Goal: Task Accomplishment & Management: Manage account settings

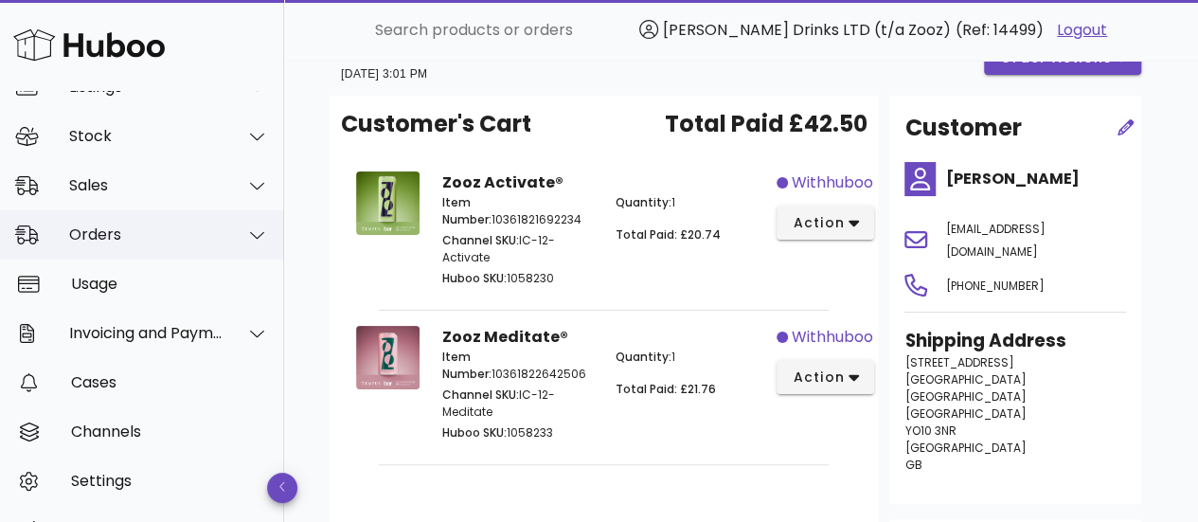
scroll to position [170, 0]
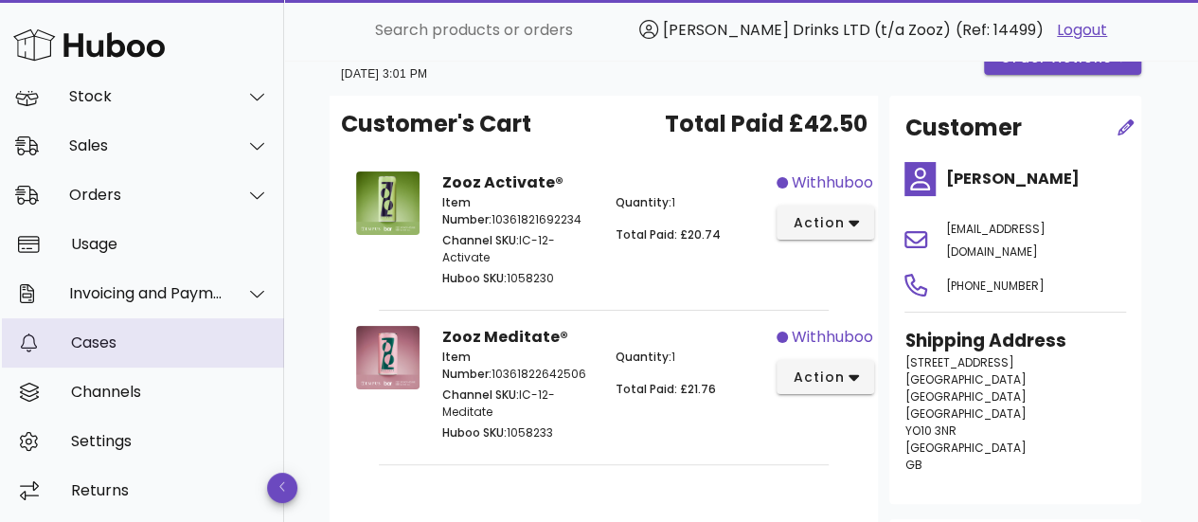
click at [142, 346] on div "Cases" at bounding box center [170, 342] width 198 height 18
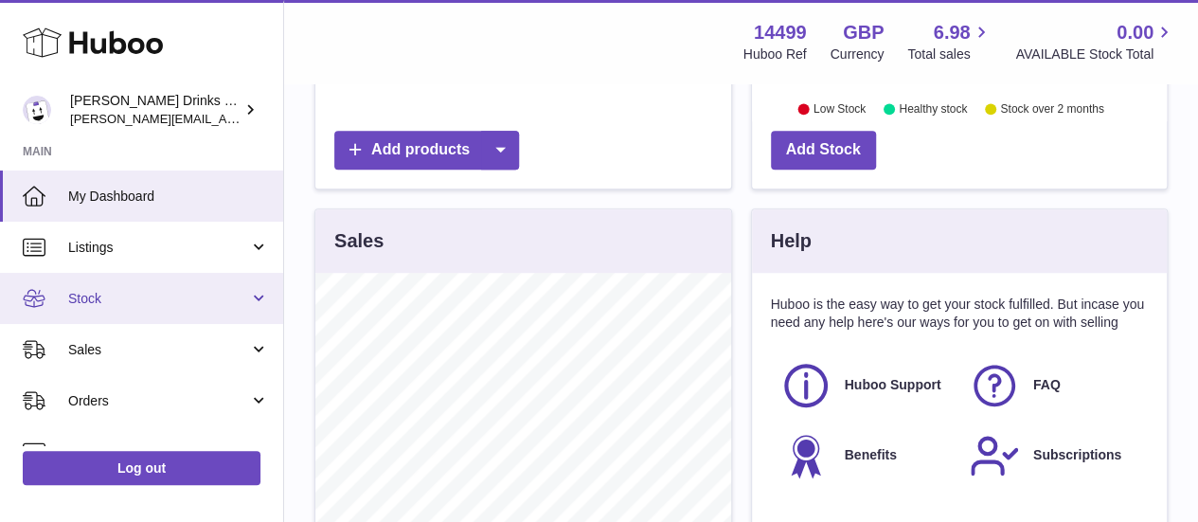
scroll to position [286, 0]
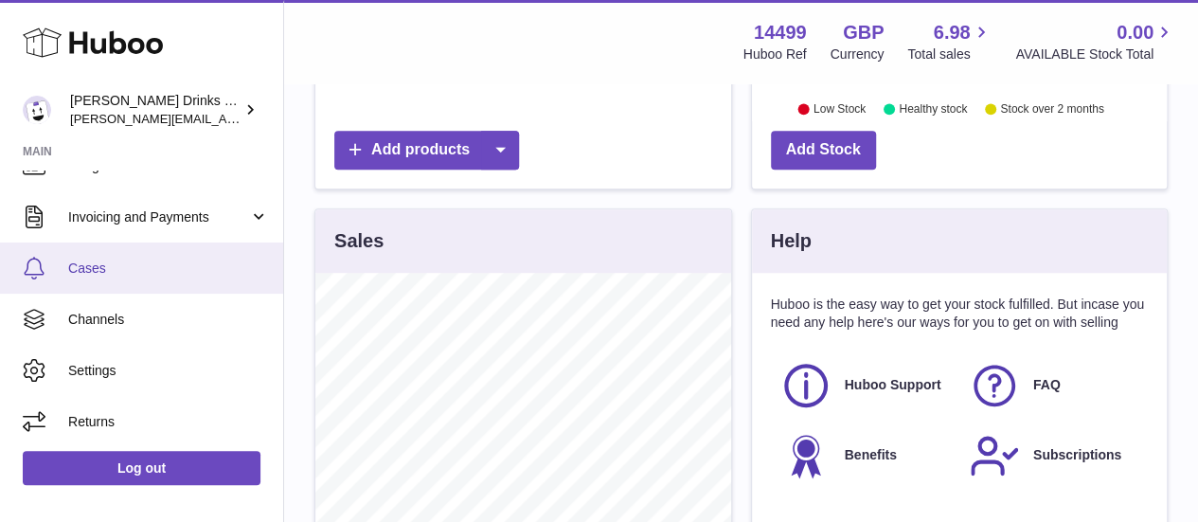
click at [102, 277] on link "Cases" at bounding box center [141, 267] width 283 height 51
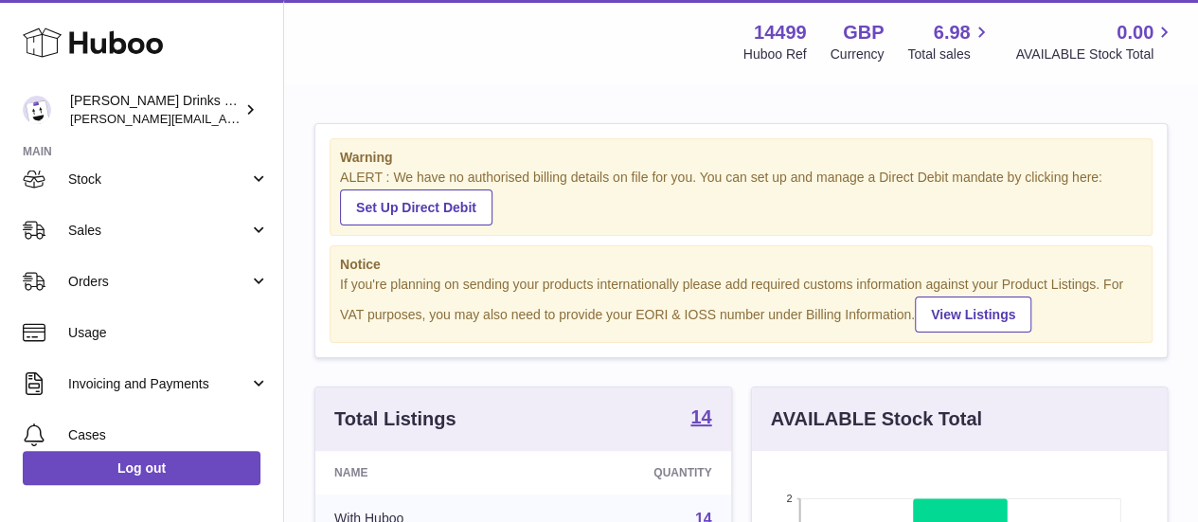
scroll to position [121, 0]
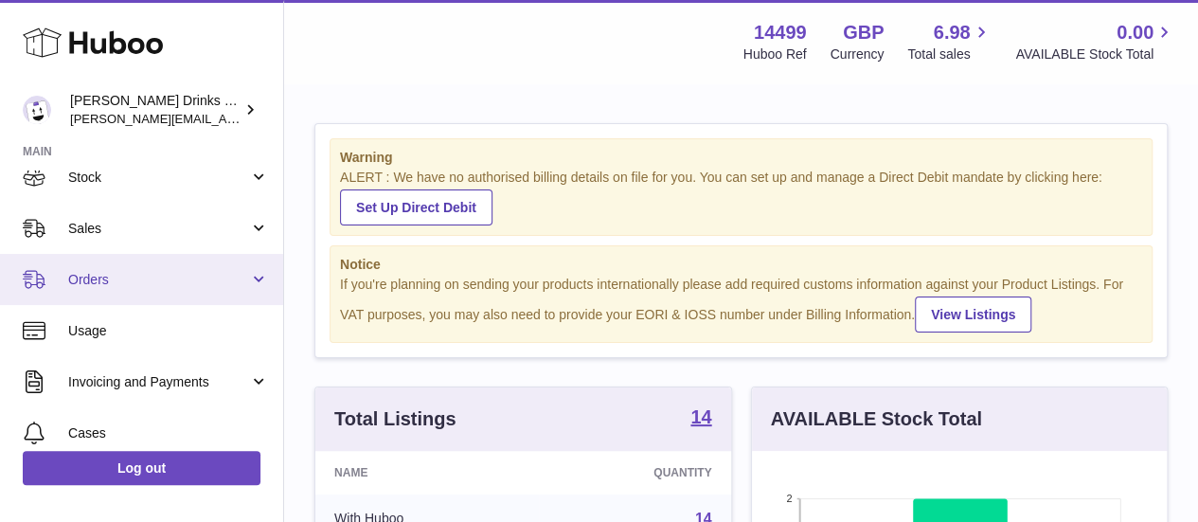
click at [147, 276] on span "Orders" at bounding box center [158, 280] width 181 height 18
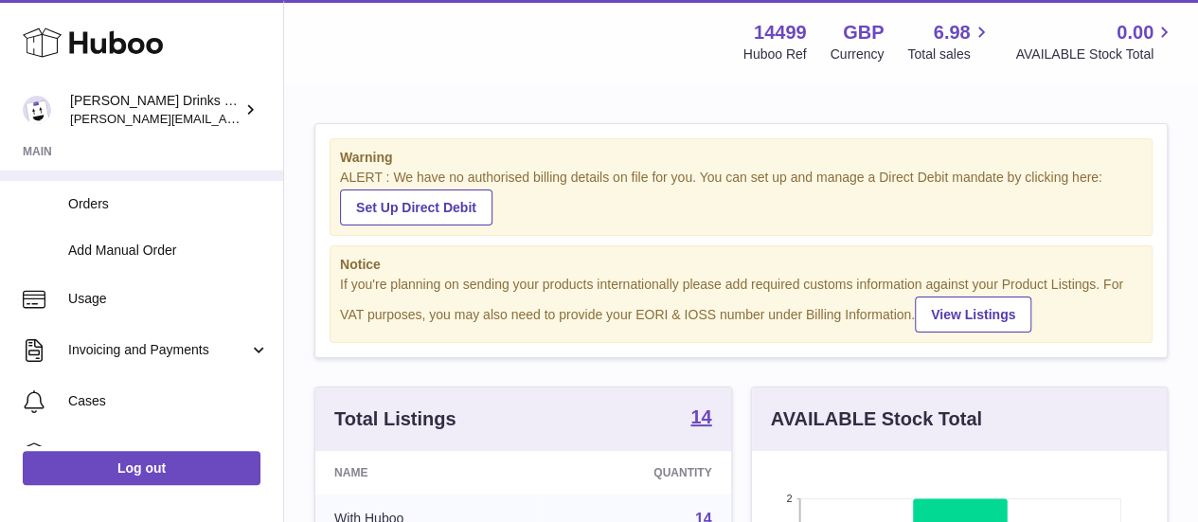
scroll to position [257, 0]
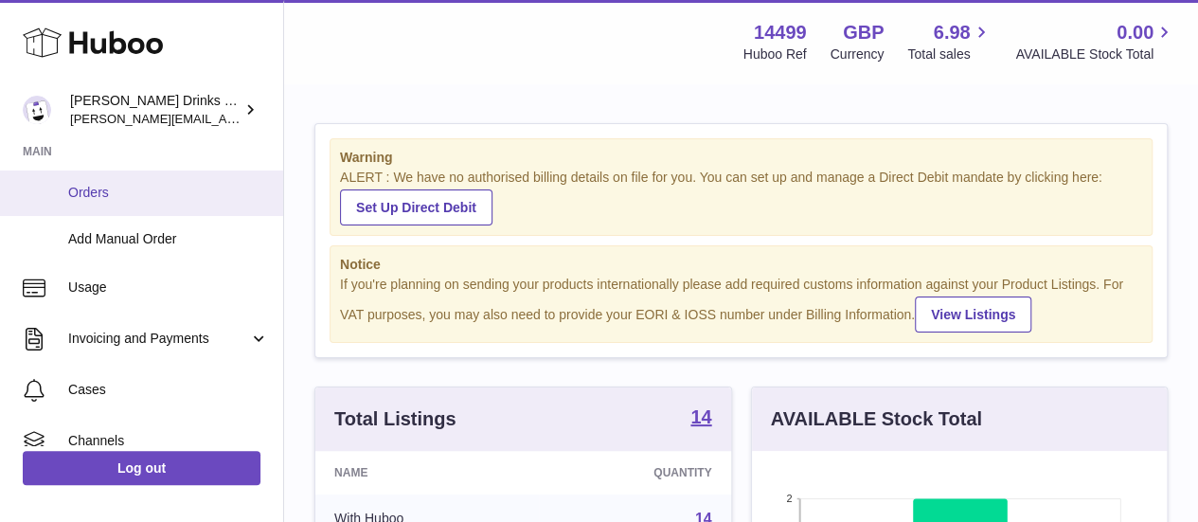
click at [92, 194] on span "Orders" at bounding box center [168, 193] width 201 height 18
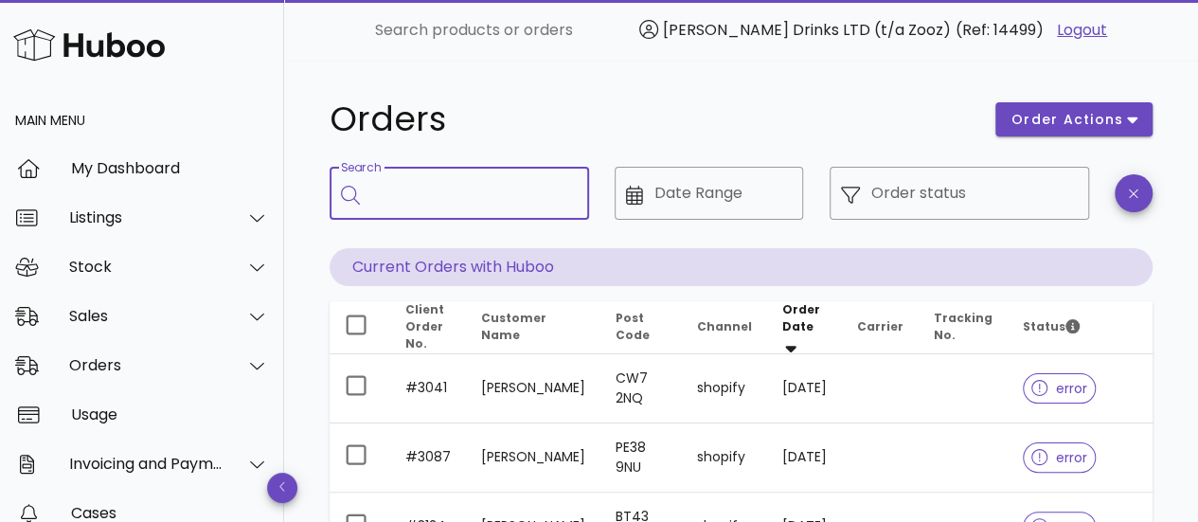
click at [510, 198] on input "Search" at bounding box center [472, 193] width 203 height 30
paste input "****"
type input "****"
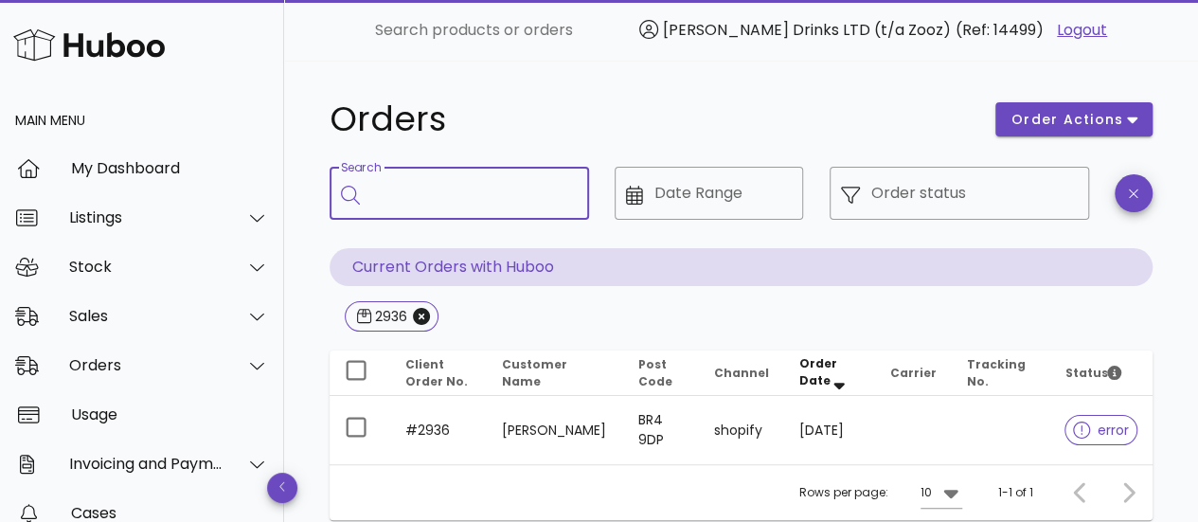
scroll to position [151, 0]
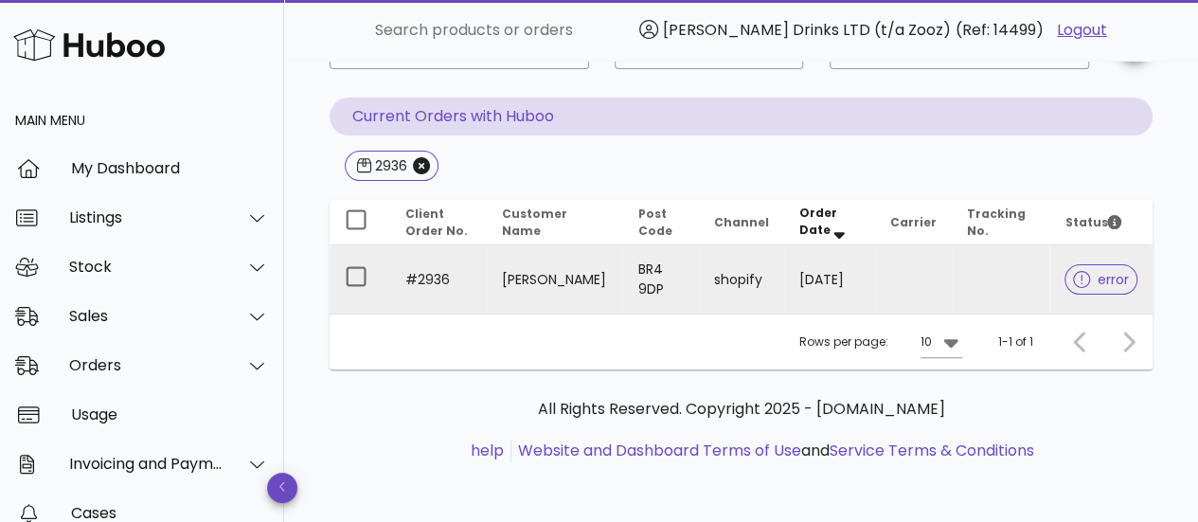
click at [1088, 280] on icon at bounding box center [1081, 279] width 17 height 17
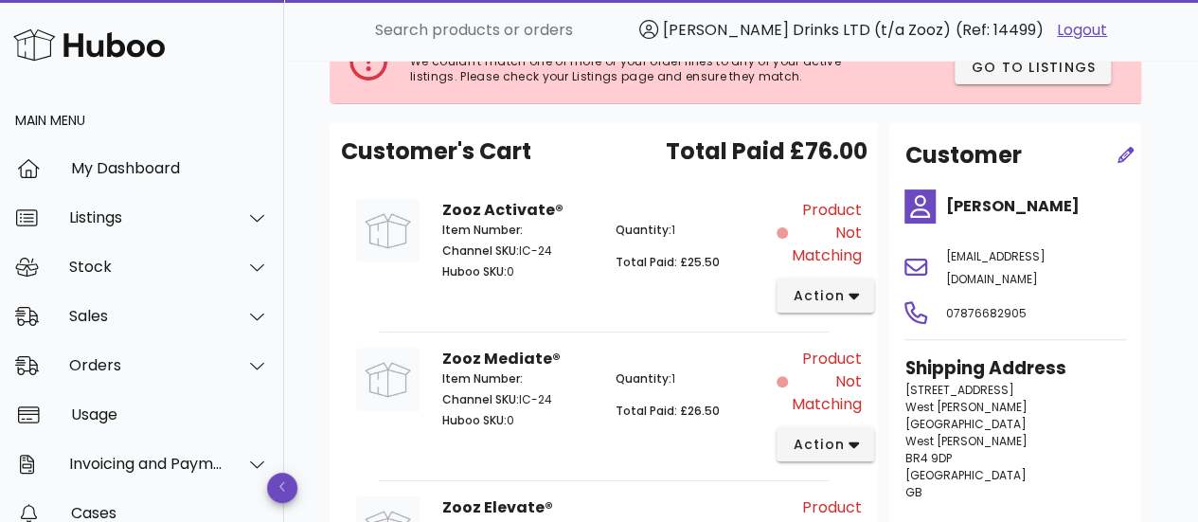
scroll to position [146, 0]
click at [840, 298] on span "action" at bounding box center [818, 297] width 53 height 20
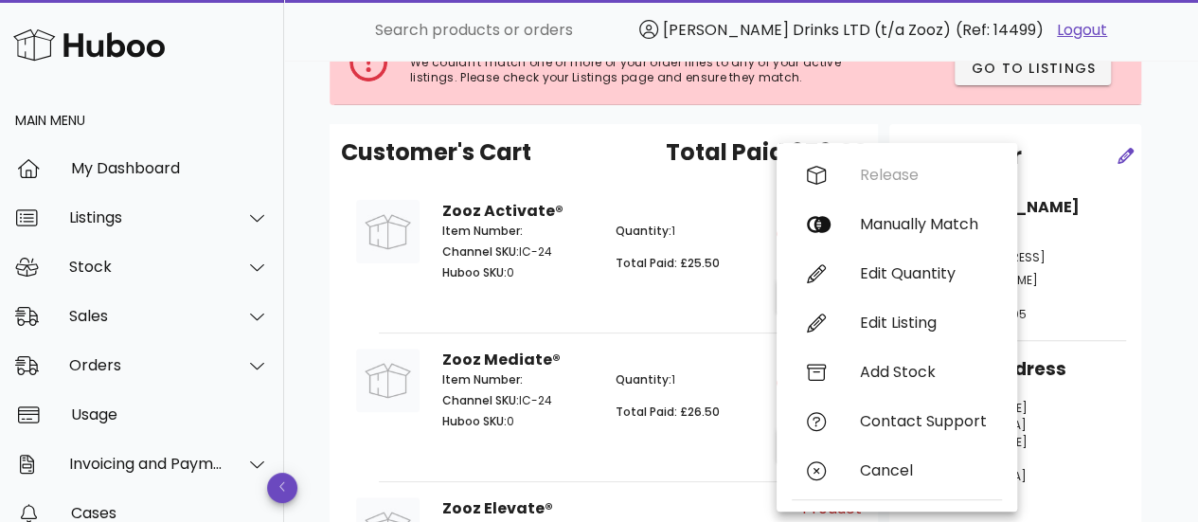
click at [682, 255] on p "Total Paid: £25.50" at bounding box center [691, 263] width 150 height 17
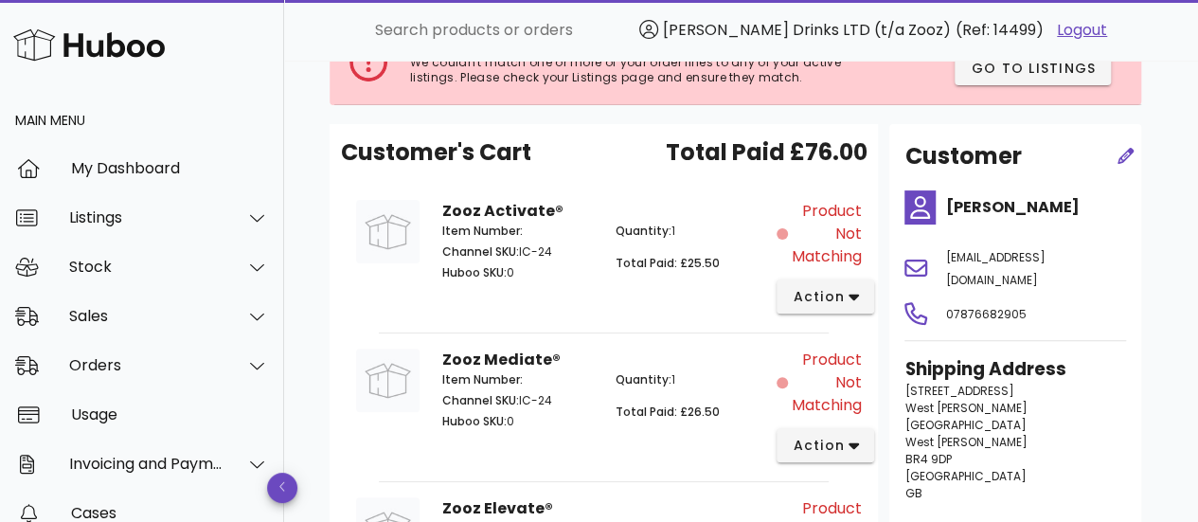
click at [447, 208] on strong "Zooz Activate®" at bounding box center [502, 211] width 121 height 22
copy strong "Zooz Activate®"
click at [447, 208] on strong "Zooz Activate®" at bounding box center [502, 211] width 121 height 22
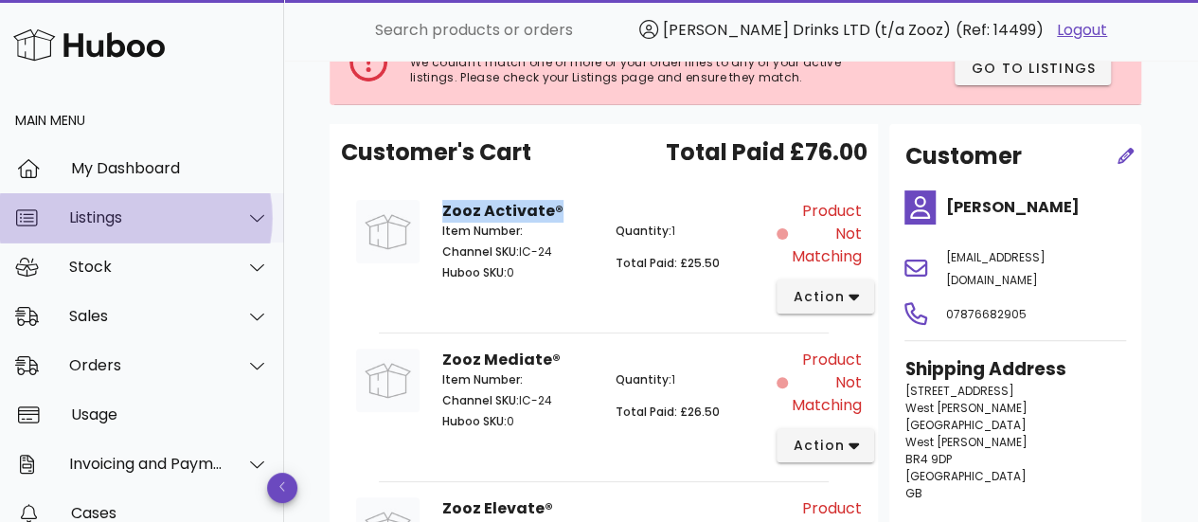
click at [206, 215] on div "Listings" at bounding box center [146, 217] width 154 height 18
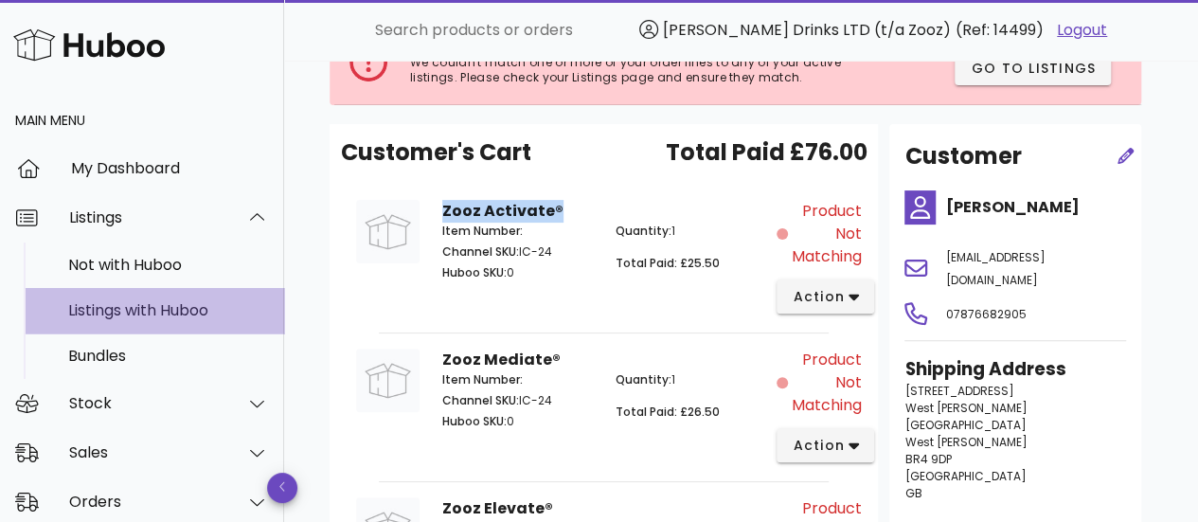
click at [133, 308] on div "Listings with Huboo" at bounding box center [168, 310] width 201 height 18
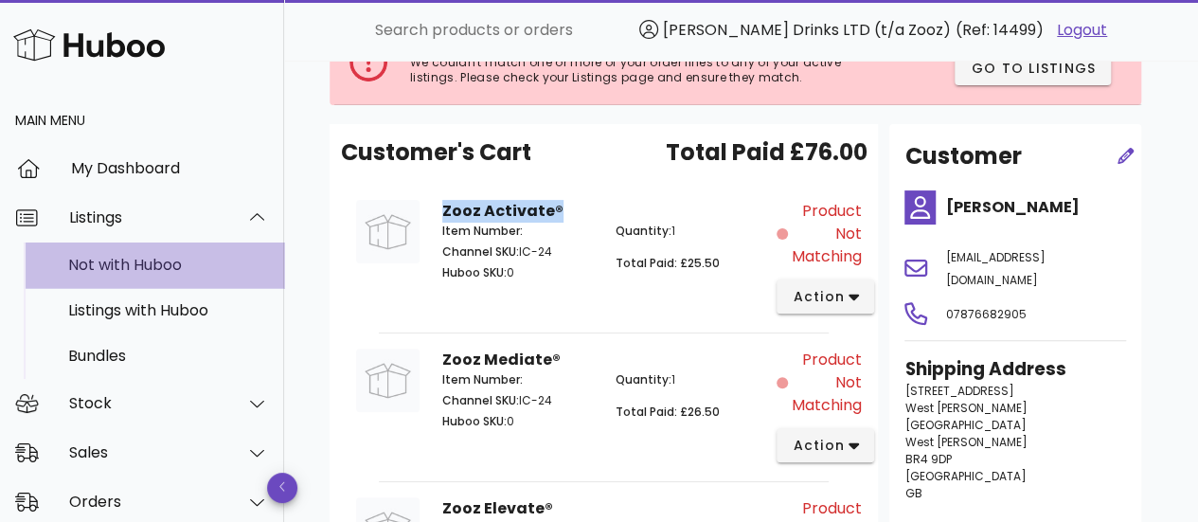
click at [136, 258] on div "Not with Huboo" at bounding box center [168, 265] width 201 height 18
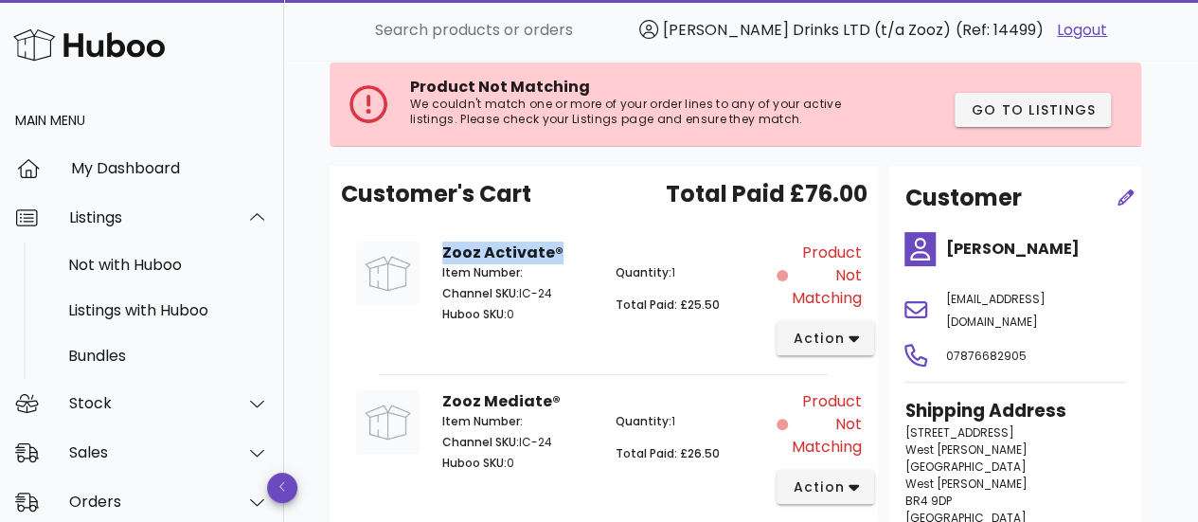
scroll to position [102, 0]
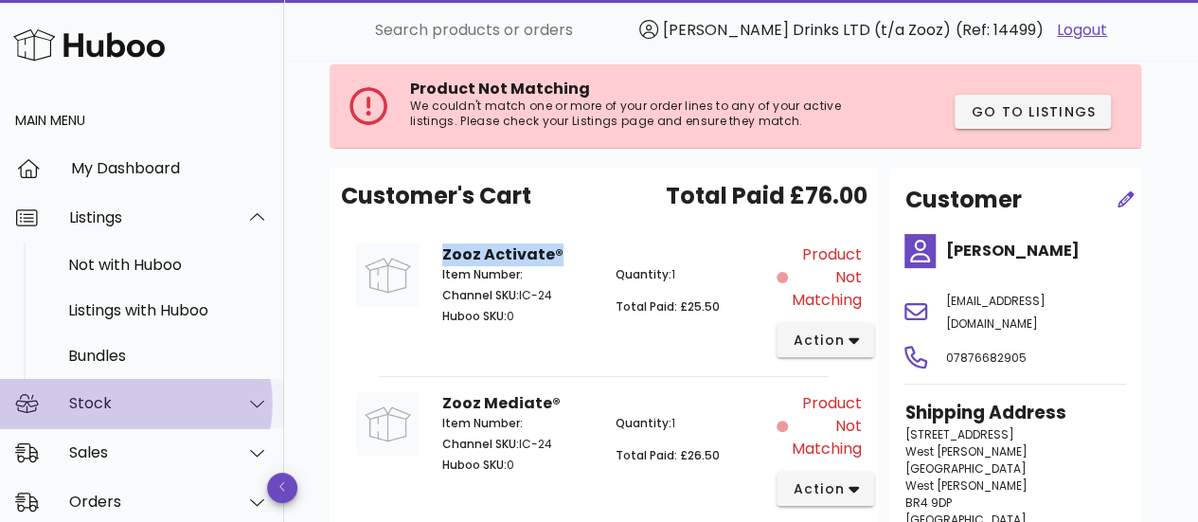
click at [250, 400] on icon at bounding box center [257, 403] width 14 height 17
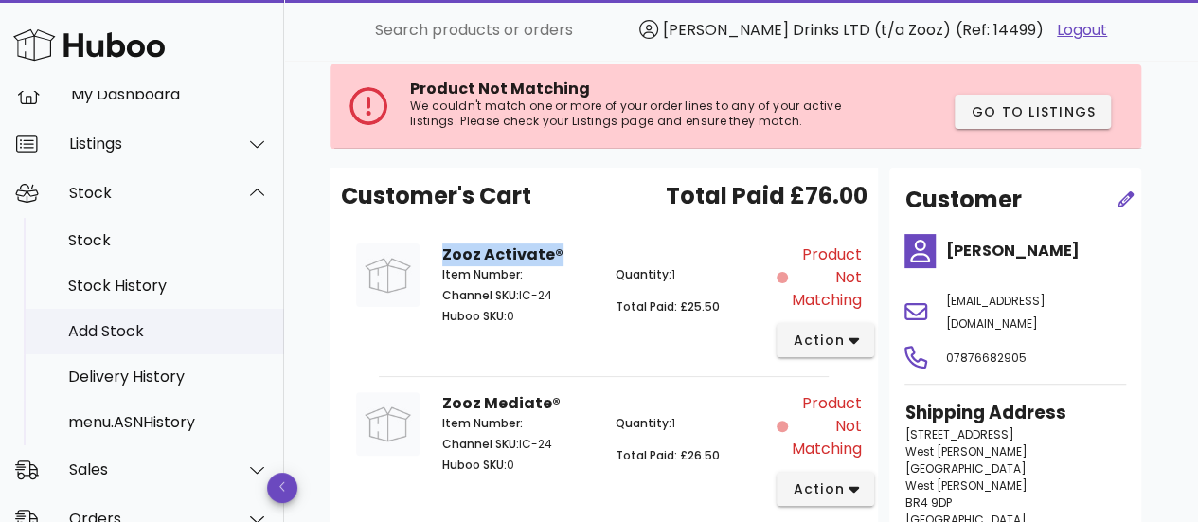
scroll to position [73, 0]
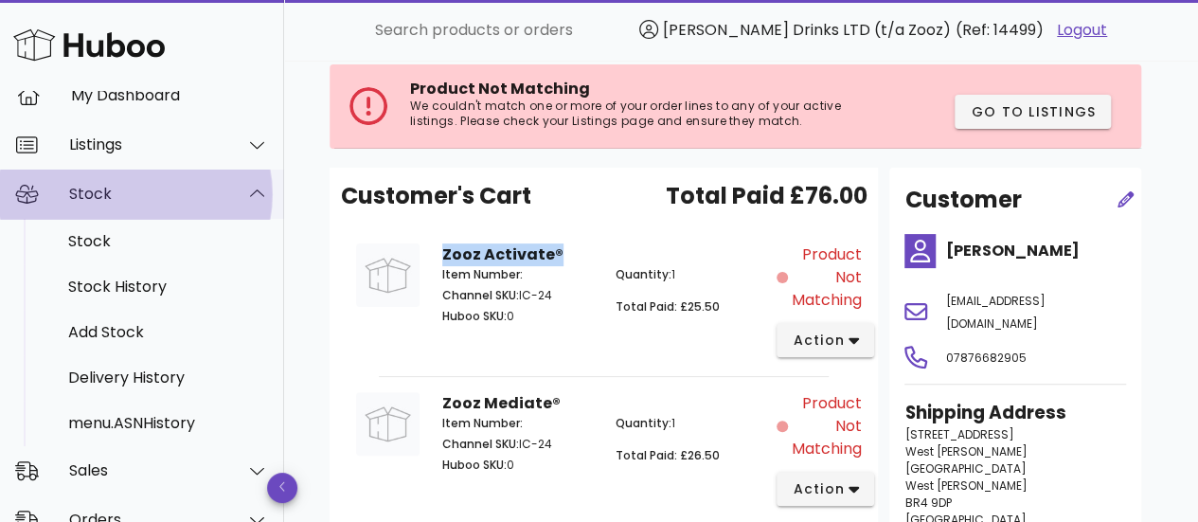
click at [250, 186] on icon at bounding box center [257, 194] width 14 height 17
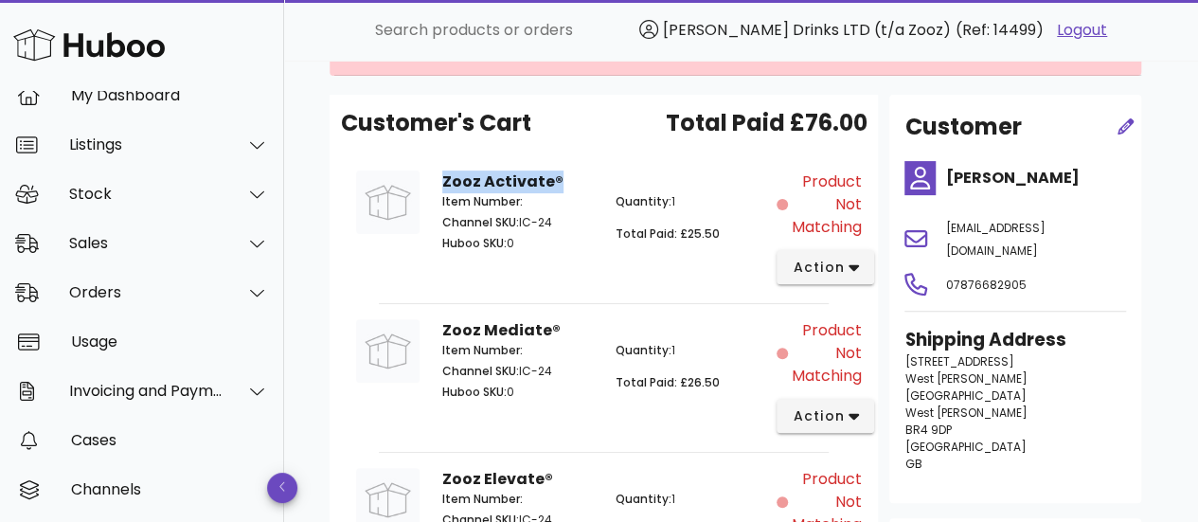
scroll to position [181, 0]
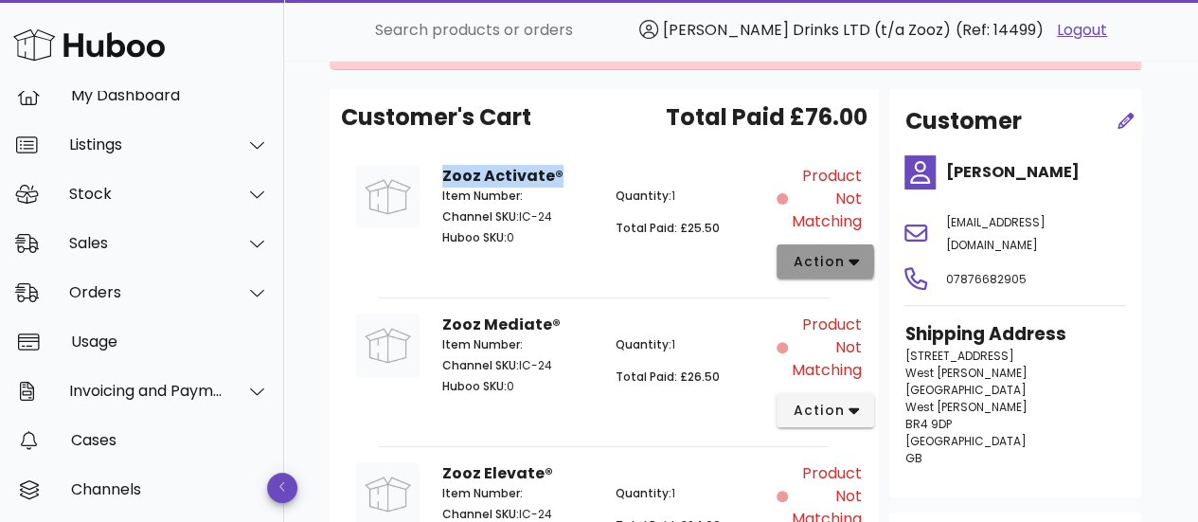
click at [824, 253] on span "action" at bounding box center [818, 262] width 53 height 20
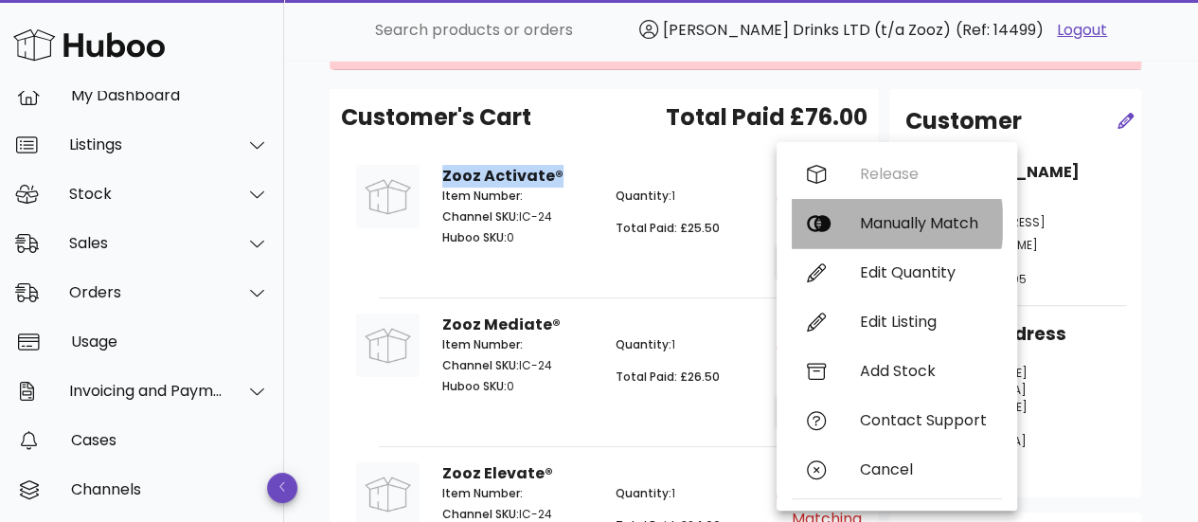
click at [868, 226] on div "Manually Match" at bounding box center [923, 223] width 127 height 18
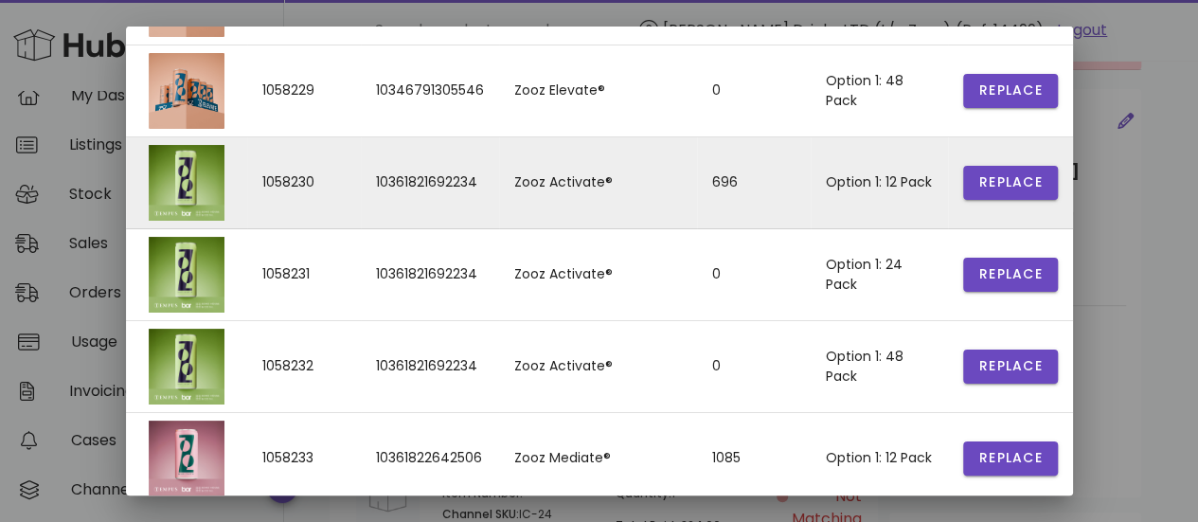
scroll to position [0, 0]
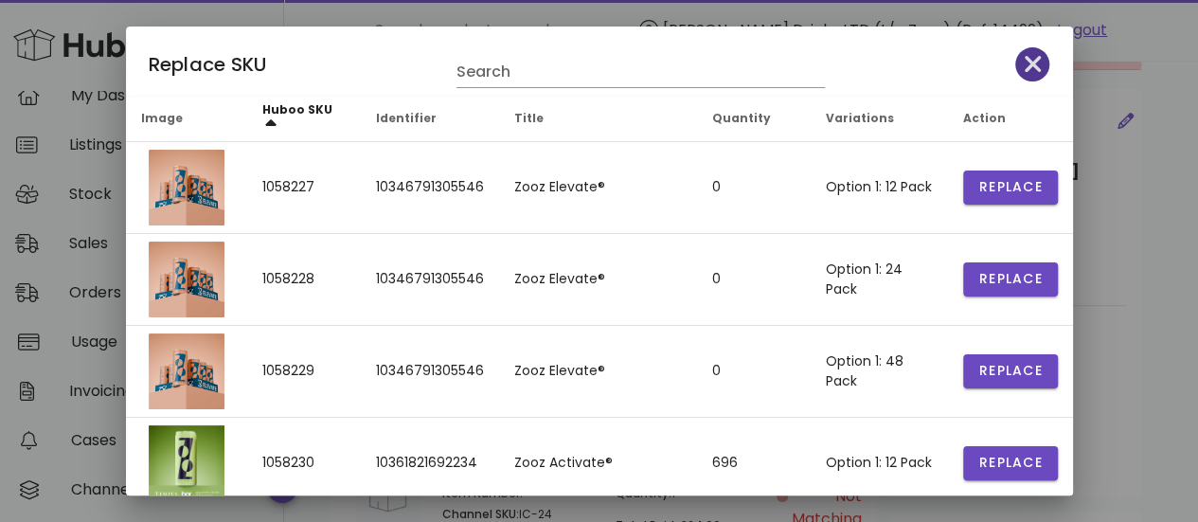
click at [1025, 70] on icon "button" at bounding box center [1033, 64] width 17 height 27
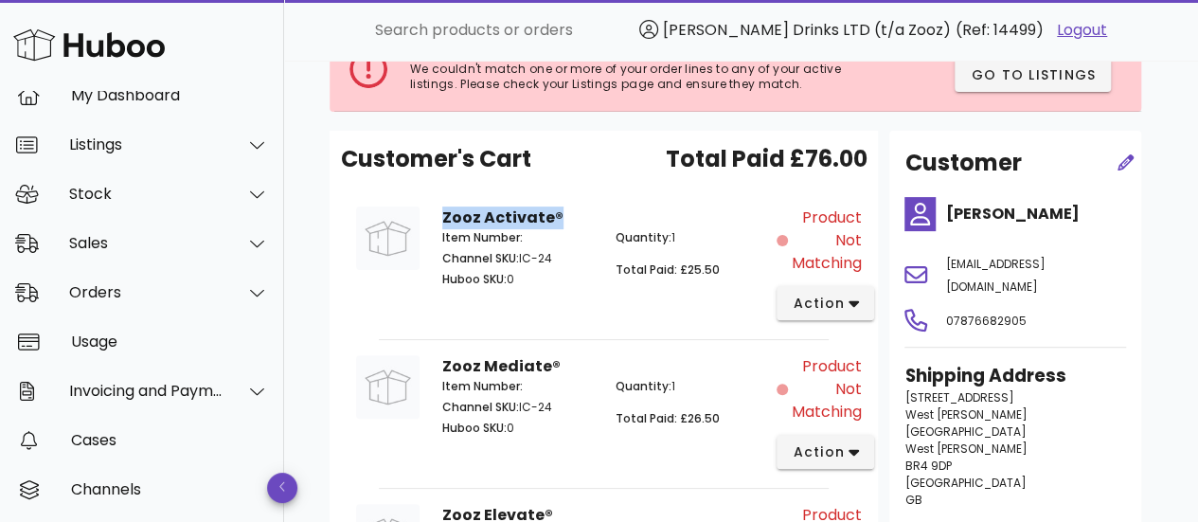
scroll to position [136, 0]
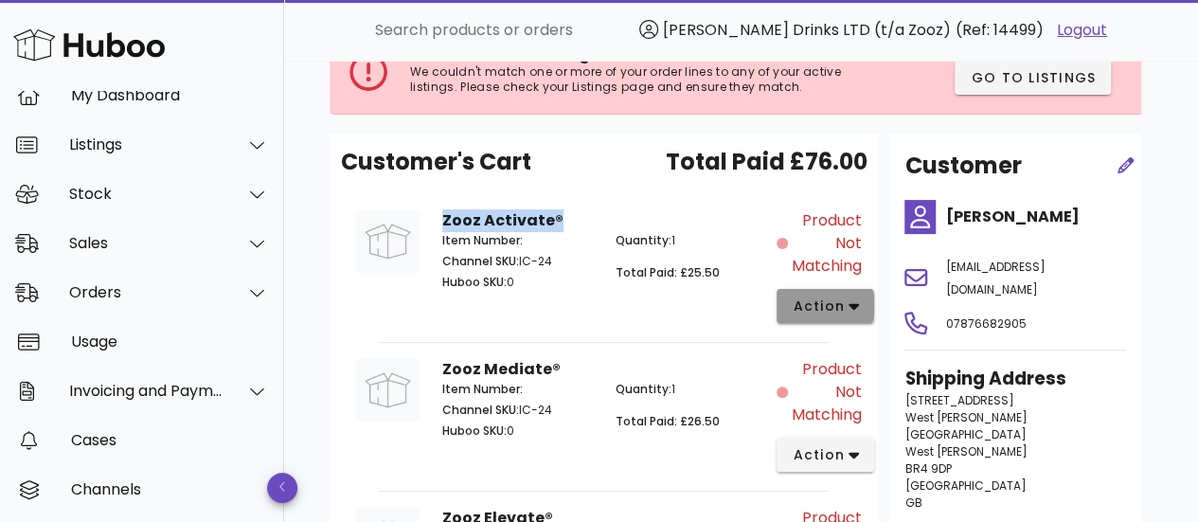
click at [832, 300] on span "action" at bounding box center [818, 306] width 53 height 20
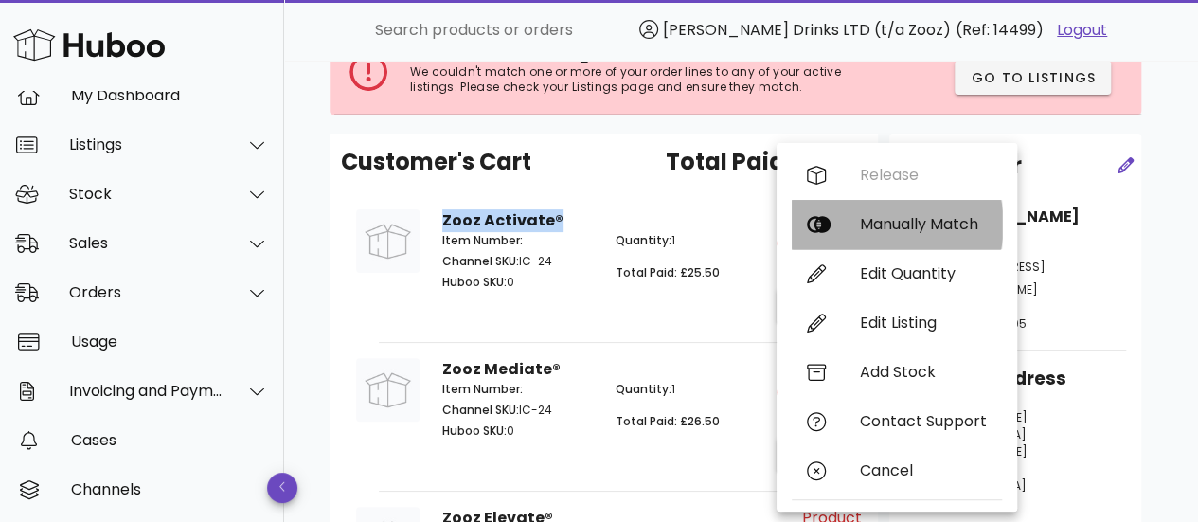
click at [880, 219] on div "Manually Match" at bounding box center [923, 224] width 127 height 18
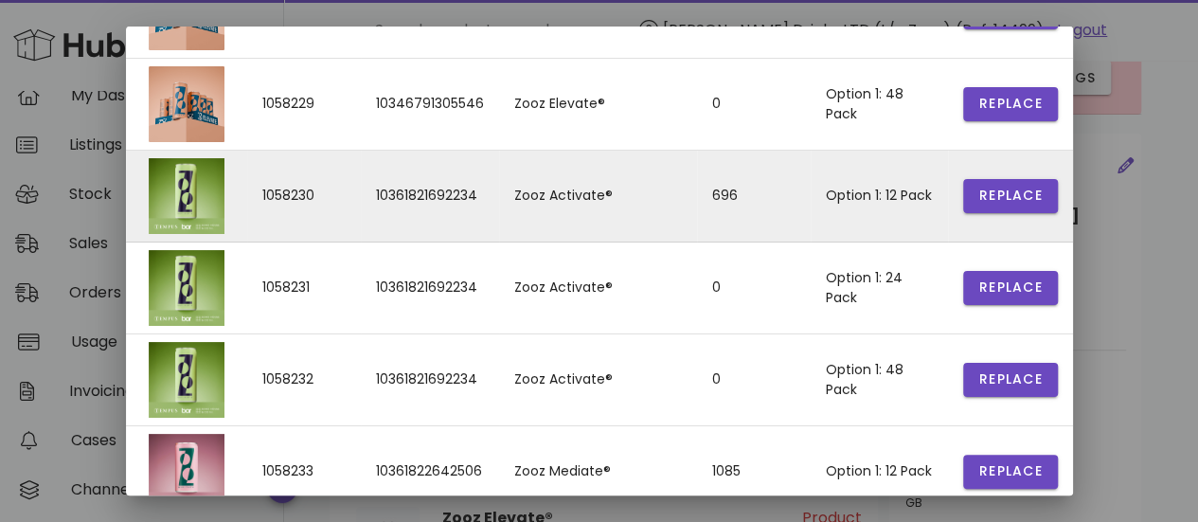
scroll to position [0, 0]
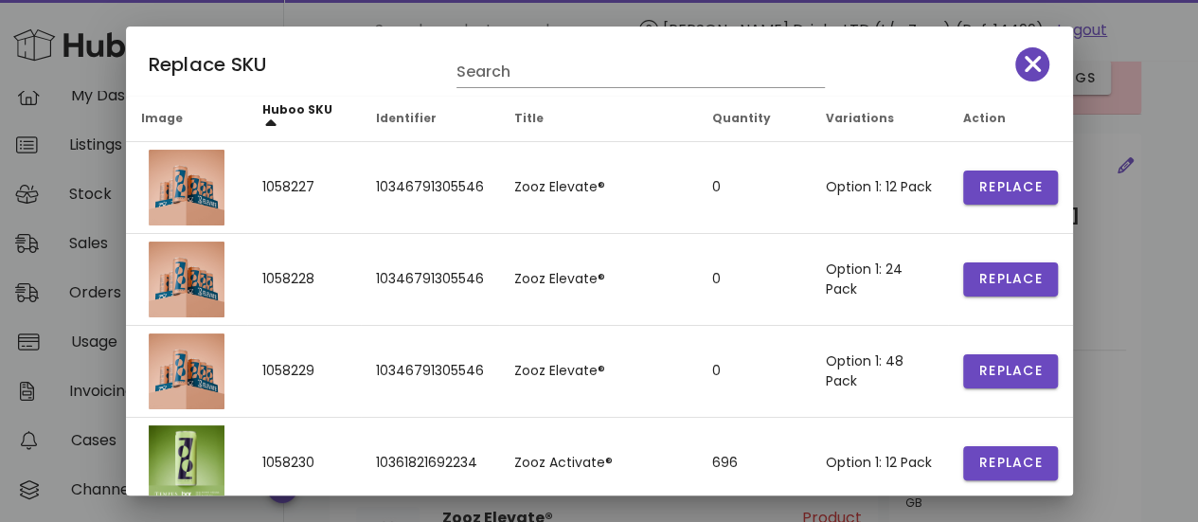
drag, startPoint x: 1031, startPoint y: 47, endPoint x: 1018, endPoint y: 65, distance: 22.4
click at [1018, 65] on div "Replace SKU Search" at bounding box center [599, 62] width 947 height 70
click at [1025, 65] on icon "button" at bounding box center [1033, 64] width 17 height 17
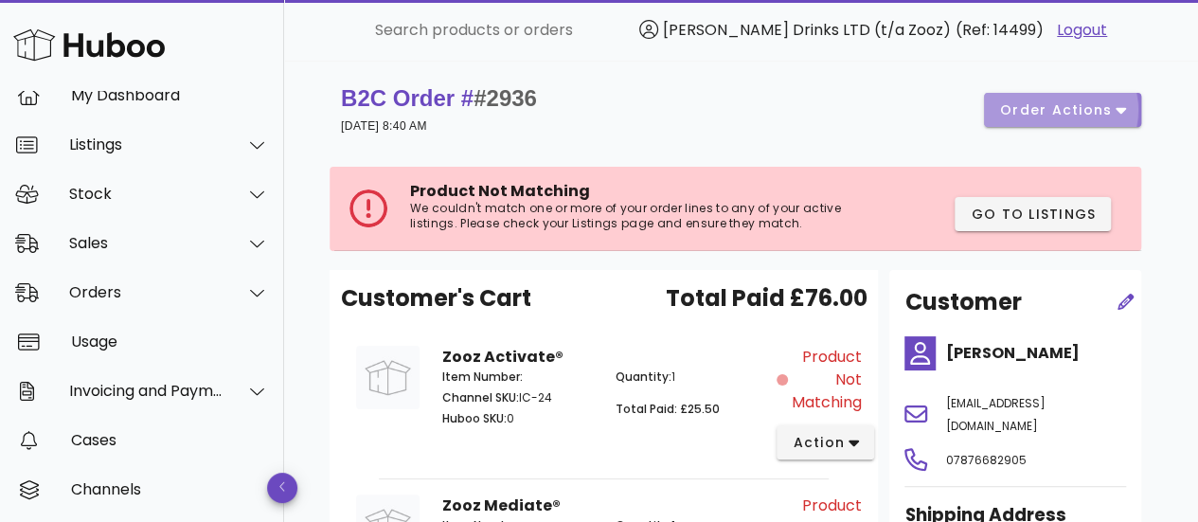
click at [1012, 105] on span "order actions" at bounding box center [1056, 110] width 114 height 20
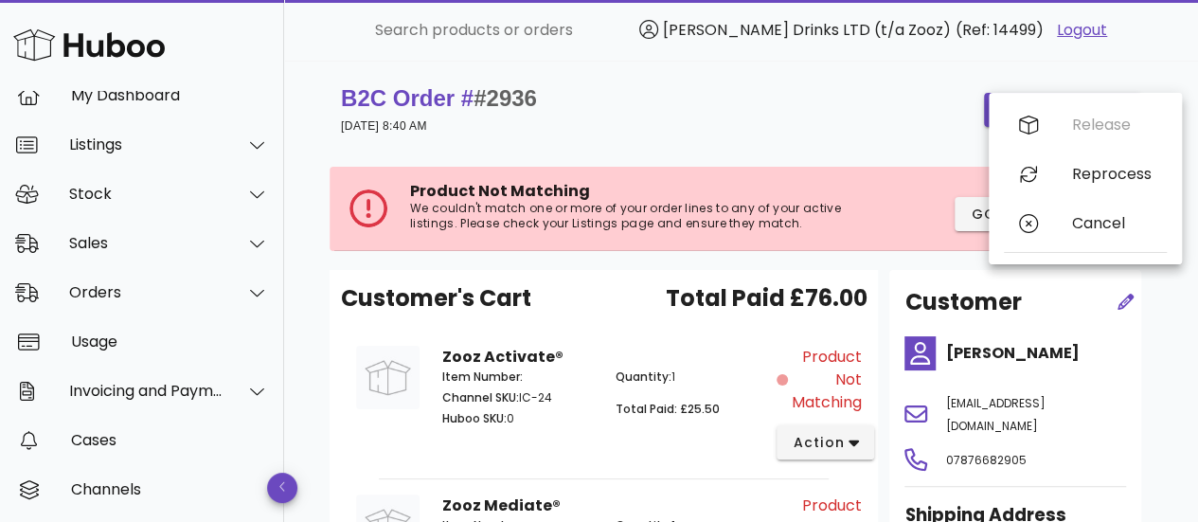
click at [824, 134] on div "B2C Order # #2936 17 September 2025 at 8:40 AM order actions" at bounding box center [741, 109] width 800 height 53
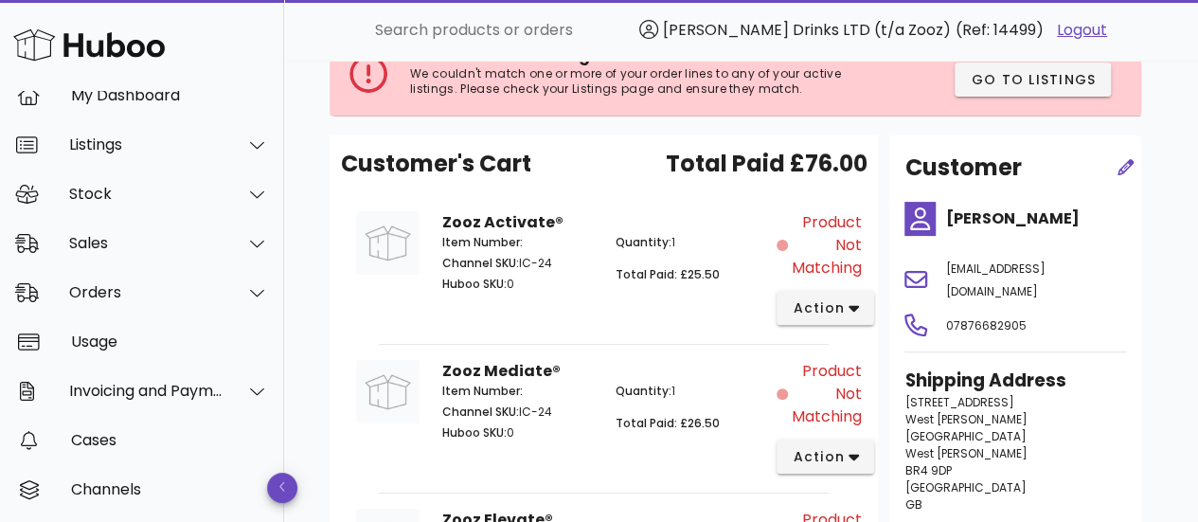
scroll to position [145, 0]
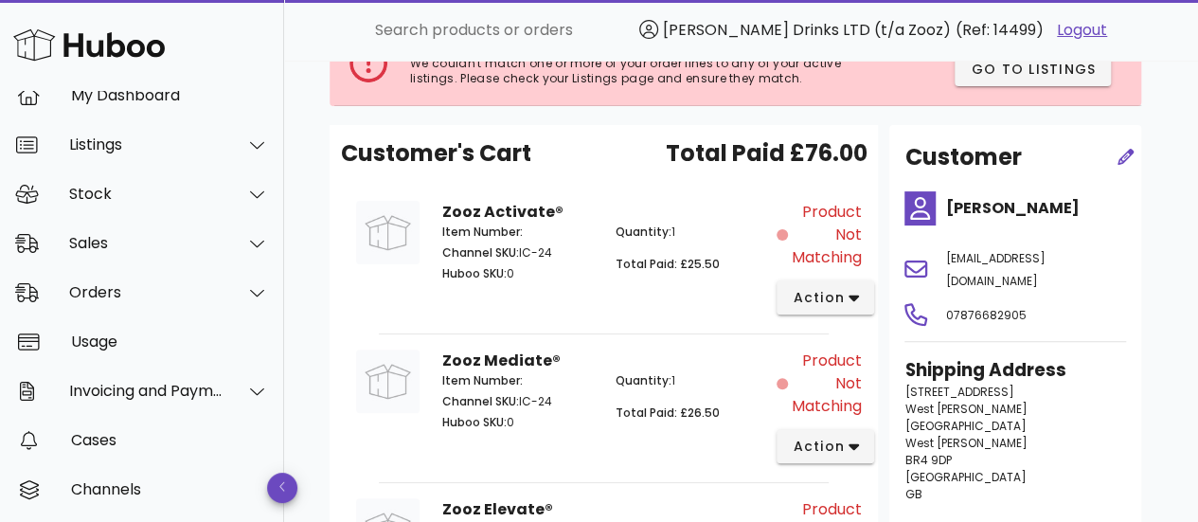
click at [483, 210] on strong "Zooz Activate®" at bounding box center [502, 212] width 121 height 22
click at [639, 295] on div "Quantity: 1 Total Paid: £25.50" at bounding box center [690, 255] width 172 height 87
click at [840, 307] on button "action" at bounding box center [826, 297] width 98 height 34
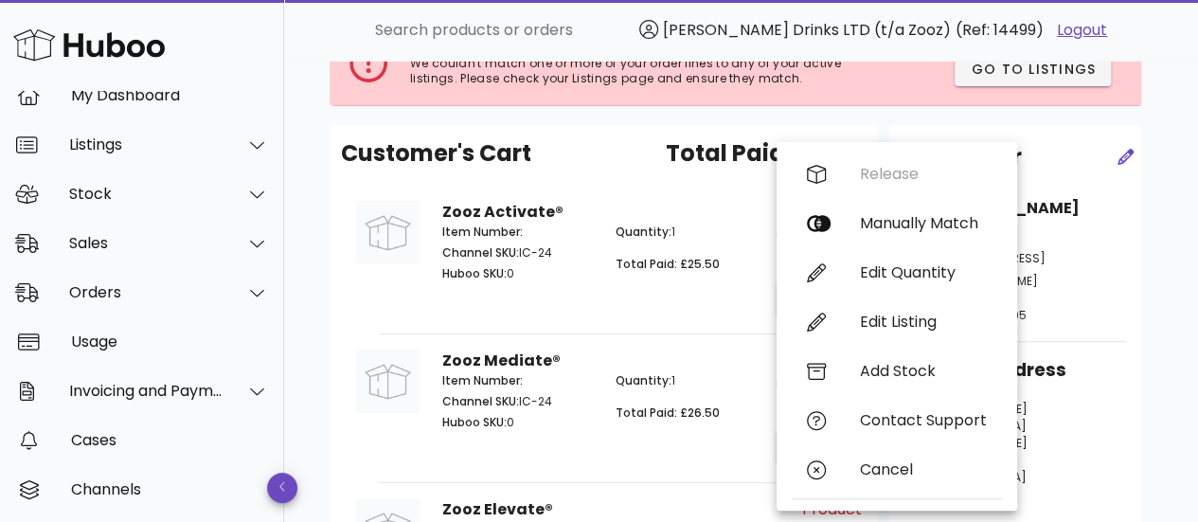
click at [652, 261] on span "Total Paid: £25.50" at bounding box center [668, 264] width 104 height 16
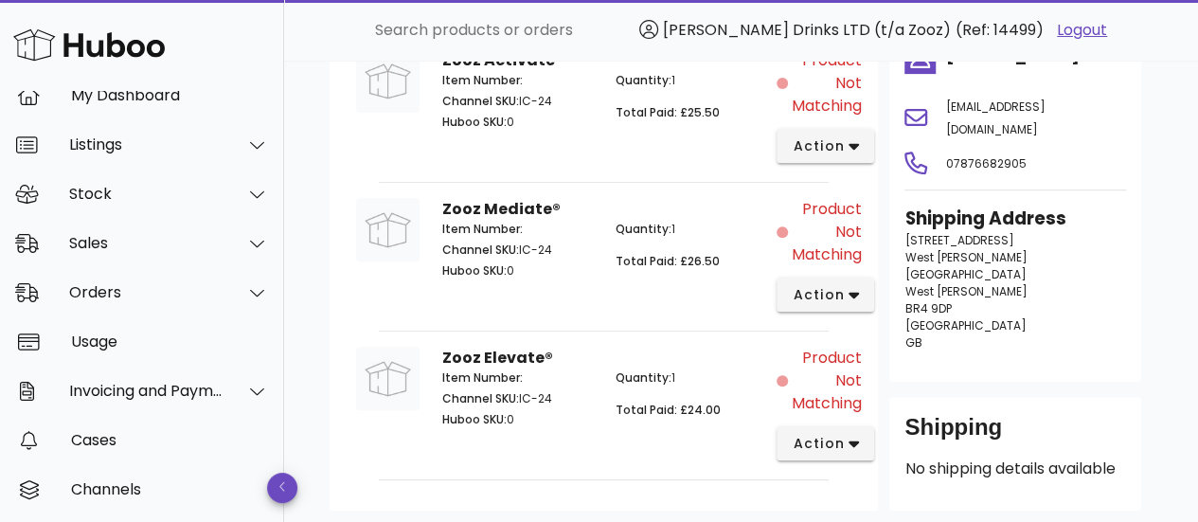
scroll to position [325, 0]
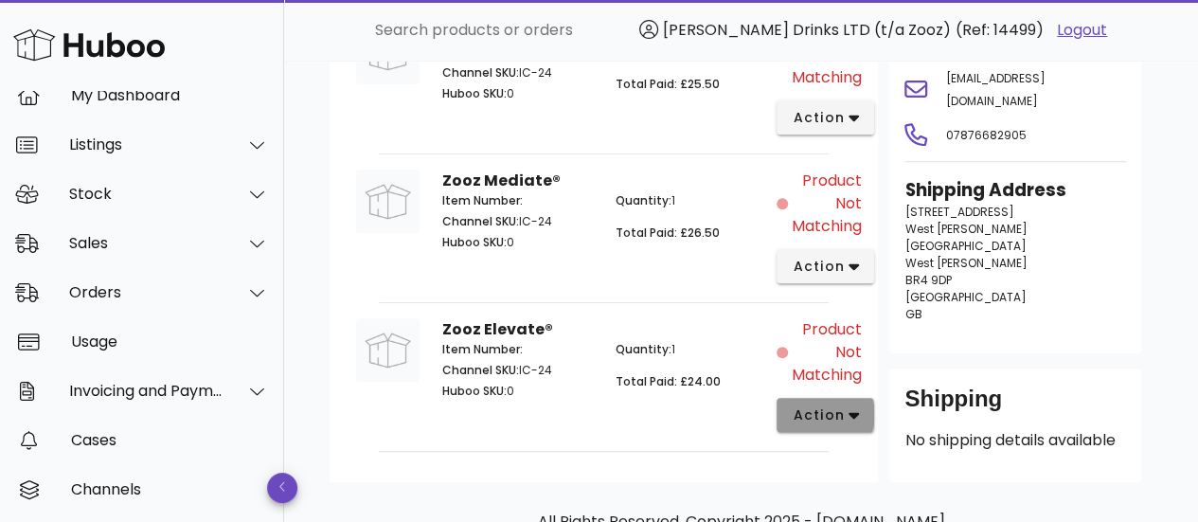
click at [834, 420] on span "action" at bounding box center [818, 415] width 53 height 20
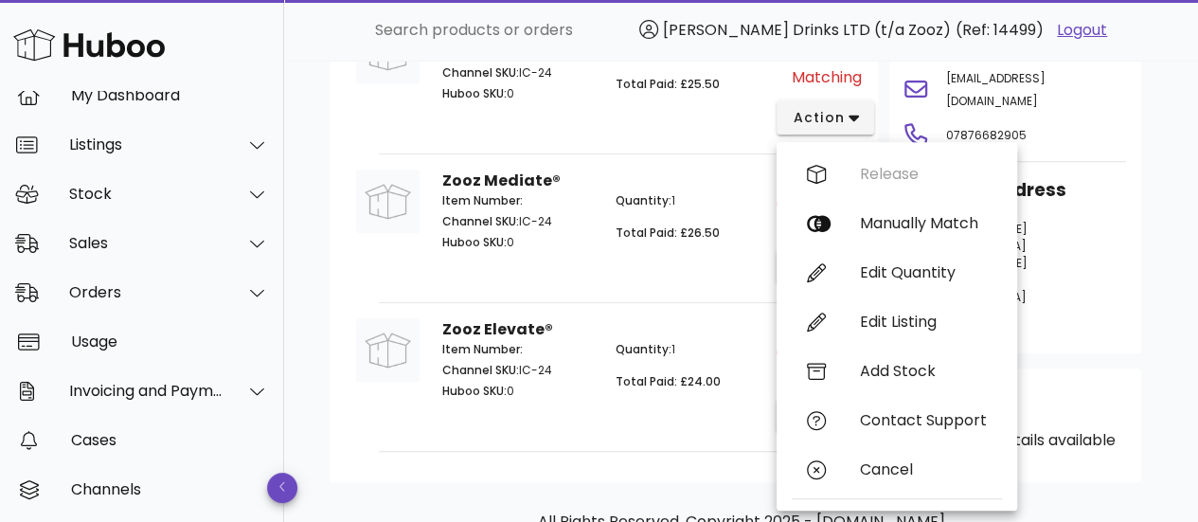
click at [702, 287] on div "Zooz Mediate® Item Number: Channel SKU: IC-24 Huboo SKU: 0 Quantity: 1 Total Pa…" at bounding box center [604, 226] width 346 height 136
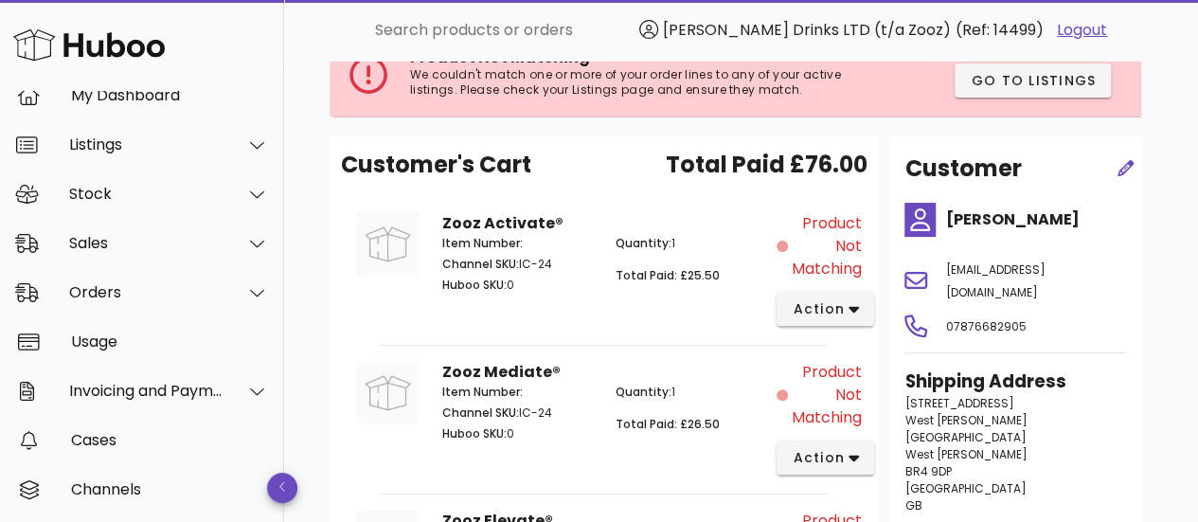
scroll to position [133, 0]
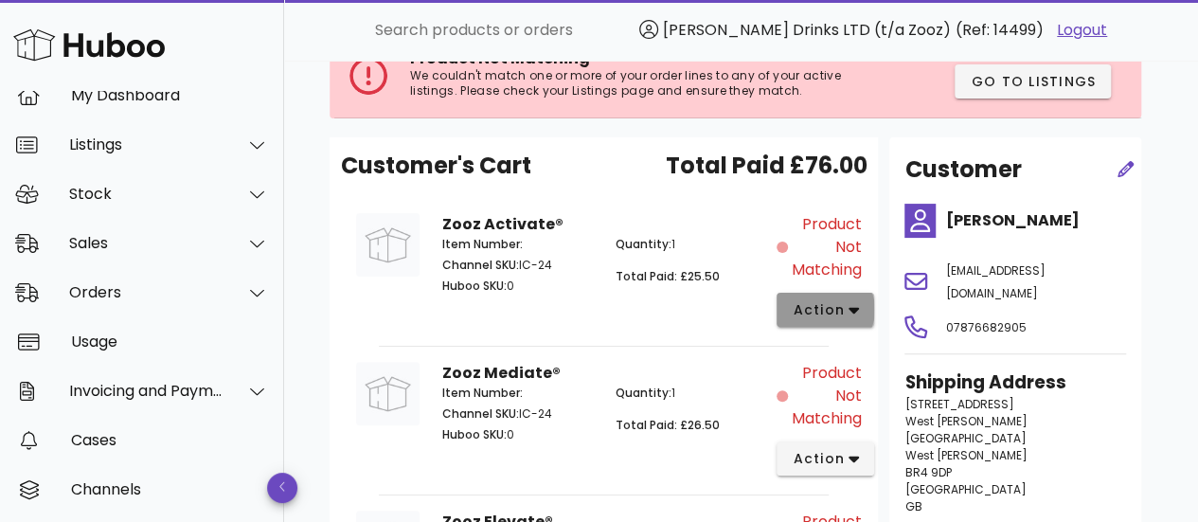
click at [833, 300] on span "action" at bounding box center [818, 310] width 53 height 20
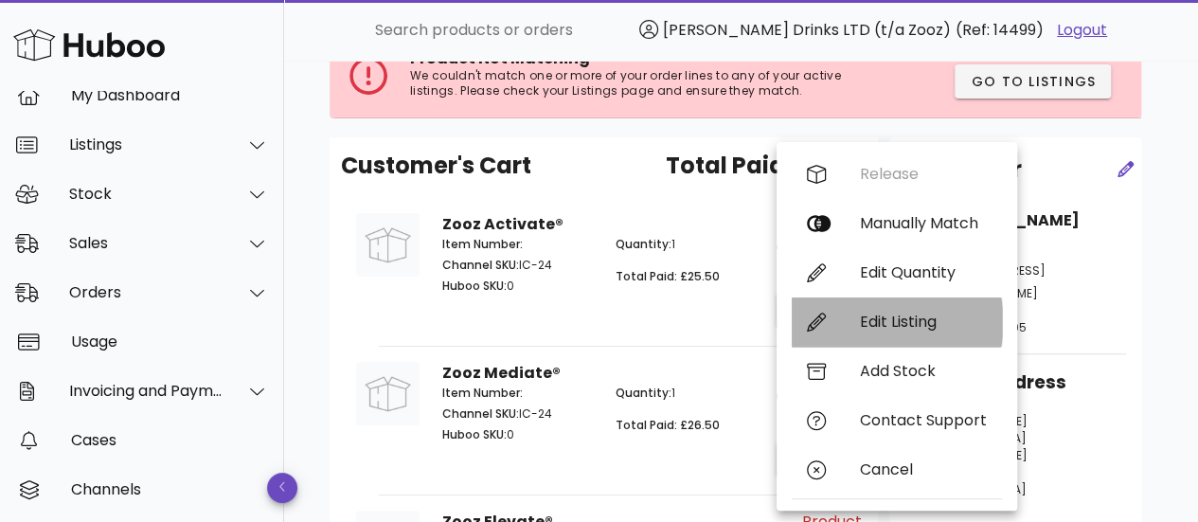
click at [922, 311] on div "Edit Listing" at bounding box center [897, 321] width 210 height 49
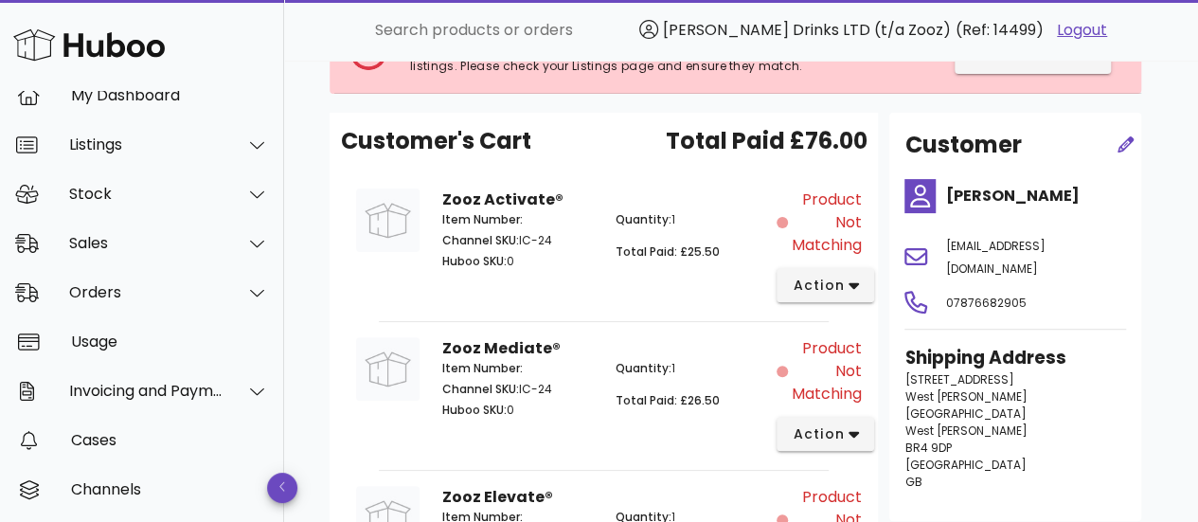
scroll to position [159, 0]
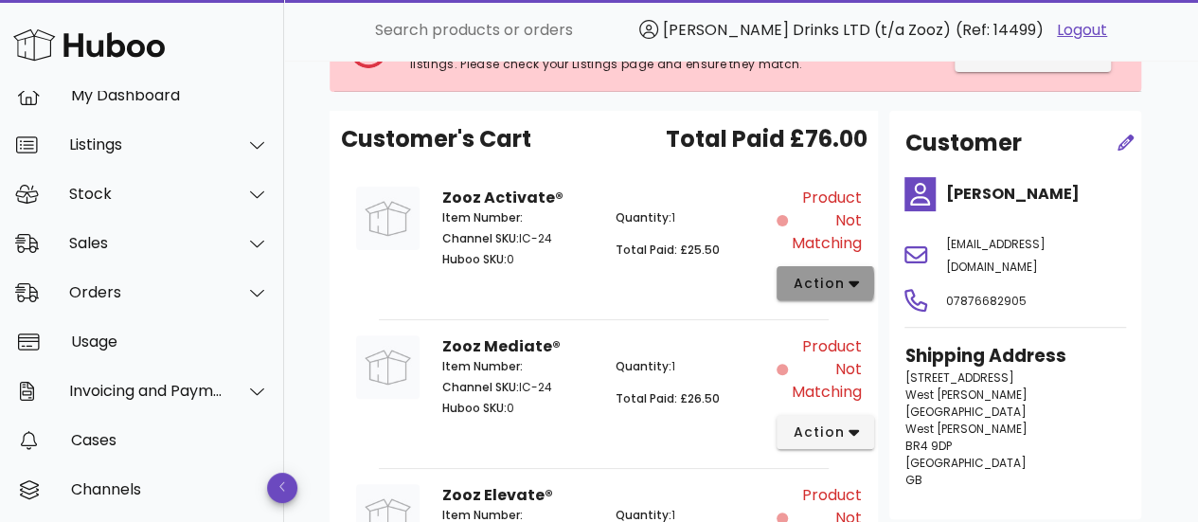
click at [806, 286] on span "action" at bounding box center [818, 284] width 53 height 20
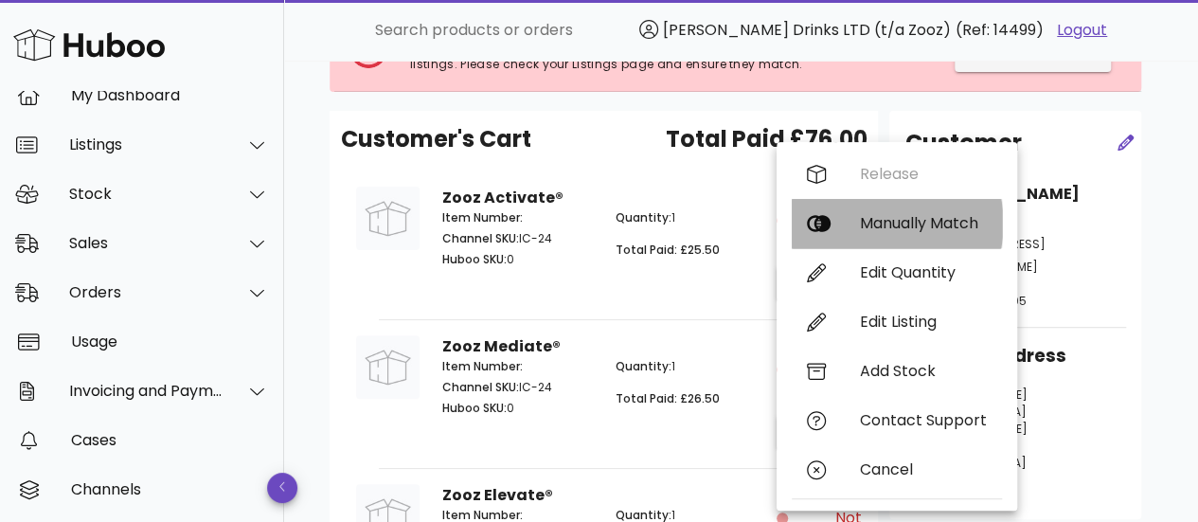
click at [866, 217] on div "Manually Match" at bounding box center [923, 223] width 127 height 18
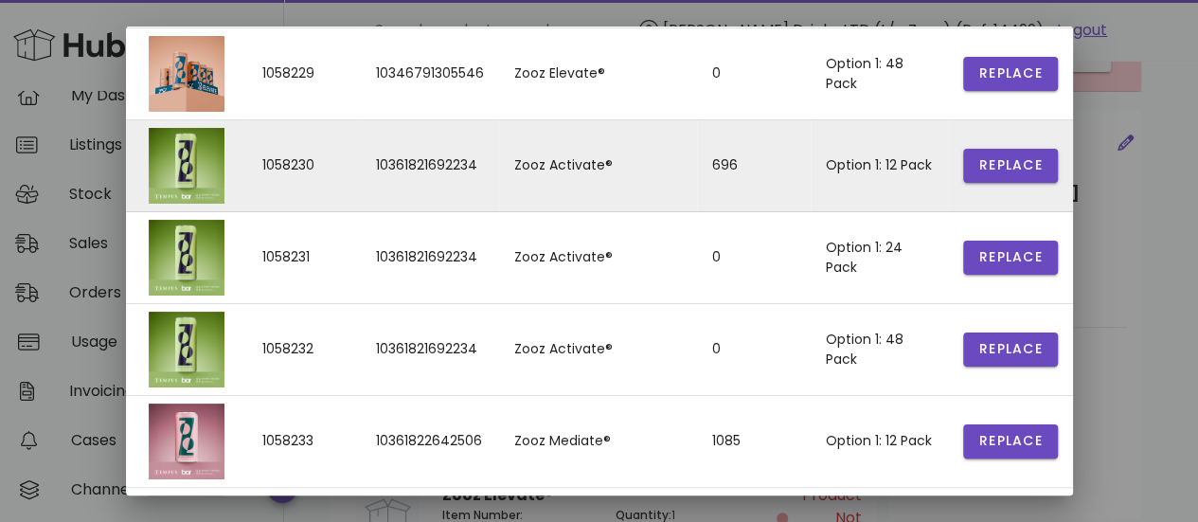
scroll to position [296, 0]
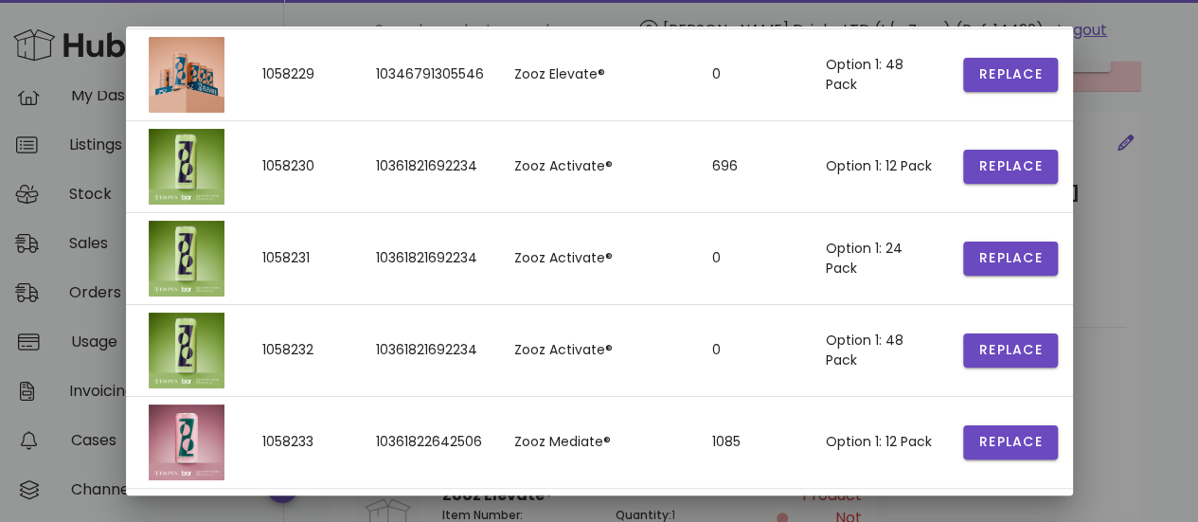
click at [1087, 188] on div at bounding box center [599, 261] width 1198 height 522
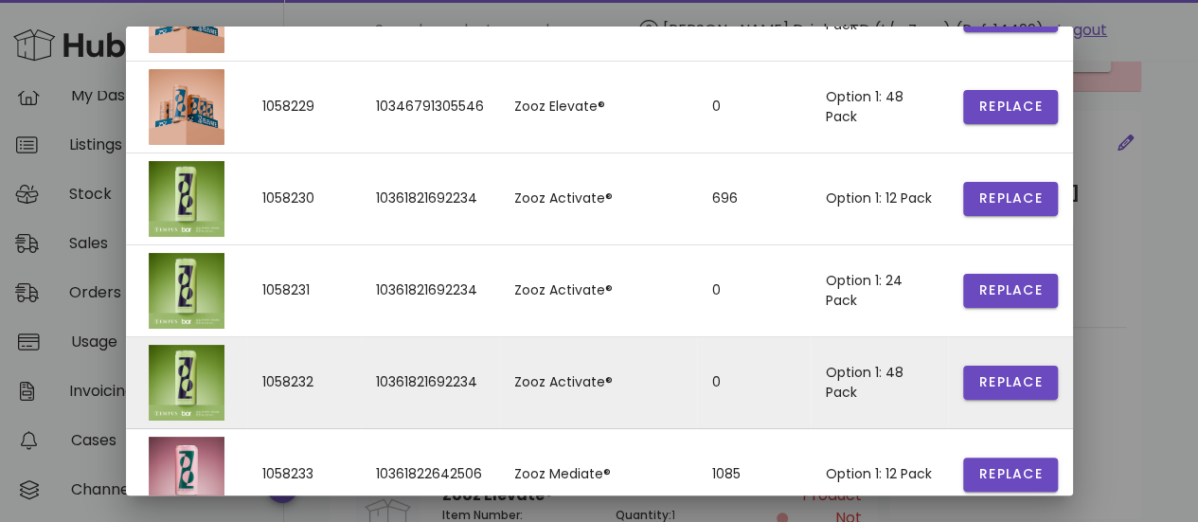
scroll to position [0, 0]
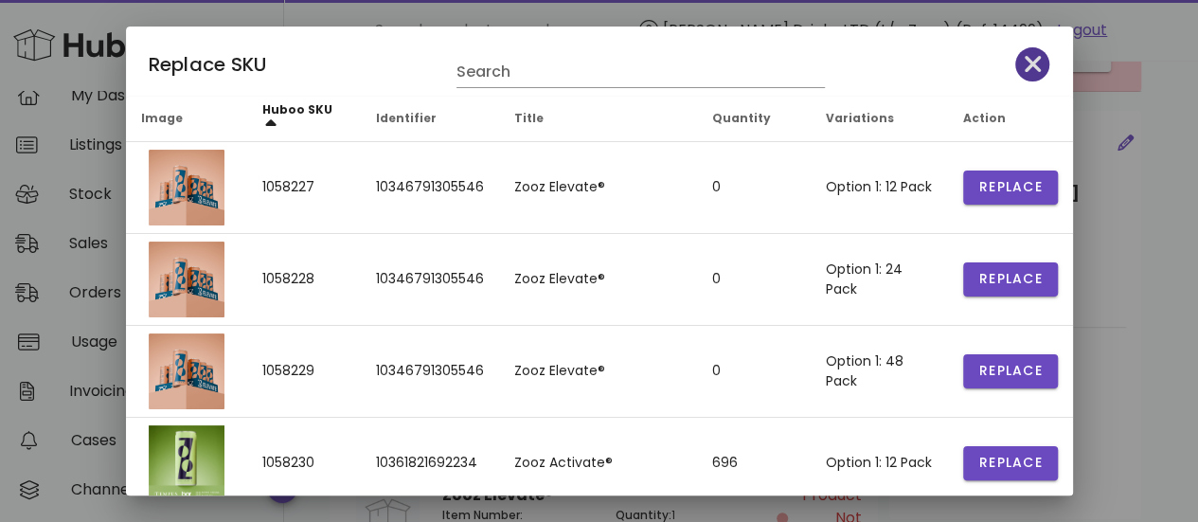
click at [1026, 63] on icon "button" at bounding box center [1033, 64] width 17 height 27
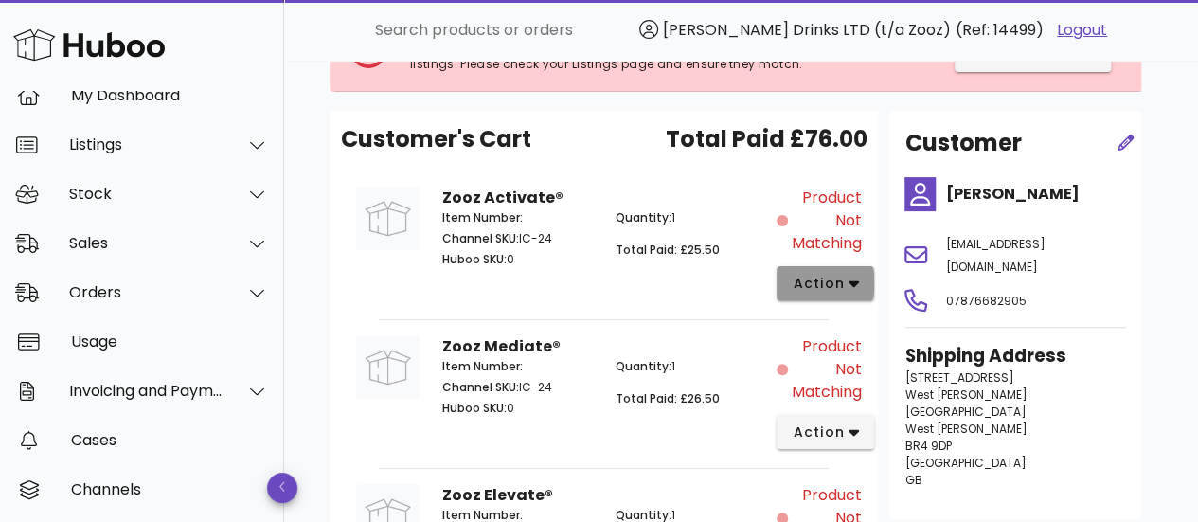
click at [826, 279] on span "action" at bounding box center [818, 284] width 53 height 20
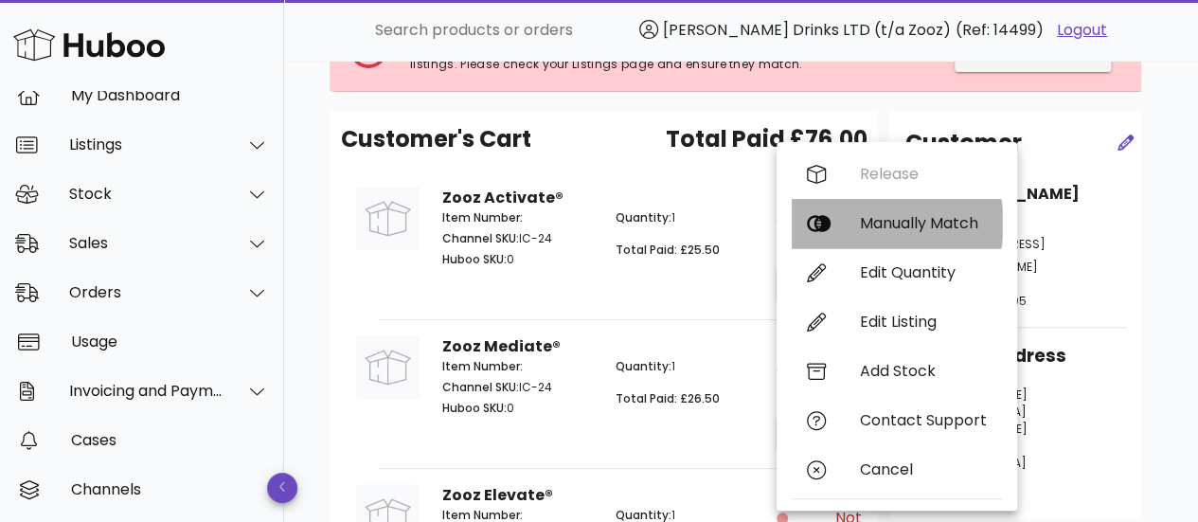
click at [909, 230] on div "Manually Match" at bounding box center [923, 223] width 127 height 18
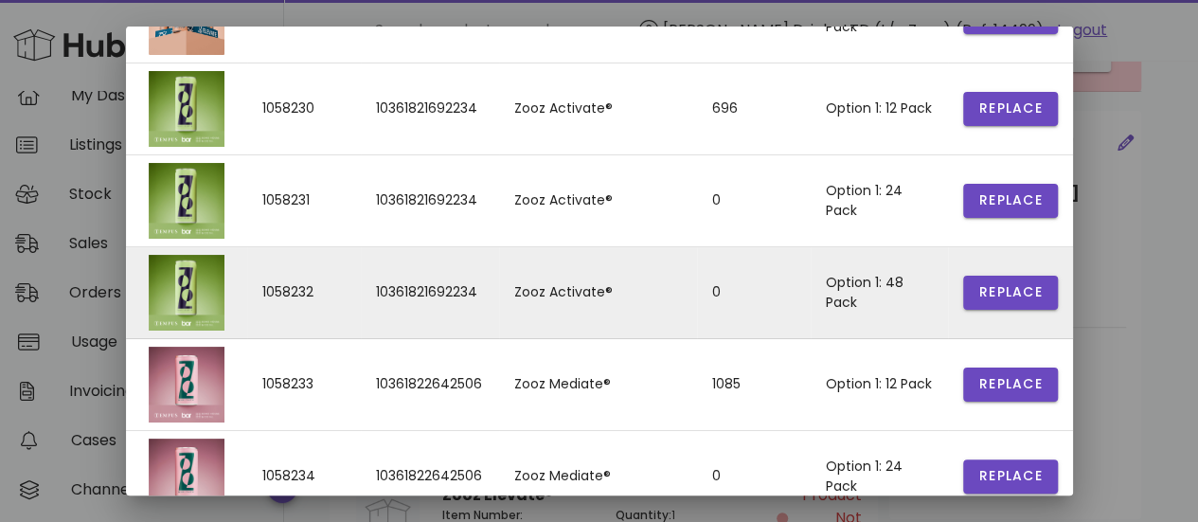
scroll to position [352, 0]
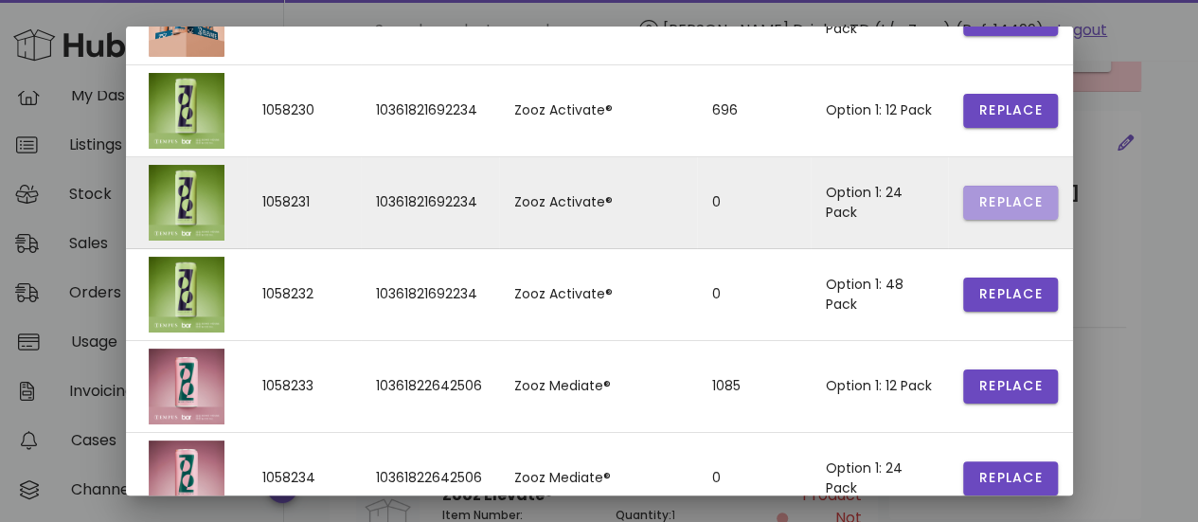
click at [985, 201] on span "Replace" at bounding box center [1010, 202] width 64 height 20
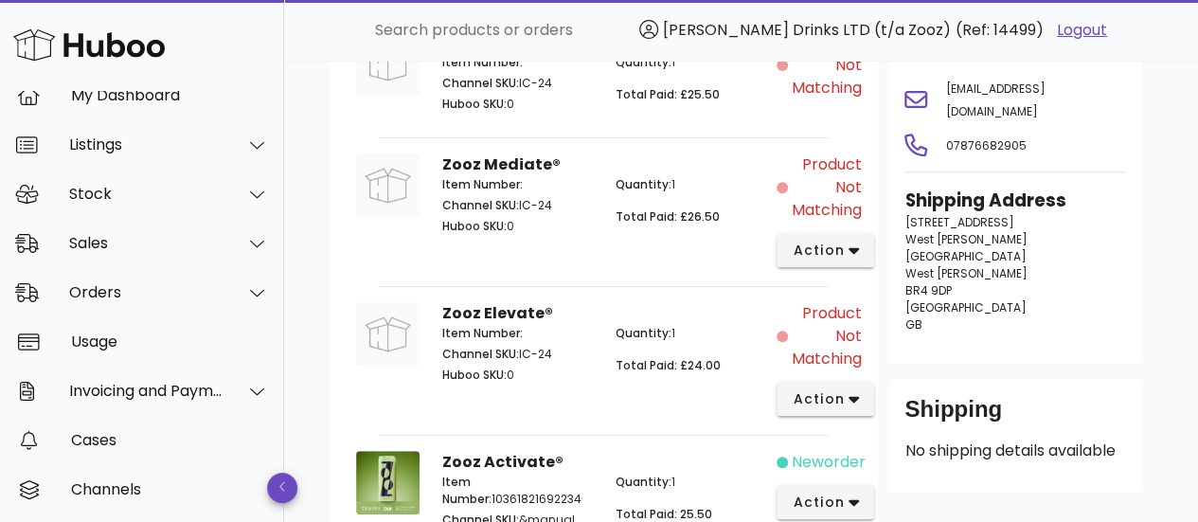
scroll to position [321, 0]
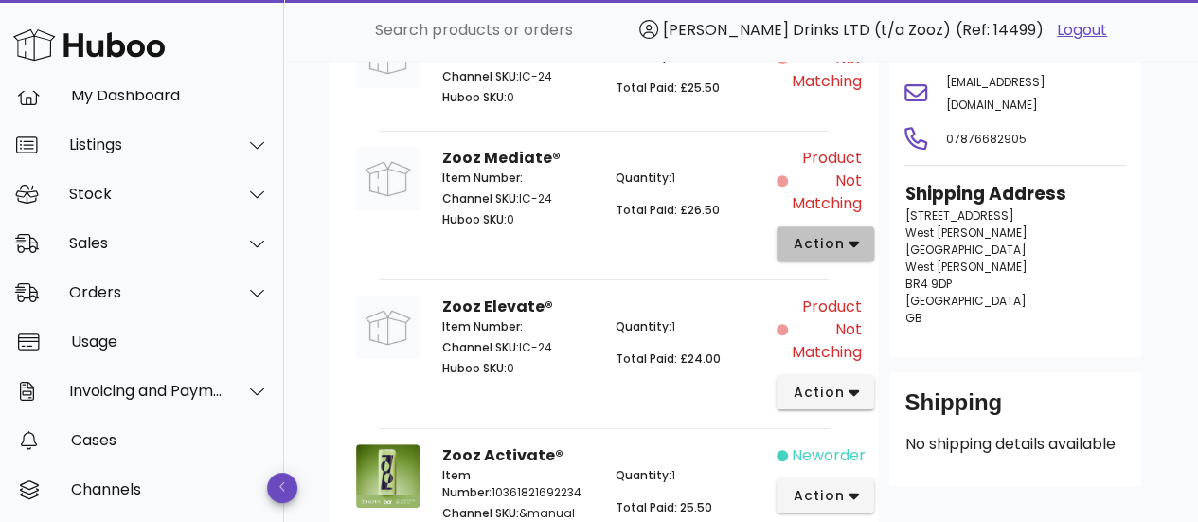
click at [822, 252] on button "action" at bounding box center [826, 243] width 98 height 34
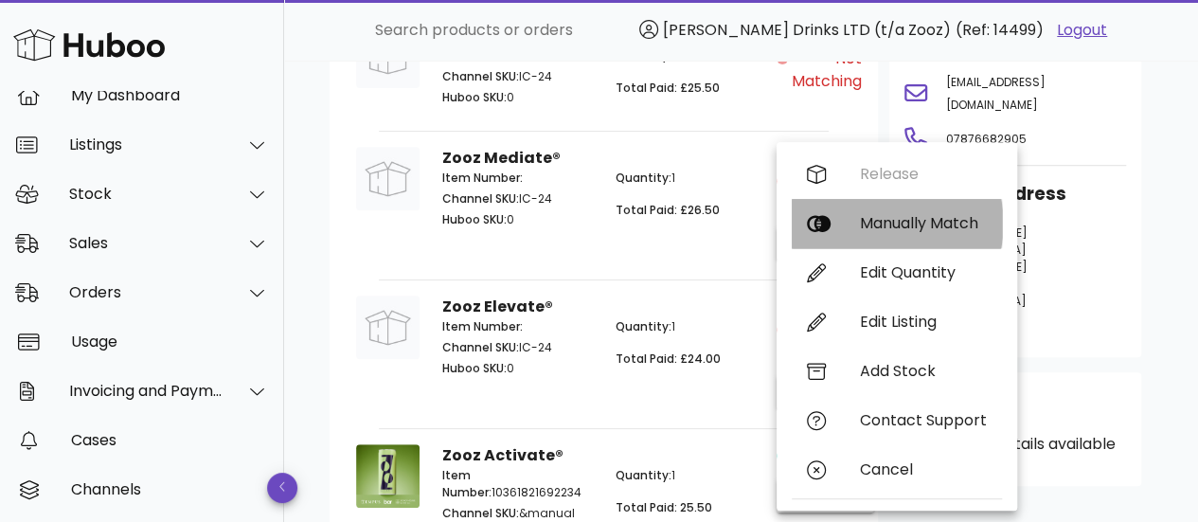
click at [861, 219] on div "Manually Match" at bounding box center [923, 223] width 127 height 18
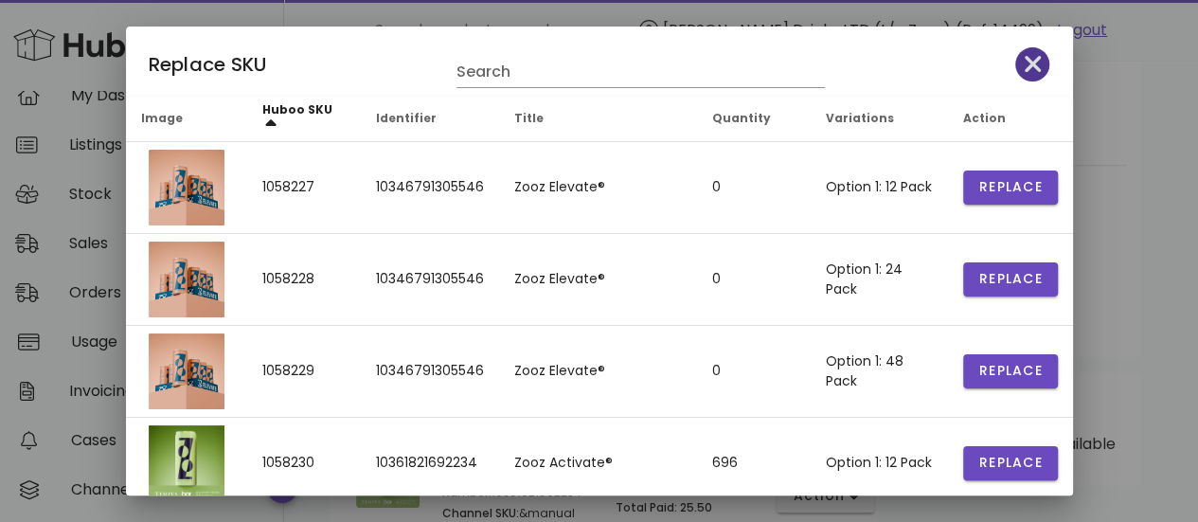
click at [1030, 73] on span "button" at bounding box center [1032, 64] width 34 height 27
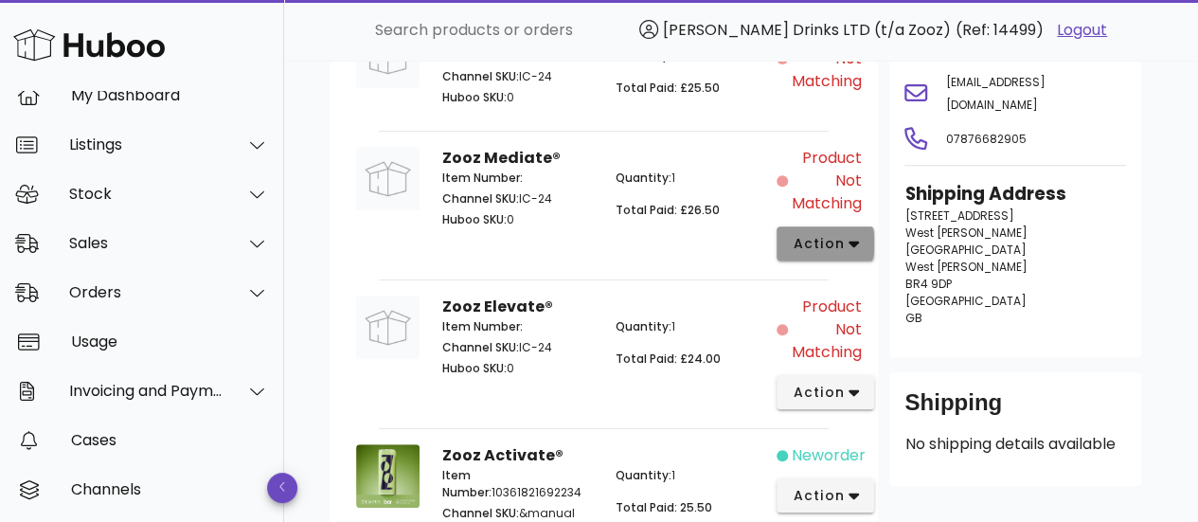
click at [834, 235] on span "action" at bounding box center [818, 244] width 53 height 20
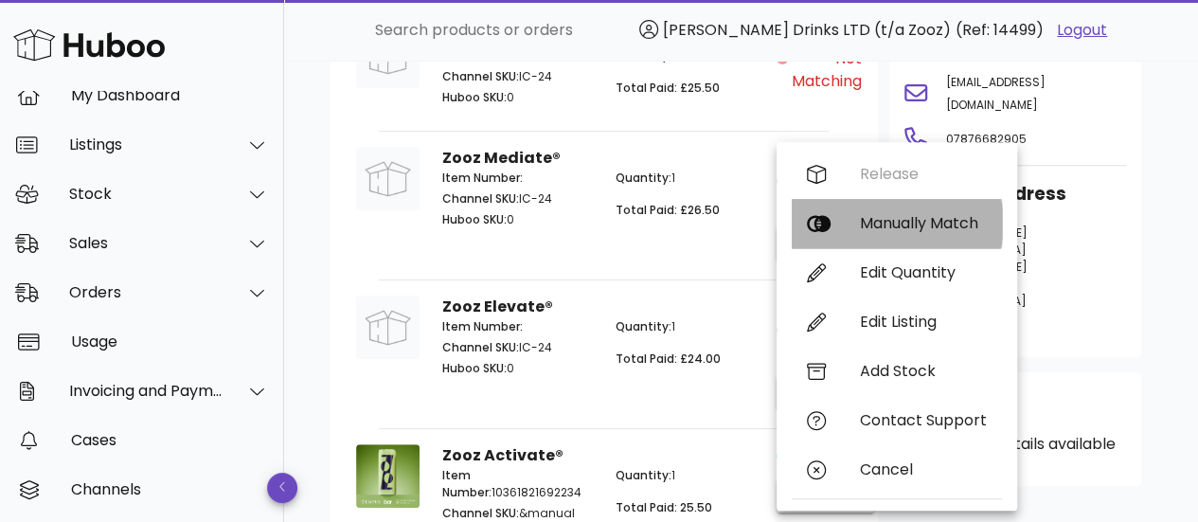
click at [886, 215] on div "Manually Match" at bounding box center [923, 223] width 127 height 18
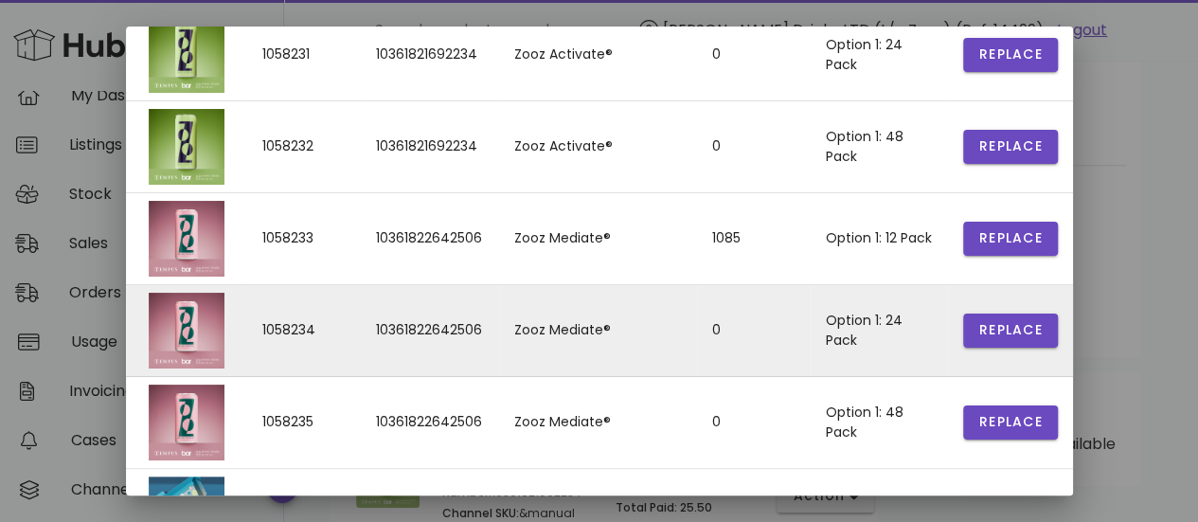
scroll to position [549, 0]
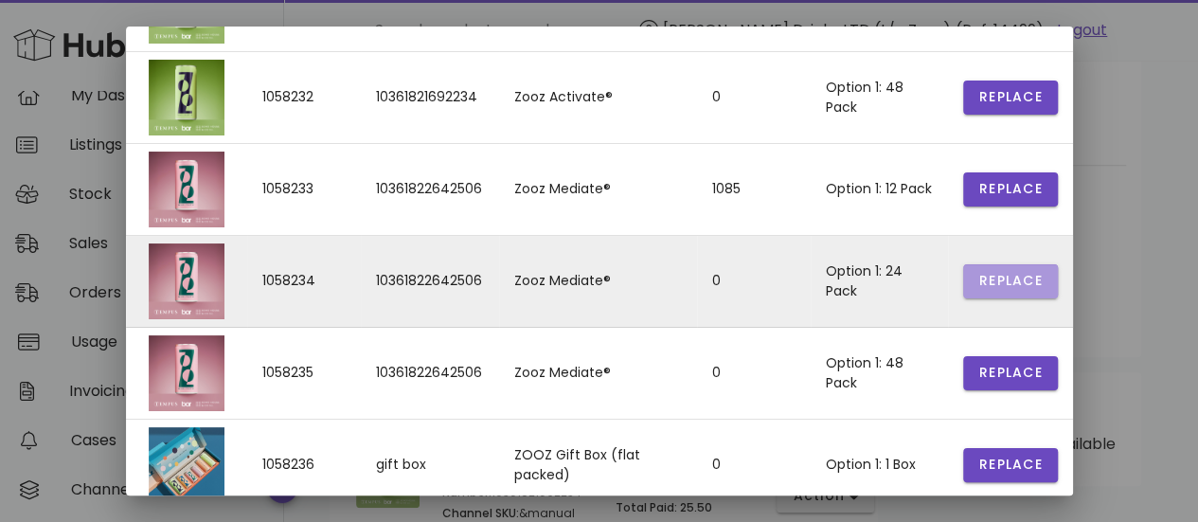
click at [989, 281] on span "Replace" at bounding box center [1010, 281] width 64 height 20
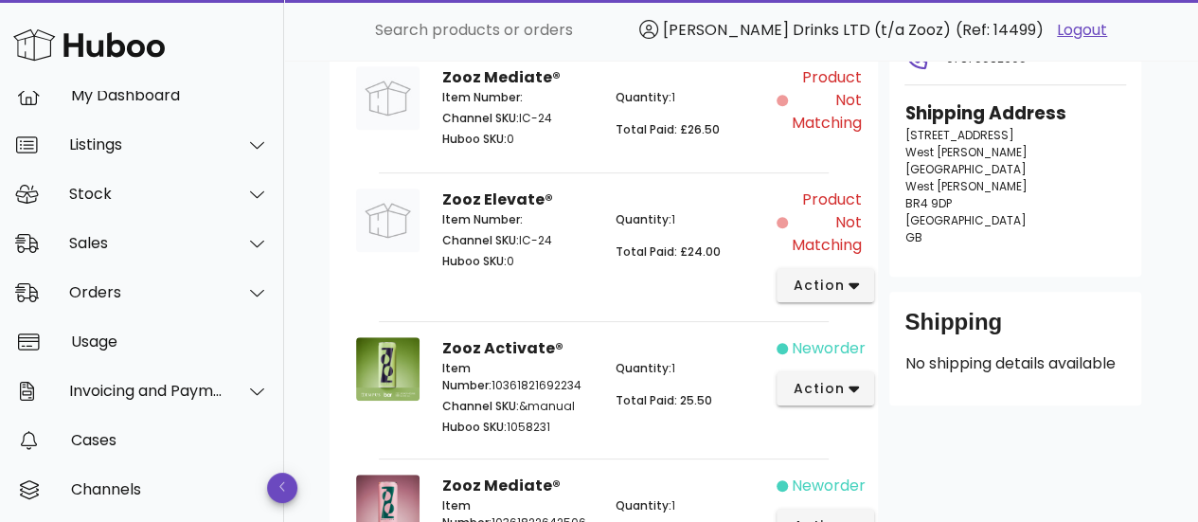
scroll to position [403, 0]
click at [816, 270] on button "action" at bounding box center [826, 284] width 98 height 34
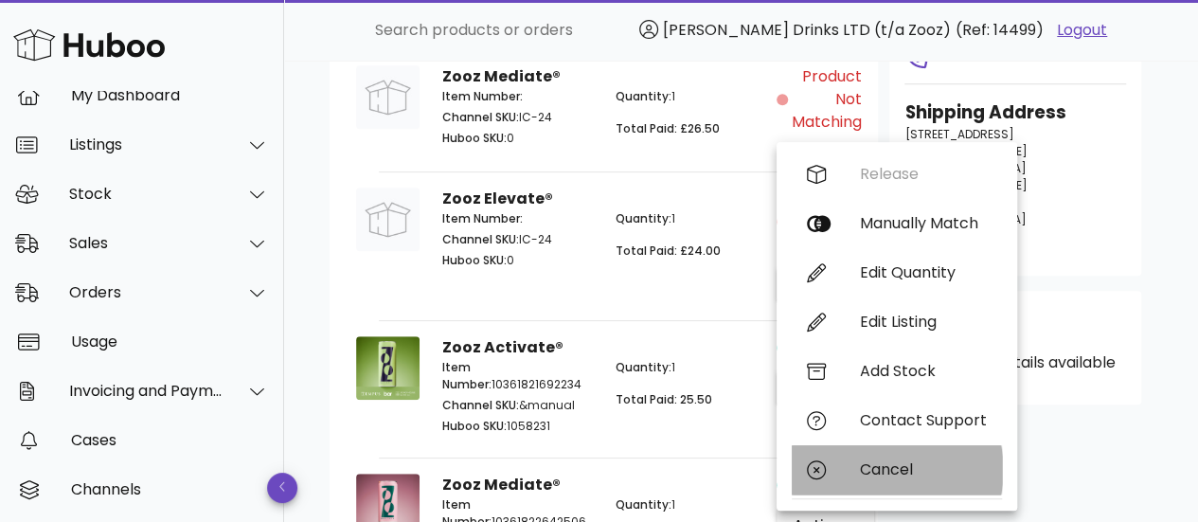
click at [892, 468] on div "Cancel" at bounding box center [923, 469] width 127 height 18
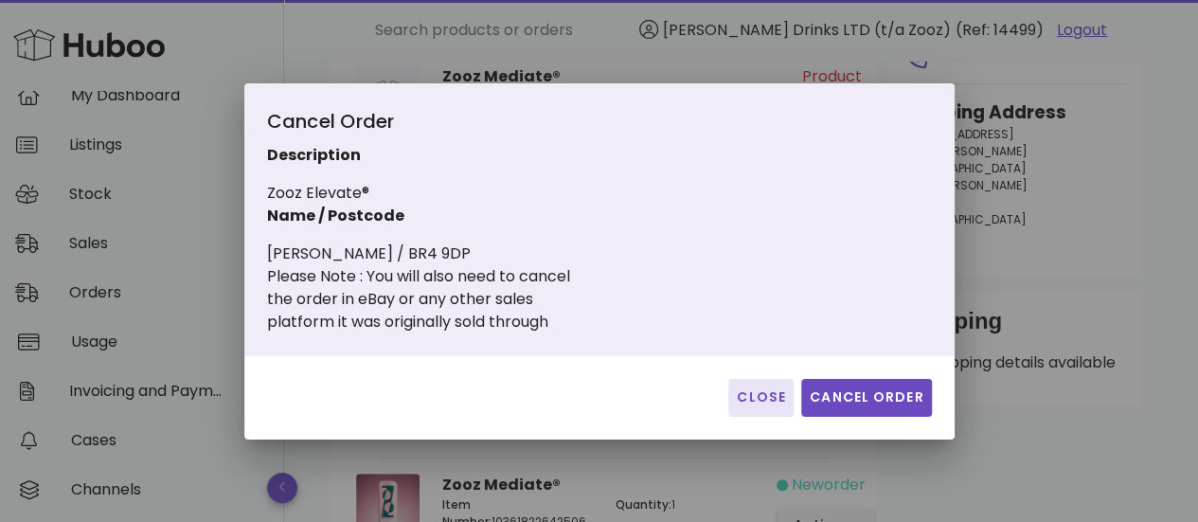
click at [764, 402] on span "Close" at bounding box center [761, 397] width 50 height 20
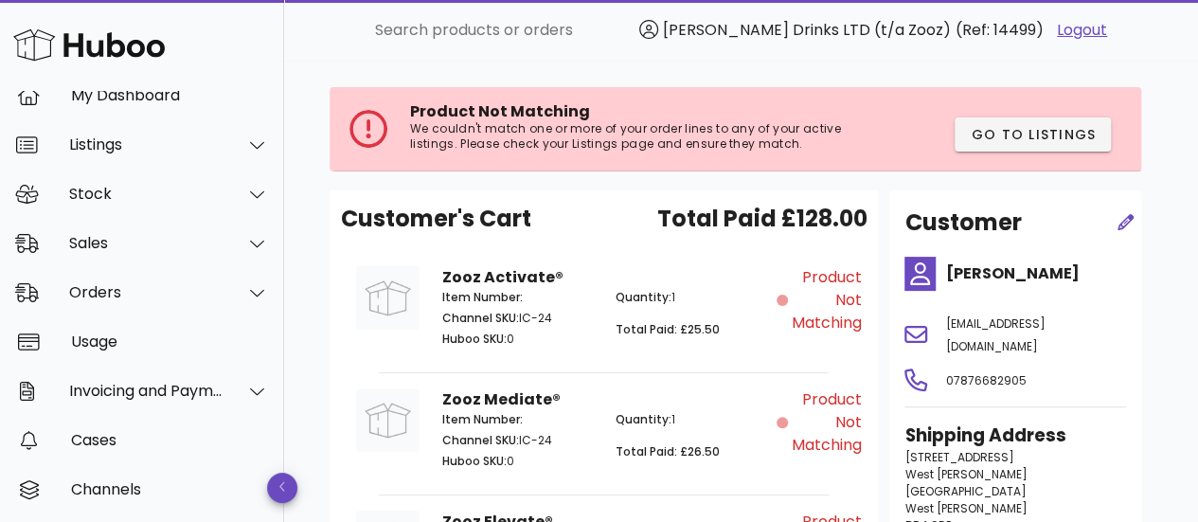
scroll to position [0, 0]
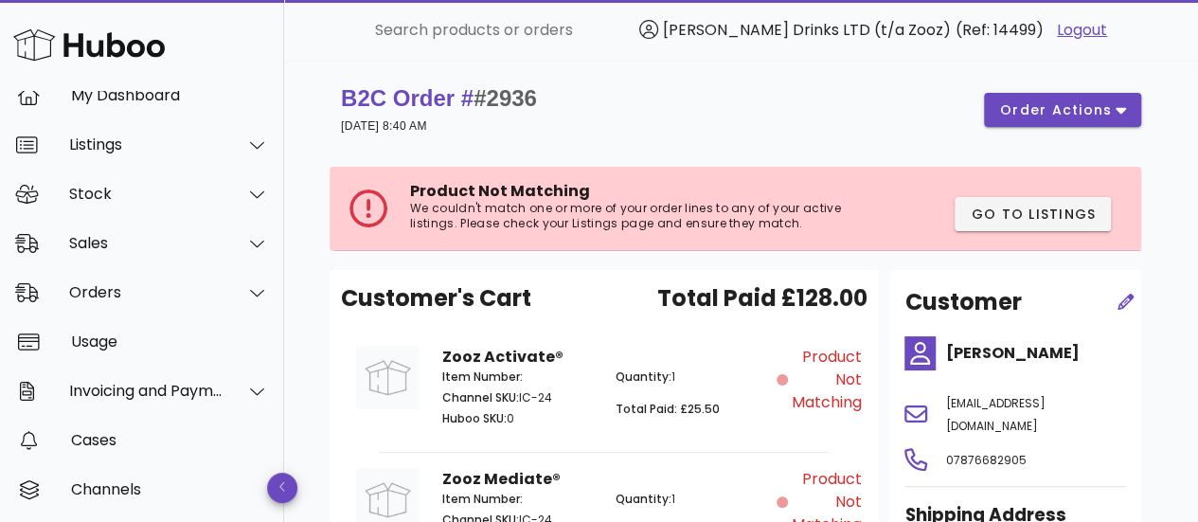
click at [518, 97] on span "#2936" at bounding box center [505, 98] width 63 height 26
copy span "2936"
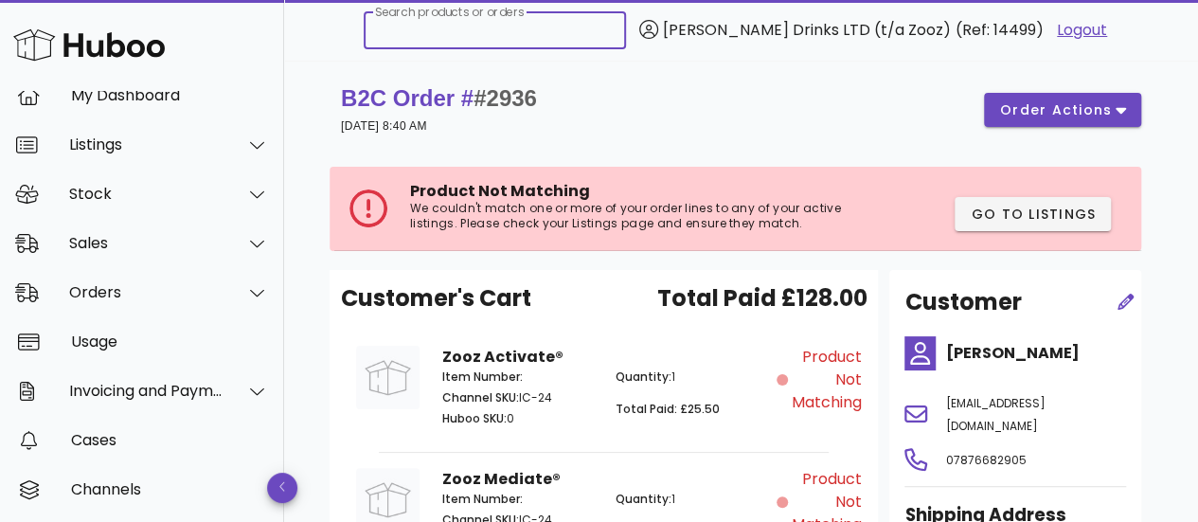
click at [553, 32] on input "Search products or orders" at bounding box center [495, 30] width 240 height 30
paste input "****"
type input "****"
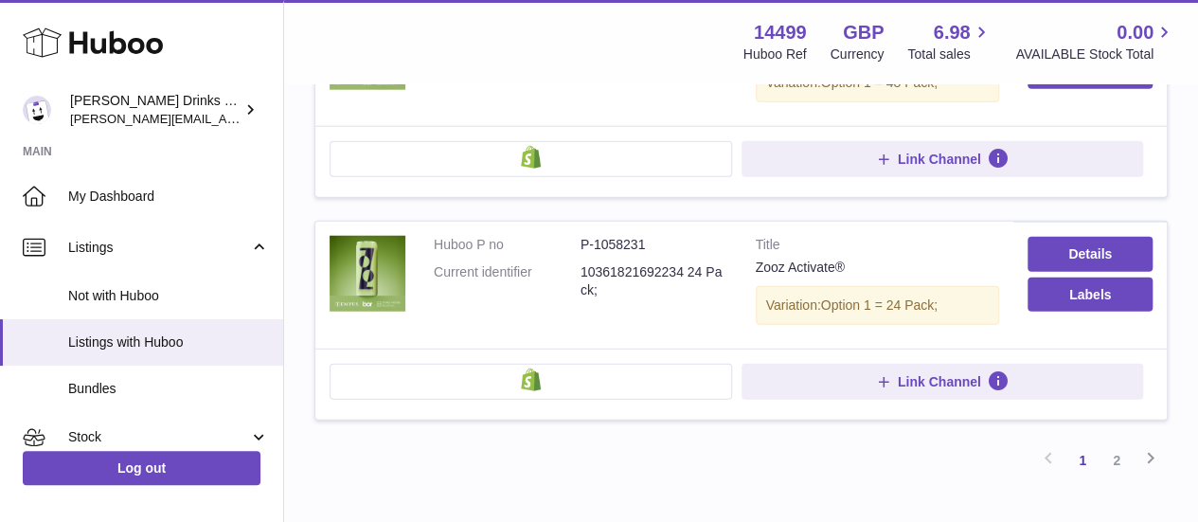
scroll to position [2372, 0]
click at [1083, 236] on link "Details" at bounding box center [1090, 253] width 125 height 34
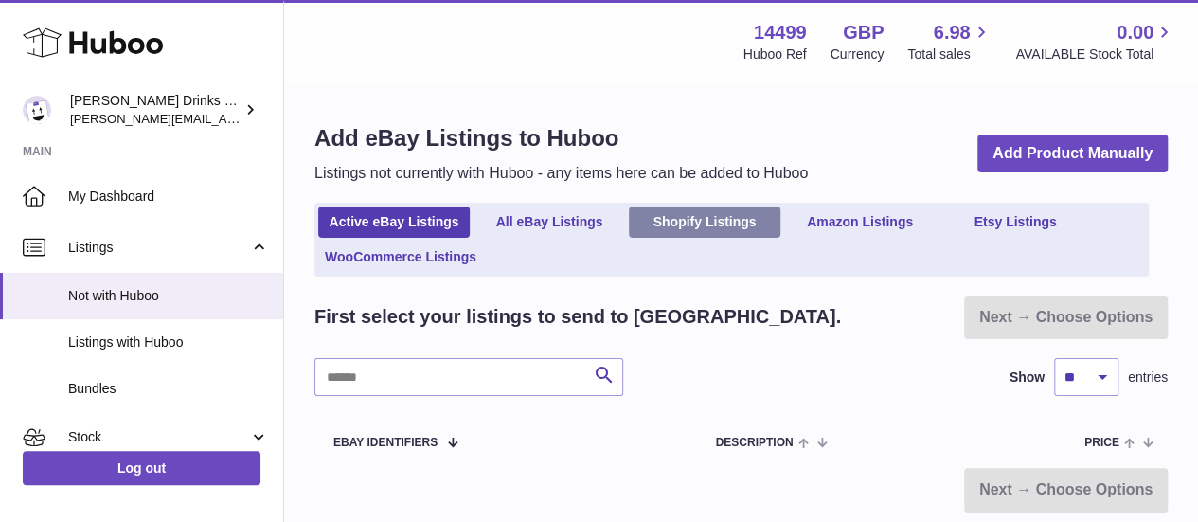
click at [684, 211] on link "Shopify Listings" at bounding box center [705, 221] width 152 height 31
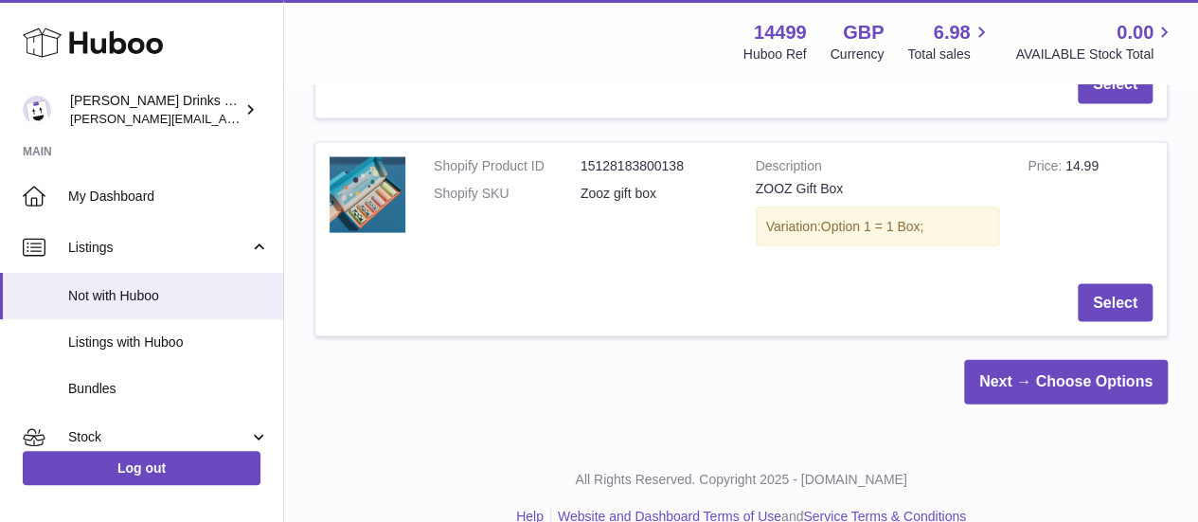
scroll to position [1928, 0]
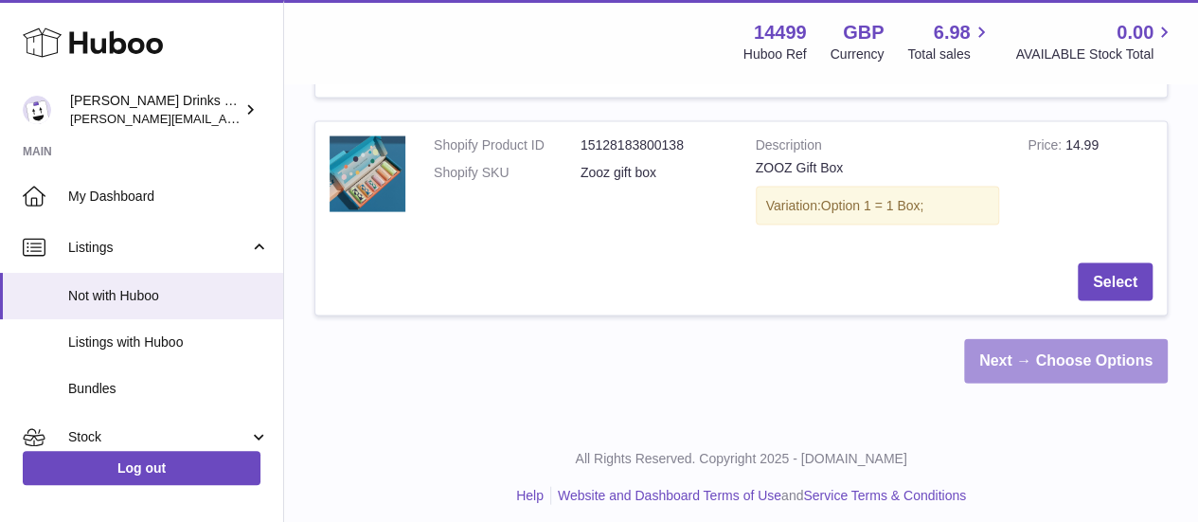
click at [985, 339] on link "Next → Choose Options" at bounding box center [1066, 361] width 204 height 45
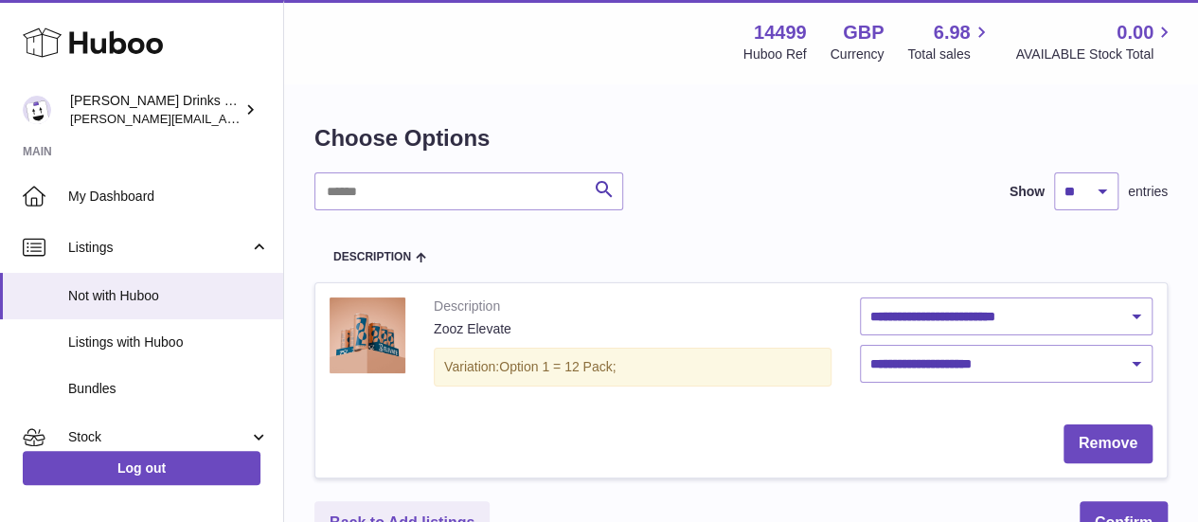
scroll to position [170, 0]
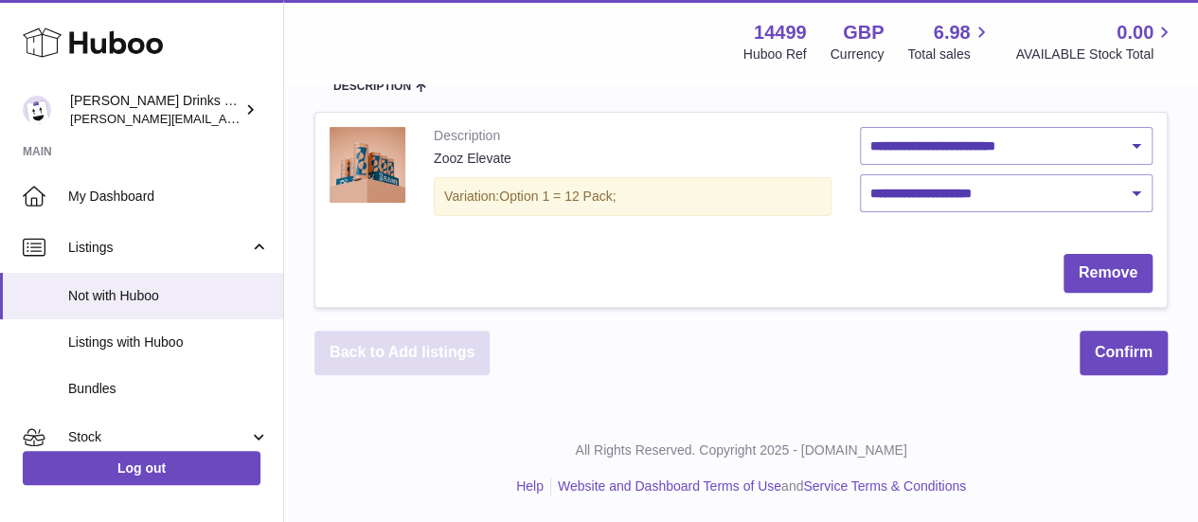
click at [361, 347] on link "Back to Add listings" at bounding box center [401, 353] width 175 height 45
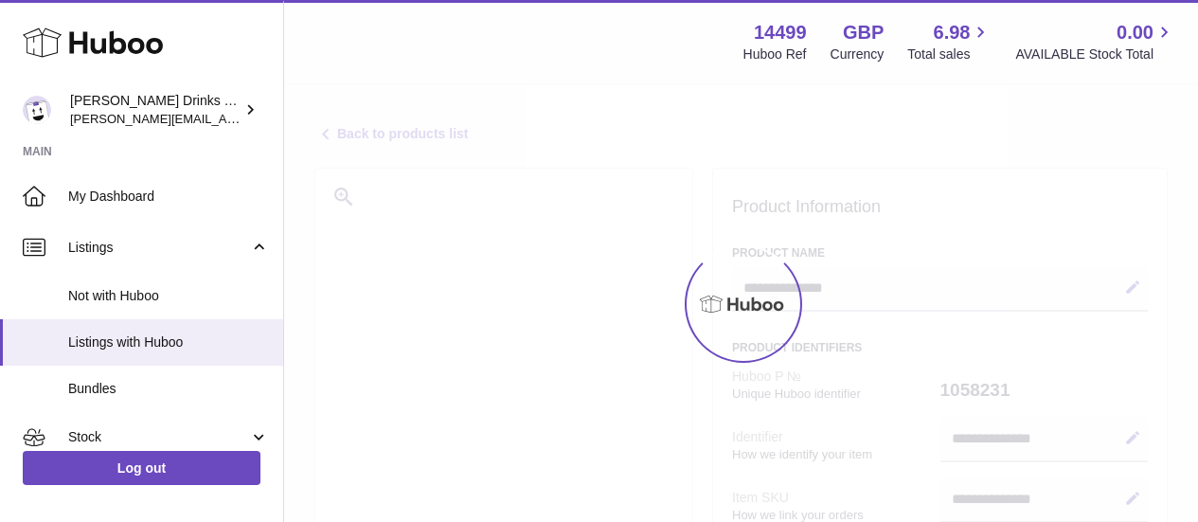
select select
select select "****"
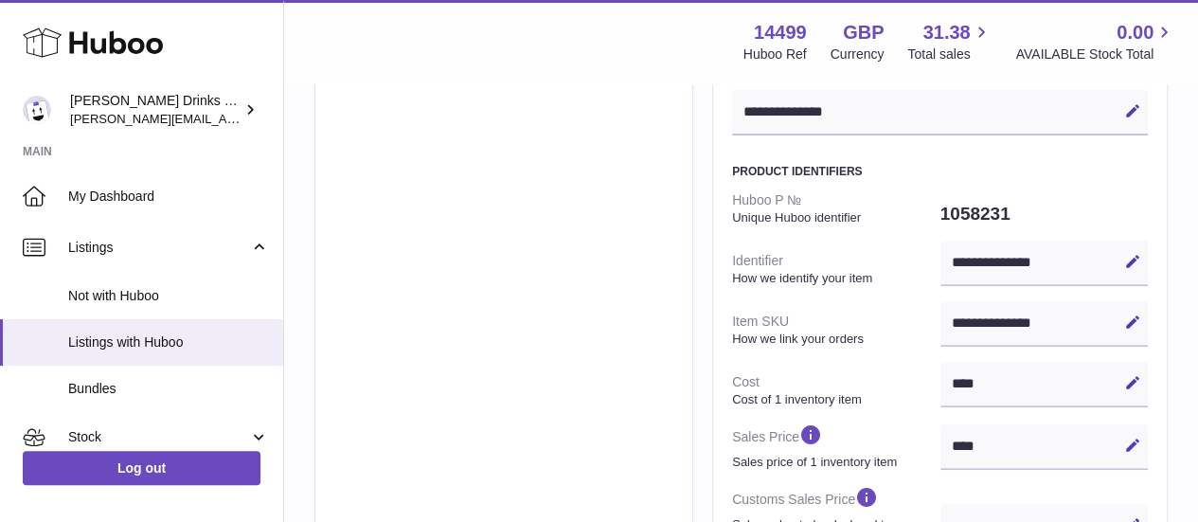
scroll to position [181, 0]
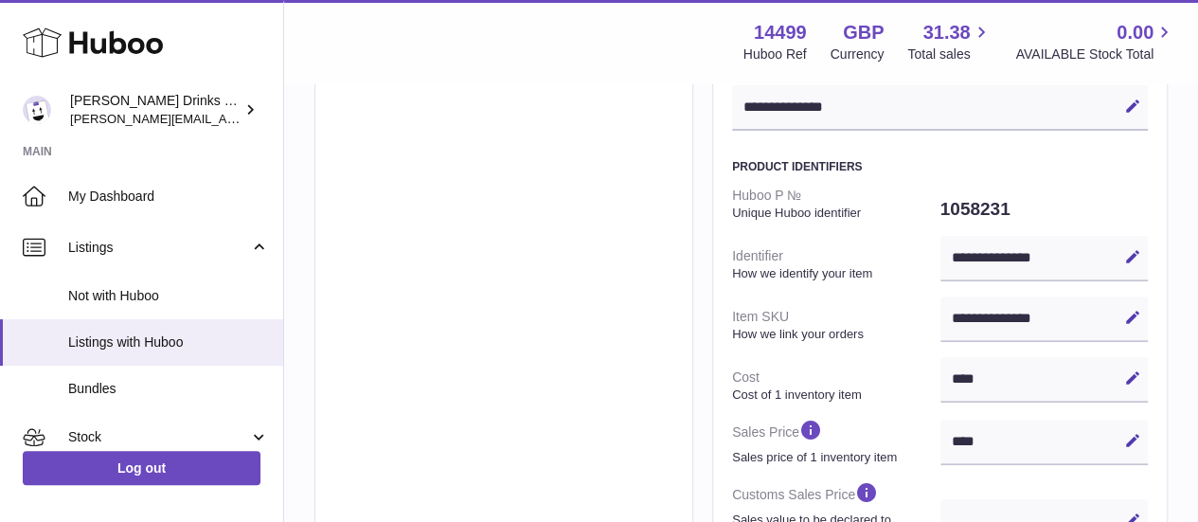
drag, startPoint x: 1052, startPoint y: 312, endPoint x: 968, endPoint y: 315, distance: 84.4
click at [968, 315] on div "**********" at bounding box center [1044, 318] width 208 height 45
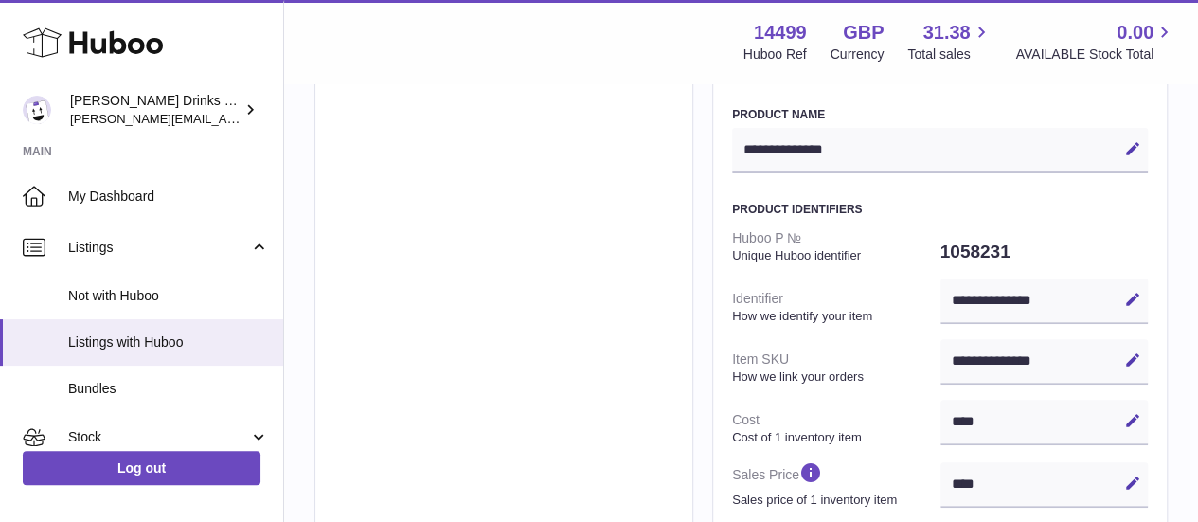
scroll to position [0, 0]
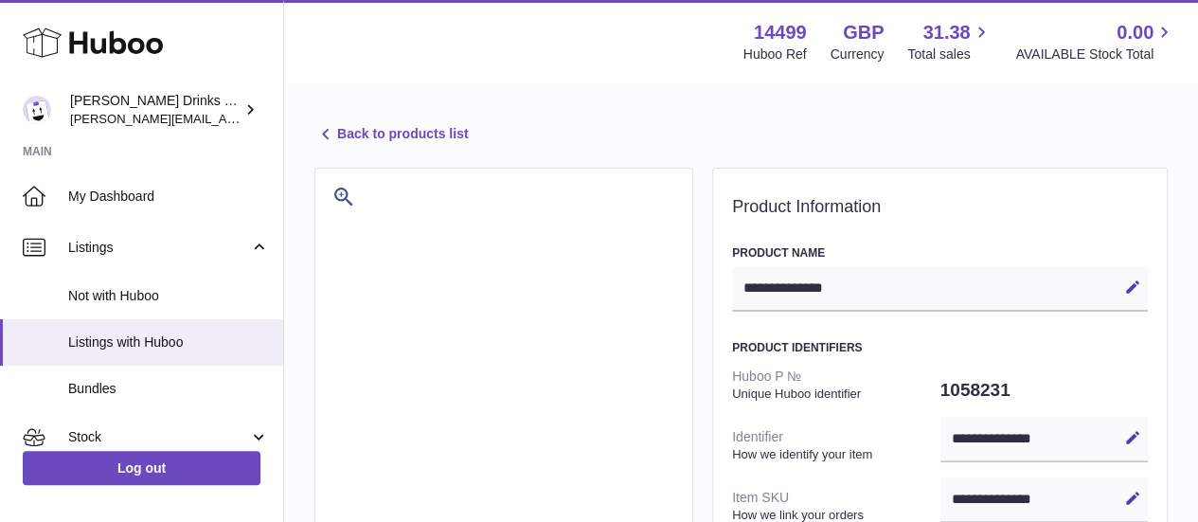
click at [326, 131] on icon at bounding box center [325, 134] width 23 height 23
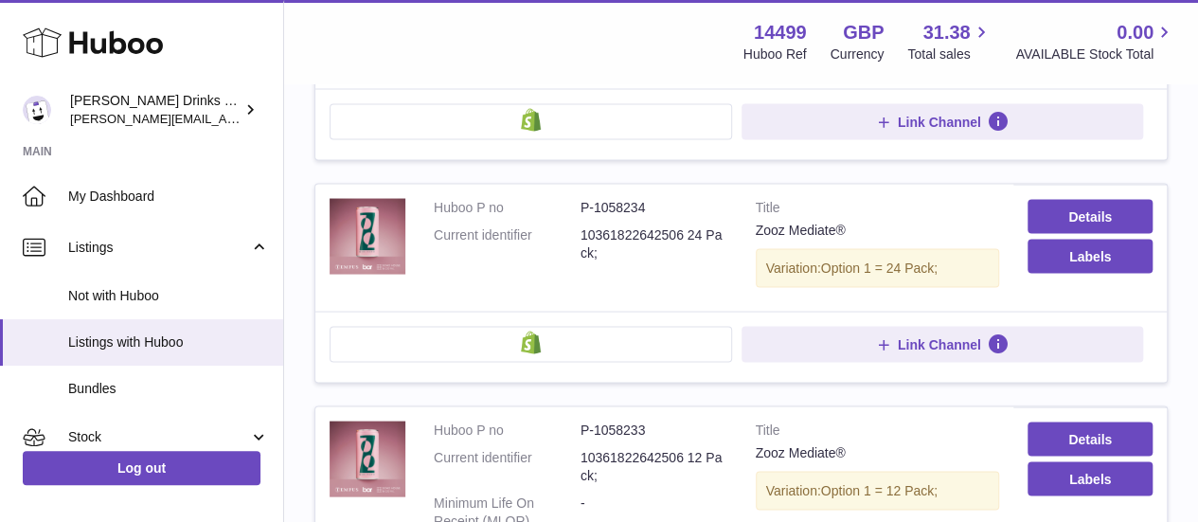
scroll to position [1718, 0]
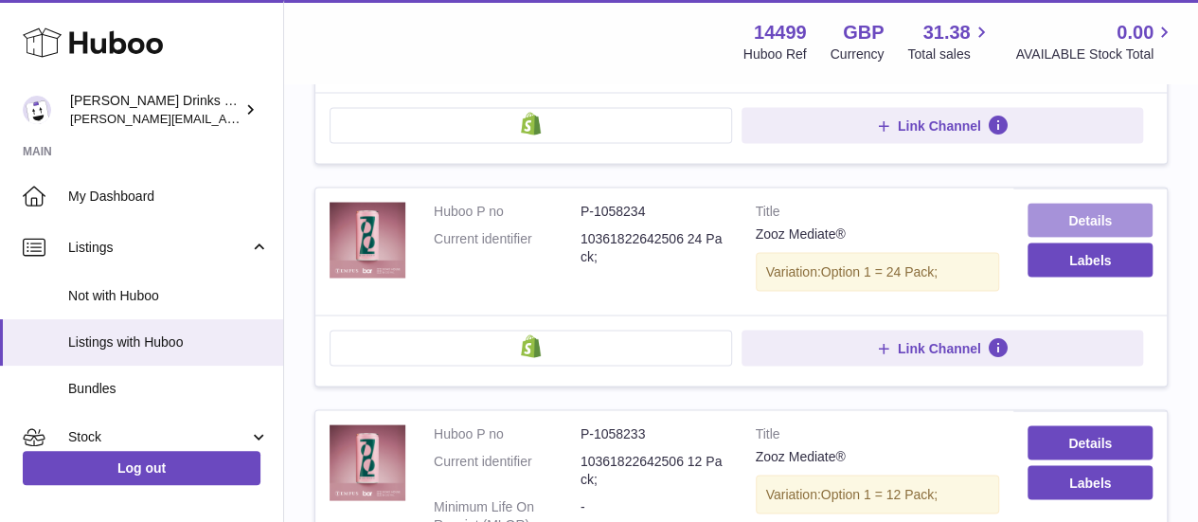
click at [1054, 203] on link "Details" at bounding box center [1090, 220] width 125 height 34
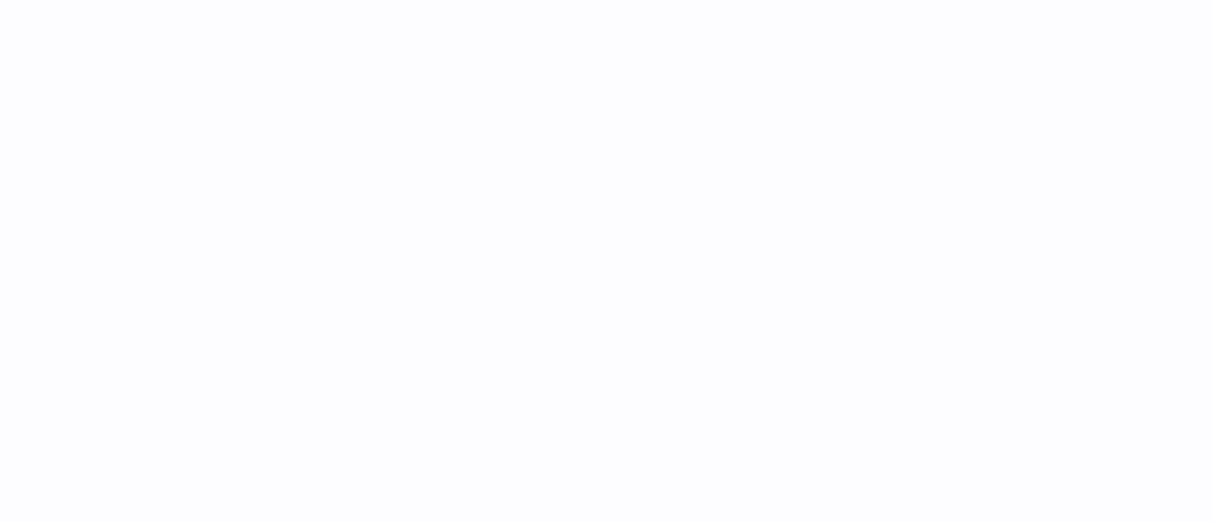
select select
select select "****"
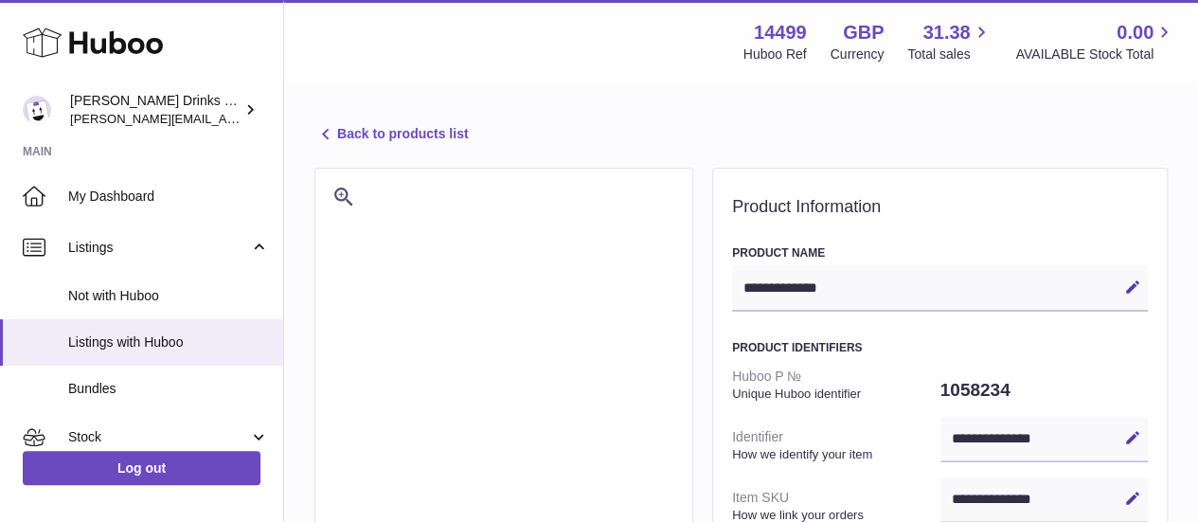
scroll to position [148, 0]
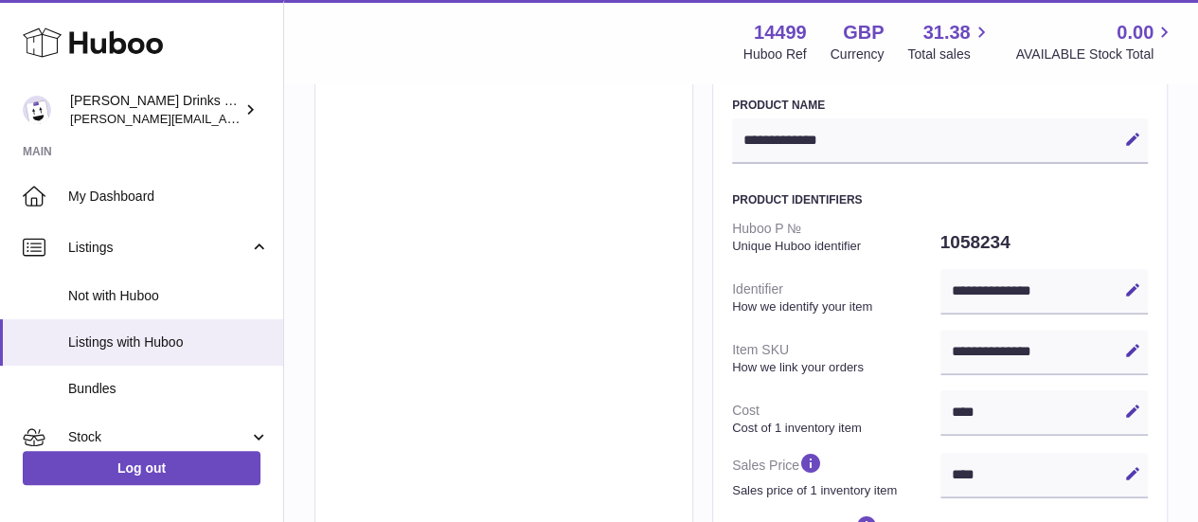
drag, startPoint x: 1053, startPoint y: 349, endPoint x: 958, endPoint y: 349, distance: 95.7
click at [958, 349] on div "**********" at bounding box center [1044, 352] width 208 height 45
drag, startPoint x: 958, startPoint y: 349, endPoint x: 1030, endPoint y: 346, distance: 73.0
click at [1030, 346] on div "**********" at bounding box center [1044, 352] width 208 height 45
click at [1135, 354] on icon at bounding box center [1132, 350] width 17 height 17
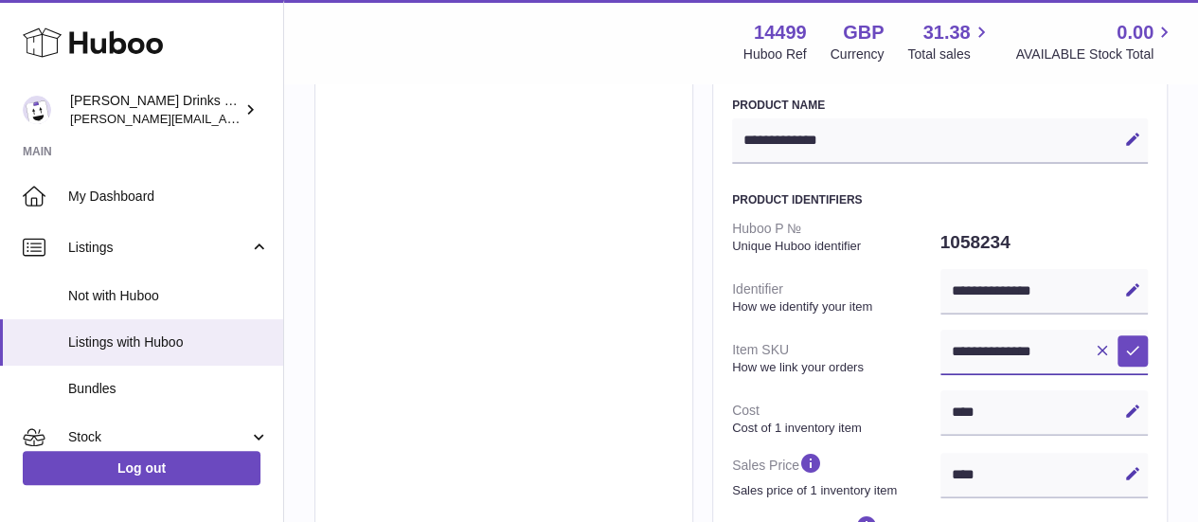
click at [1033, 352] on input "**********" at bounding box center [1044, 352] width 208 height 45
click at [1106, 351] on icon at bounding box center [1102, 350] width 17 height 17
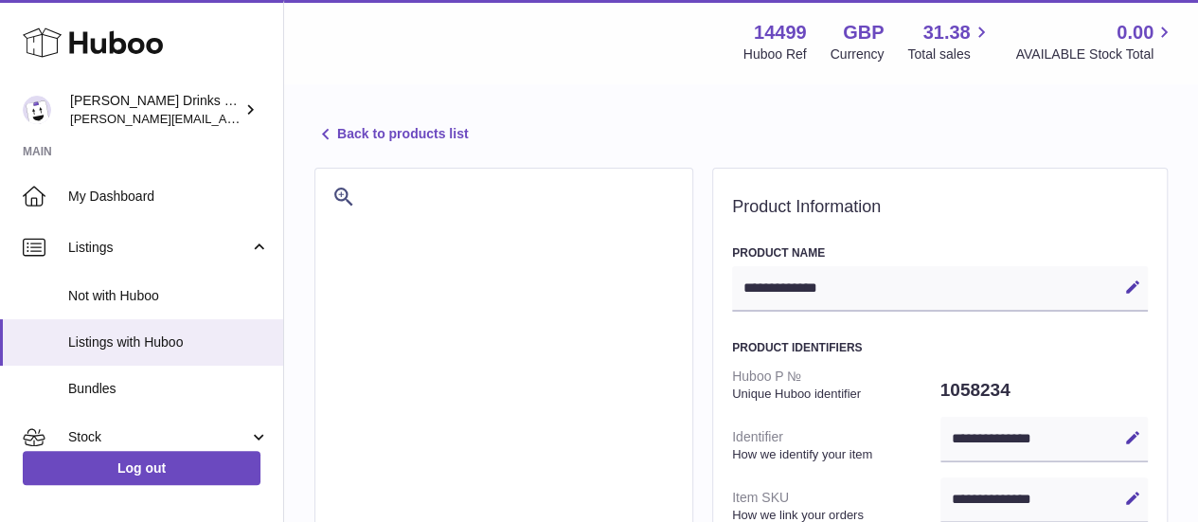
click at [322, 128] on icon at bounding box center [325, 134] width 23 height 23
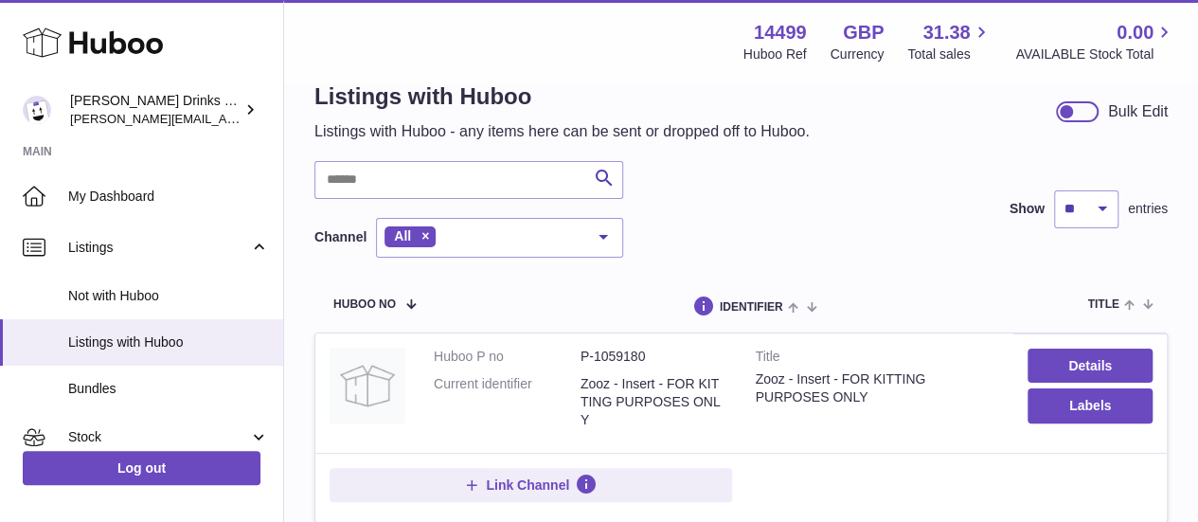
scroll to position [6, 0]
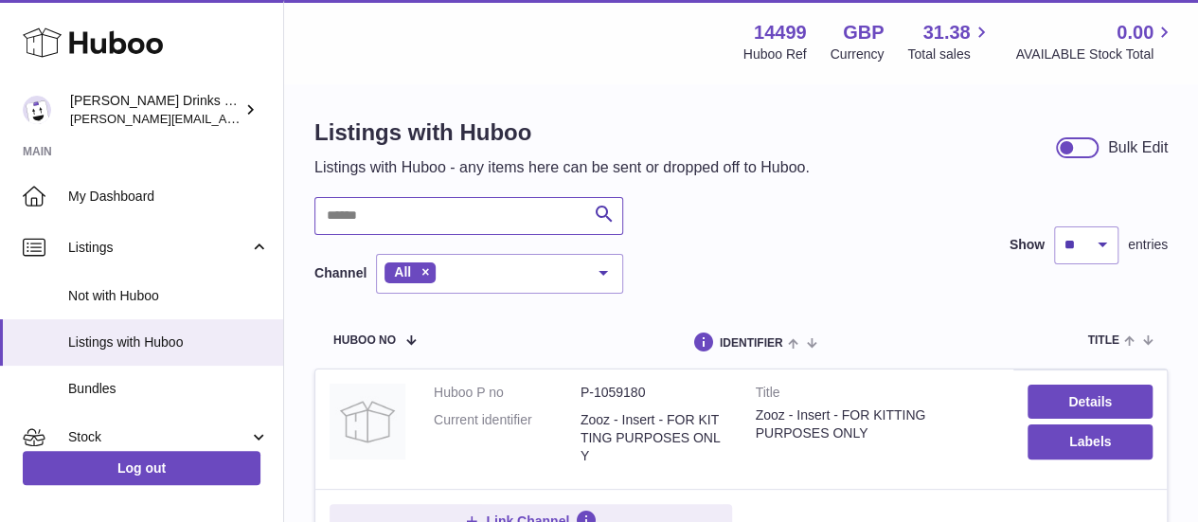
click at [415, 234] on input "text" at bounding box center [468, 216] width 309 height 38
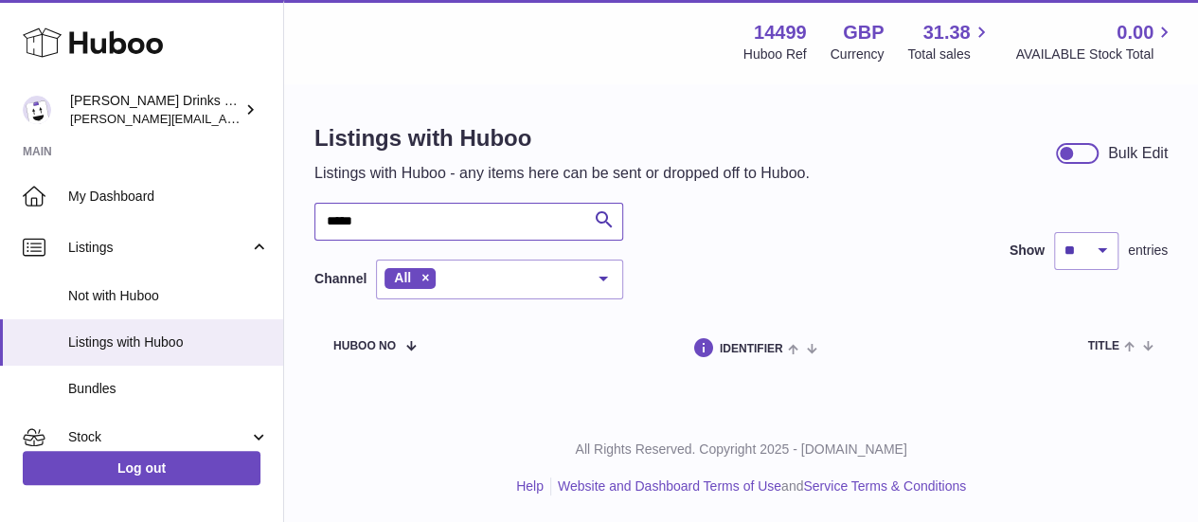
click at [396, 222] on input "*****" at bounding box center [468, 222] width 309 height 38
type input "*"
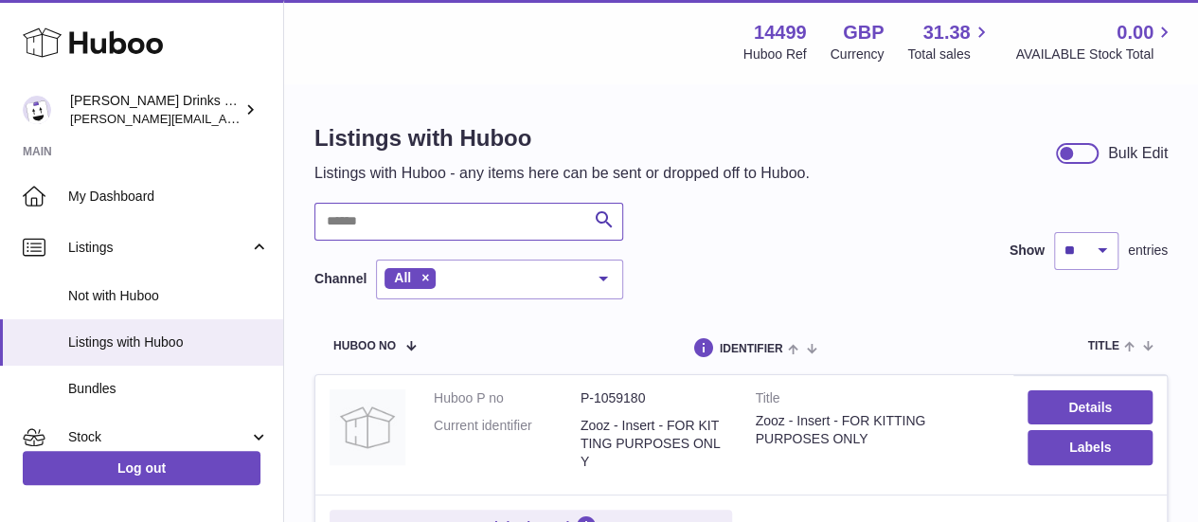
type input "*"
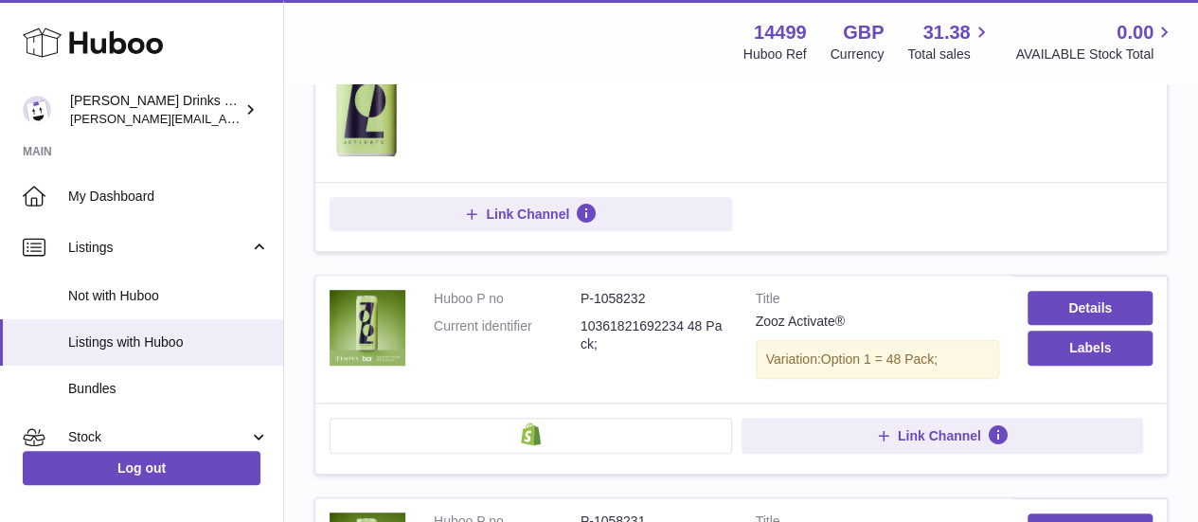
scroll to position [381, 0]
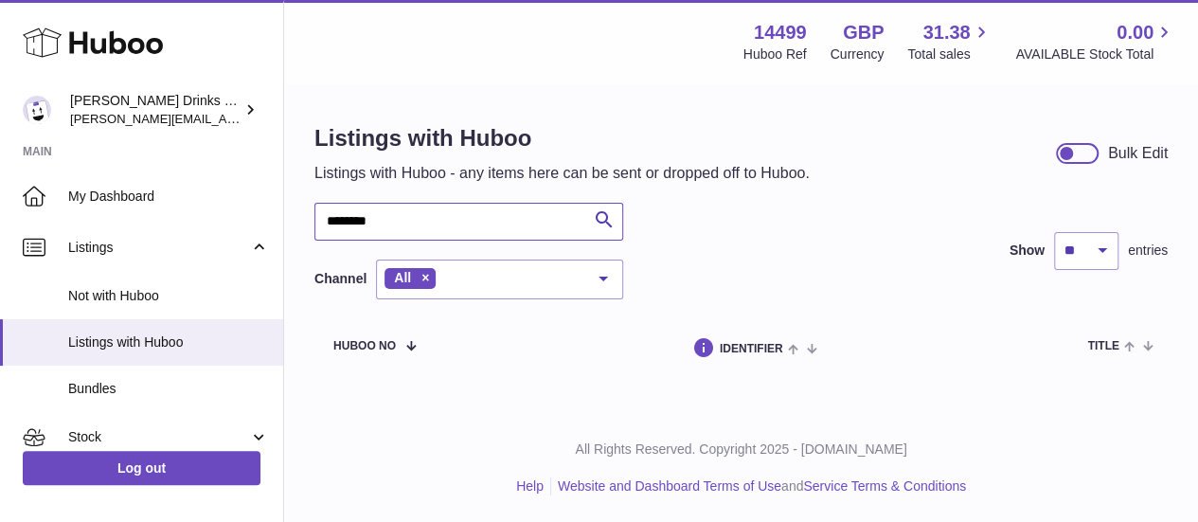
scroll to position [1, 0]
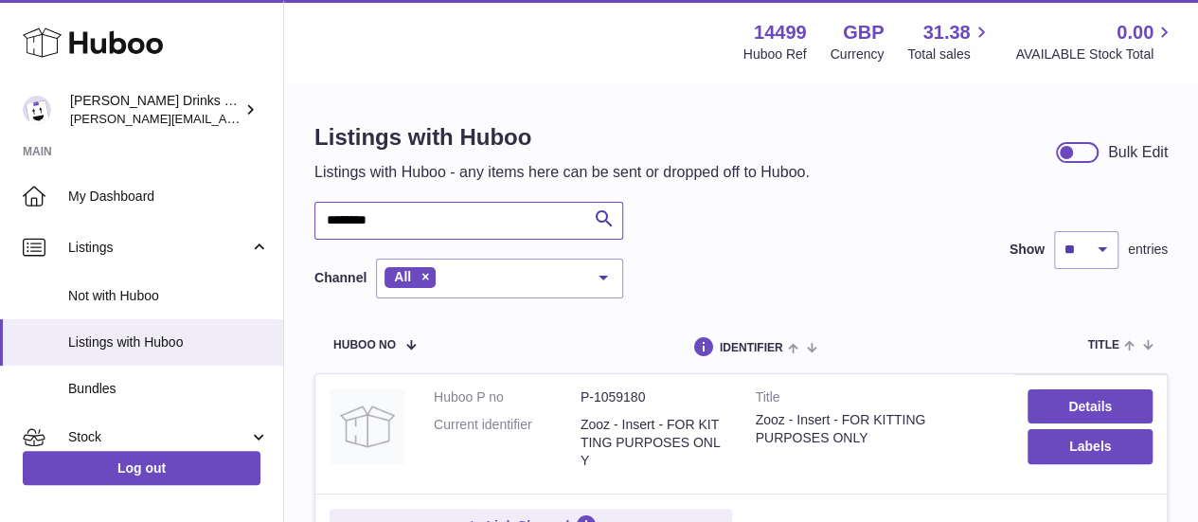
type input "********"
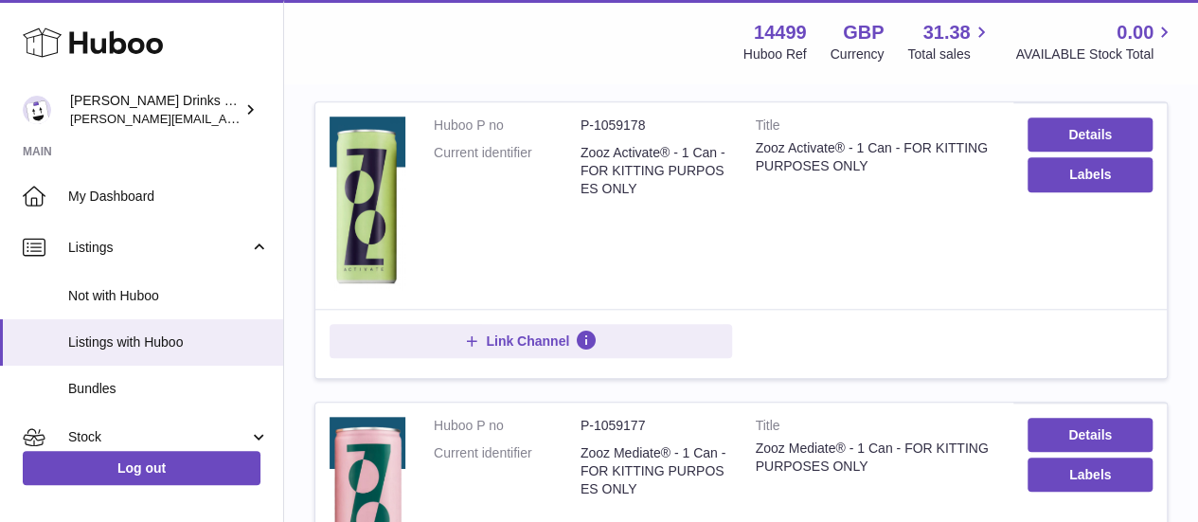
scroll to position [1036, 0]
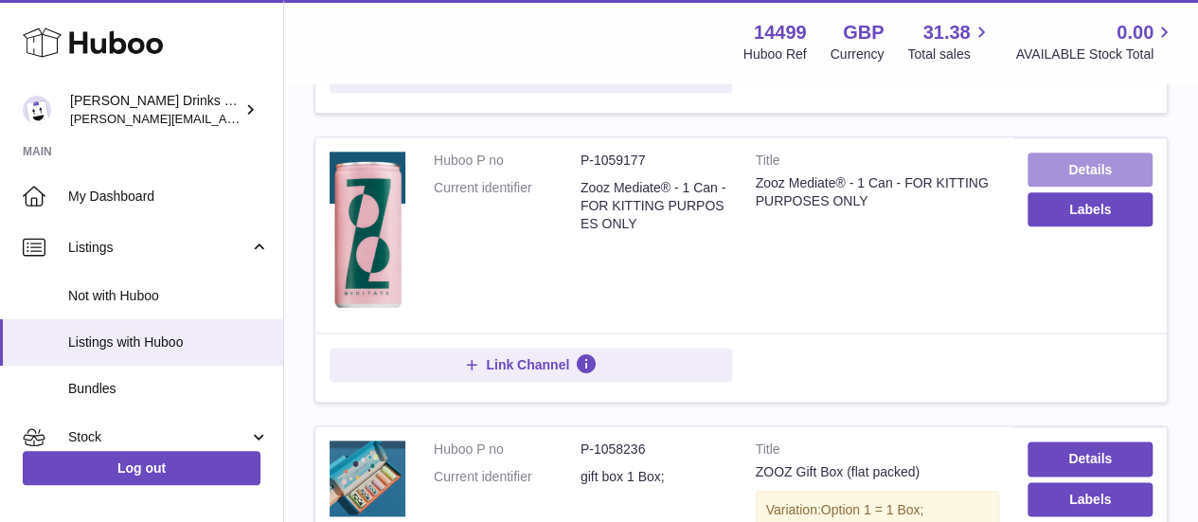
click at [1059, 152] on link "Details" at bounding box center [1090, 169] width 125 height 34
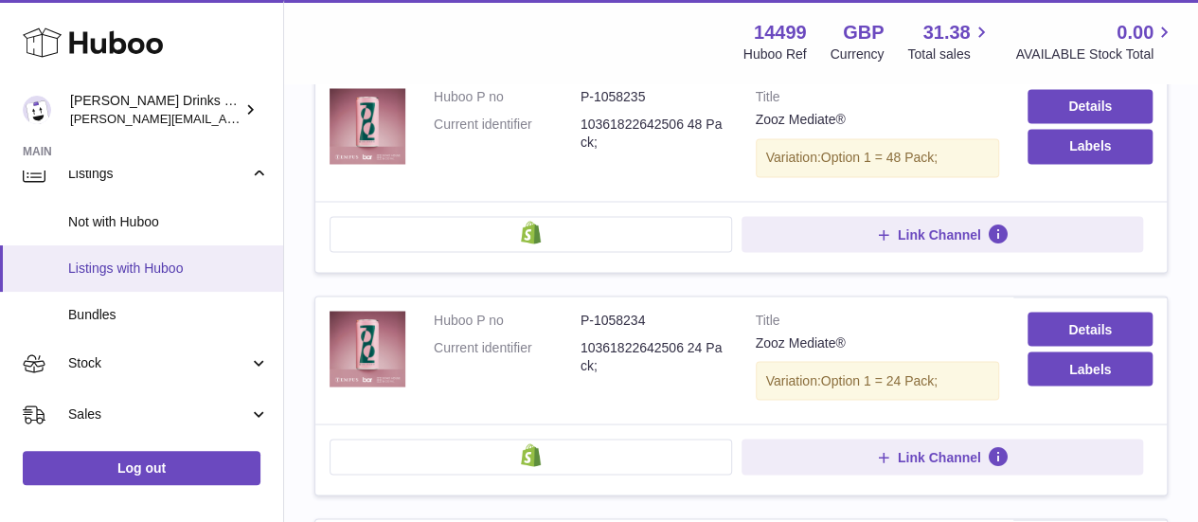
scroll to position [197, 0]
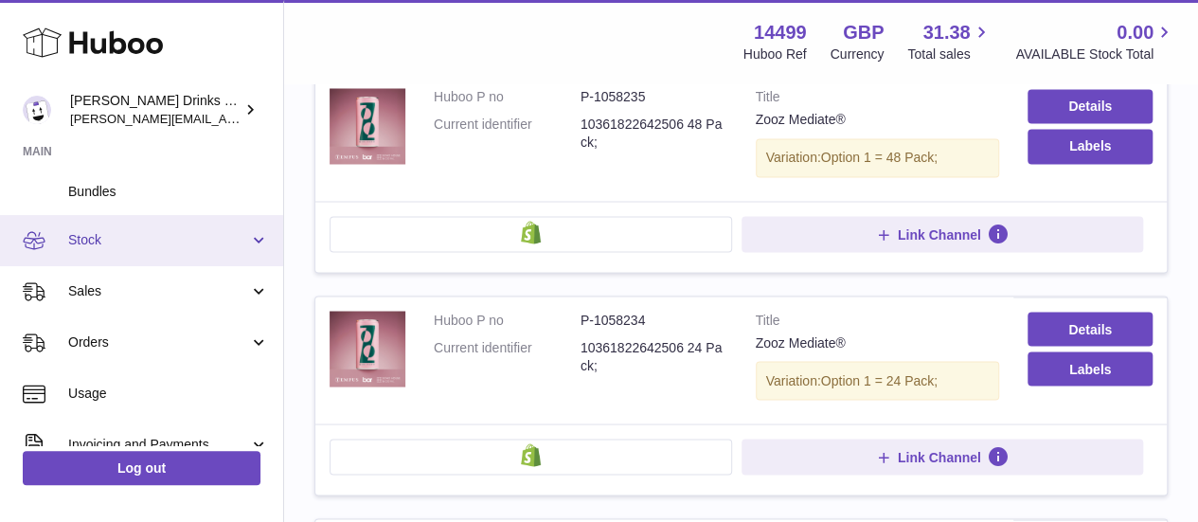
click at [170, 235] on span "Stock" at bounding box center [158, 240] width 181 height 18
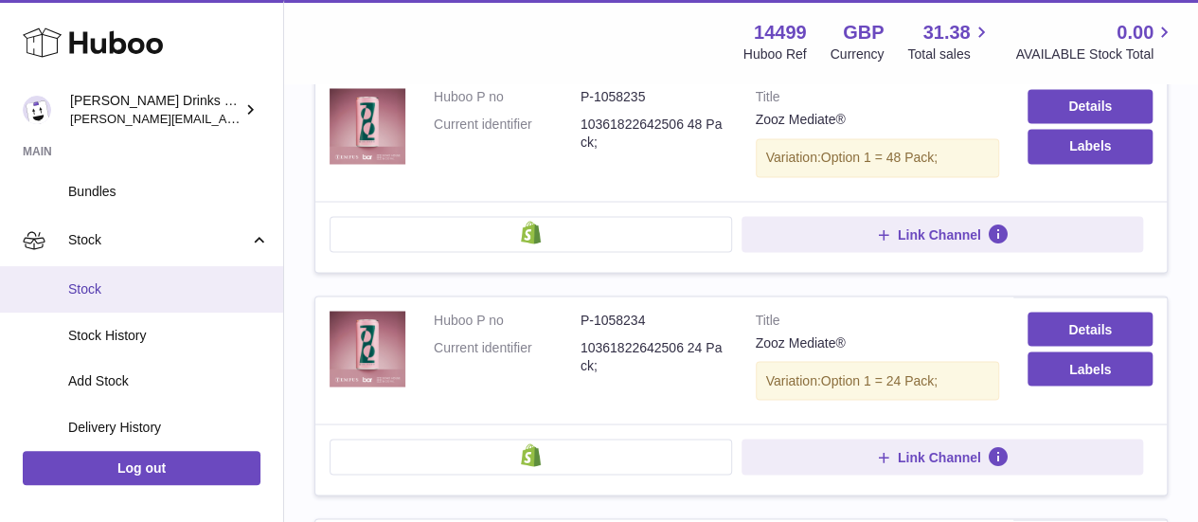
click at [97, 282] on span "Stock" at bounding box center [168, 289] width 201 height 18
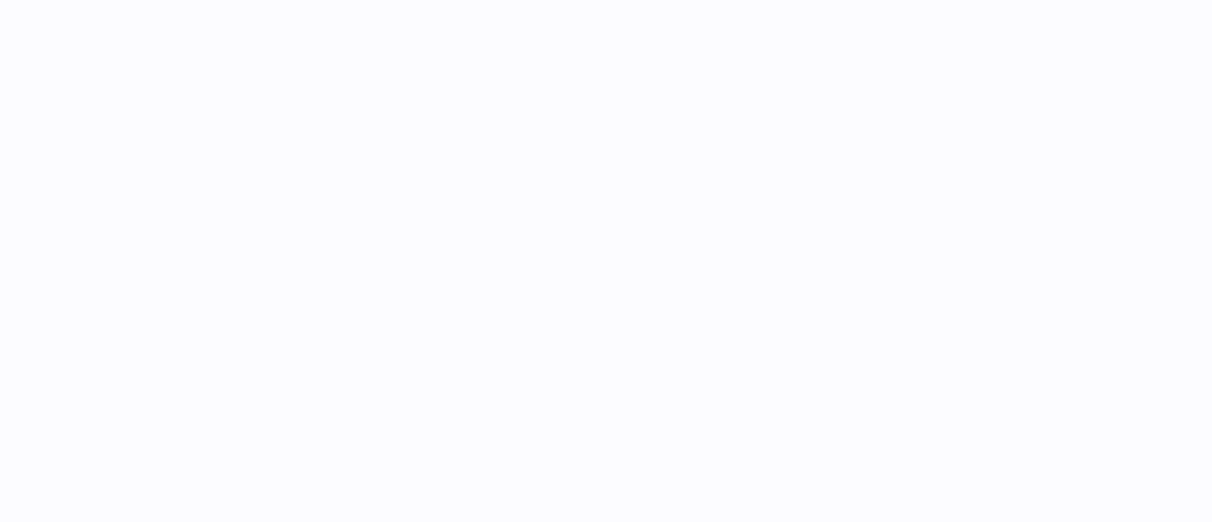
select select
select select "****"
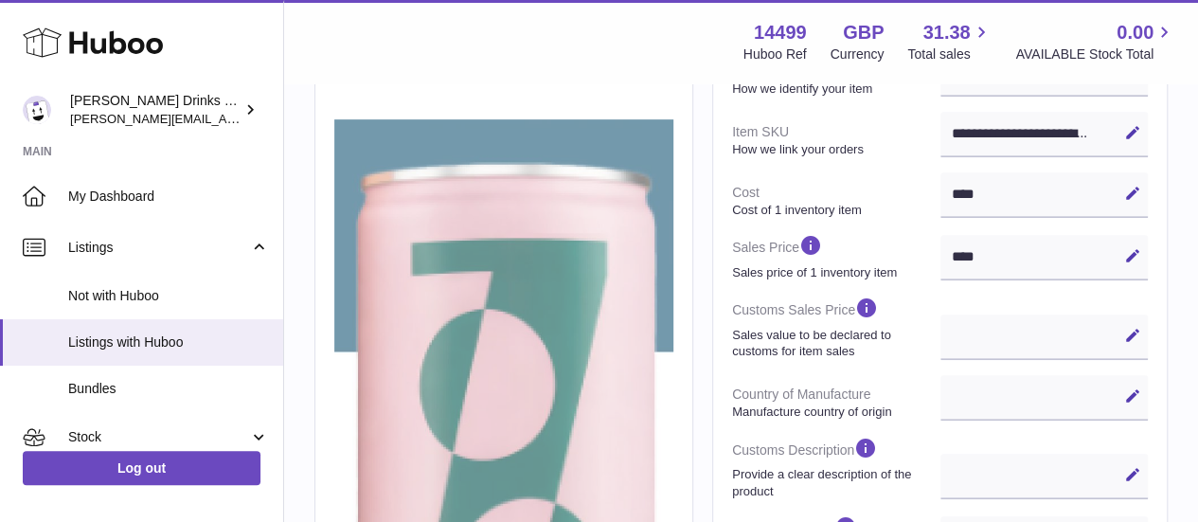
scroll to position [369, 0]
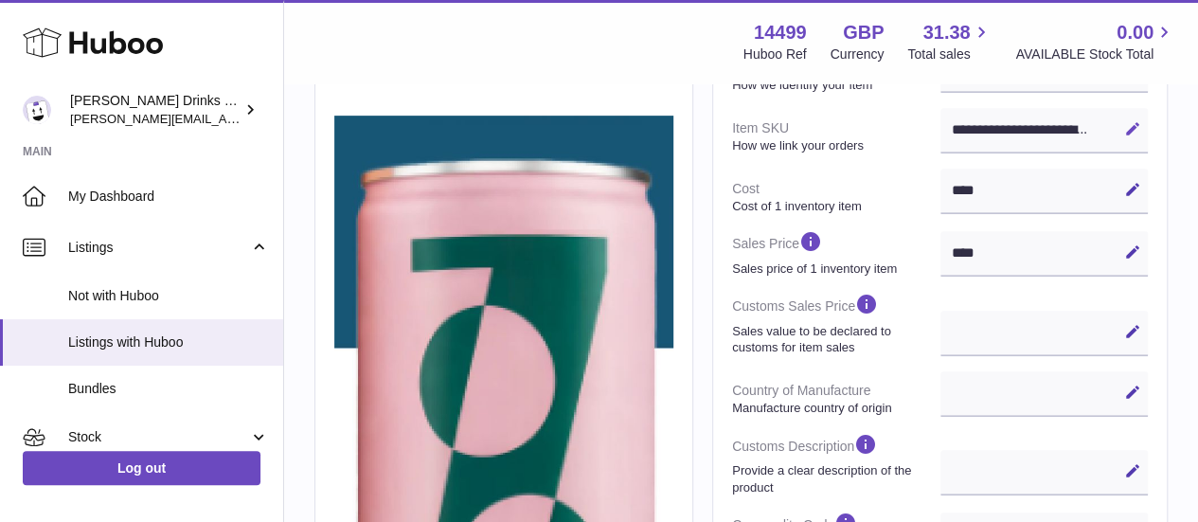
click at [1134, 125] on icon at bounding box center [1132, 128] width 17 height 17
click at [1101, 126] on icon at bounding box center [1102, 128] width 17 height 17
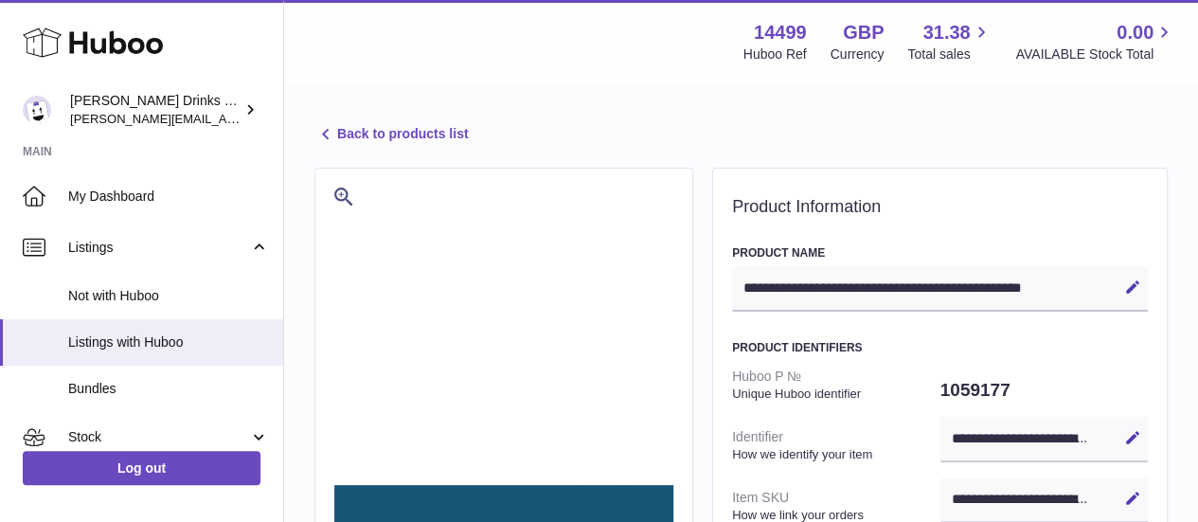
click at [324, 135] on icon at bounding box center [325, 134] width 23 height 23
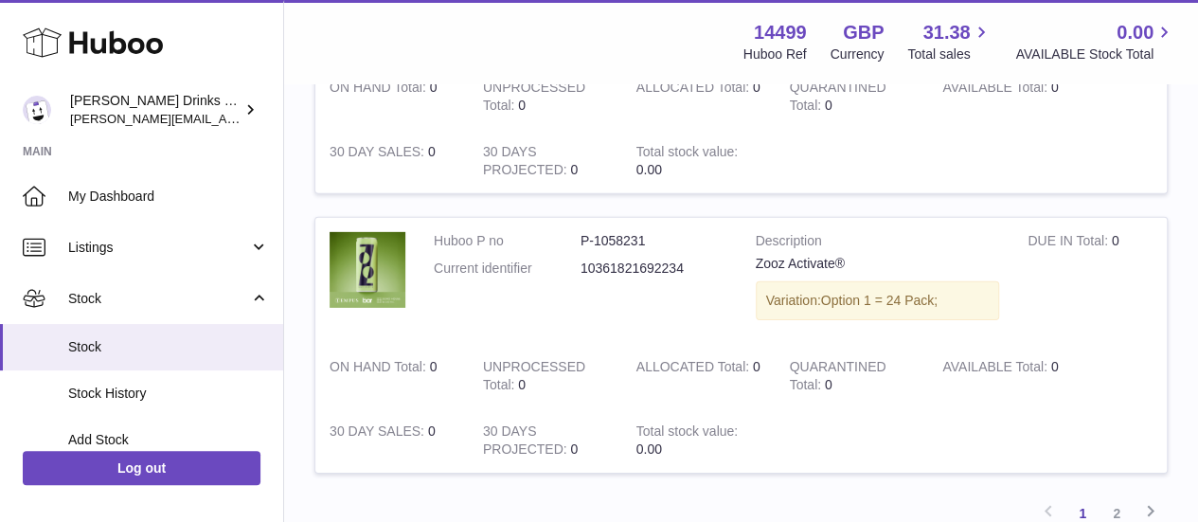
scroll to position [2997, 0]
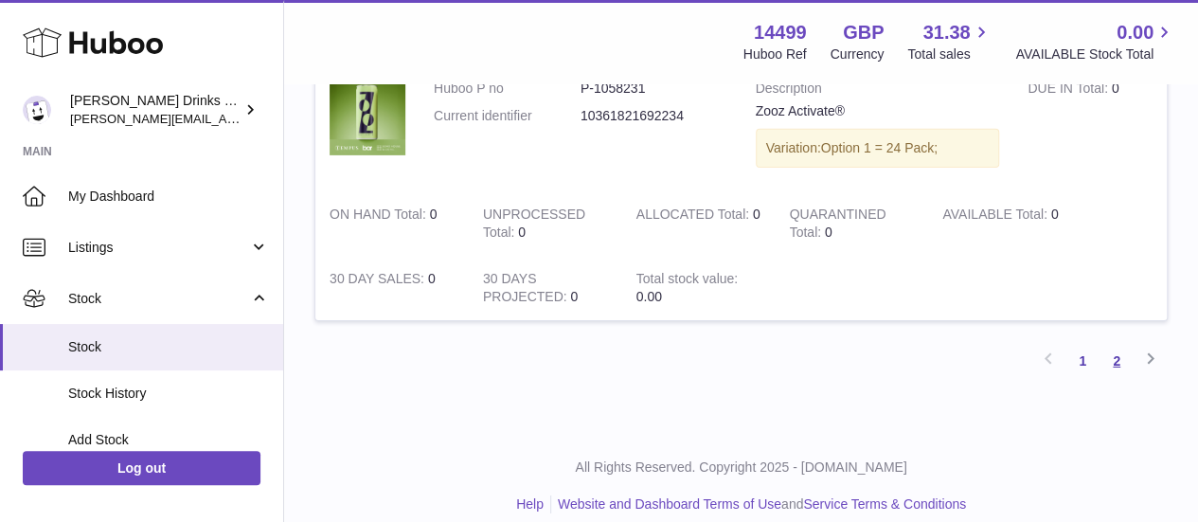
click at [1118, 344] on link "2" at bounding box center [1117, 361] width 34 height 34
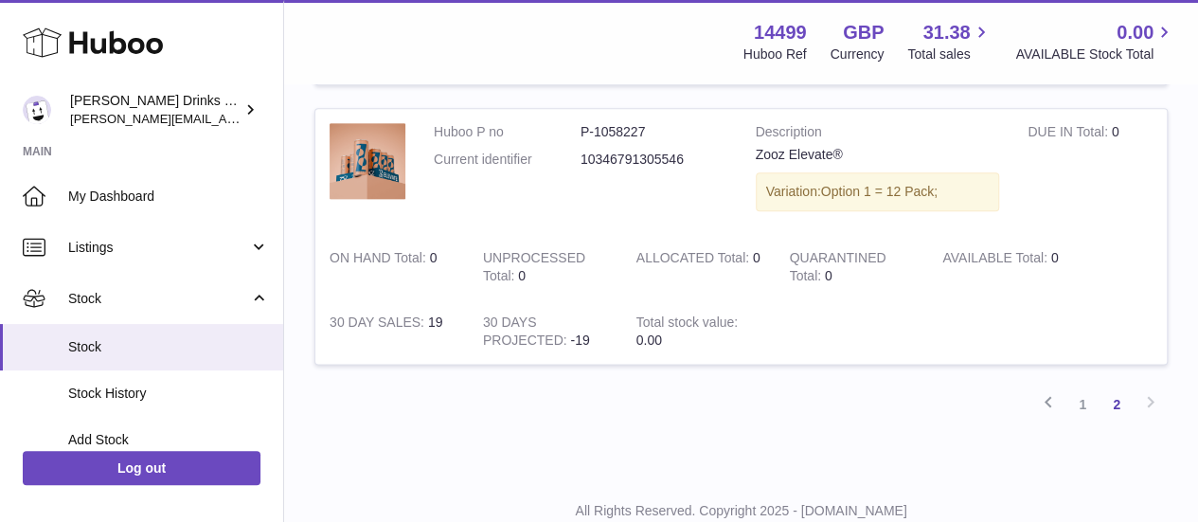
scroll to position [1071, 0]
click at [1089, 396] on link "1" at bounding box center [1082, 403] width 34 height 34
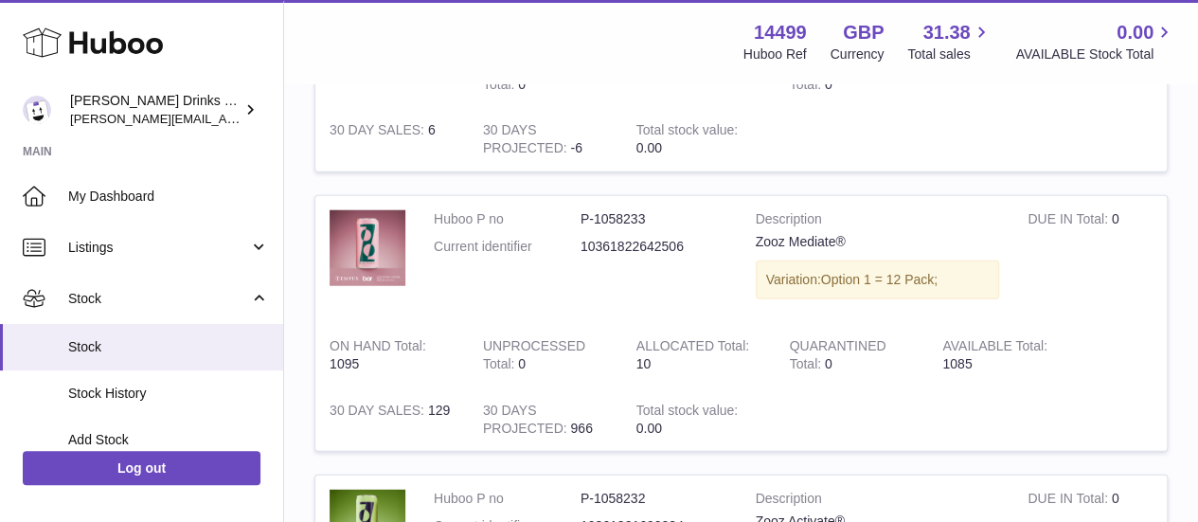
scroll to position [2307, 0]
click at [372, 221] on img at bounding box center [368, 247] width 76 height 76
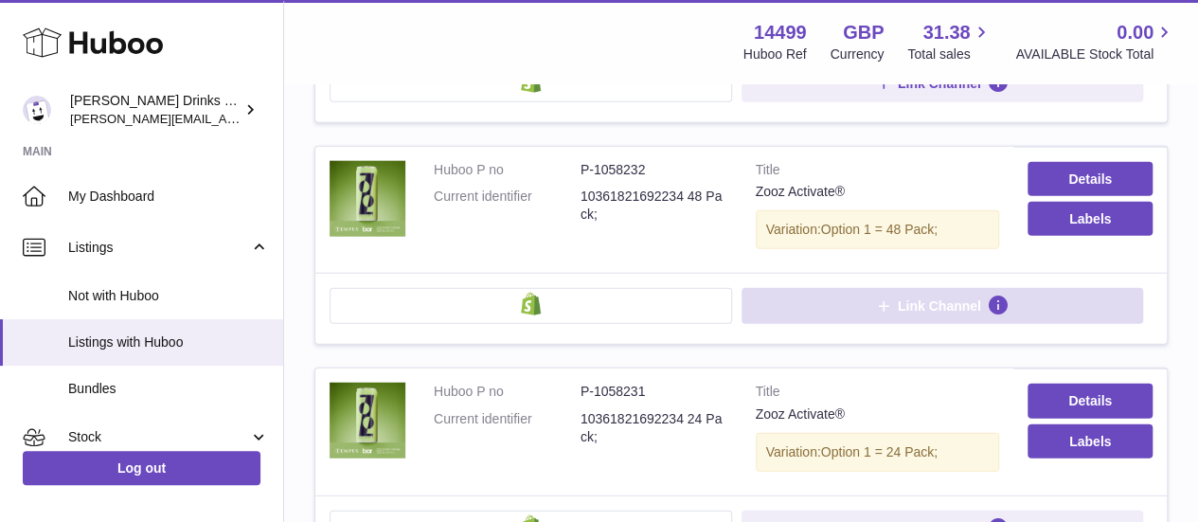
scroll to position [2223, 0]
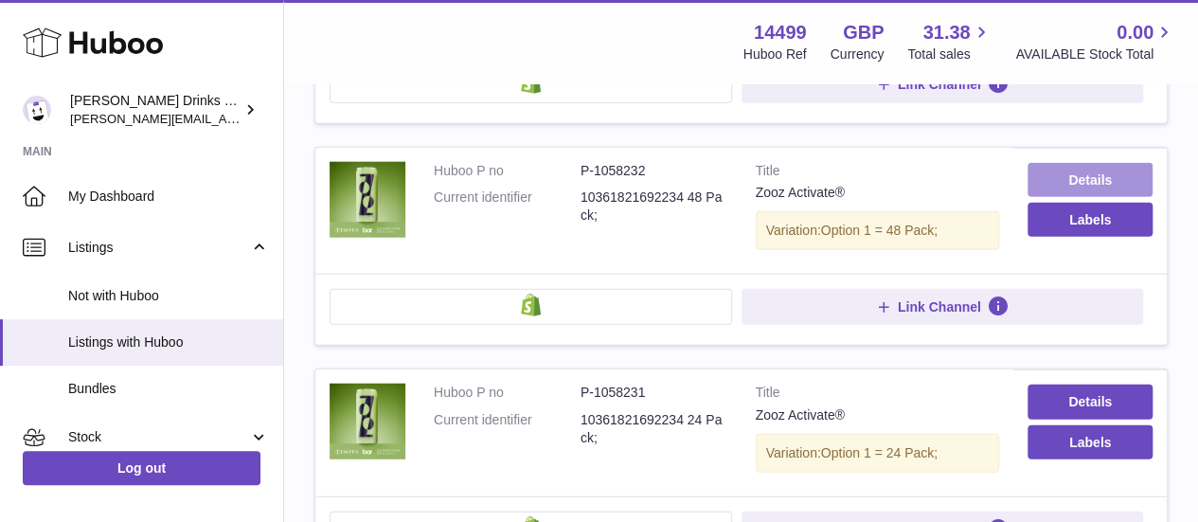
click at [1065, 163] on link "Details" at bounding box center [1090, 180] width 125 height 34
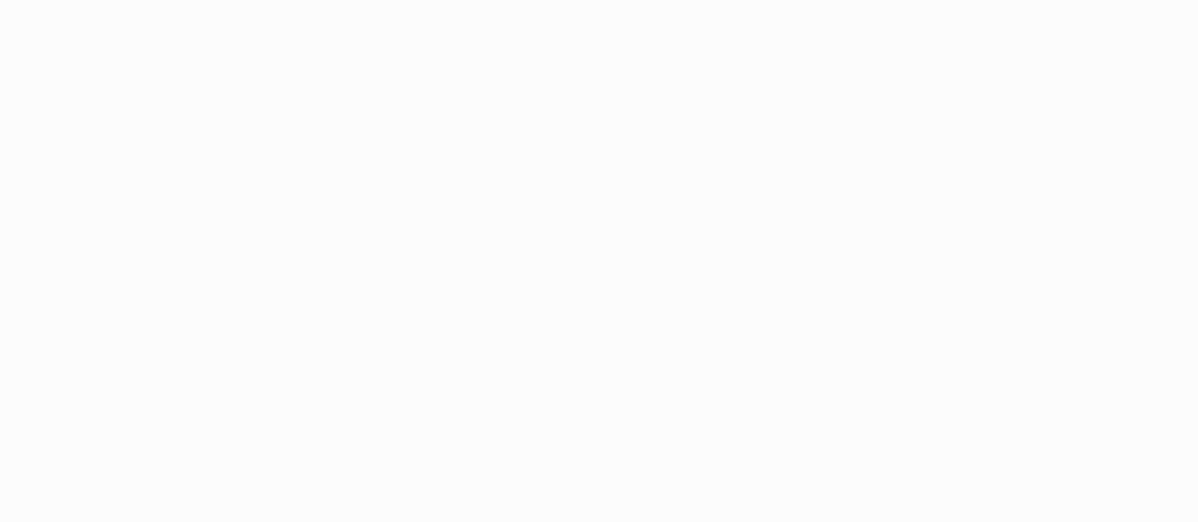
select select
select select "****"
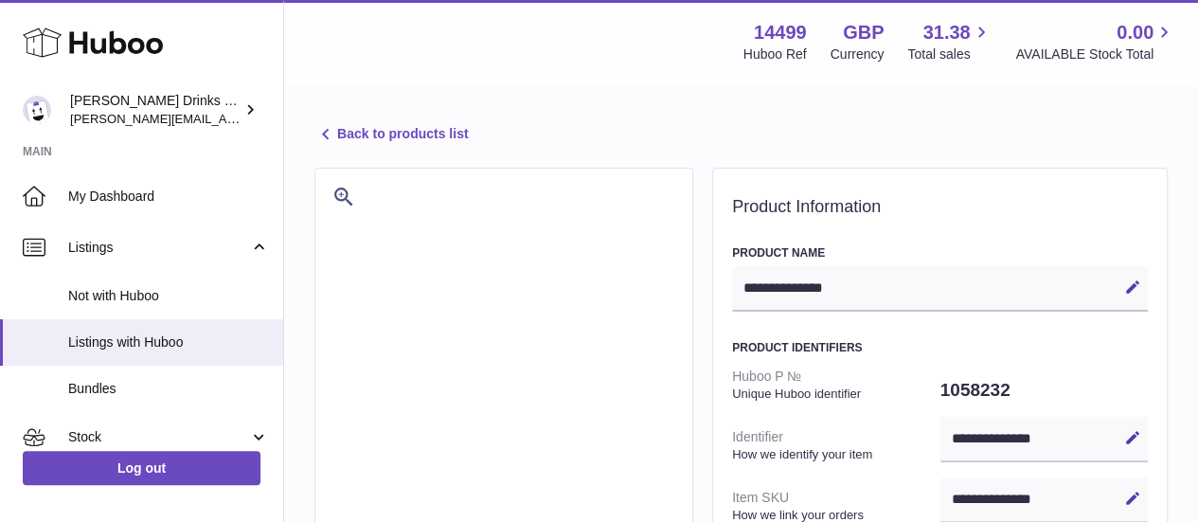
click at [326, 130] on icon at bounding box center [325, 134] width 23 height 23
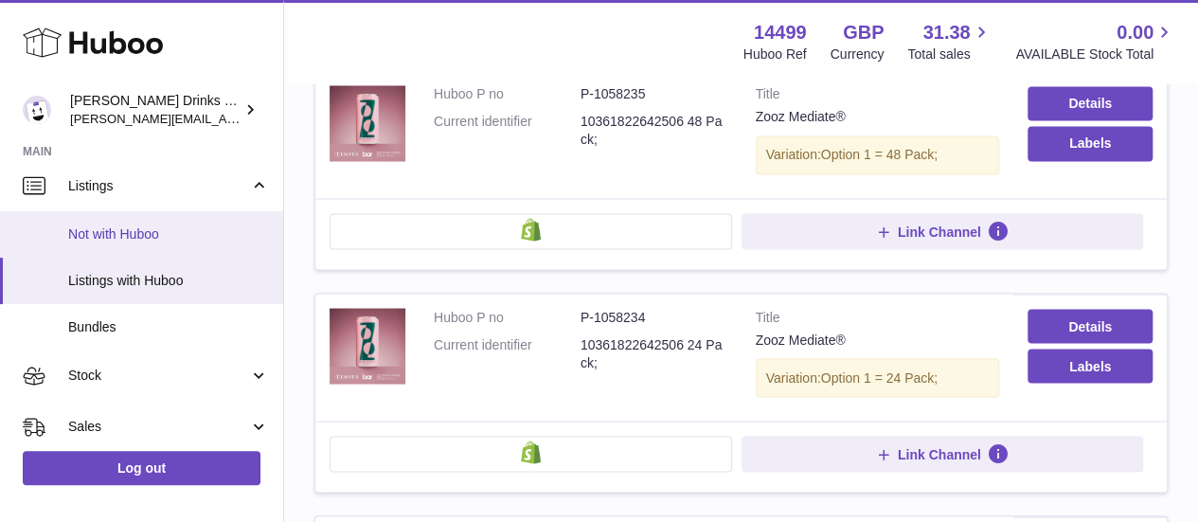
scroll to position [63, 0]
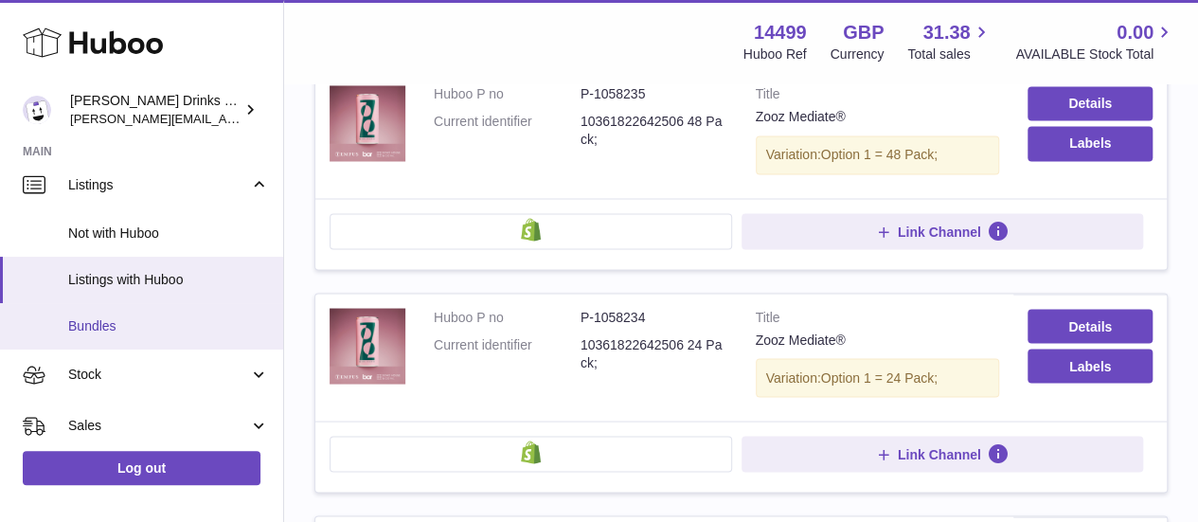
click at [129, 332] on span "Bundles" at bounding box center [168, 326] width 201 height 18
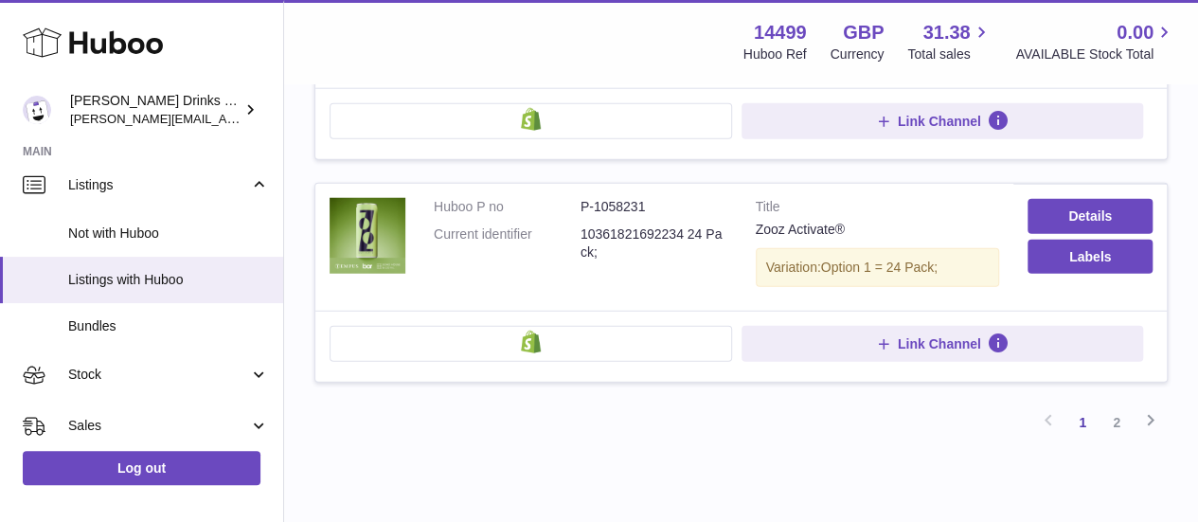
scroll to position [2414, 0]
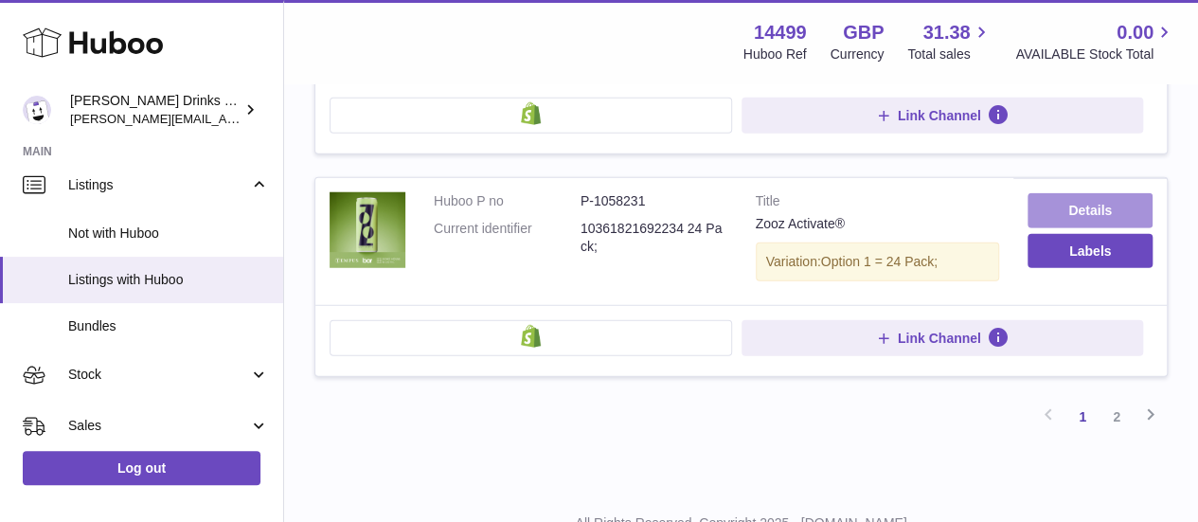
click at [1101, 193] on link "Details" at bounding box center [1090, 210] width 125 height 34
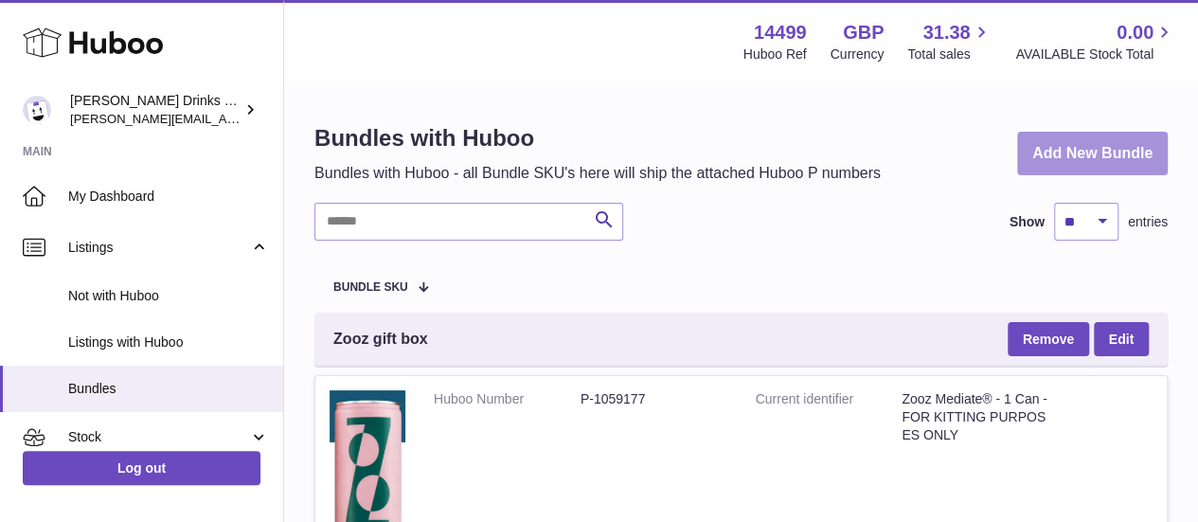
click at [1063, 154] on link "Add New Bundle" at bounding box center [1092, 154] width 151 height 45
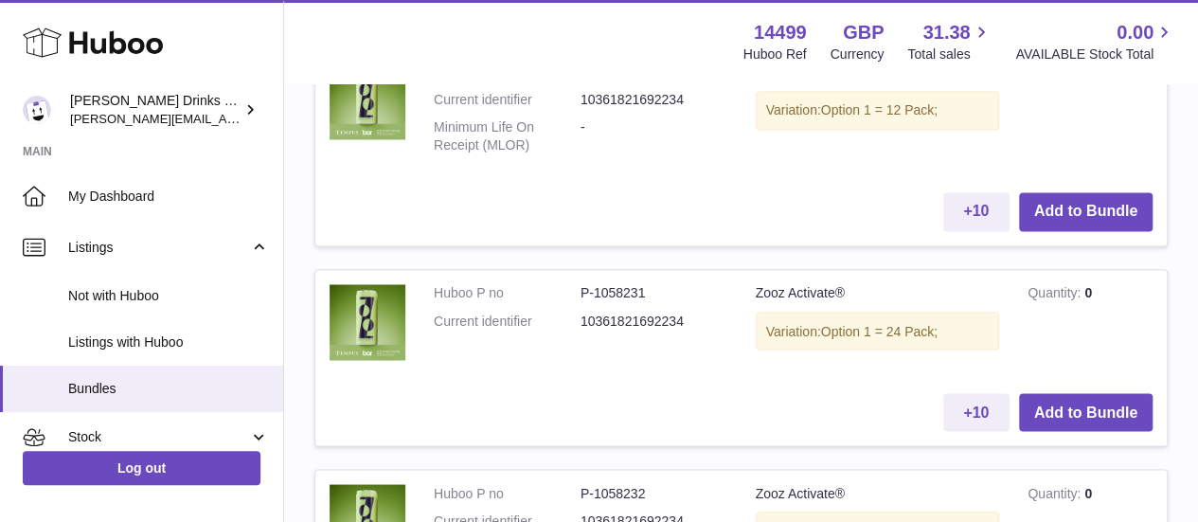
scroll to position [1491, 0]
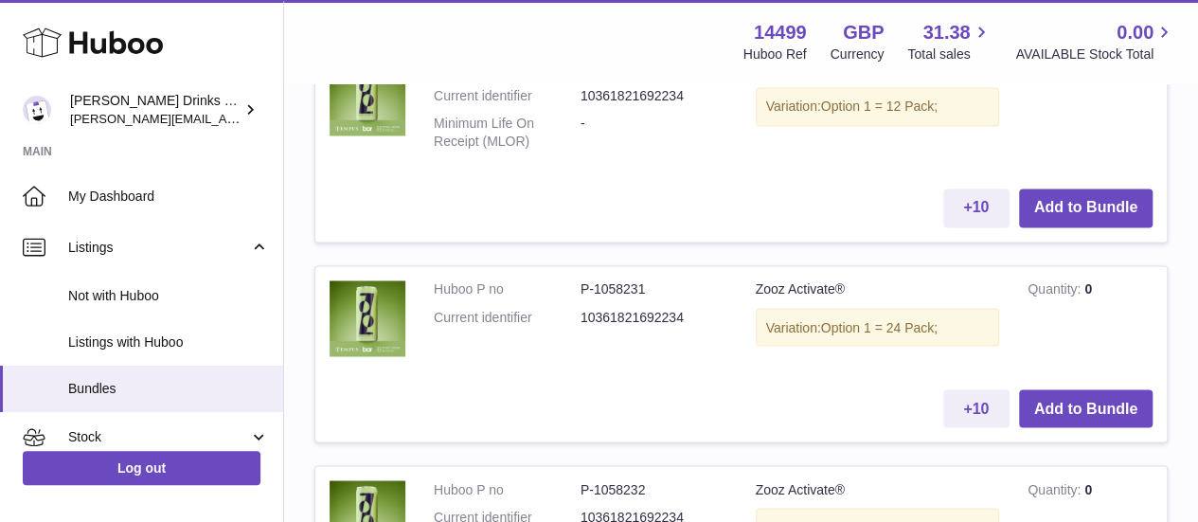
click at [787, 287] on td "Zooz Activate® Variation: Option 1 = 24 Pack;" at bounding box center [878, 320] width 273 height 109
copy td "Zooz Activate®"
click at [1032, 211] on button "Add to Bundle" at bounding box center [1086, 207] width 134 height 39
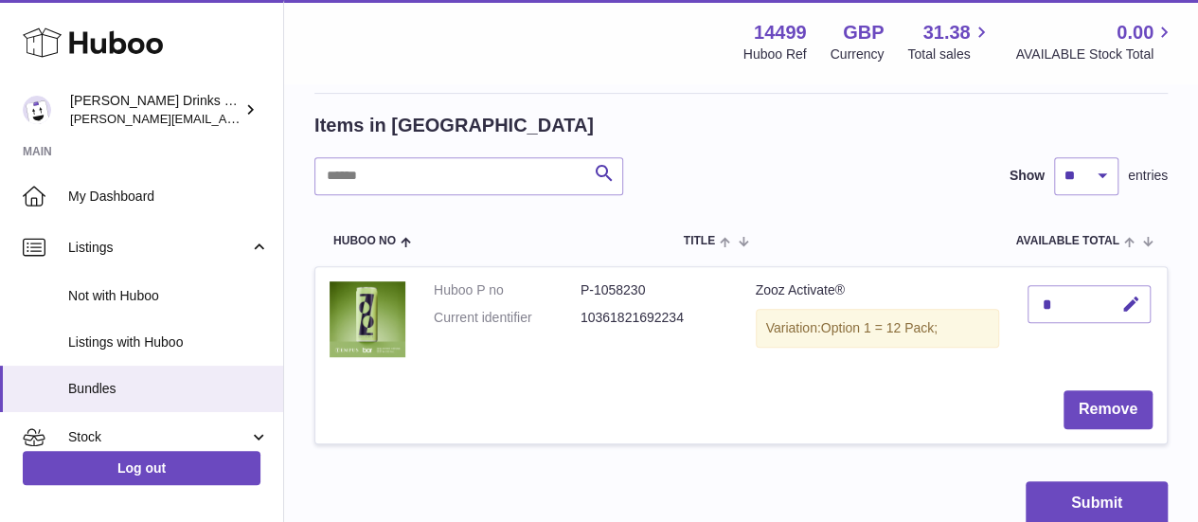
scroll to position [382, 0]
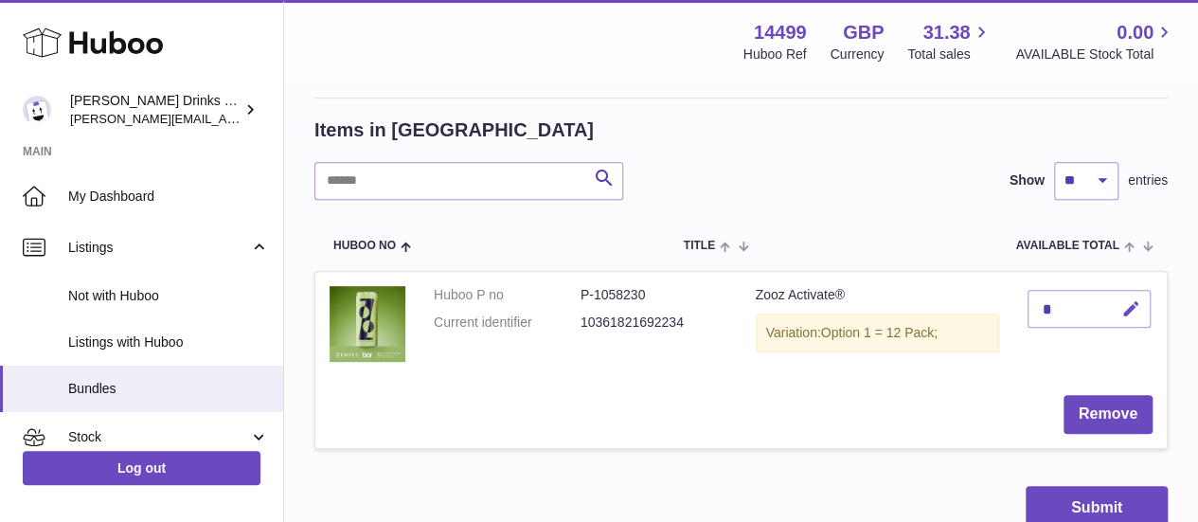
click at [1133, 310] on icon "button" at bounding box center [1131, 309] width 20 height 20
type input "*"
click at [1131, 300] on icon "submit" at bounding box center [1131, 308] width 17 height 17
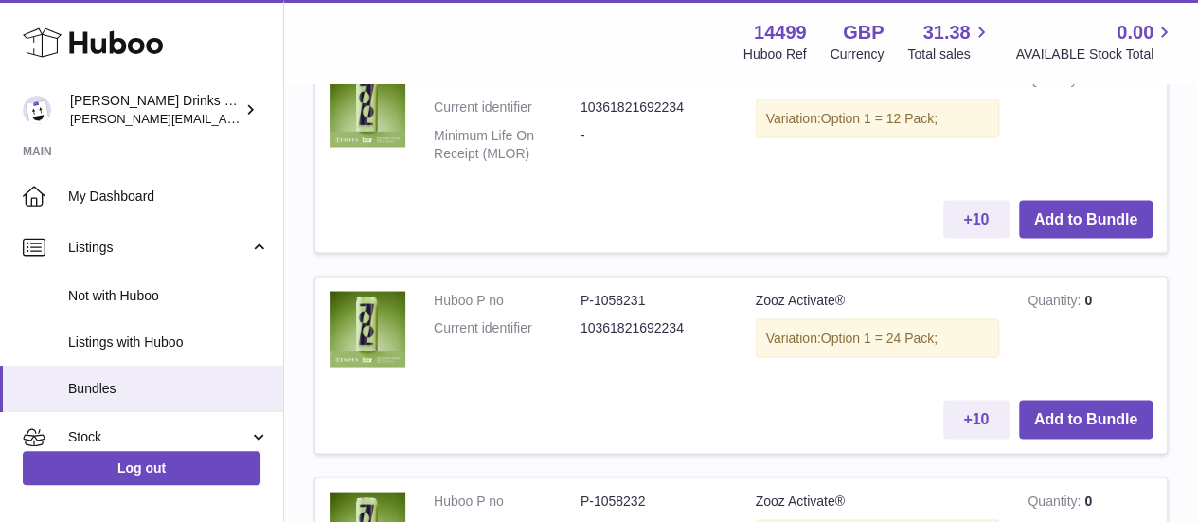
scroll to position [1678, 0]
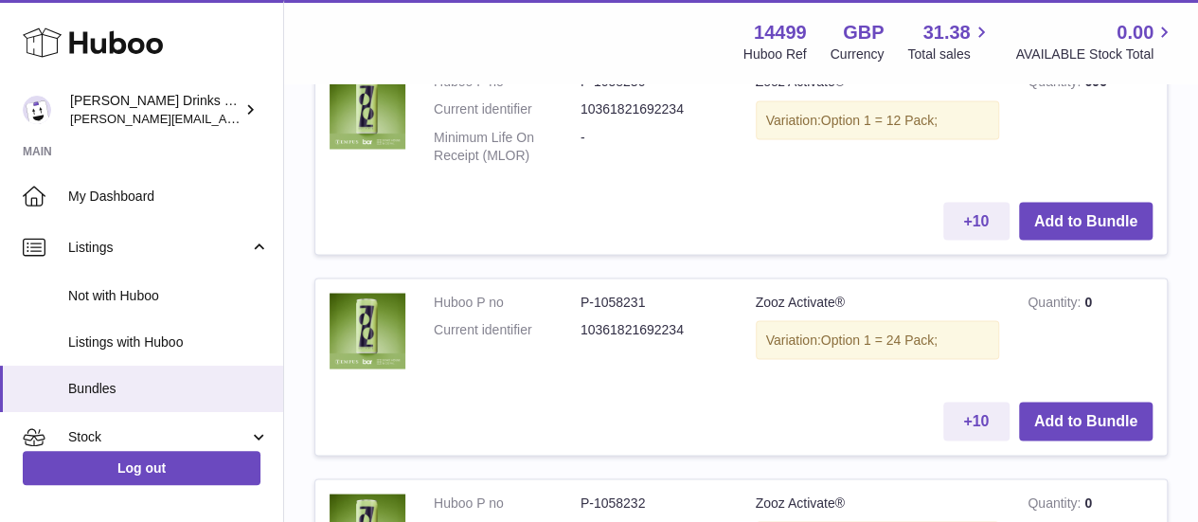
click at [763, 300] on td "Zooz Activate® Variation: Option 1 = 24 Pack;" at bounding box center [878, 332] width 273 height 109
copy td "Zooz Activate®"
click at [763, 300] on td "Zooz Activate® Variation: Option 1 = 24 Pack;" at bounding box center [878, 332] width 273 height 109
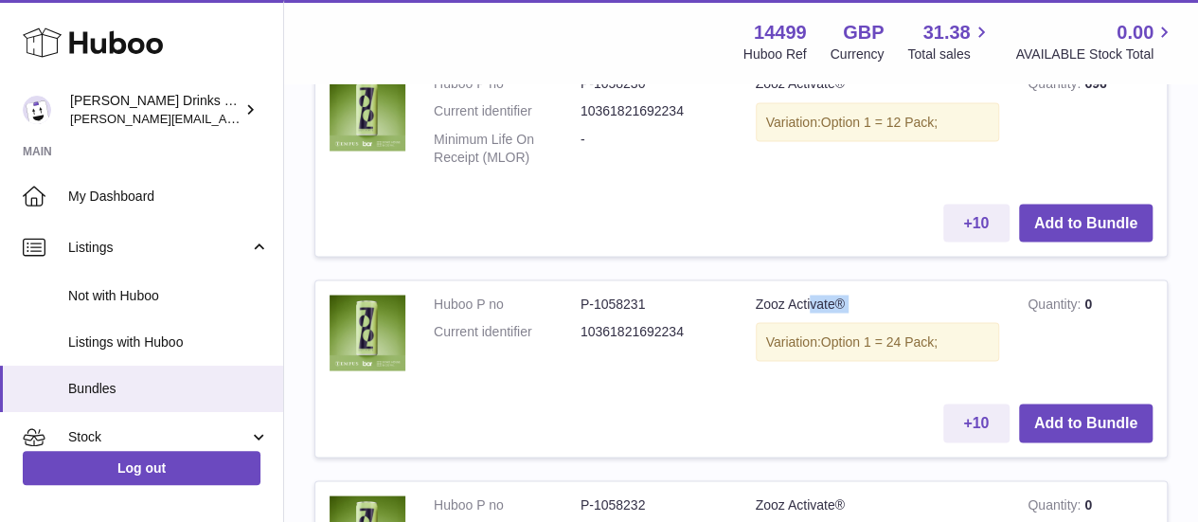
scroll to position [1684, 0]
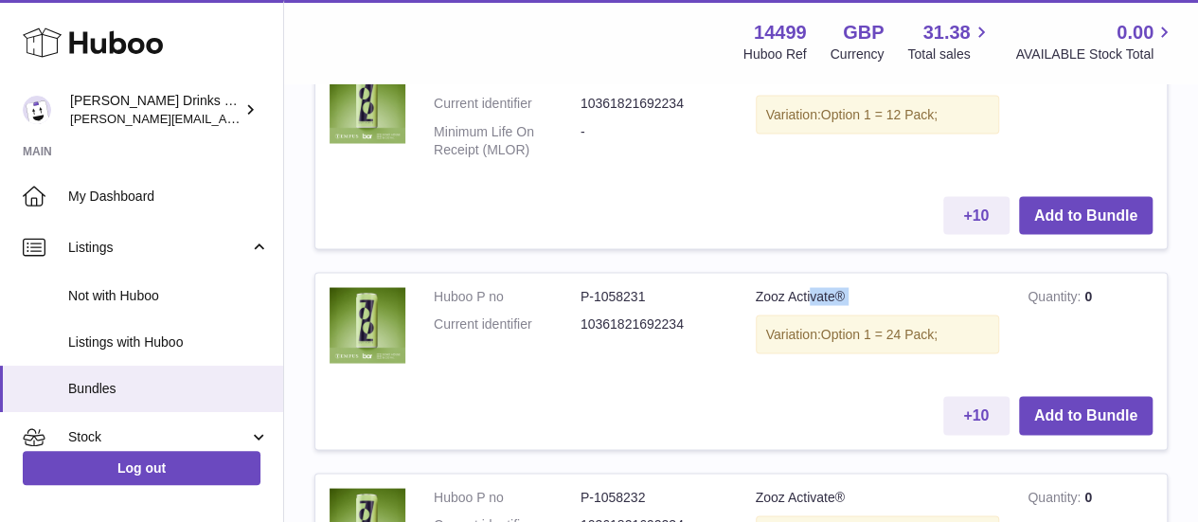
copy td "Zooz Activate®"
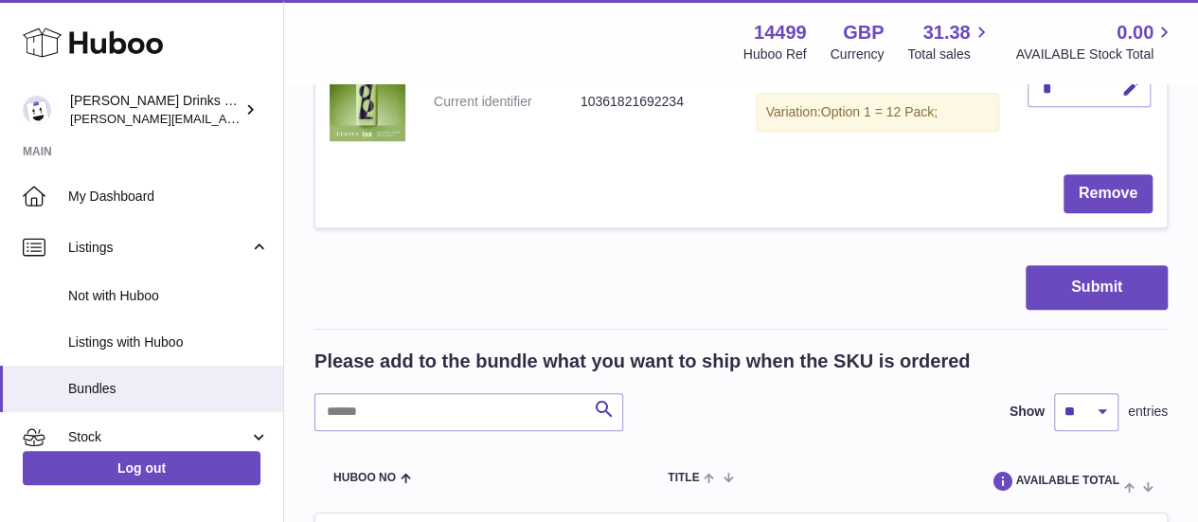
scroll to position [0, 0]
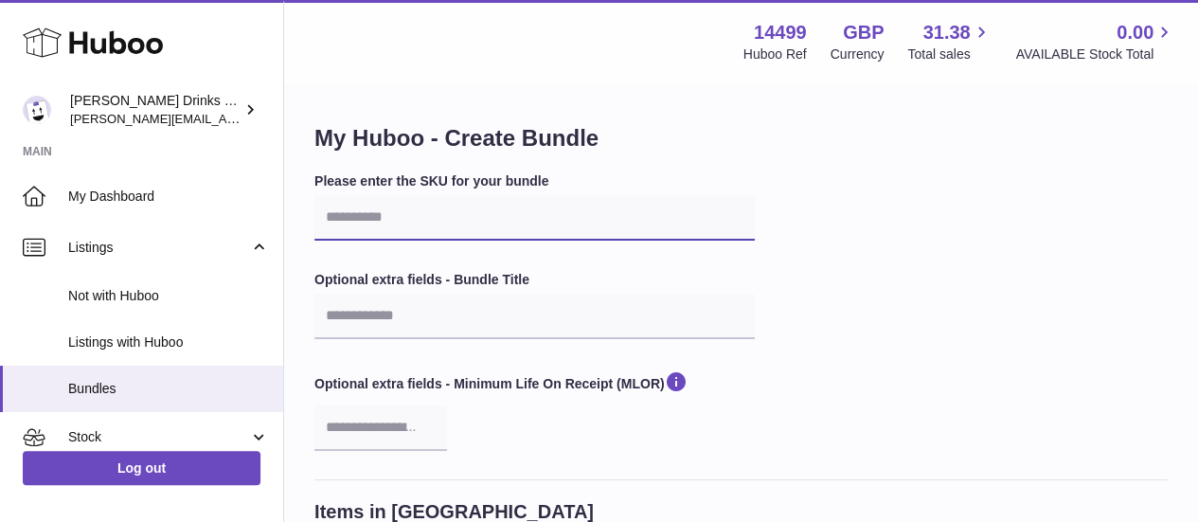
click at [474, 228] on input "text" at bounding box center [534, 217] width 440 height 45
paste input "**********"
type input "**********"
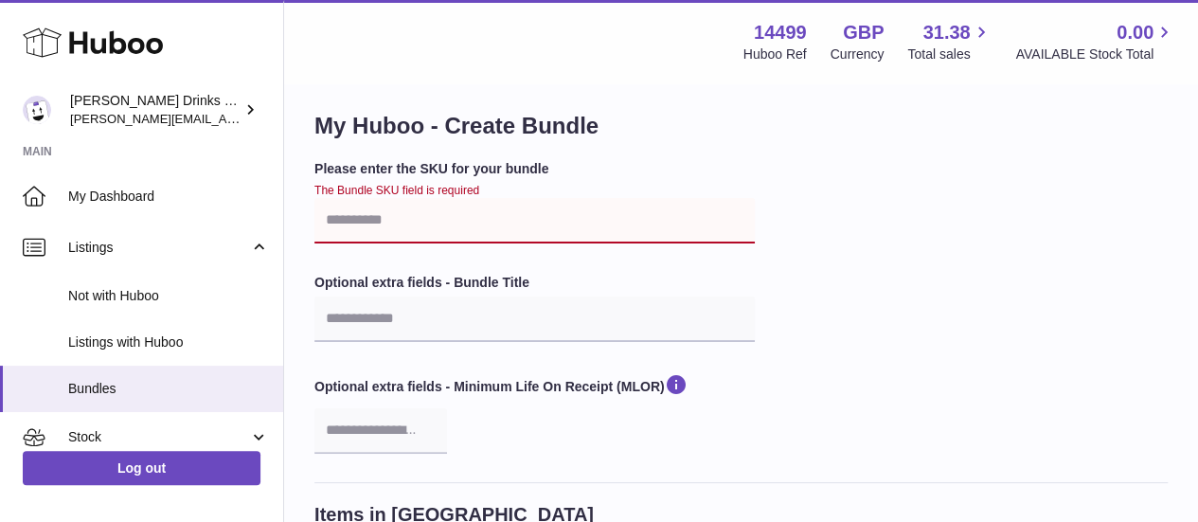
scroll to position [11, 0]
click at [510, 341] on input "text" at bounding box center [534, 319] width 440 height 45
paste input "**********"
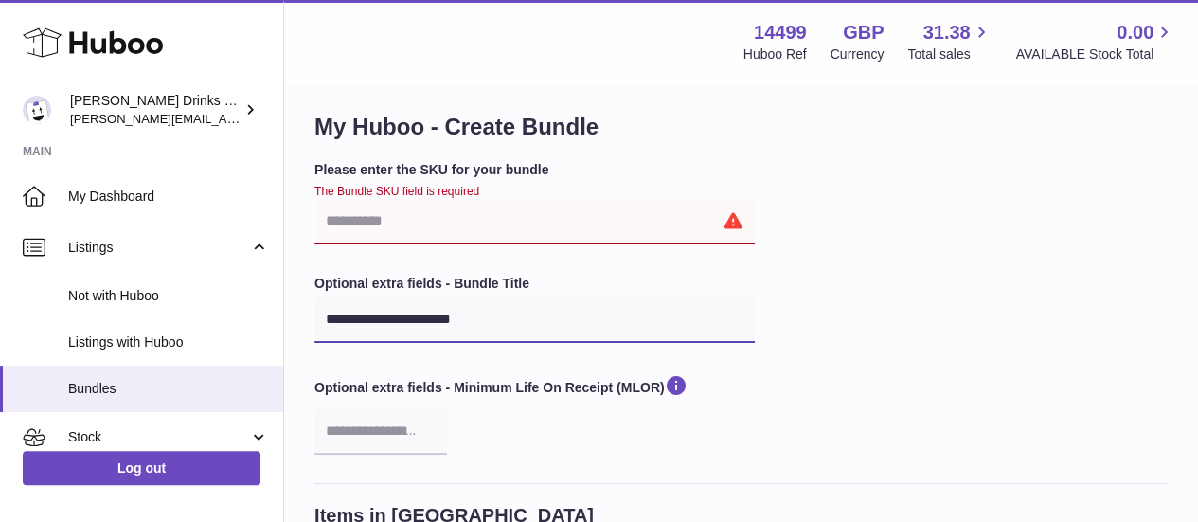
type input "**********"
click at [592, 263] on div "**********" at bounding box center [740, 322] width 853 height 322
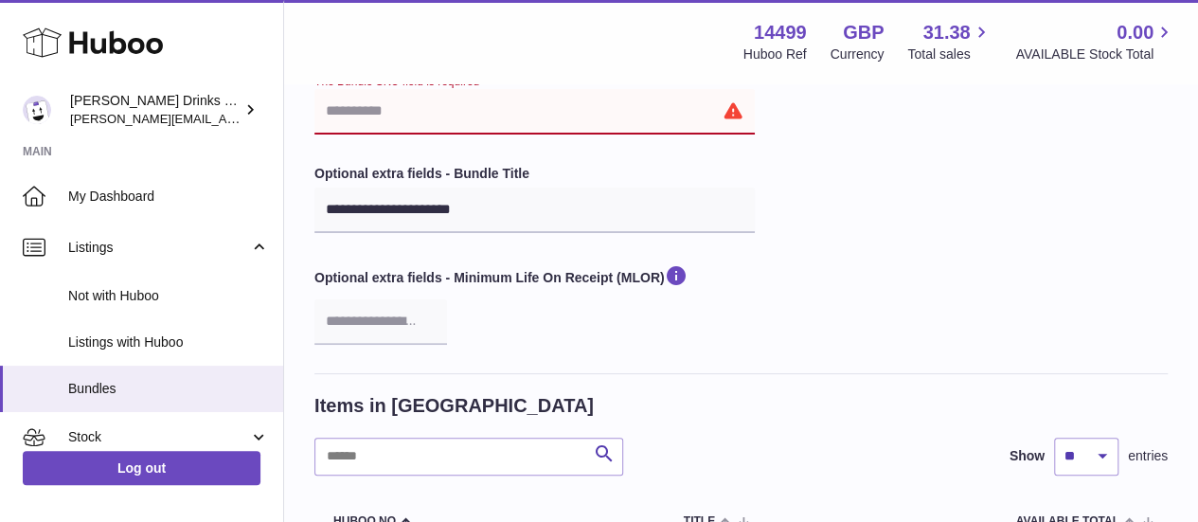
scroll to position [0, 0]
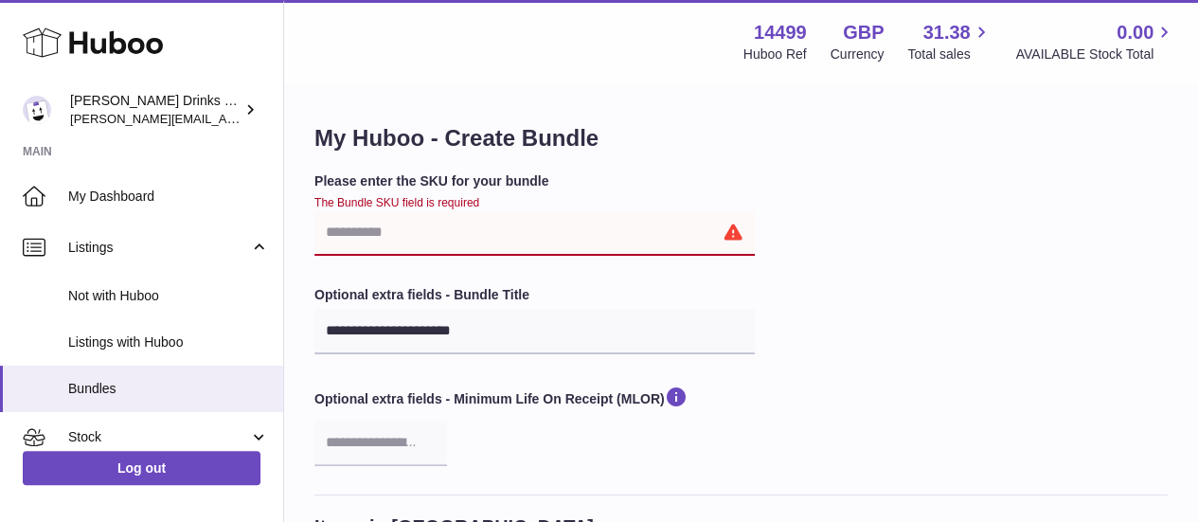
click at [498, 236] on input "text" at bounding box center [534, 232] width 440 height 45
paste input "**********"
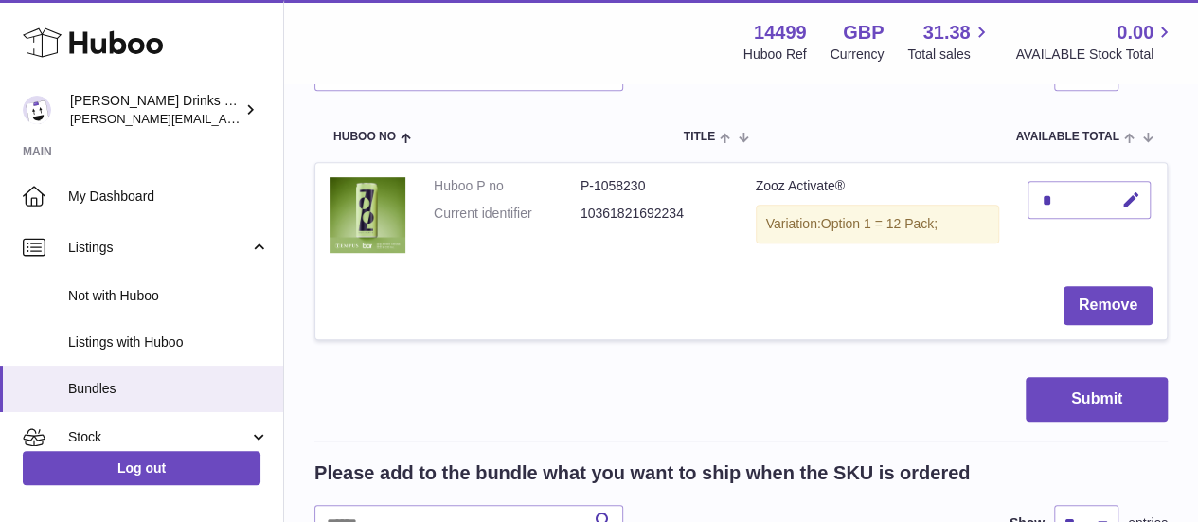
scroll to position [504, 0]
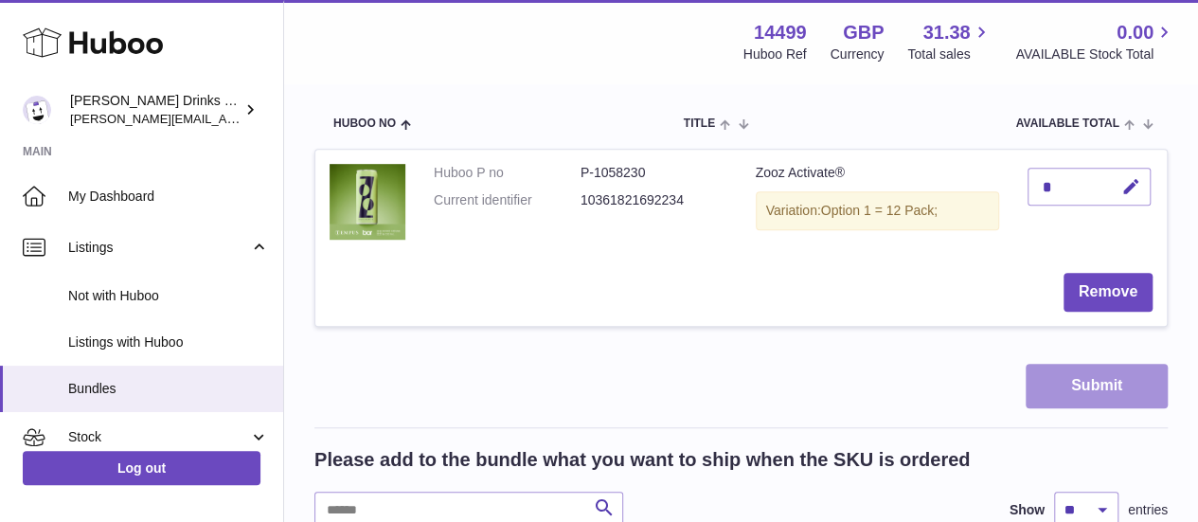
type input "**********"
click at [1089, 395] on button "Submit" at bounding box center [1097, 386] width 142 height 45
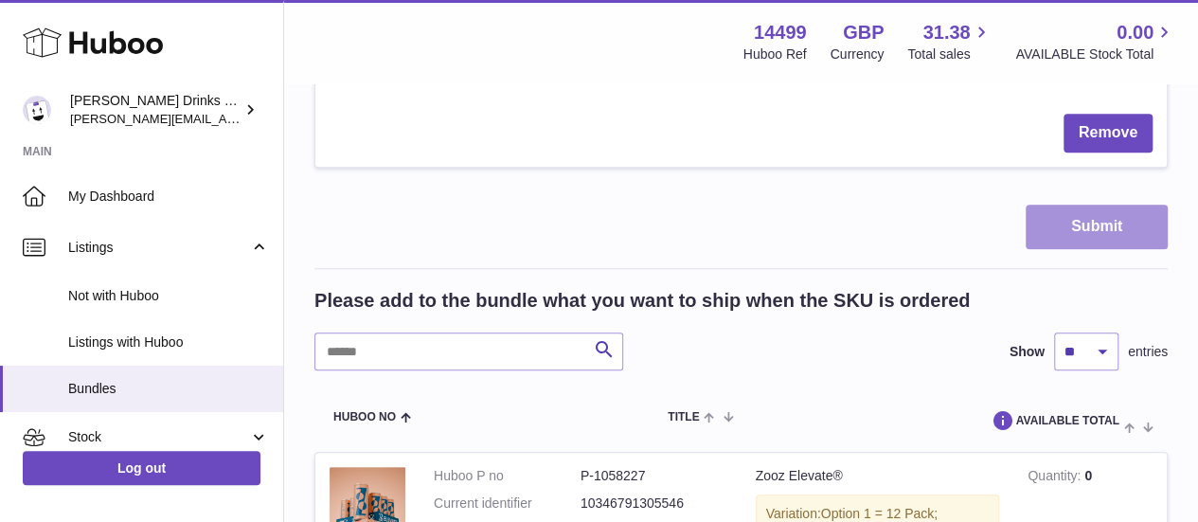
scroll to position [689, 0]
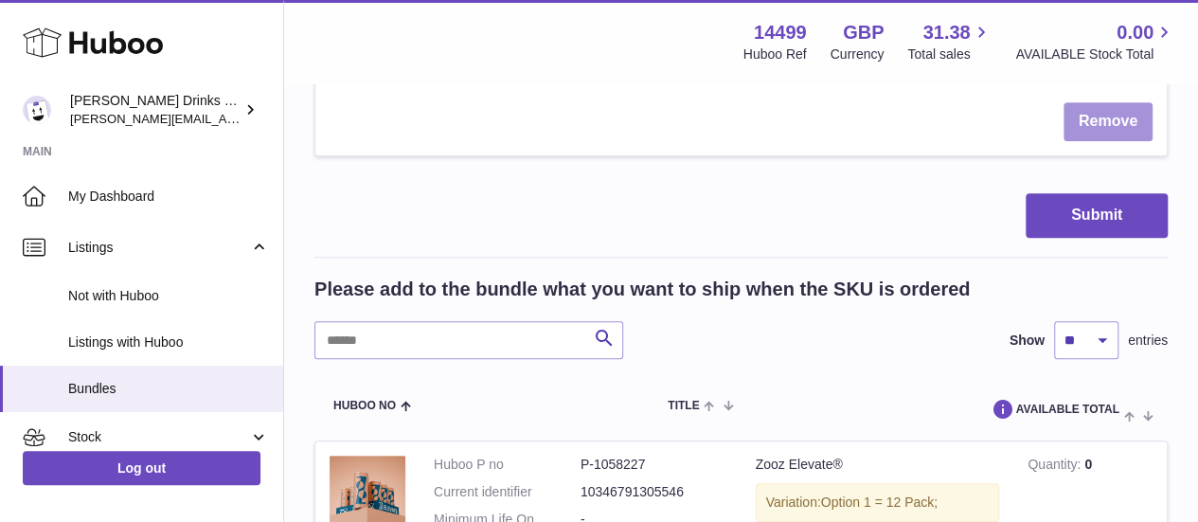
click at [1103, 118] on button "Remove" at bounding box center [1108, 121] width 89 height 39
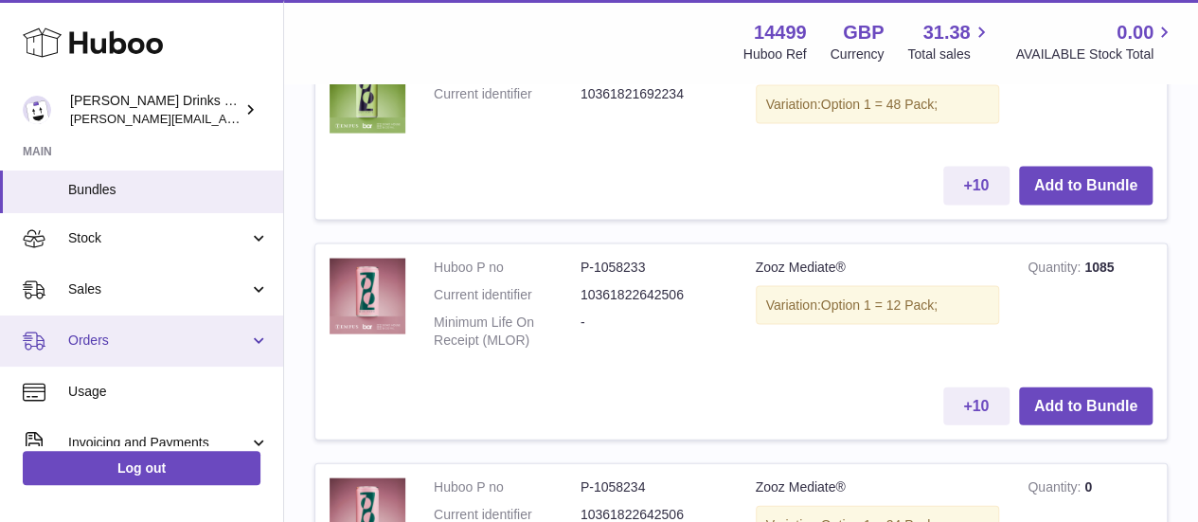
scroll to position [273, 0]
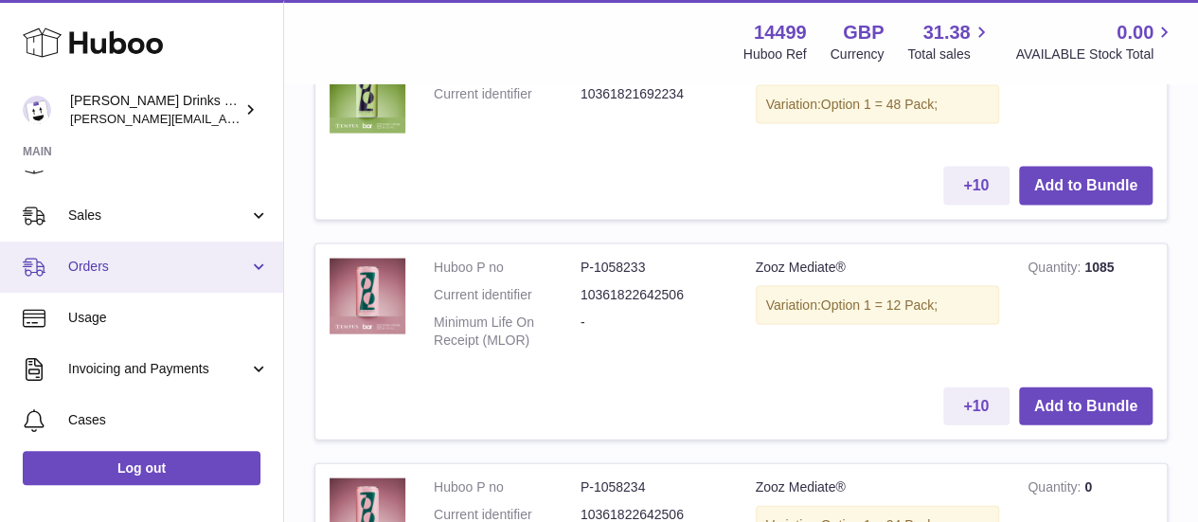
click at [254, 260] on link "Orders" at bounding box center [141, 267] width 283 height 51
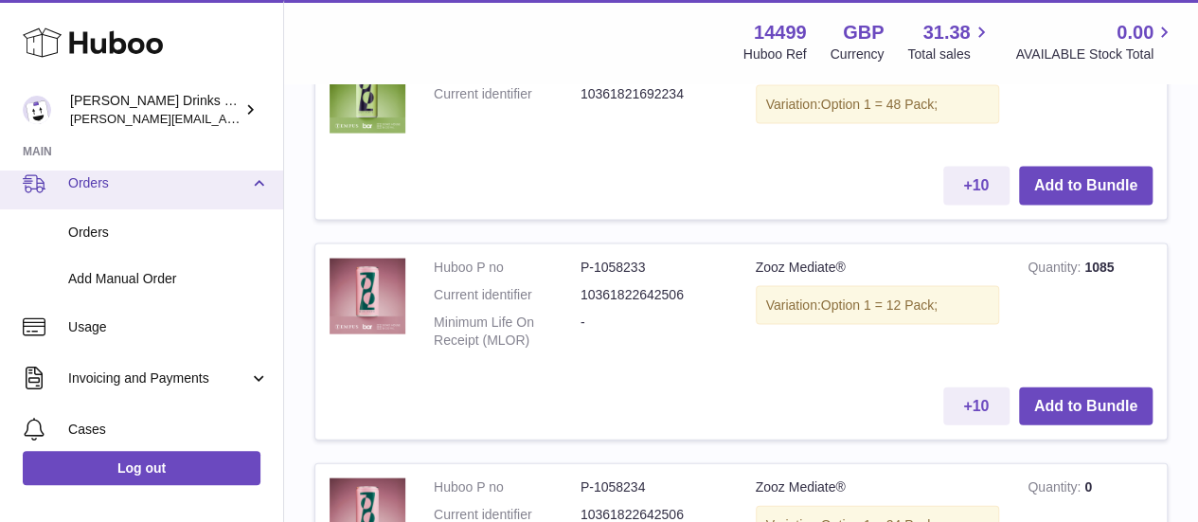
scroll to position [358, 0]
click at [254, 183] on link "Orders" at bounding box center [141, 181] width 283 height 51
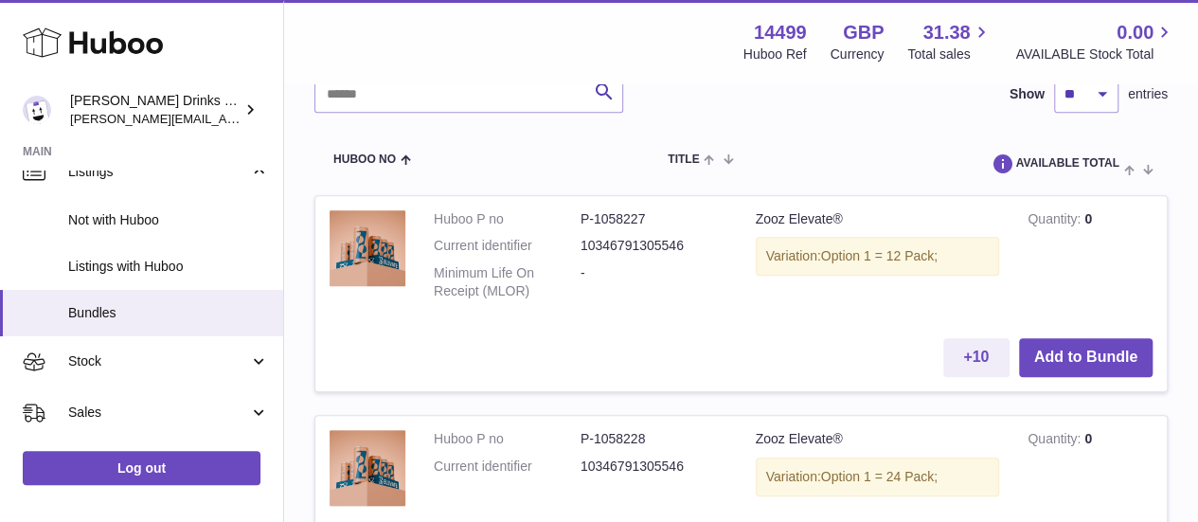
scroll to position [726, 0]
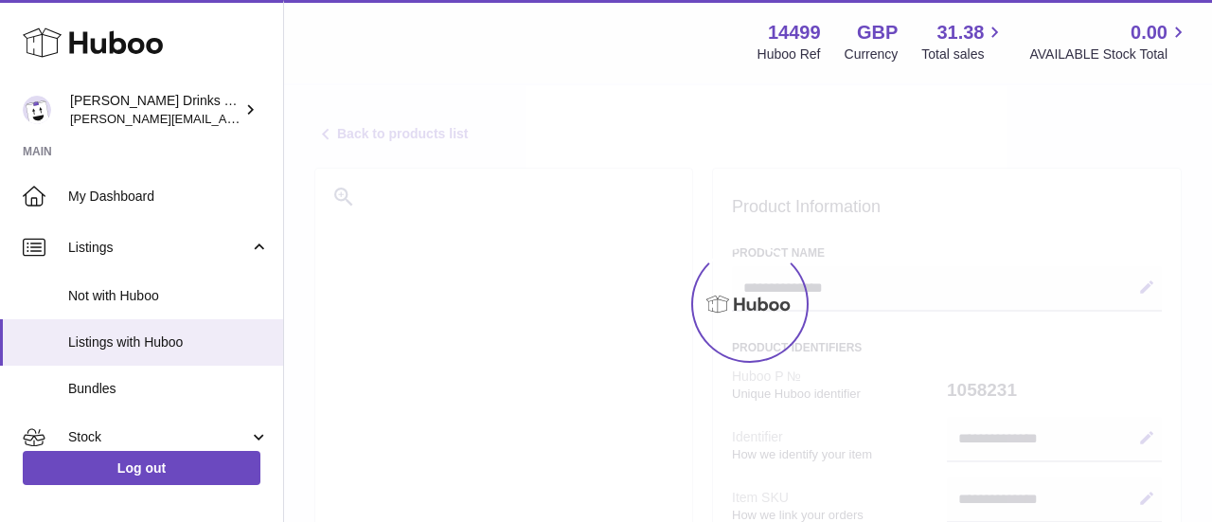
select select
select select "****"
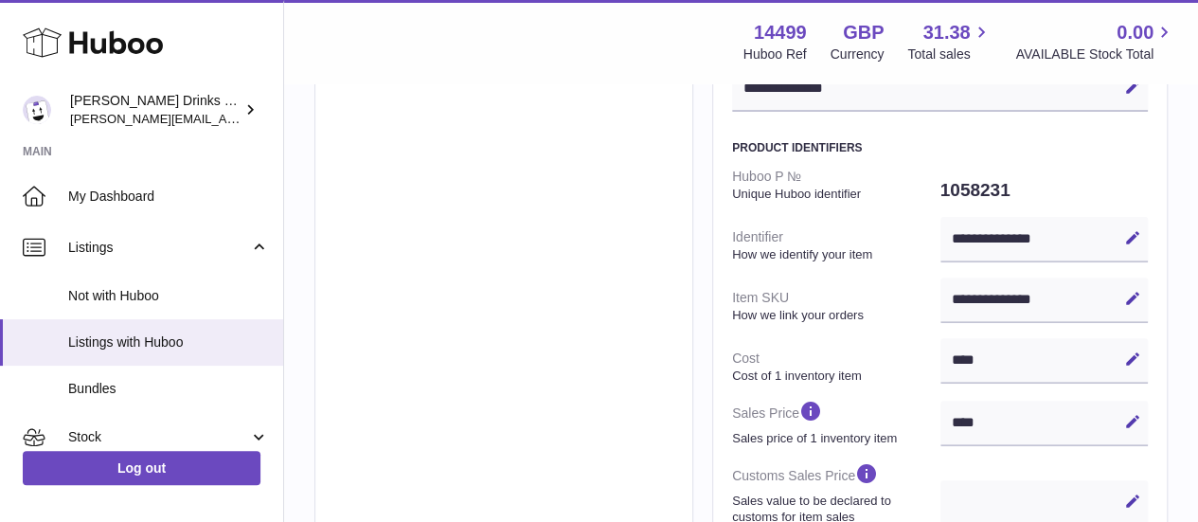
scroll to position [201, 0]
drag, startPoint x: 1047, startPoint y: 294, endPoint x: 953, endPoint y: 299, distance: 94.9
click at [953, 299] on div "**********" at bounding box center [1044, 299] width 208 height 45
click at [1131, 295] on icon at bounding box center [1132, 297] width 17 height 17
click at [1013, 304] on input "**********" at bounding box center [1044, 299] width 208 height 45
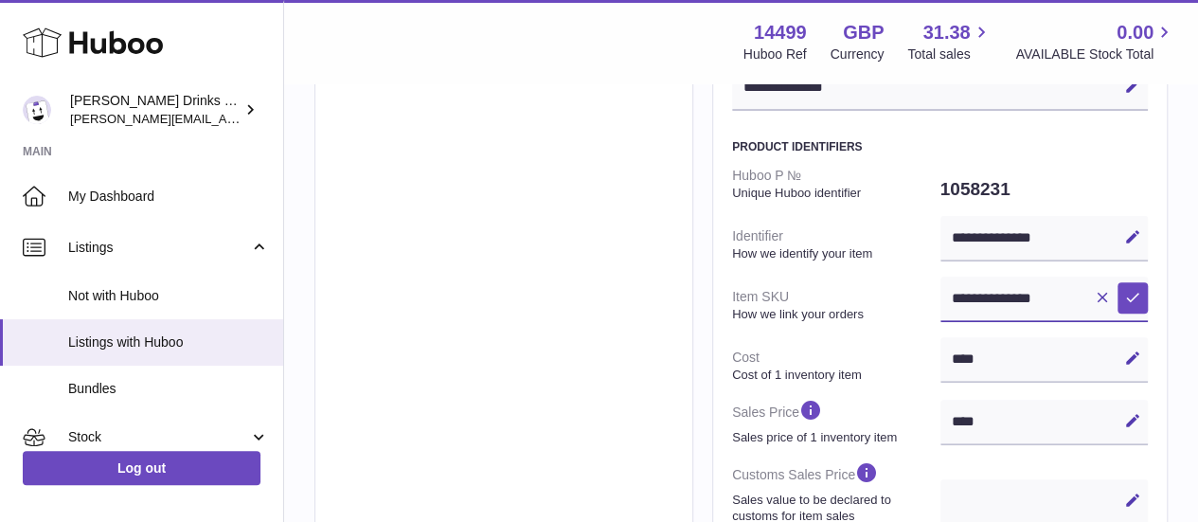
click at [1013, 304] on input "**********" at bounding box center [1044, 299] width 208 height 45
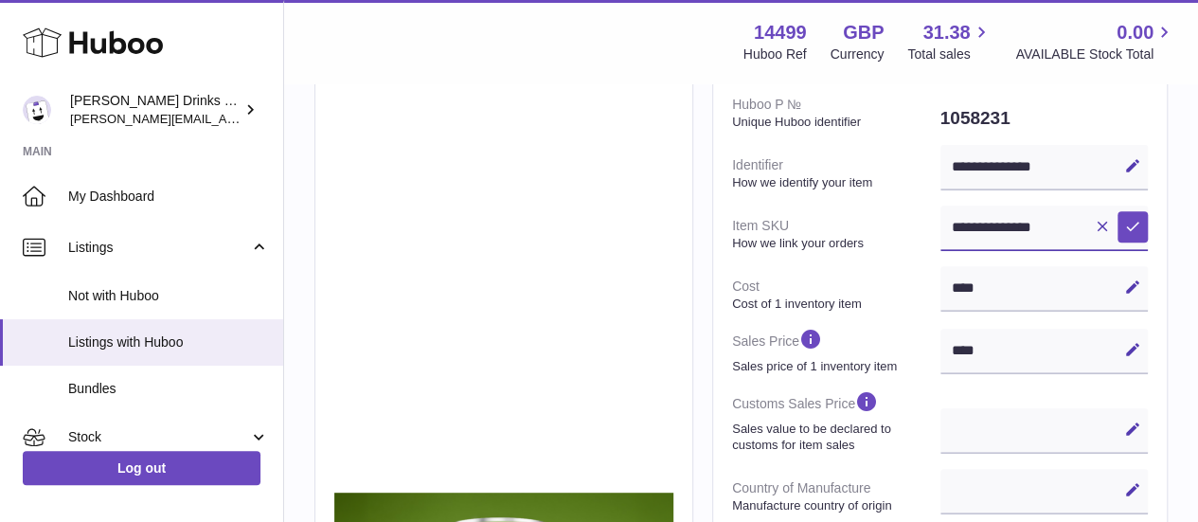
scroll to position [0, 0]
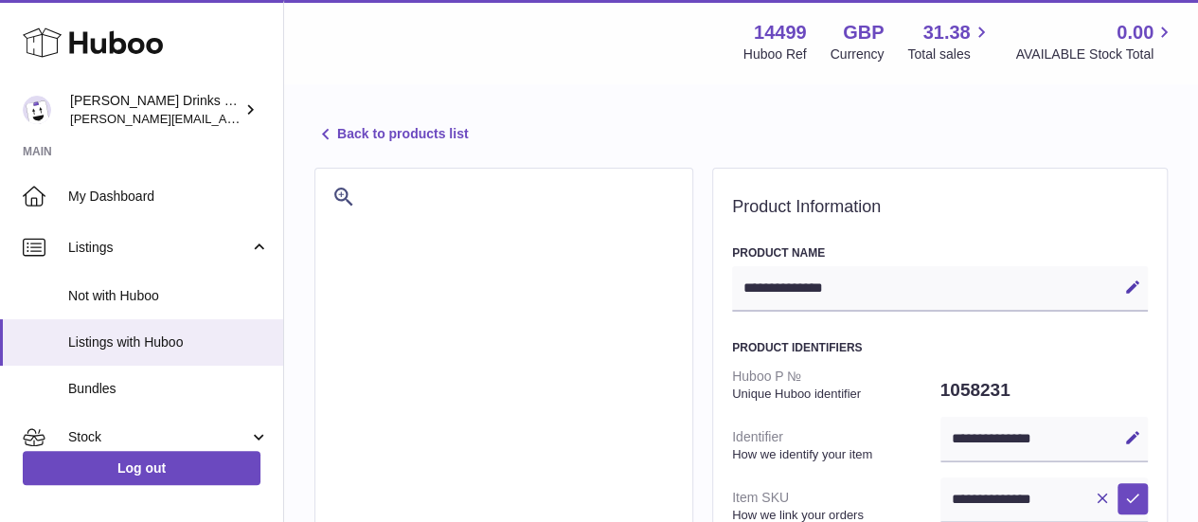
click at [326, 130] on icon at bounding box center [325, 134] width 23 height 23
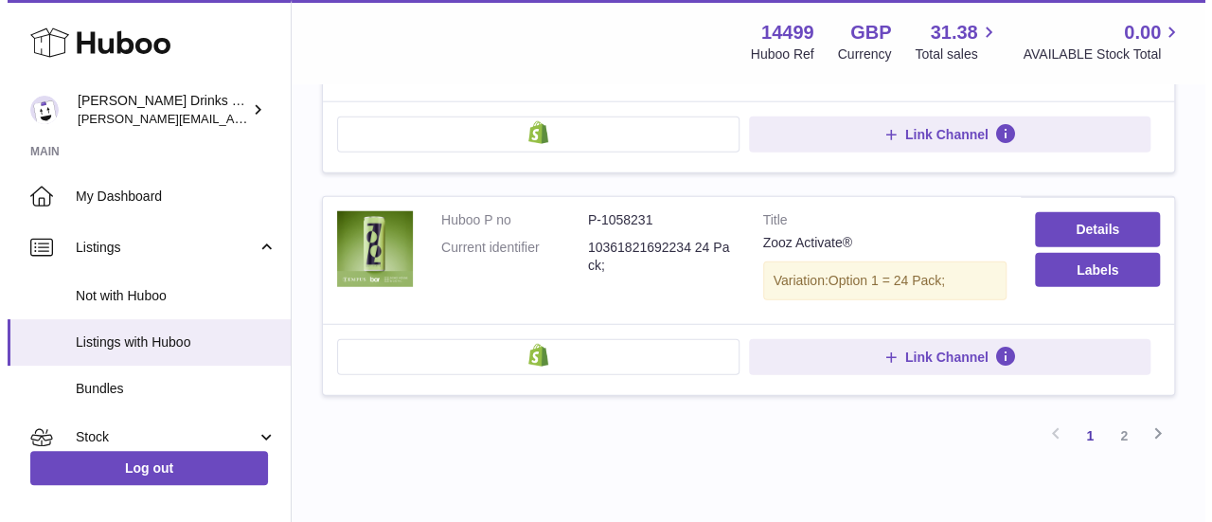
scroll to position [2463, 0]
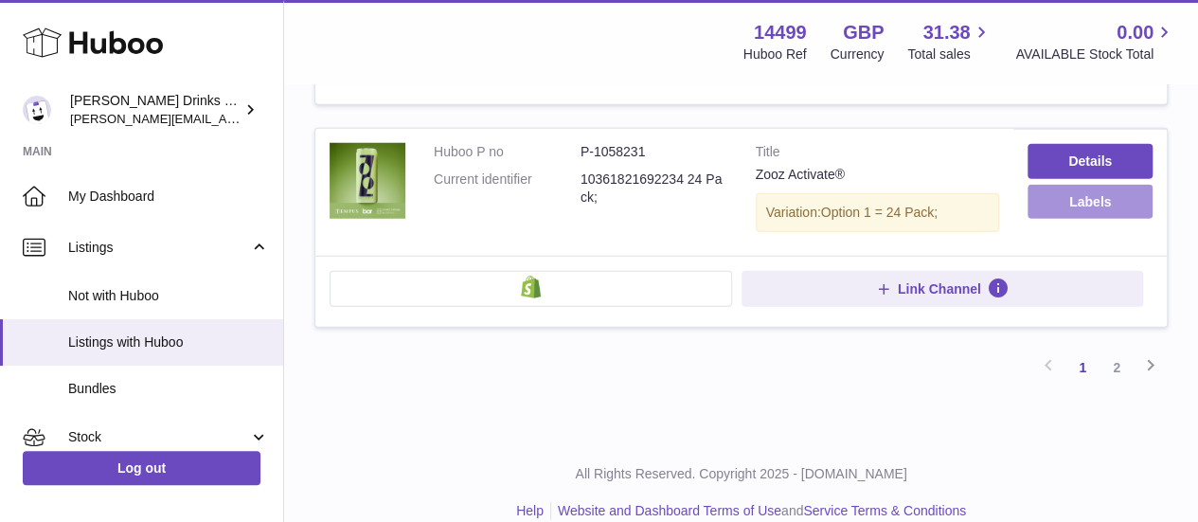
click at [1061, 185] on button "Labels" at bounding box center [1090, 202] width 125 height 34
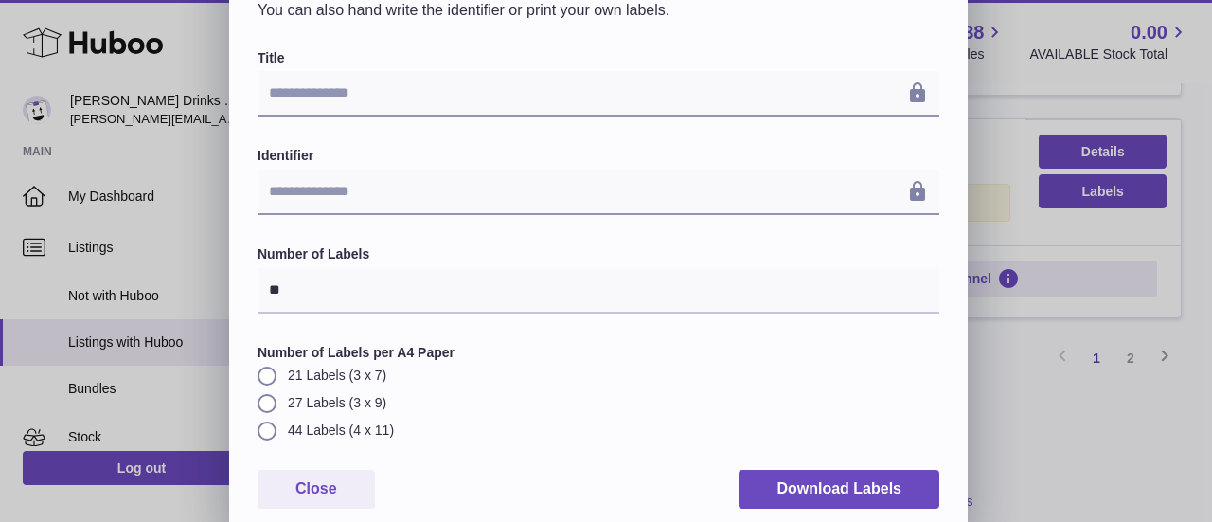
scroll to position [134, 0]
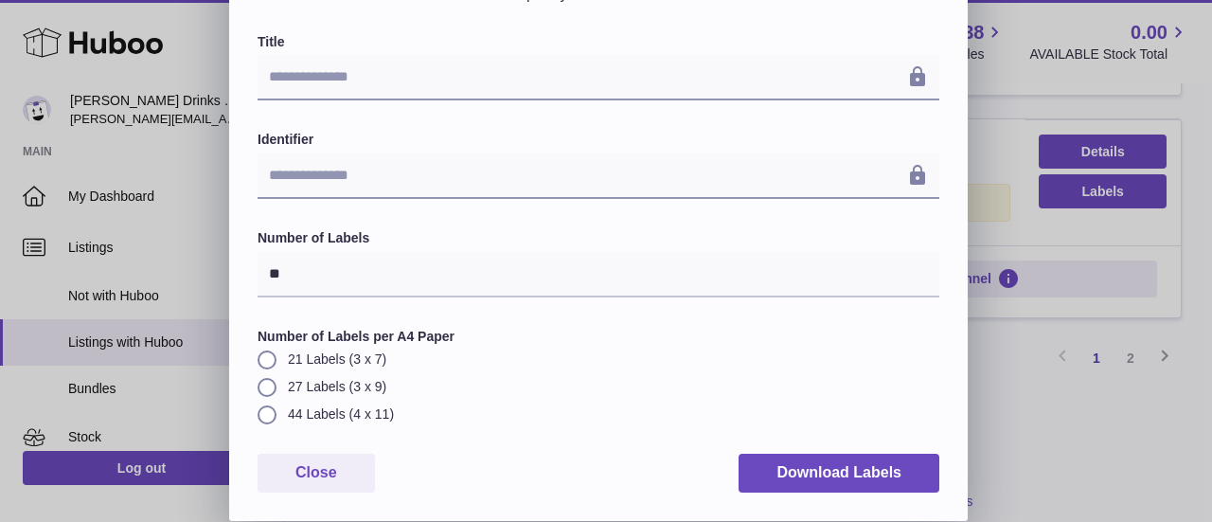
drag, startPoint x: 765, startPoint y: 240, endPoint x: 817, endPoint y: 258, distance: 55.1
click at [817, 258] on div "Number of Labels **" at bounding box center [599, 263] width 682 height 68
click at [668, 264] on input "**" at bounding box center [599, 274] width 682 height 45
click at [687, 249] on div "Number of Labels **" at bounding box center [599, 263] width 682 height 68
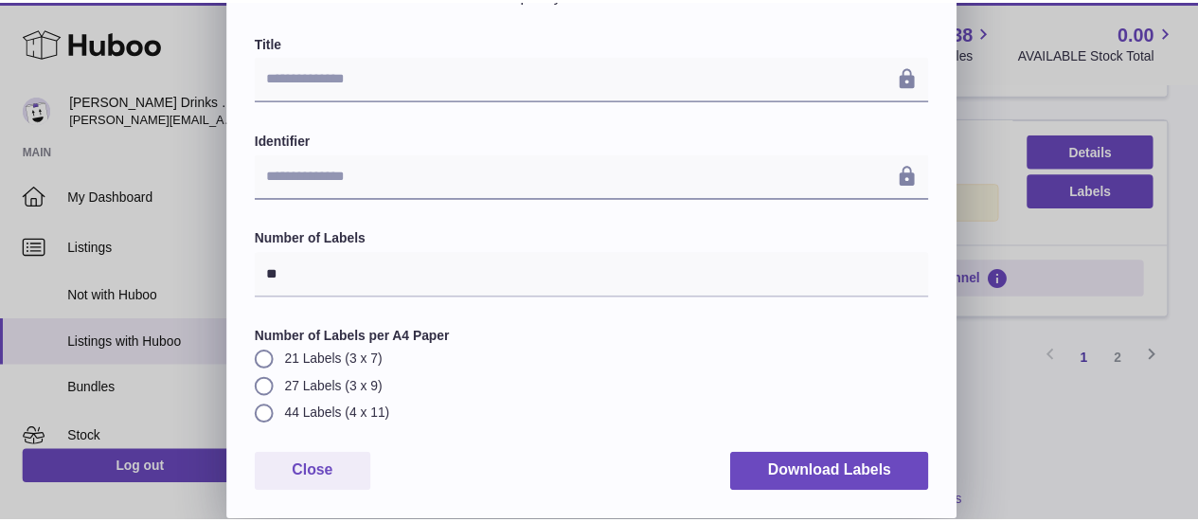
scroll to position [0, 0]
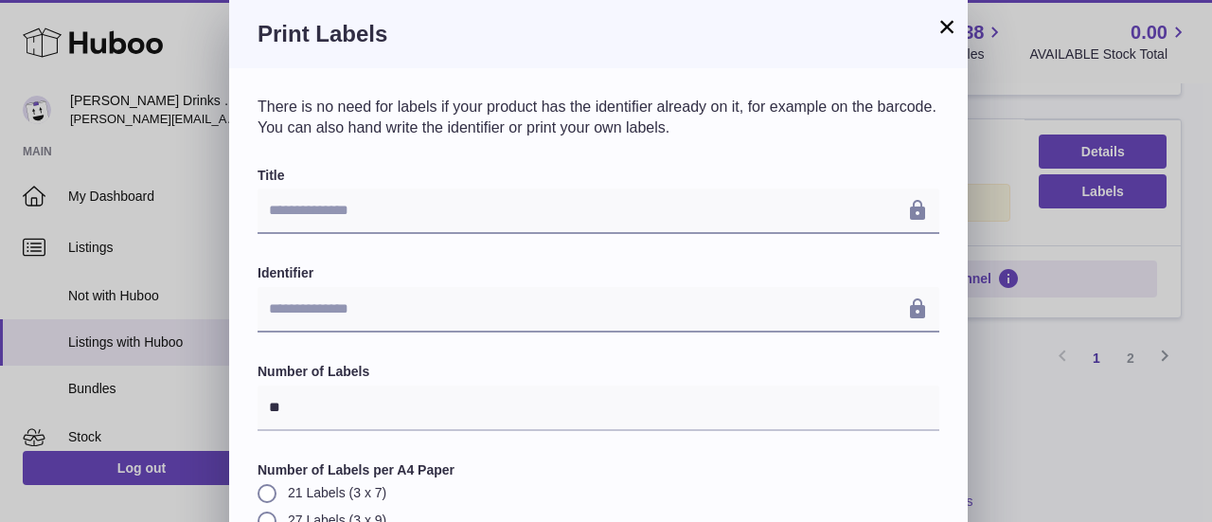
click at [942, 27] on button "×" at bounding box center [947, 26] width 23 height 23
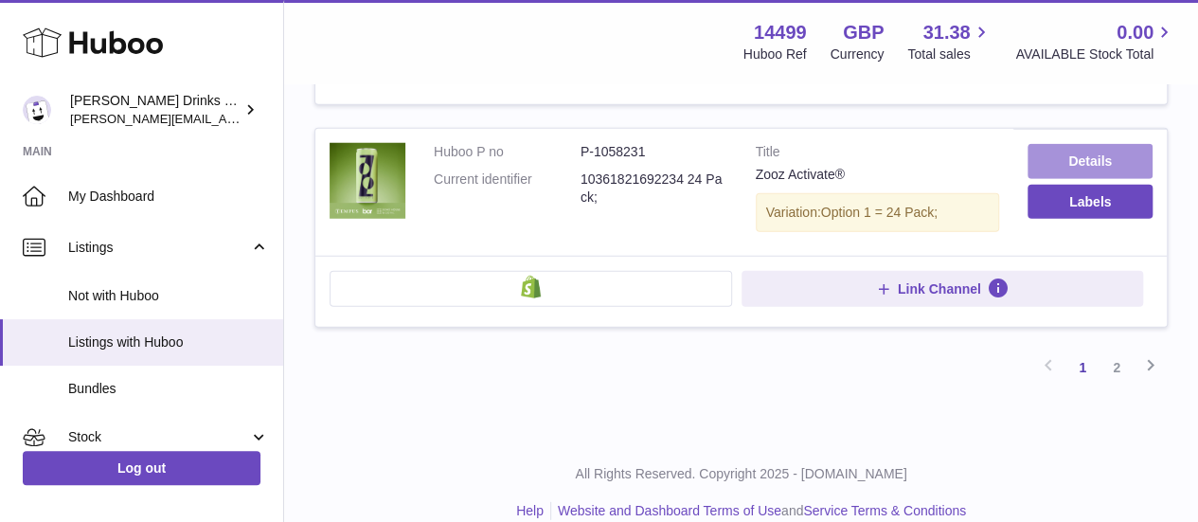
click at [1059, 152] on link "Details" at bounding box center [1090, 161] width 125 height 34
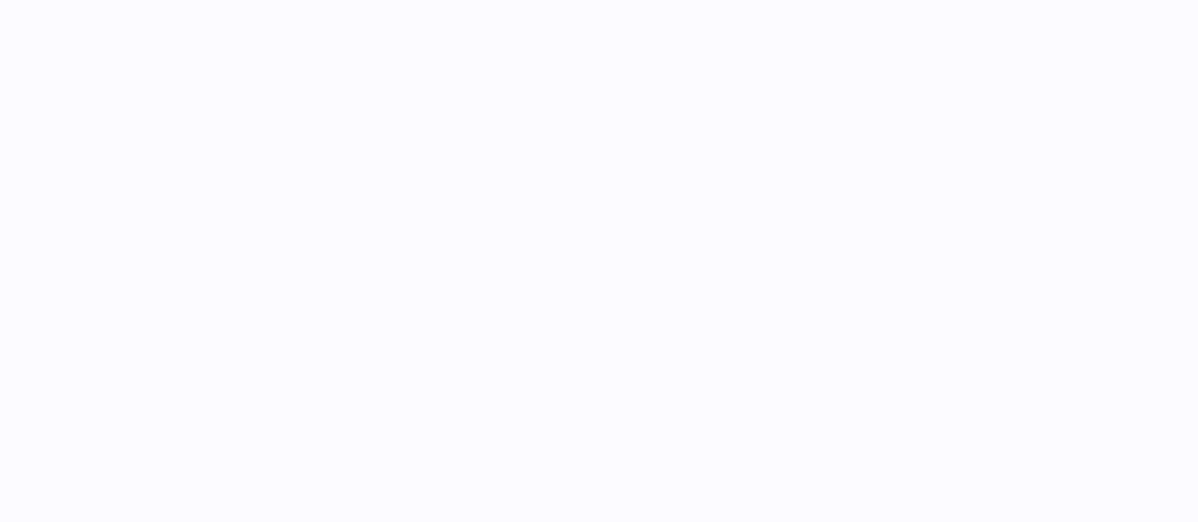
select select
select select "****"
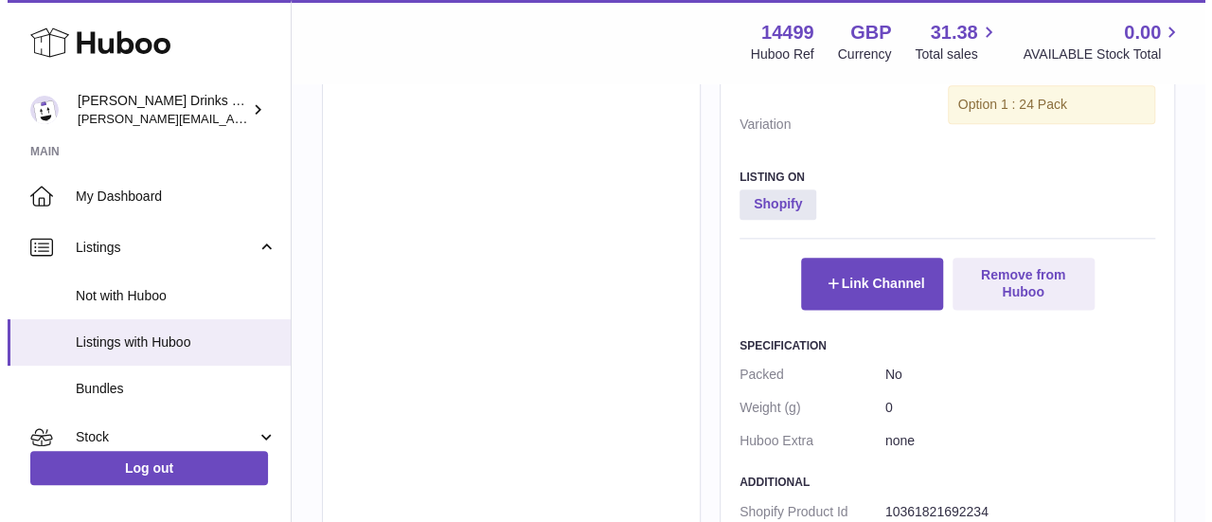
scroll to position [1146, 0]
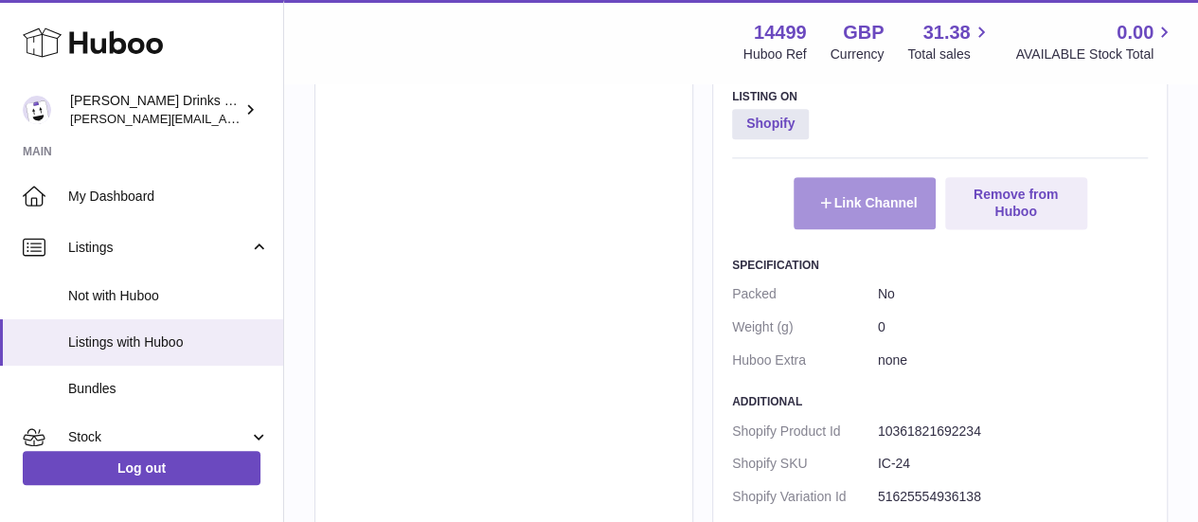
click at [832, 189] on button "Link Channel" at bounding box center [865, 202] width 142 height 51
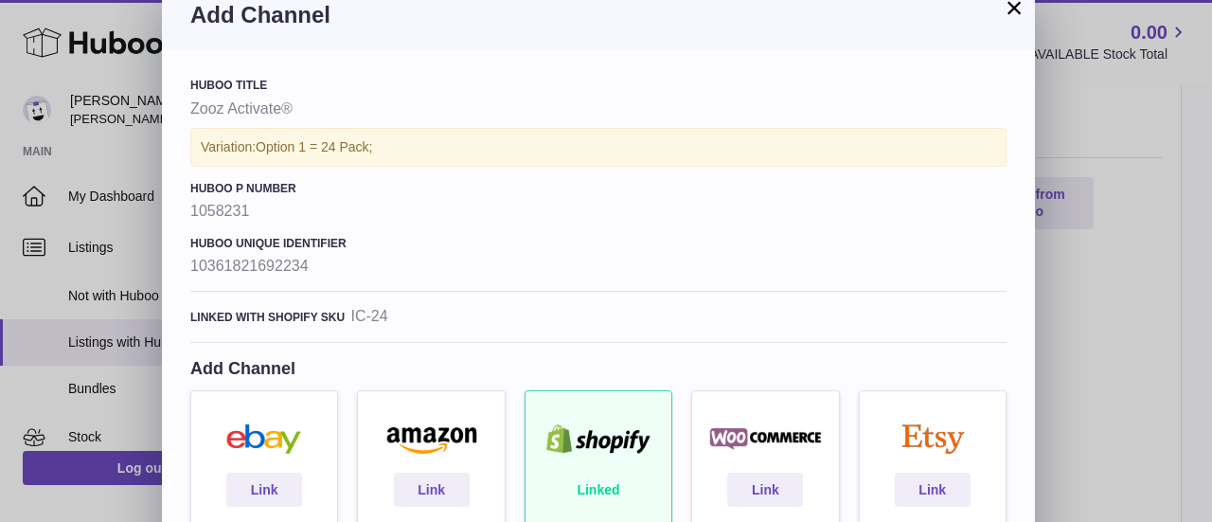
scroll to position [144, 0]
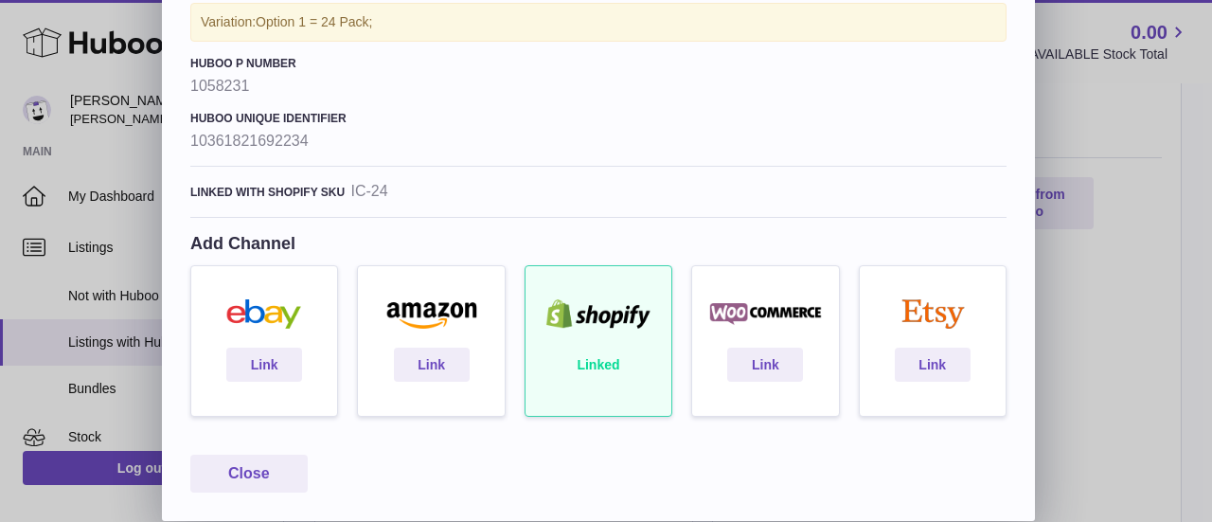
click at [349, 192] on div "Linked with shopify sku IC-24" at bounding box center [598, 200] width 816 height 38
drag, startPoint x: 349, startPoint y: 192, endPoint x: 400, endPoint y: 188, distance: 51.3
click at [400, 188] on div "Linked with shopify sku IC-24" at bounding box center [598, 200] width 816 height 38
click at [373, 194] on strong "IC-24" at bounding box center [369, 191] width 37 height 21
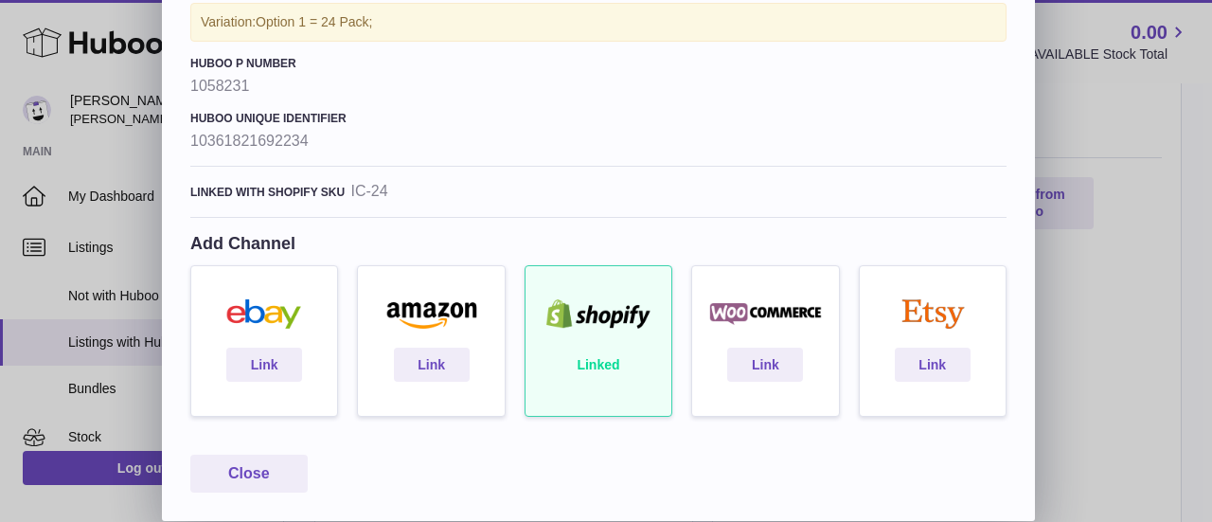
click at [583, 363] on div "Linked" at bounding box center [598, 350] width 167 height 170
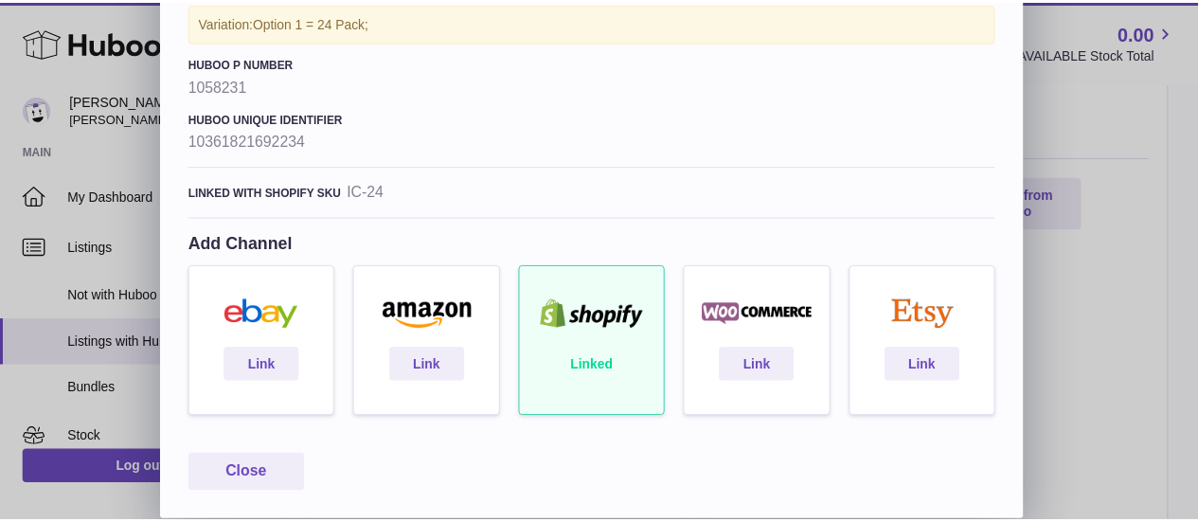
scroll to position [0, 0]
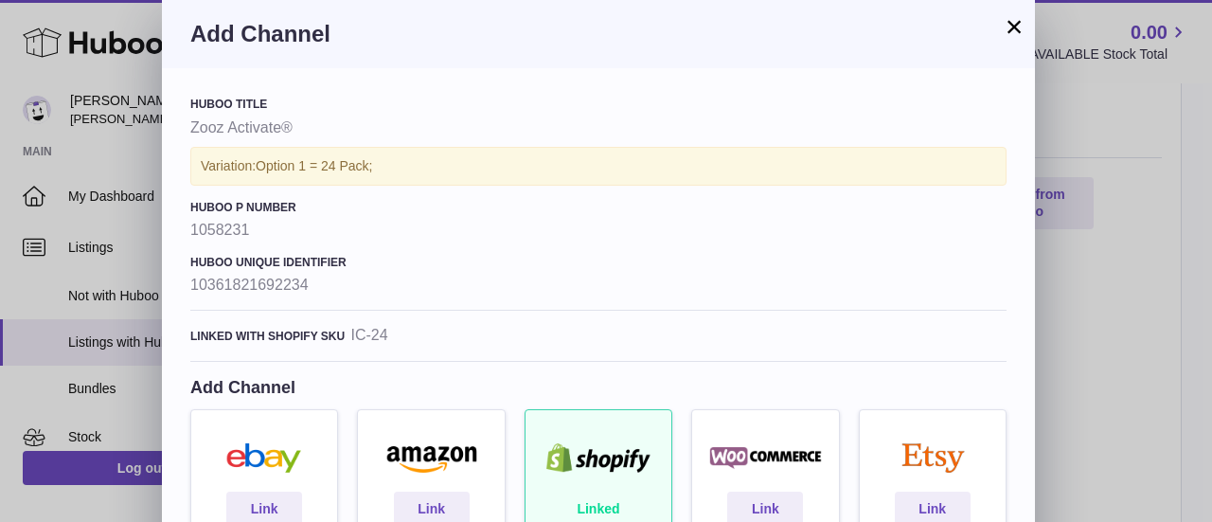
click at [1015, 27] on button "×" at bounding box center [1014, 26] width 23 height 23
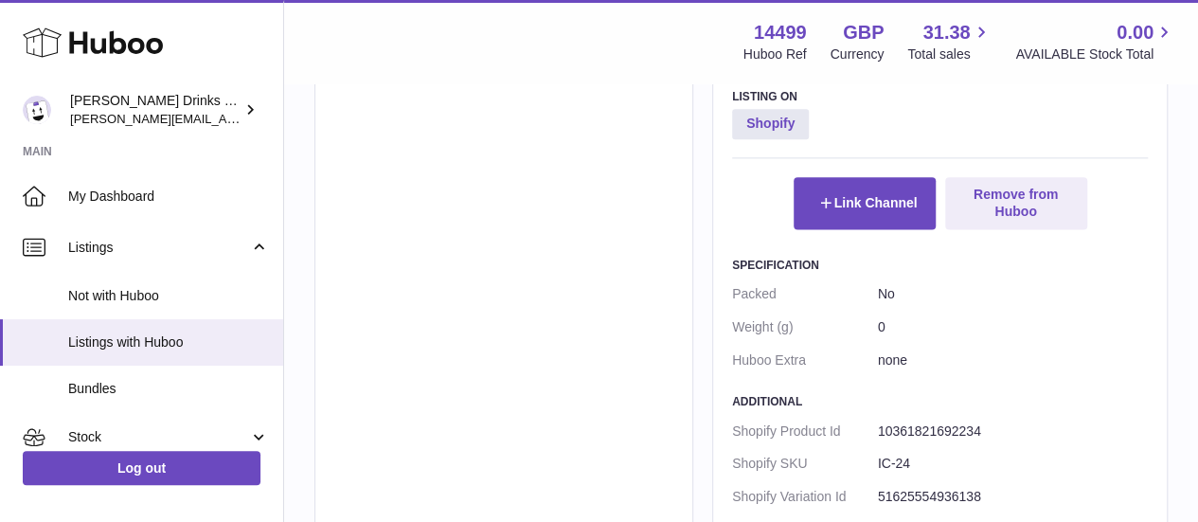
scroll to position [1366, 0]
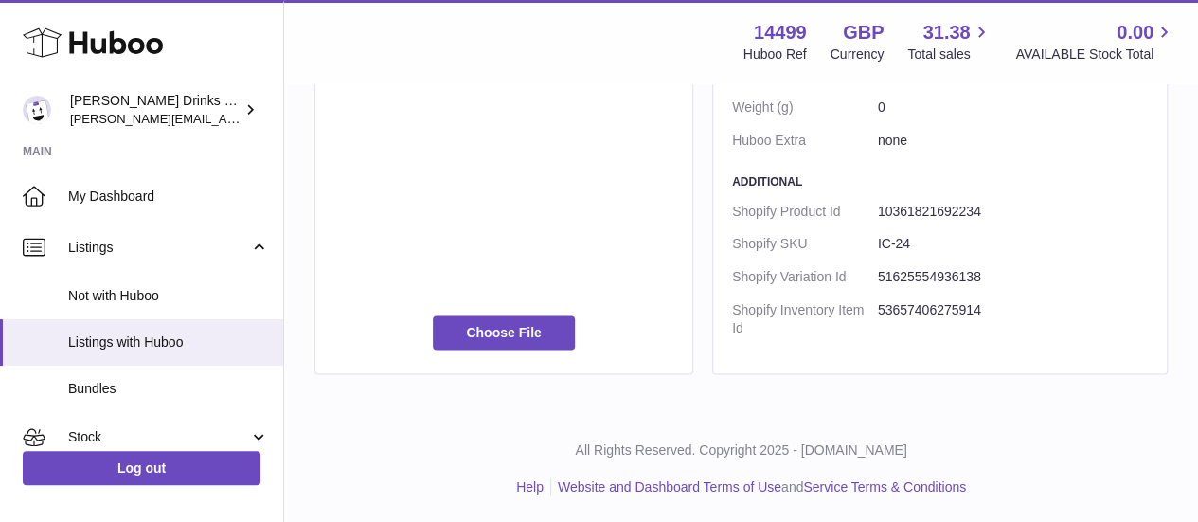
click at [888, 240] on dd "IC-24" at bounding box center [1013, 243] width 270 height 33
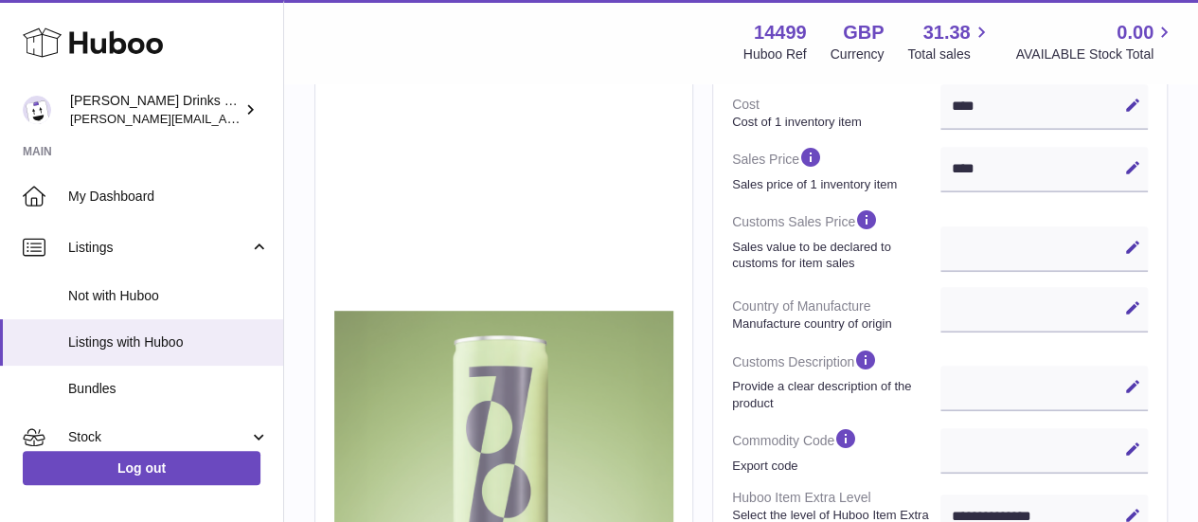
scroll to position [0, 0]
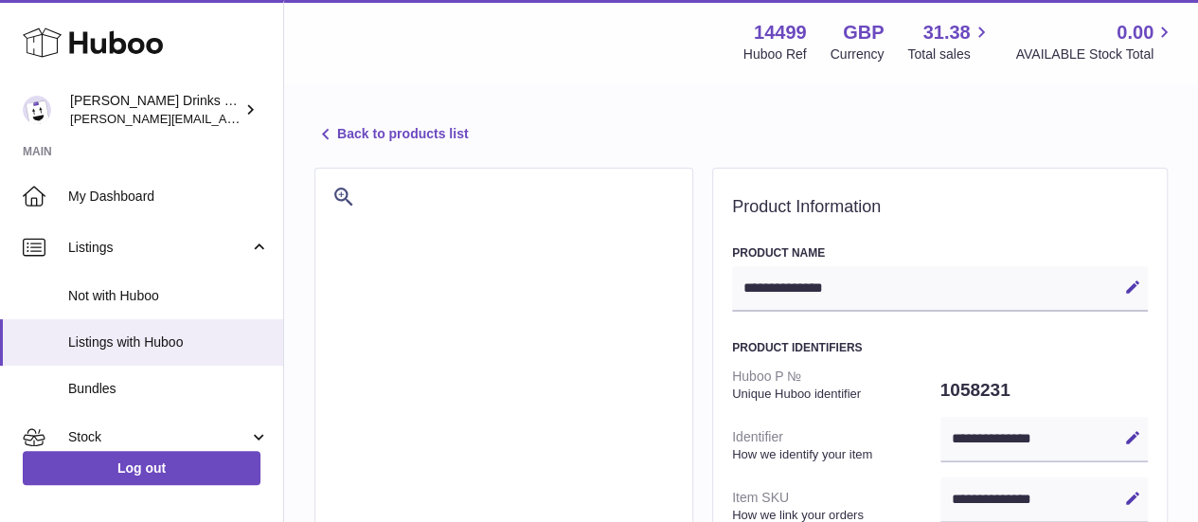
click at [353, 130] on link "Back to products list" at bounding box center [390, 134] width 153 height 23
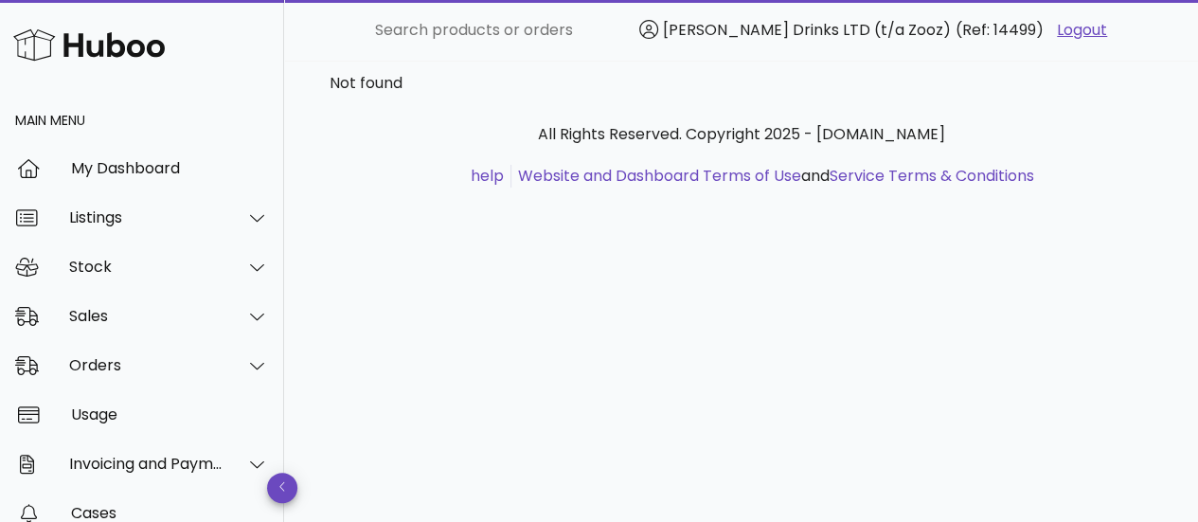
click at [637, 302] on div "Not found All Rights Reserved. Copyright 2025 - [DOMAIN_NAME] help Website and …" at bounding box center [741, 291] width 914 height 461
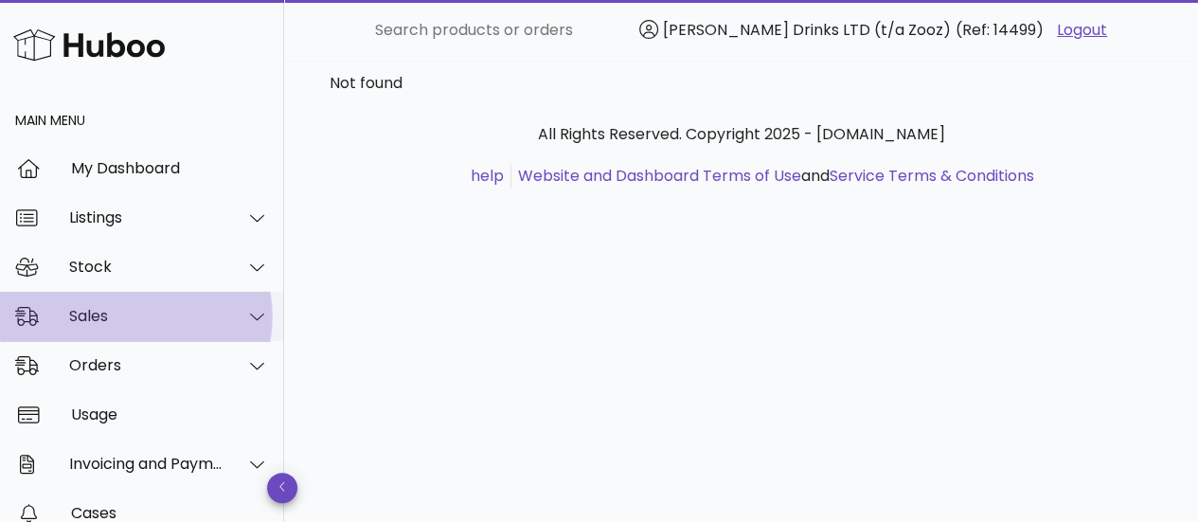
click at [141, 313] on div "Sales" at bounding box center [146, 316] width 154 height 18
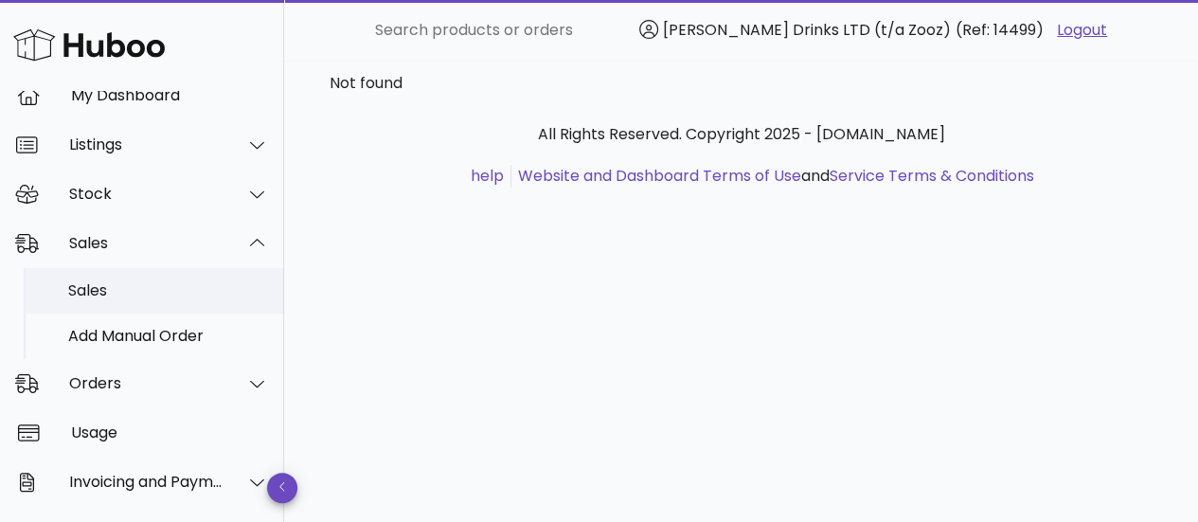
scroll to position [79, 0]
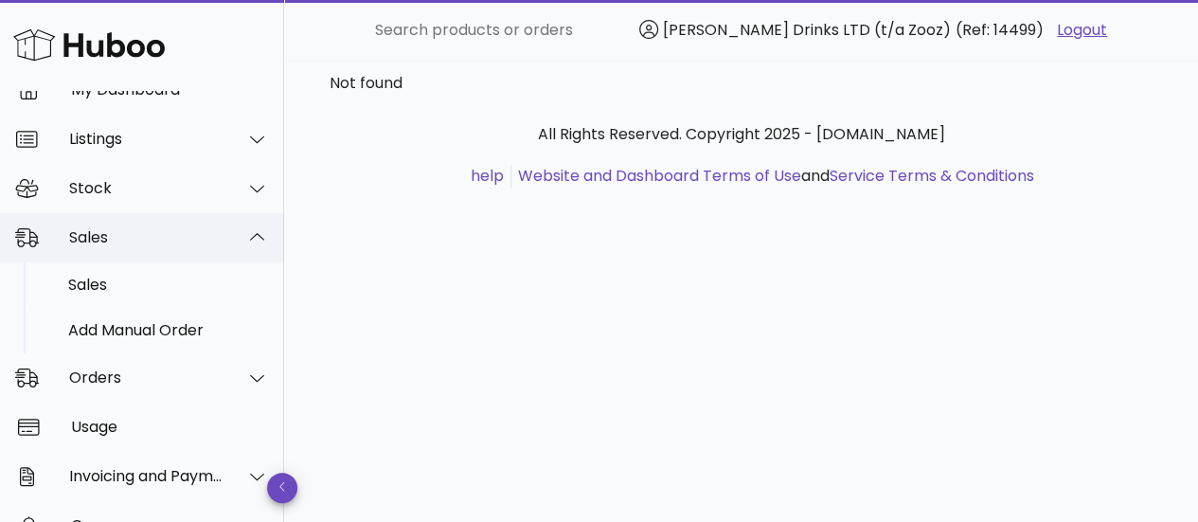
click at [175, 233] on div "Sales" at bounding box center [146, 237] width 154 height 18
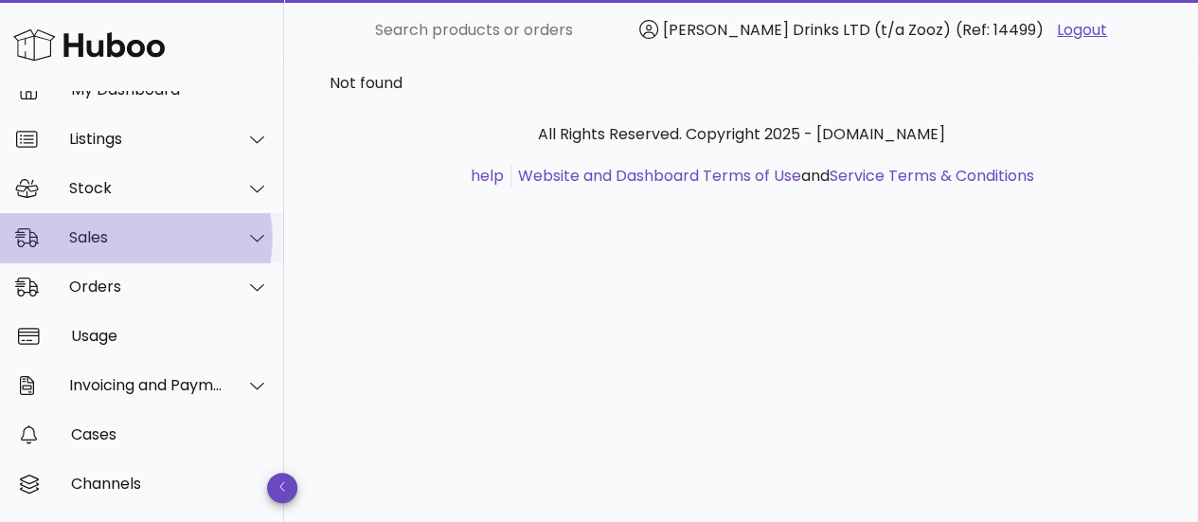
click at [188, 237] on div "Sales" at bounding box center [146, 237] width 154 height 18
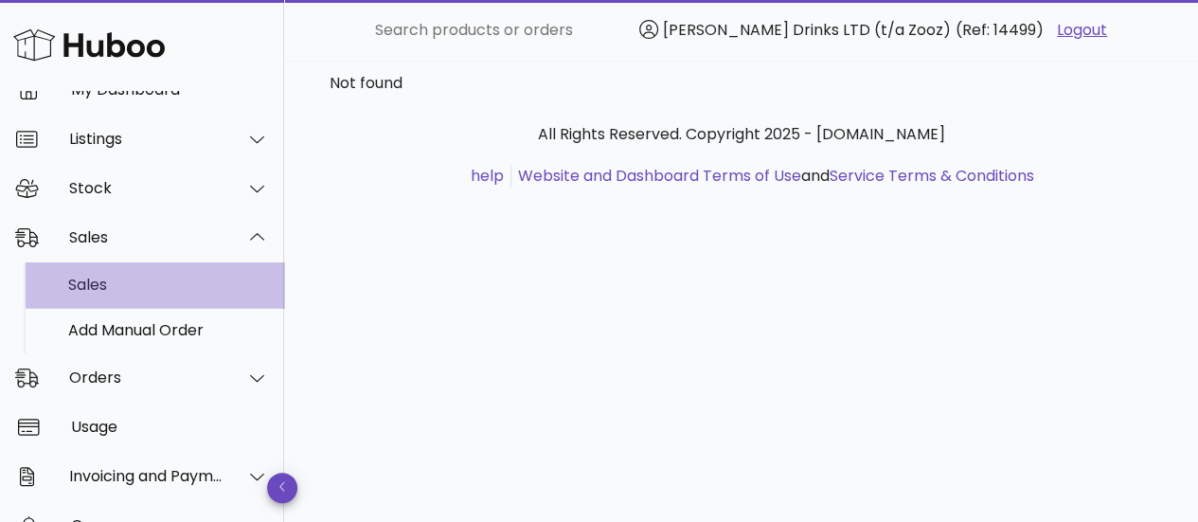
click at [94, 276] on div "Sales" at bounding box center [168, 285] width 201 height 18
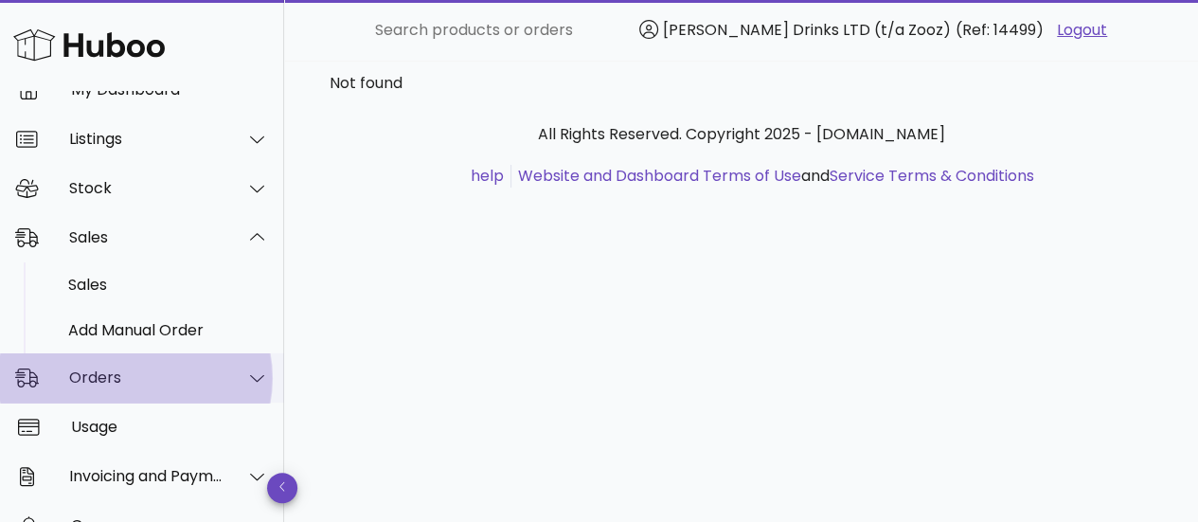
click at [99, 383] on div "Orders" at bounding box center [146, 377] width 154 height 18
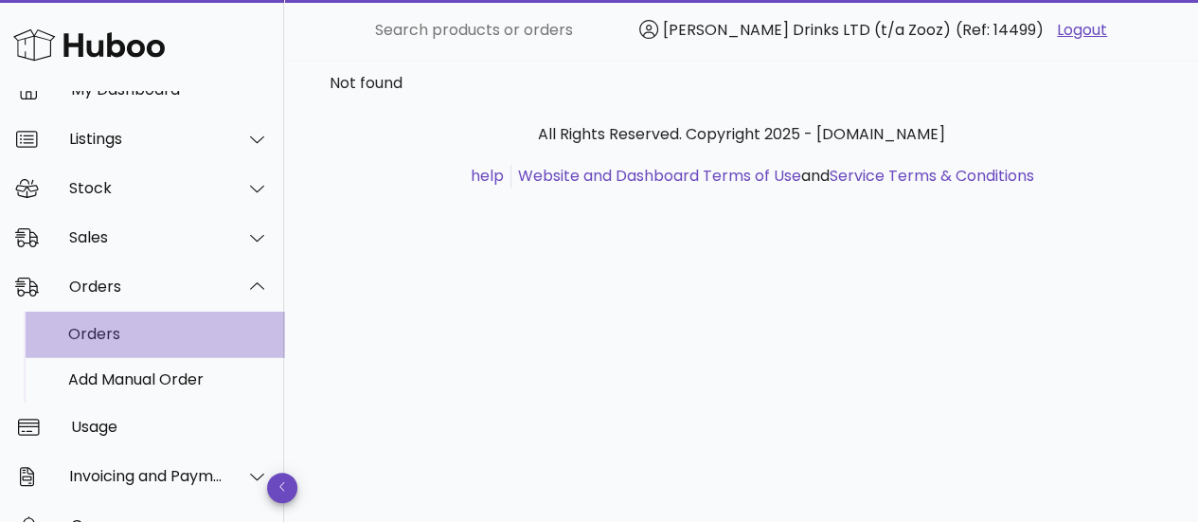
click at [120, 336] on div "Orders" at bounding box center [168, 334] width 201 height 18
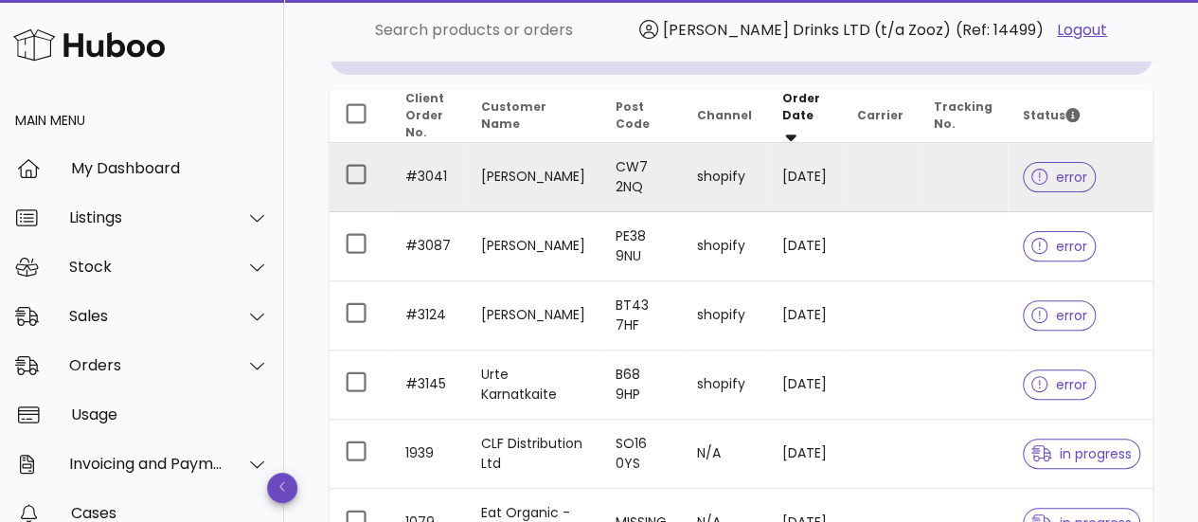
scroll to position [160, 0]
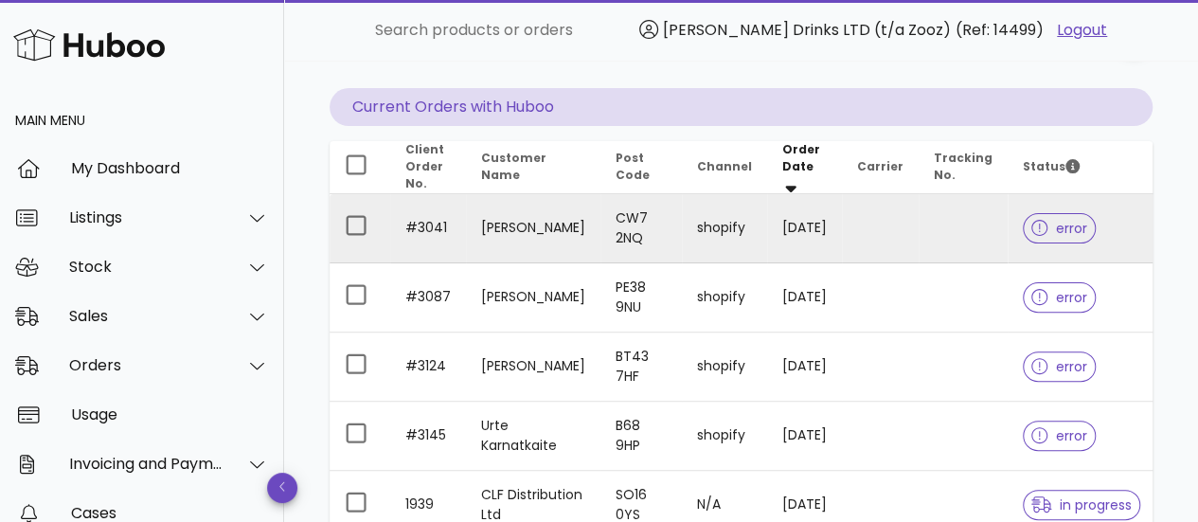
click at [1031, 223] on icon at bounding box center [1039, 228] width 17 height 17
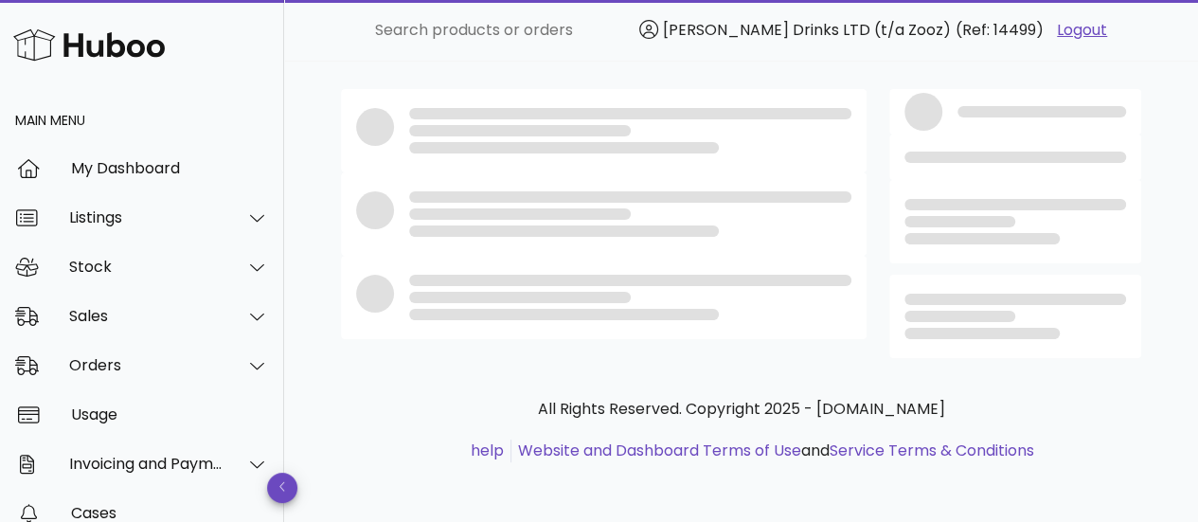
scroll to position [160, 0]
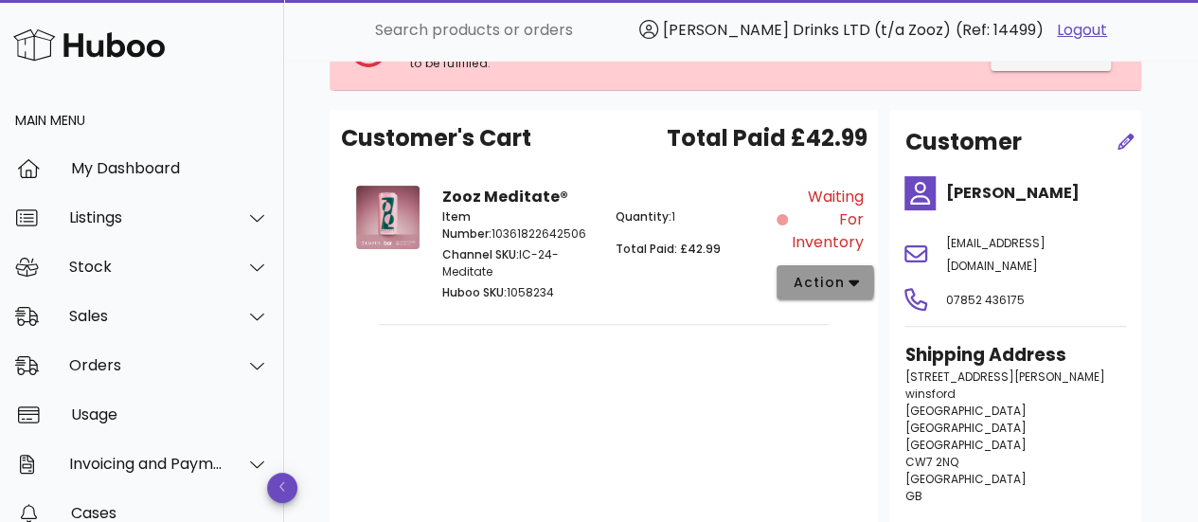
click at [838, 289] on span "action" at bounding box center [818, 283] width 53 height 20
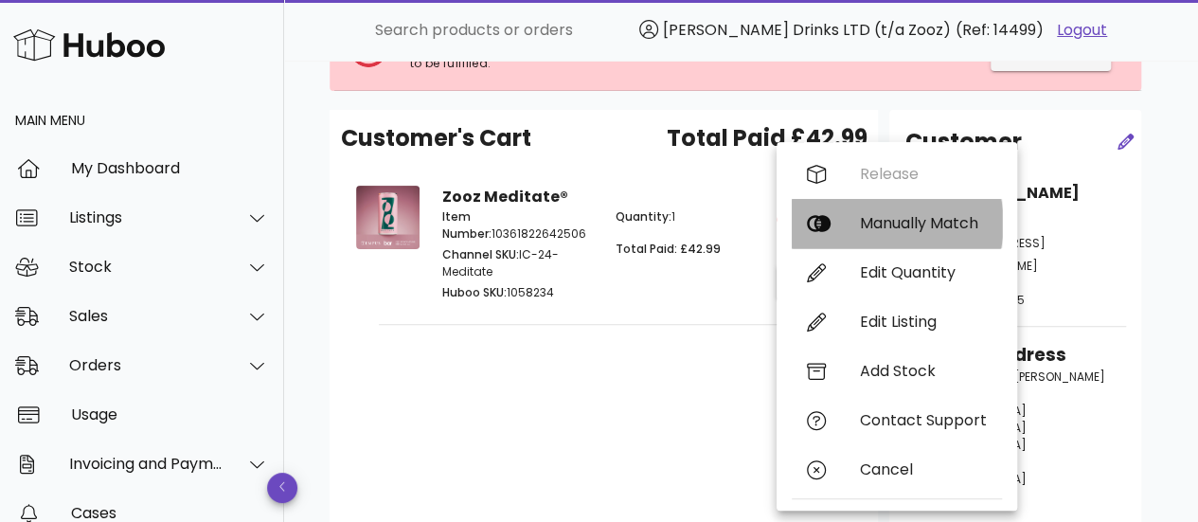
click at [864, 228] on div "Manually Match" at bounding box center [923, 223] width 127 height 18
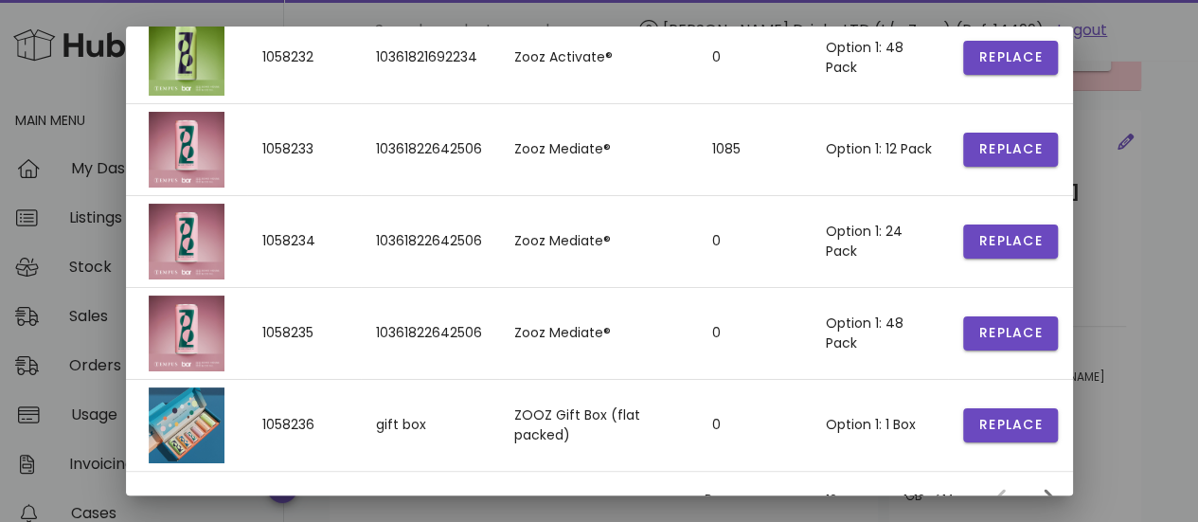
scroll to position [592, 0]
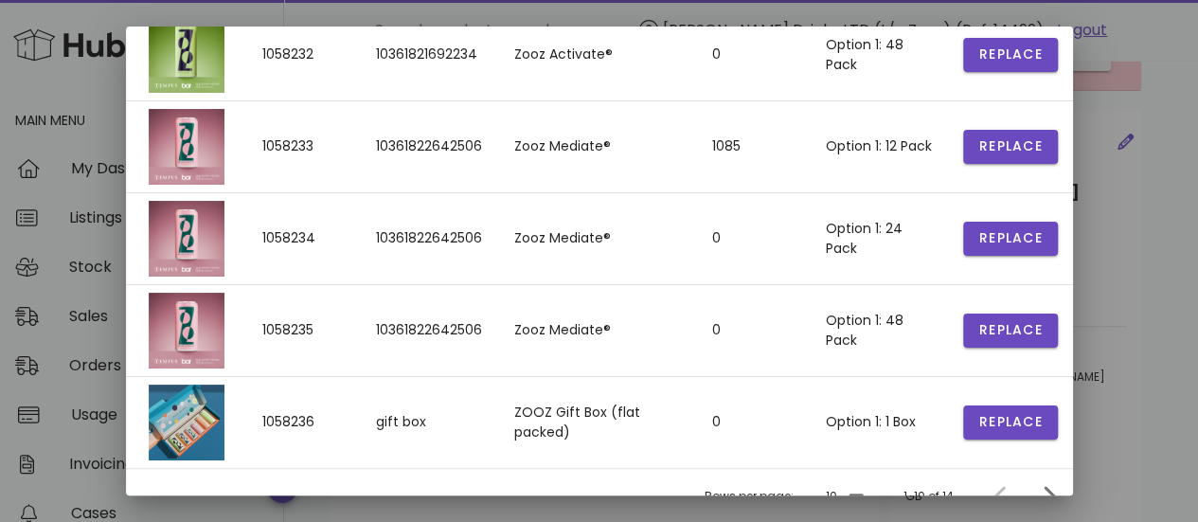
click at [1126, 154] on div at bounding box center [599, 261] width 1198 height 522
click at [1127, 254] on div at bounding box center [599, 261] width 1198 height 522
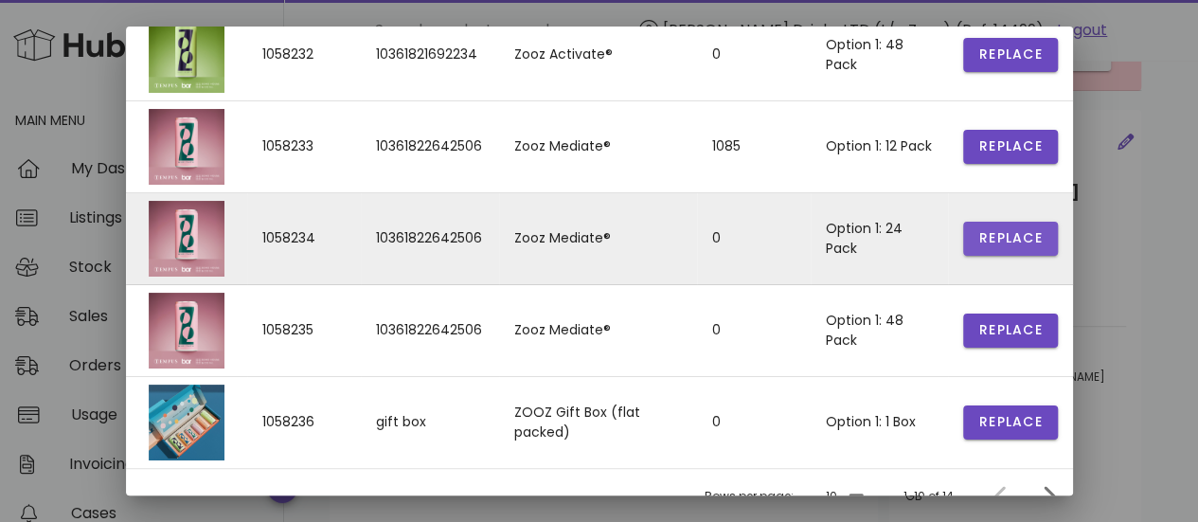
scroll to position [0, 0]
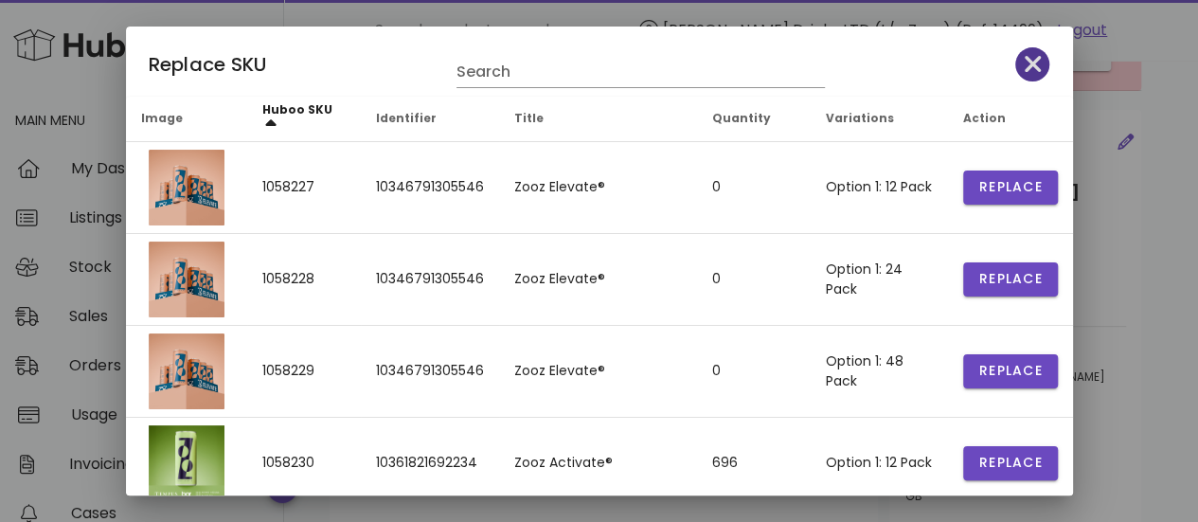
click at [1025, 69] on icon "button" at bounding box center [1033, 64] width 17 height 17
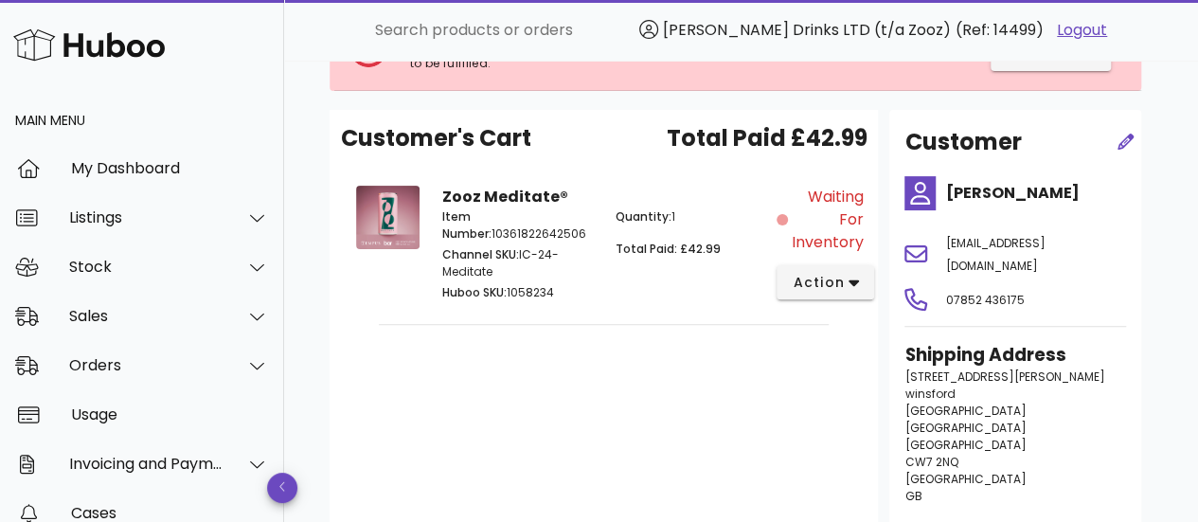
drag, startPoint x: 519, startPoint y: 255, endPoint x: 562, endPoint y: 266, distance: 44.1
click at [562, 266] on p "Channel SKU: IC-24-Meditate" at bounding box center [517, 263] width 150 height 34
copy p "IC-24-Meditate"
click at [805, 278] on span "action" at bounding box center [818, 283] width 53 height 20
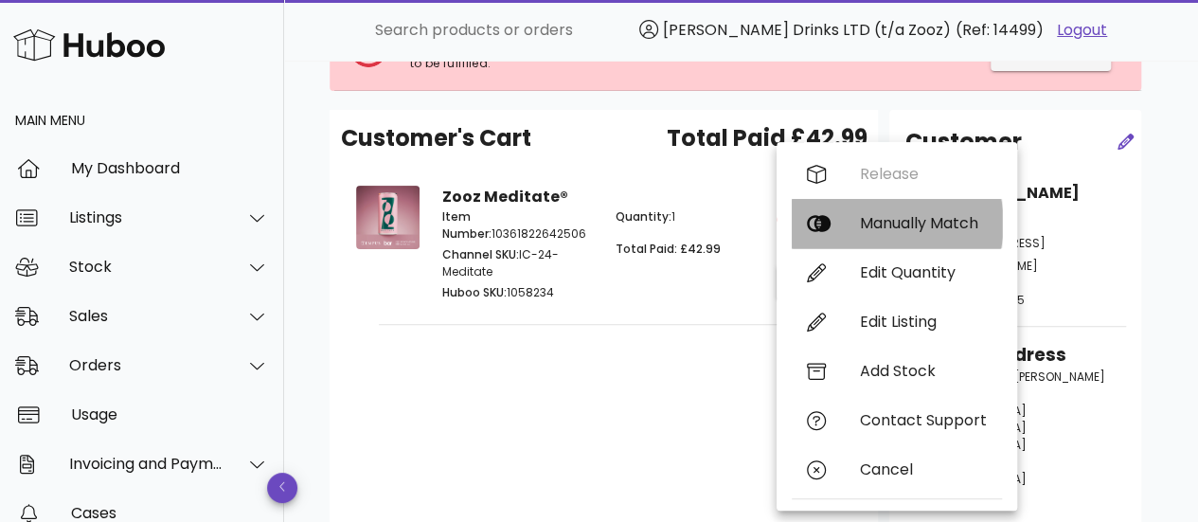
click at [847, 222] on div "Manually Match" at bounding box center [897, 223] width 210 height 49
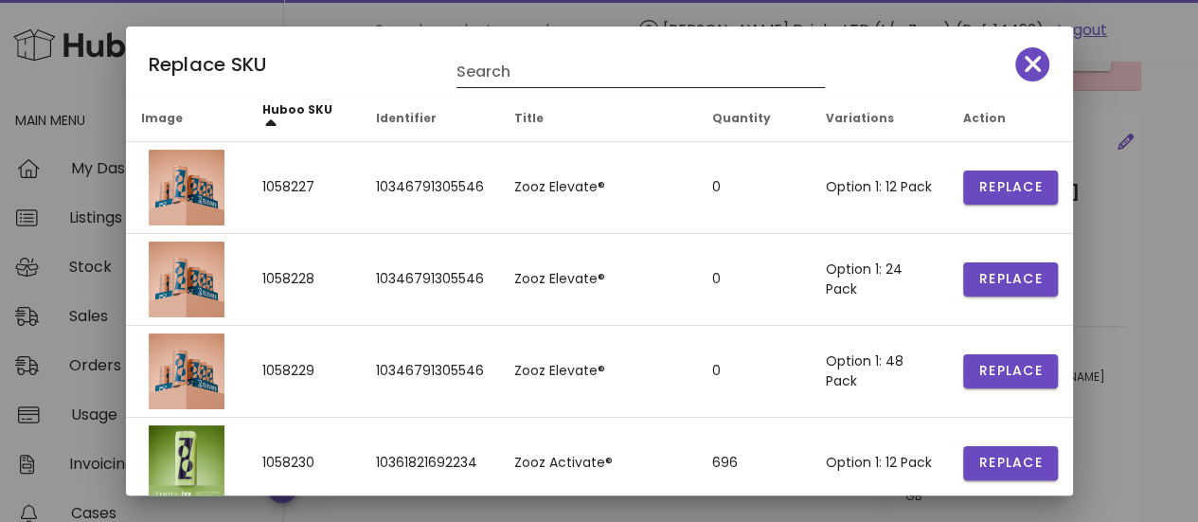
click at [584, 67] on input "Search" at bounding box center [628, 72] width 342 height 30
paste input "**********"
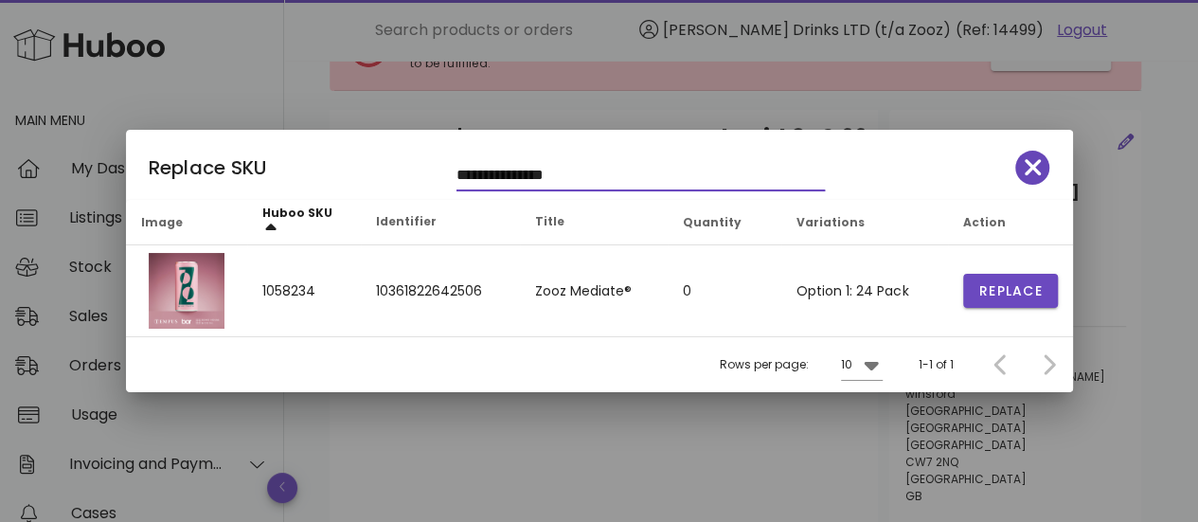
type input "**********"
click at [1027, 176] on icon "button" at bounding box center [1033, 167] width 17 height 27
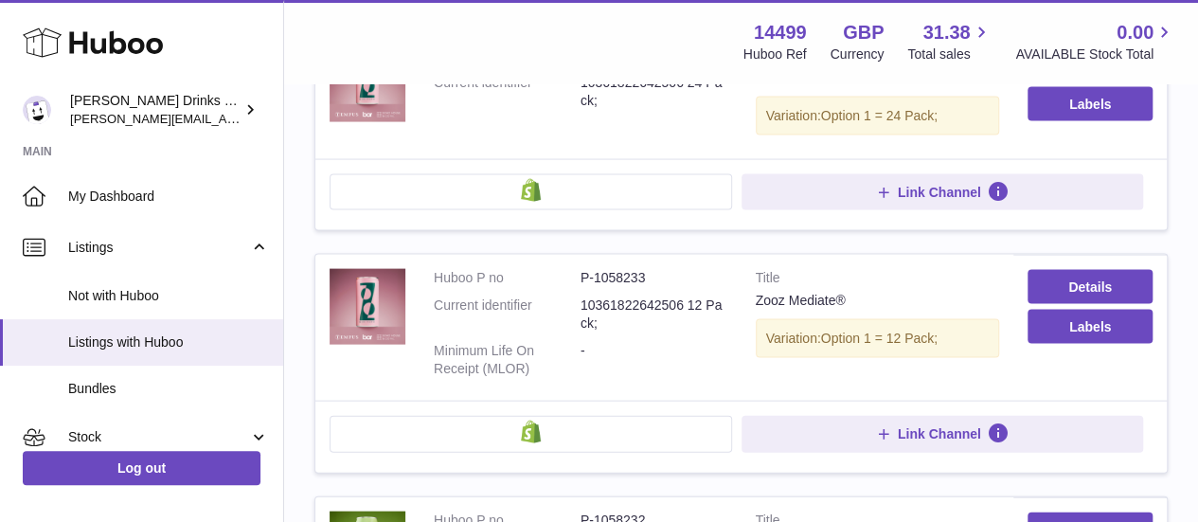
scroll to position [2022, 0]
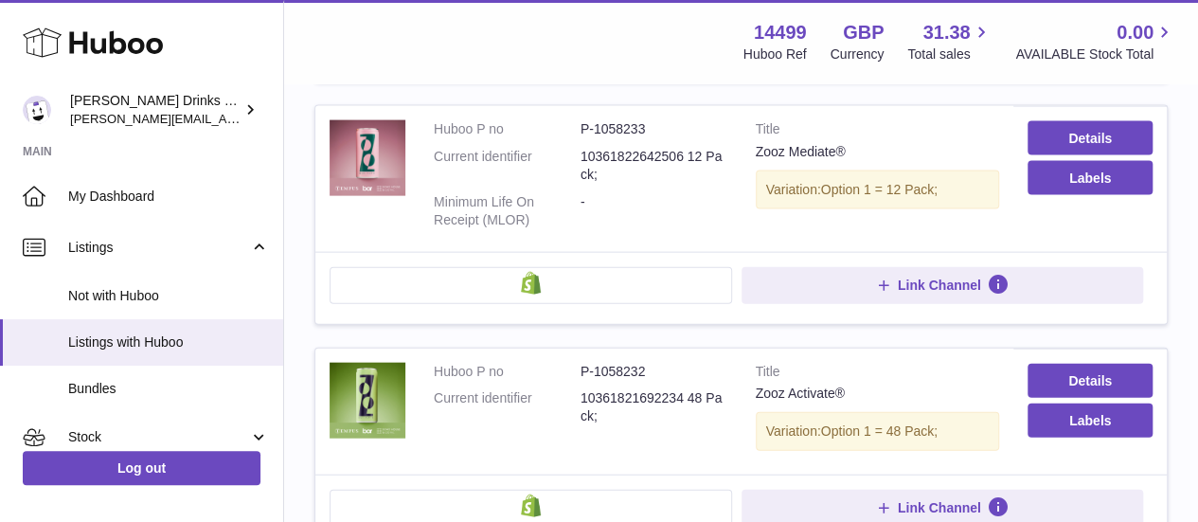
click at [528, 272] on img at bounding box center [531, 283] width 20 height 23
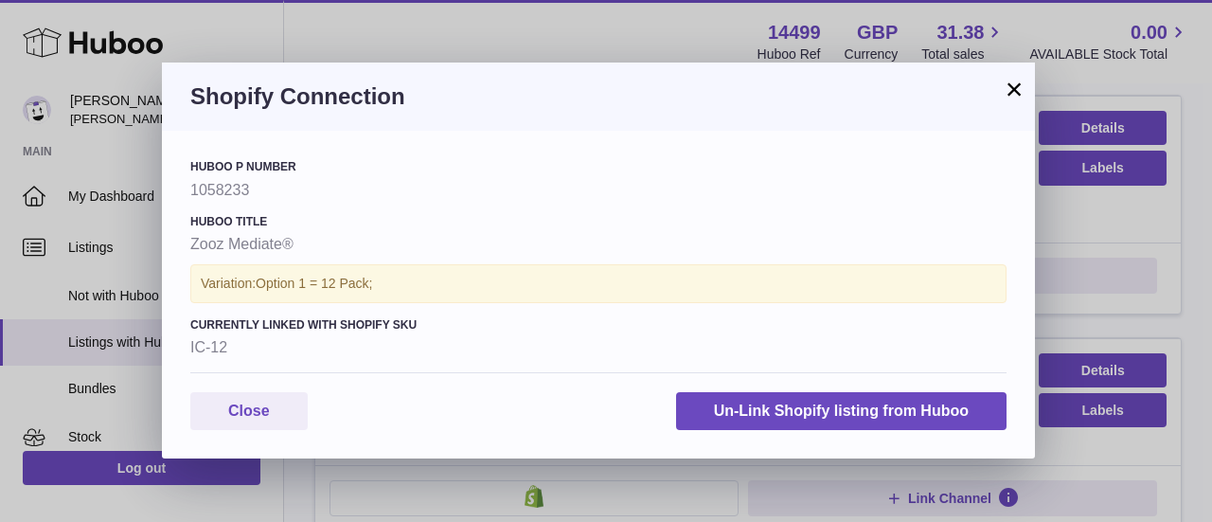
click at [210, 348] on strong "IC-12" at bounding box center [598, 347] width 816 height 21
copy div "IC-12"
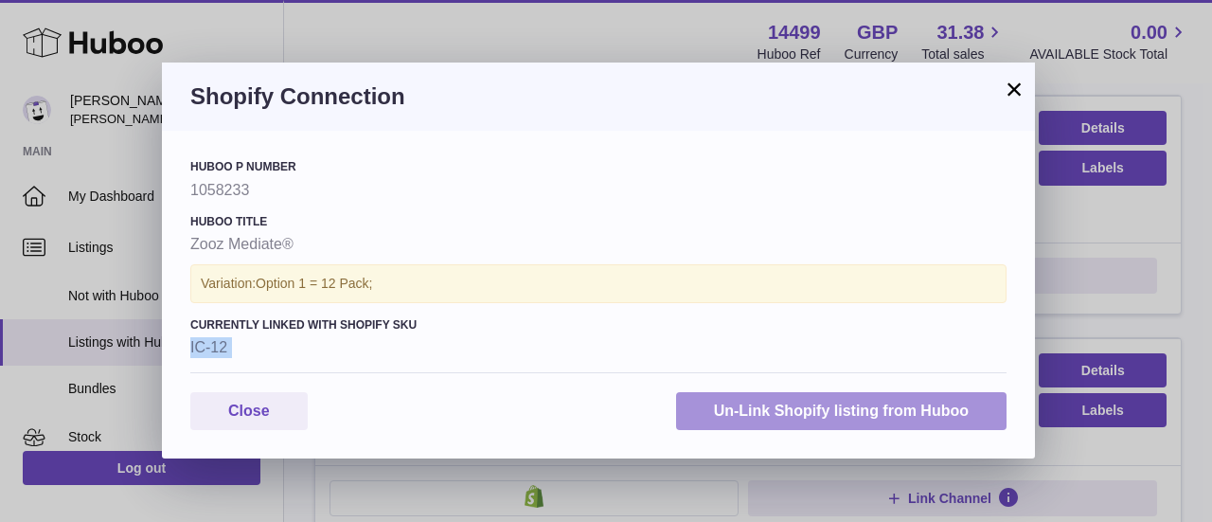
click at [744, 396] on button "Un-Link Shopify listing from Huboo" at bounding box center [841, 411] width 331 height 39
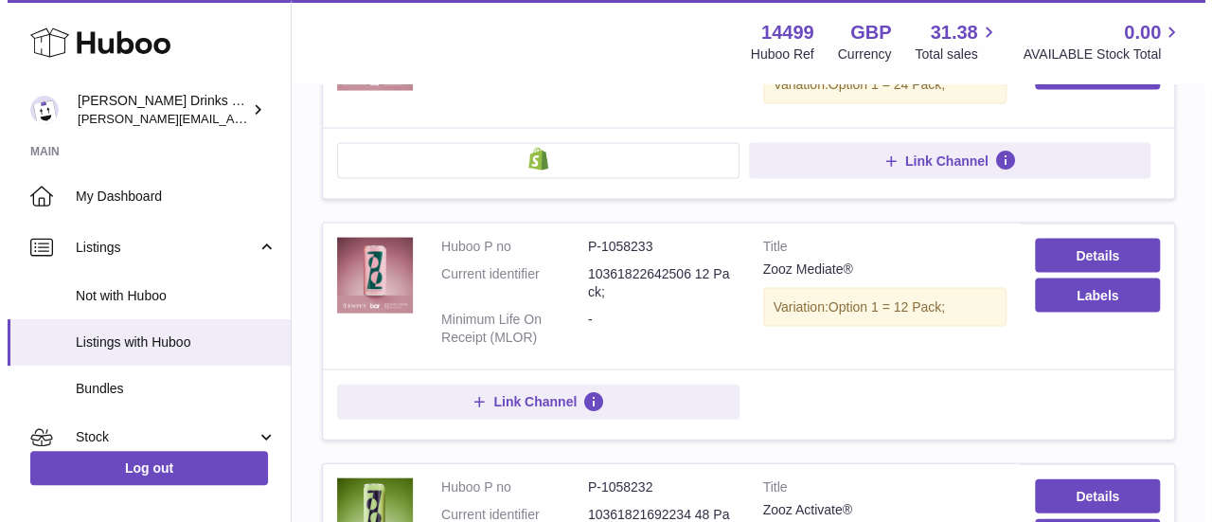
scroll to position [1894, 0]
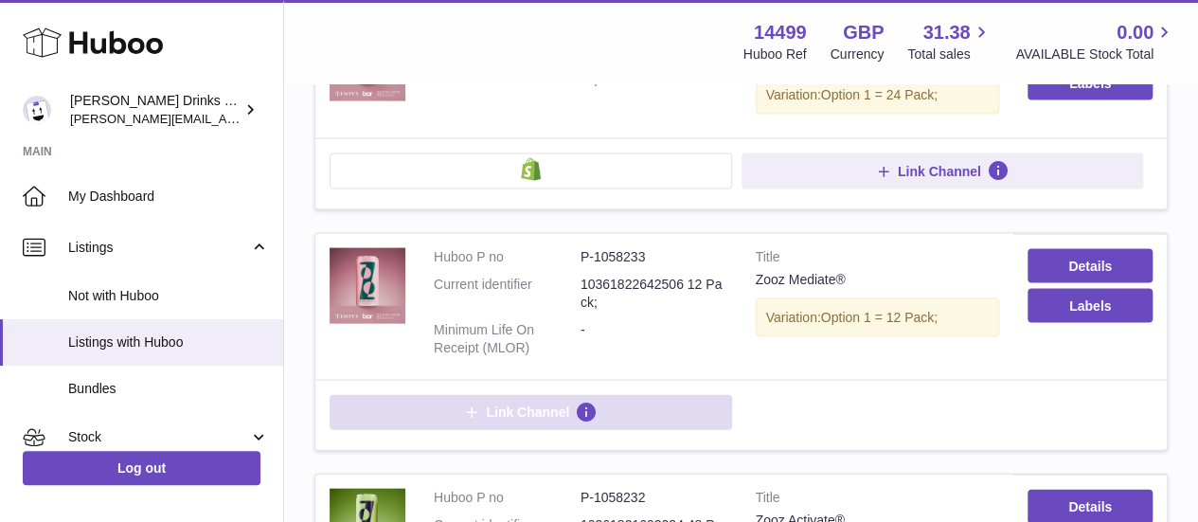
click at [557, 395] on button "Link Channel" at bounding box center [531, 412] width 403 height 34
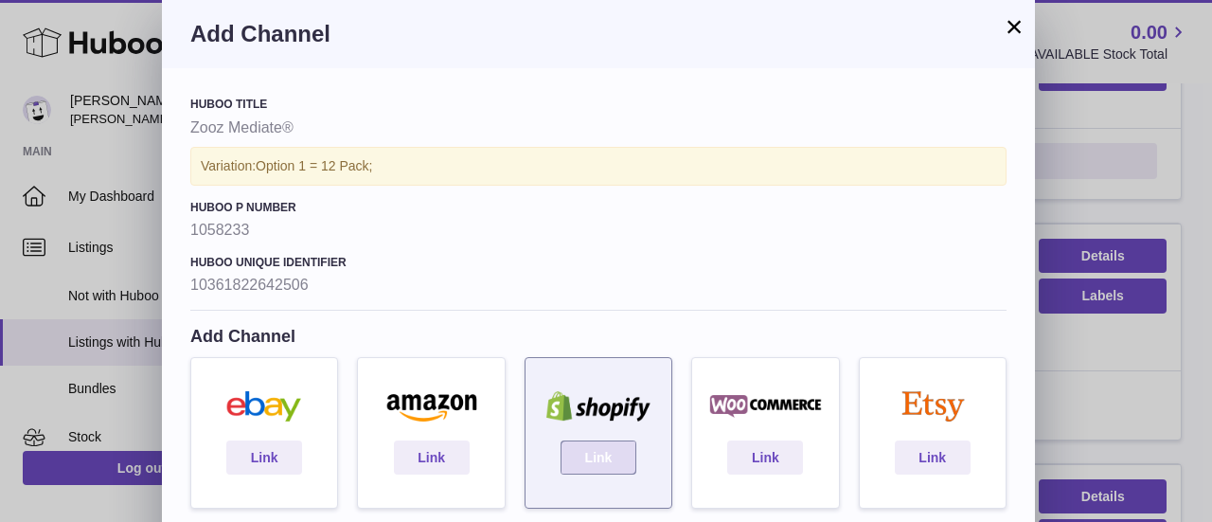
click at [618, 449] on link "Link" at bounding box center [599, 457] width 76 height 34
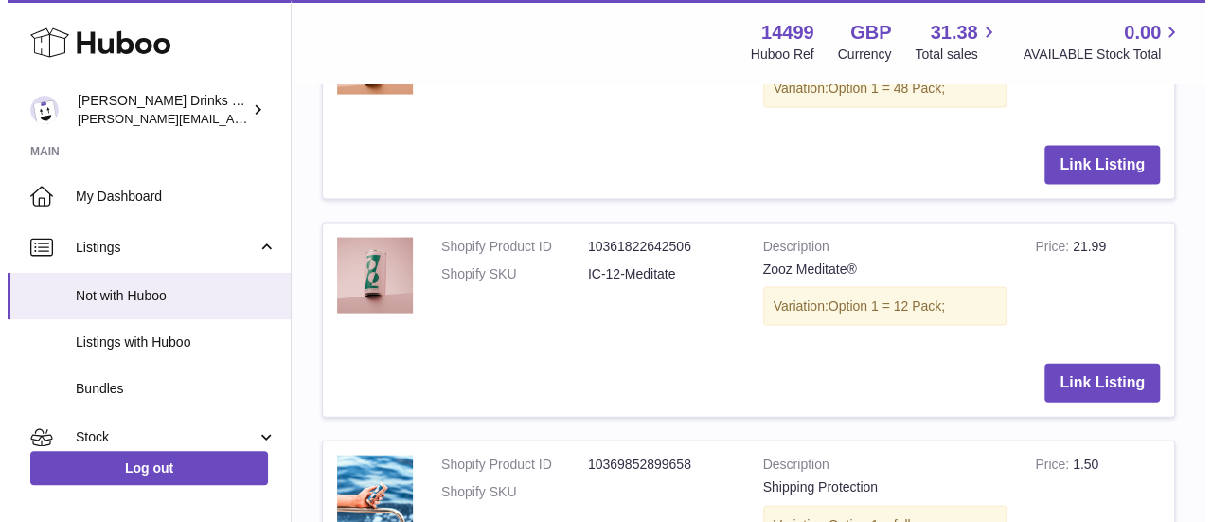
scroll to position [1889, 0]
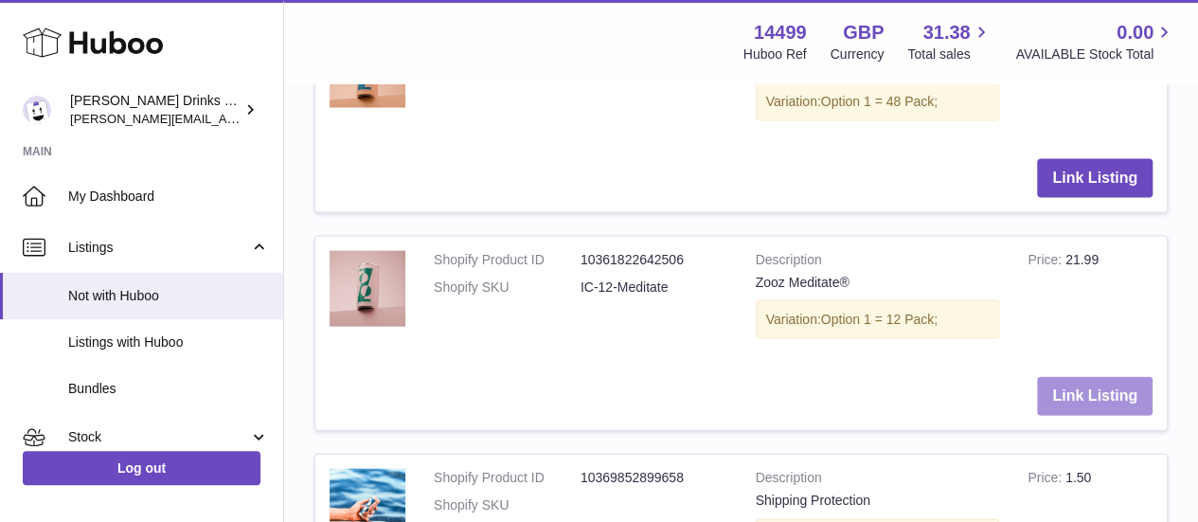
click at [1090, 385] on button "Link Listing" at bounding box center [1095, 396] width 116 height 39
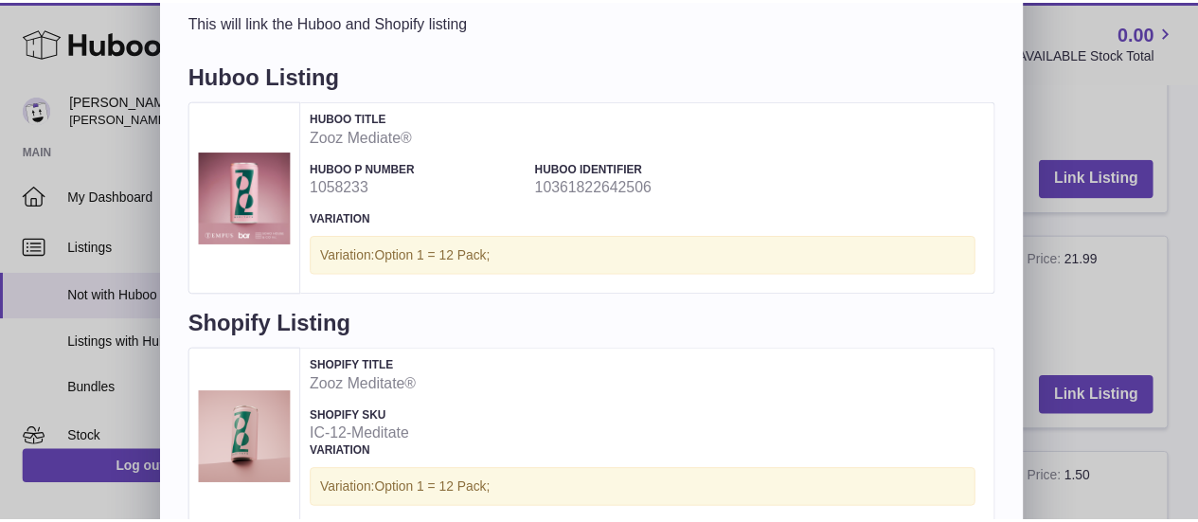
scroll to position [176, 0]
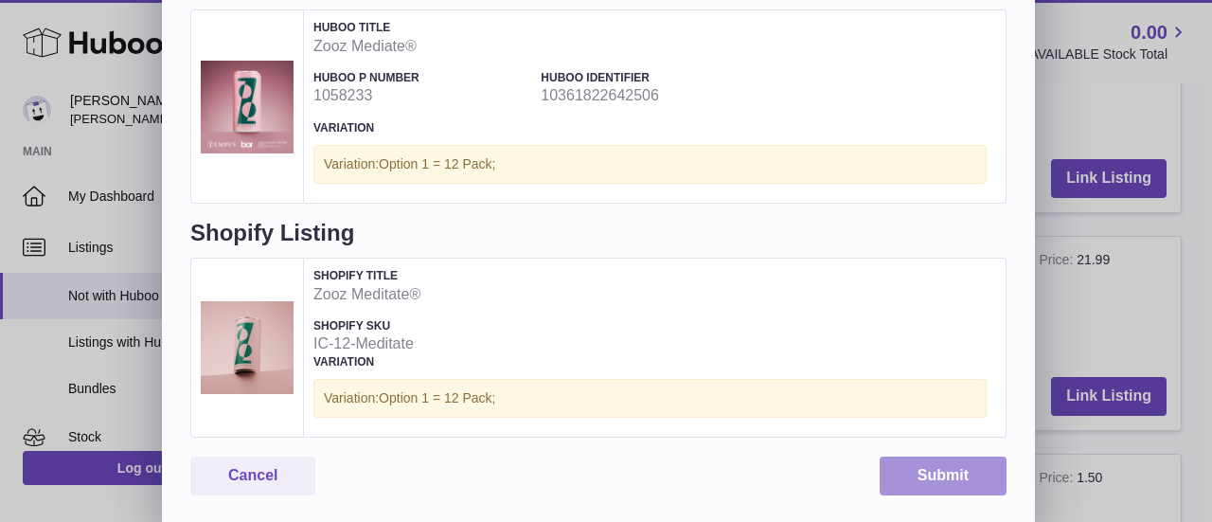
click at [945, 469] on button "Submit" at bounding box center [943, 476] width 127 height 39
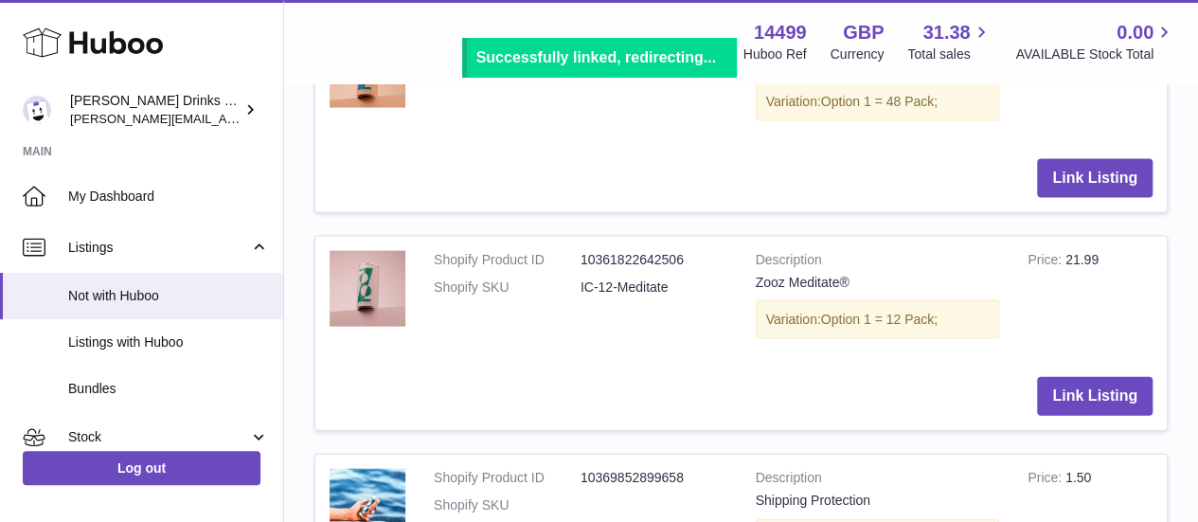
scroll to position [0, 0]
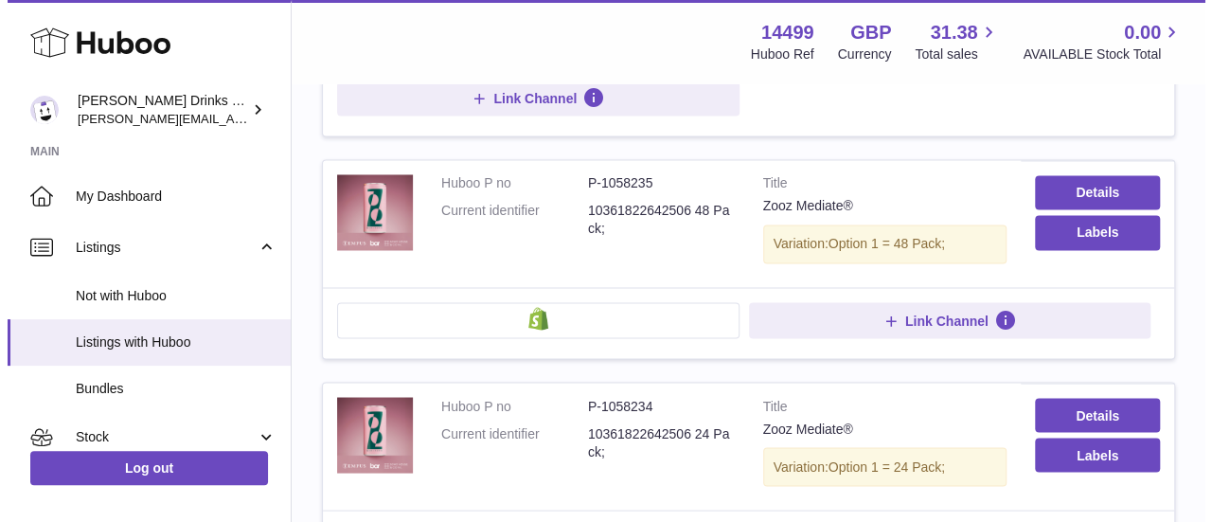
scroll to position [1586, 0]
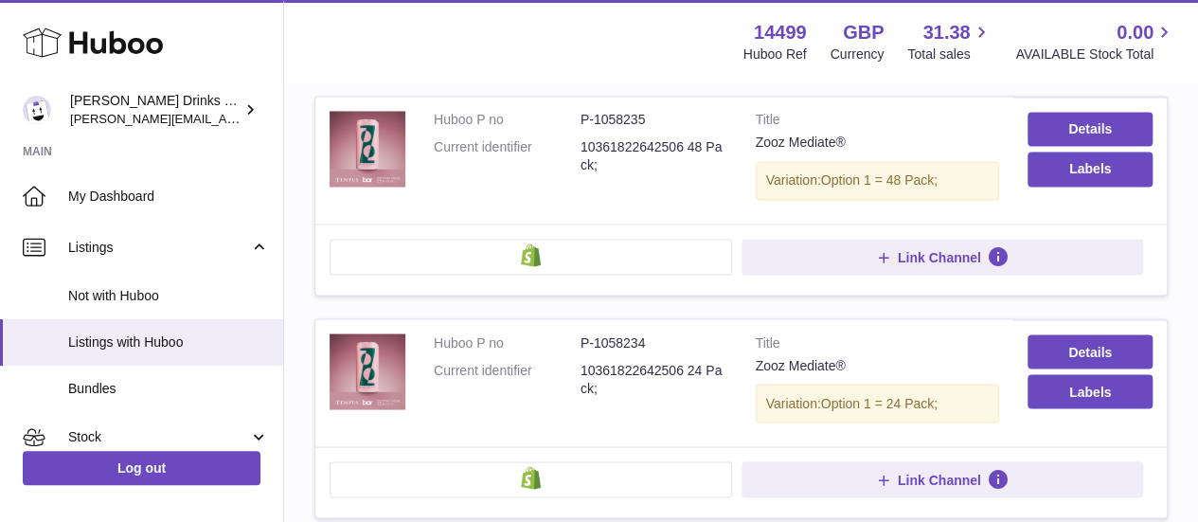
click at [559, 239] on button at bounding box center [531, 257] width 403 height 36
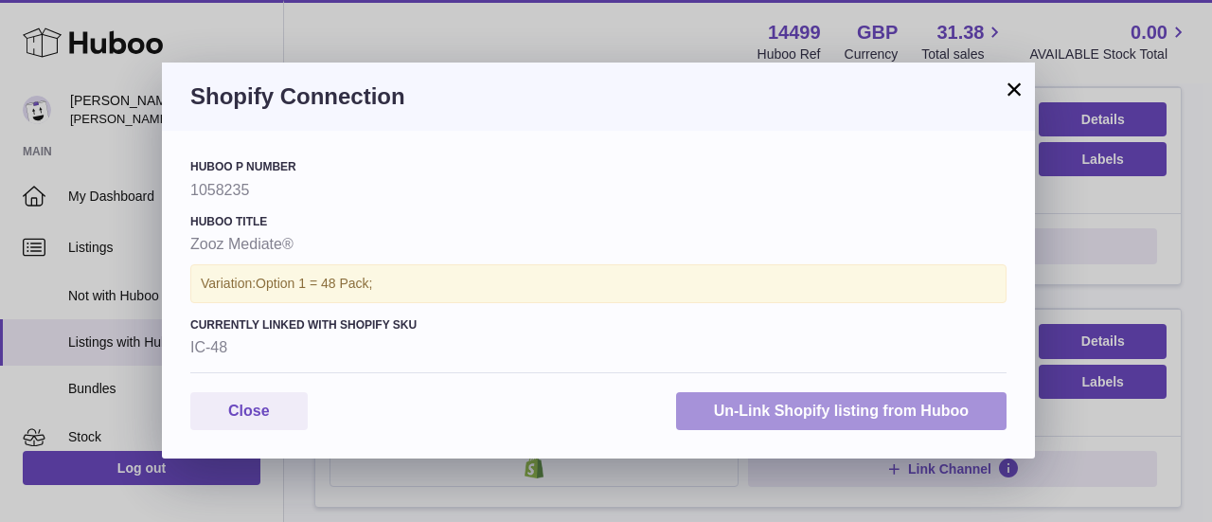
click at [765, 403] on button "Un-Link Shopify listing from Huboo" at bounding box center [841, 411] width 331 height 39
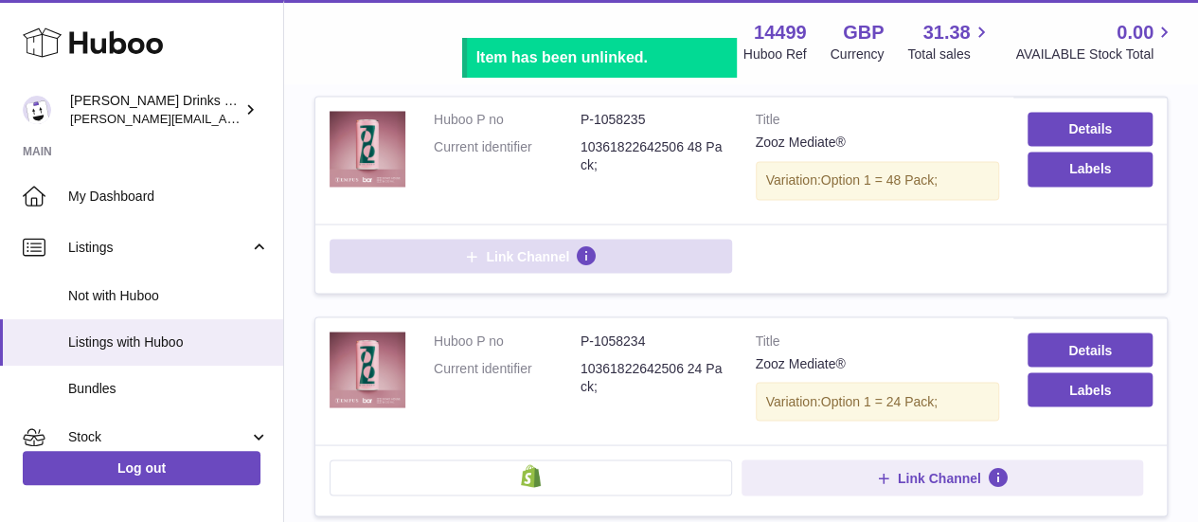
click at [559, 247] on span "Link Channel" at bounding box center [527, 255] width 83 height 17
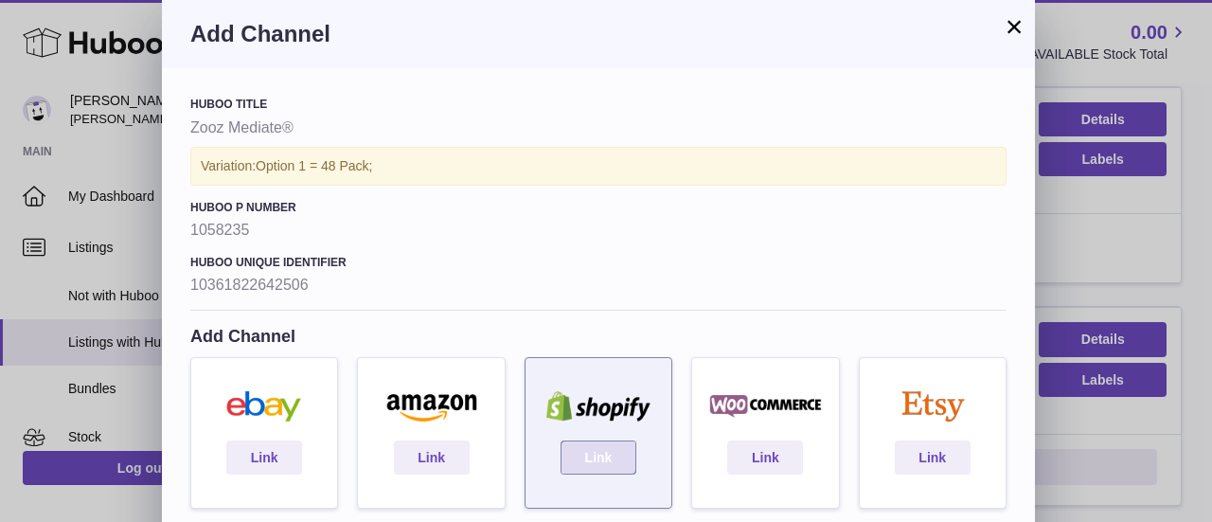
click at [582, 442] on link "Link" at bounding box center [599, 457] width 76 height 34
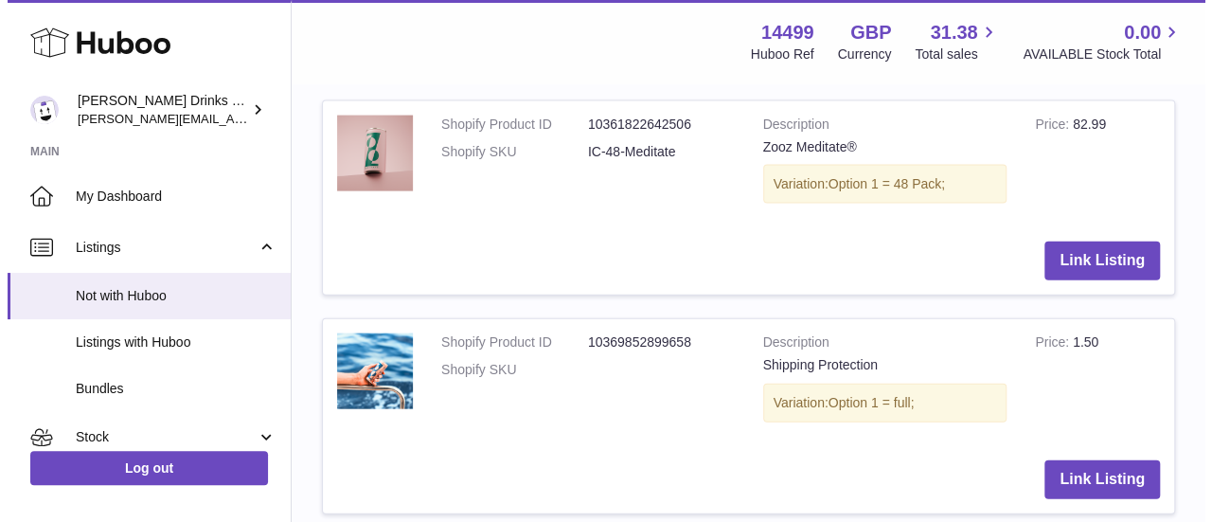
scroll to position [2025, 0]
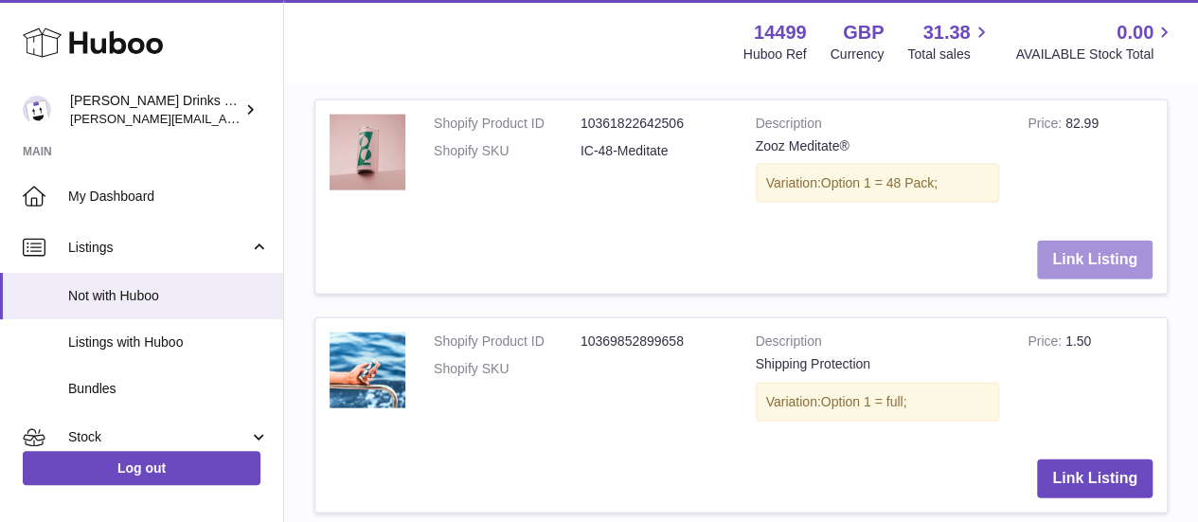
click at [1082, 251] on button "Link Listing" at bounding box center [1095, 260] width 116 height 39
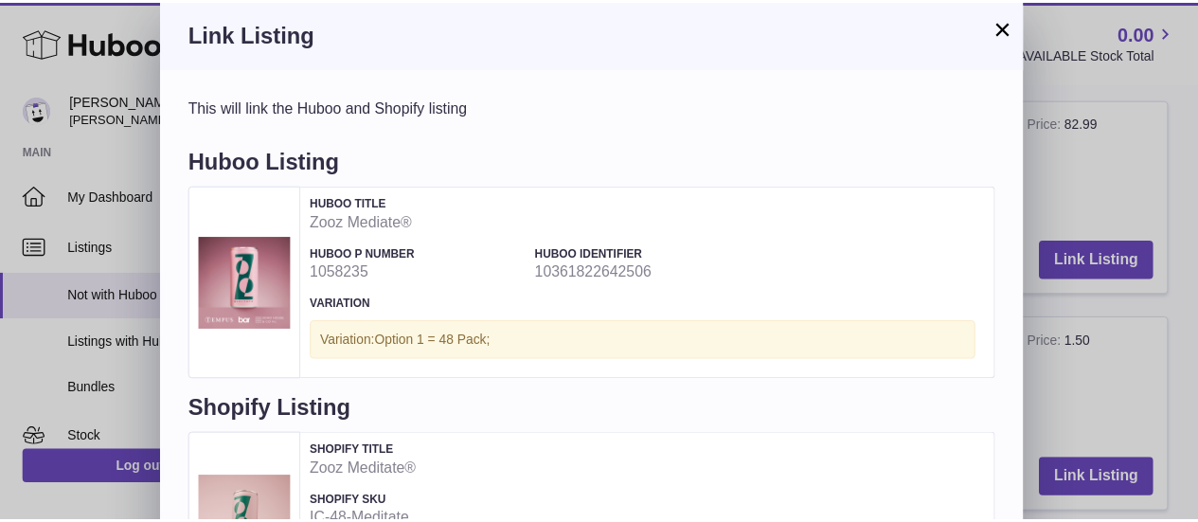
scroll to position [176, 0]
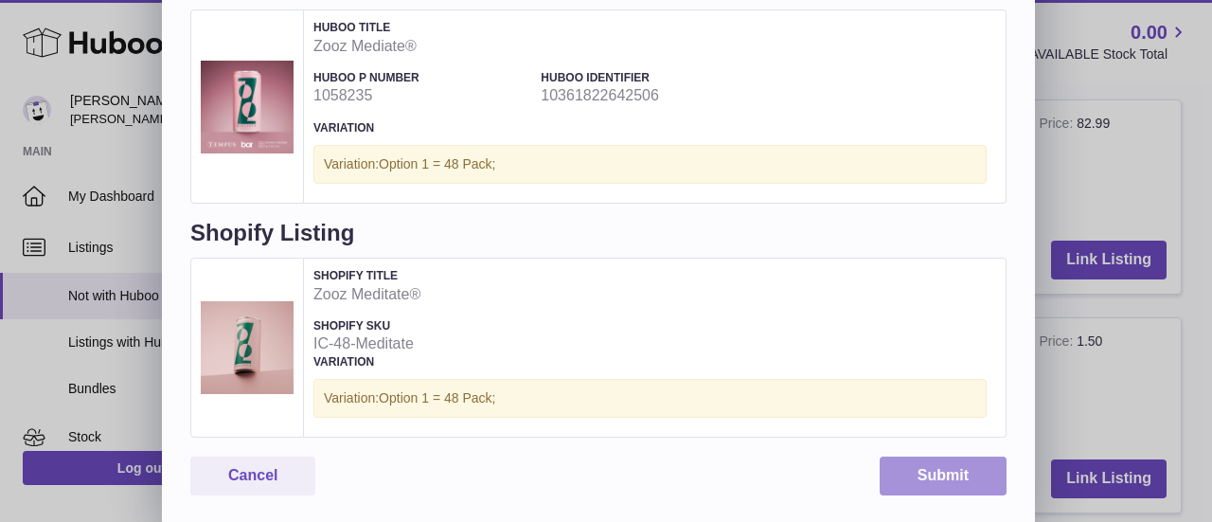
click at [982, 466] on button "Submit" at bounding box center [943, 476] width 127 height 39
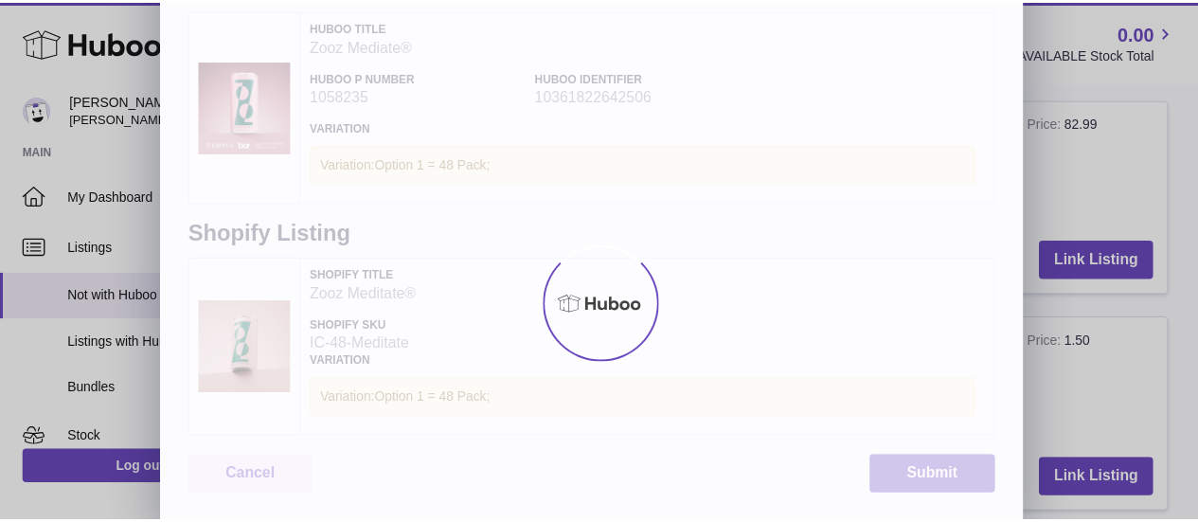
scroll to position [0, 0]
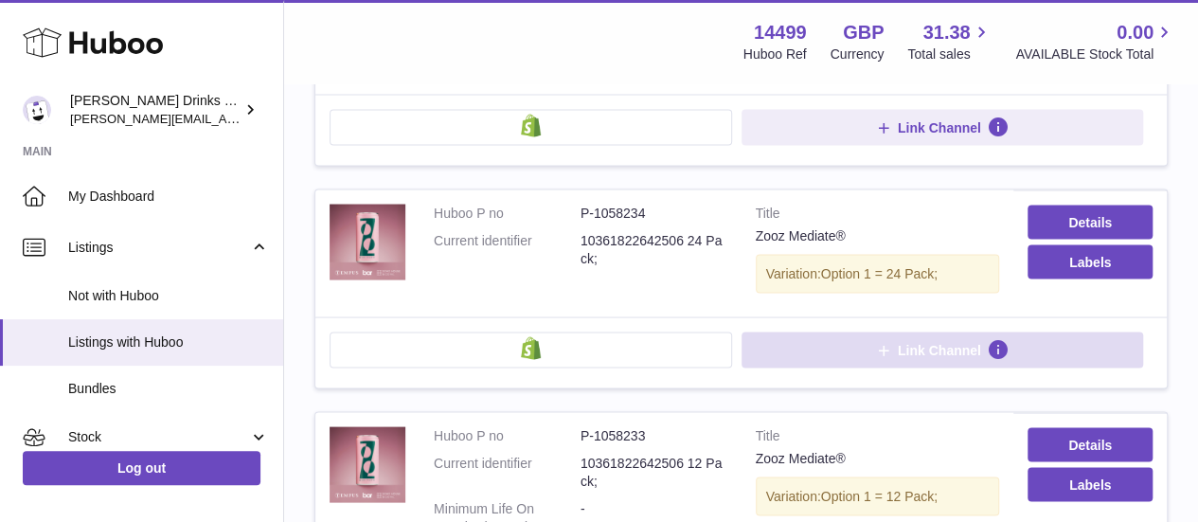
scroll to position [1859, 0]
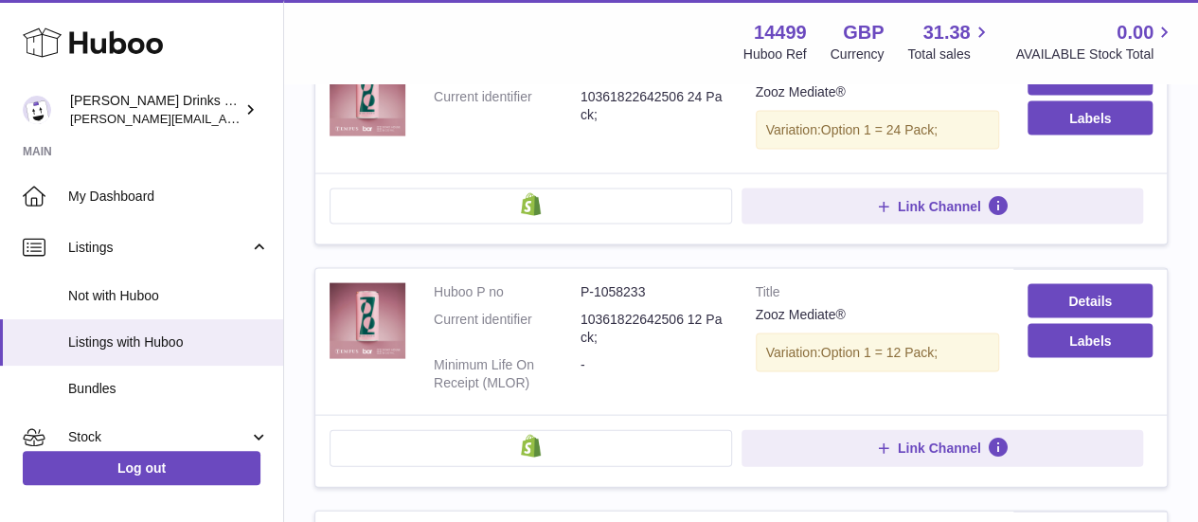
click at [552, 190] on button at bounding box center [531, 206] width 403 height 36
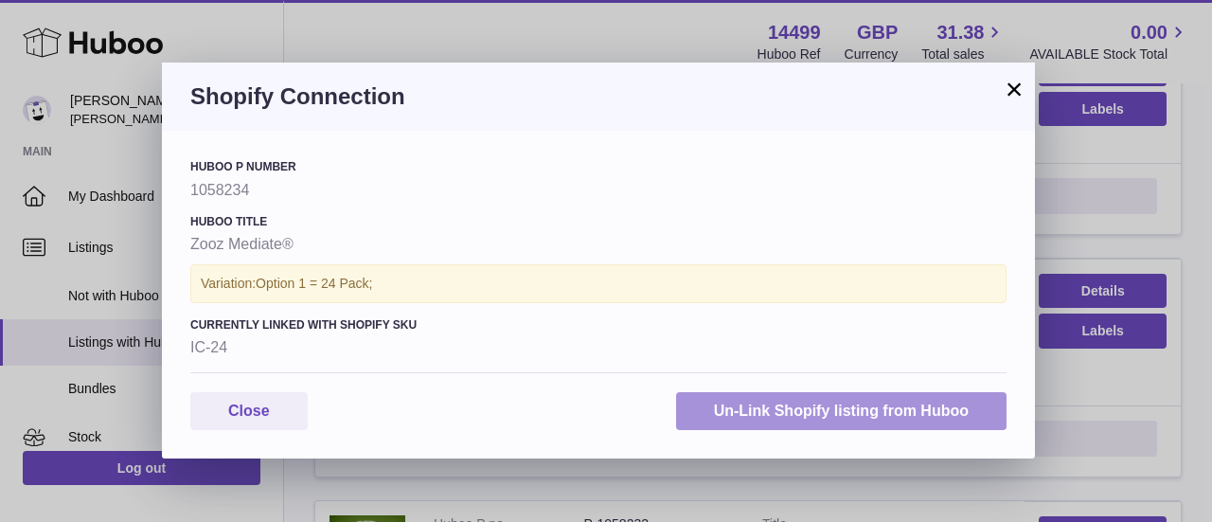
click at [878, 408] on button "Un-Link Shopify listing from Huboo" at bounding box center [841, 411] width 331 height 39
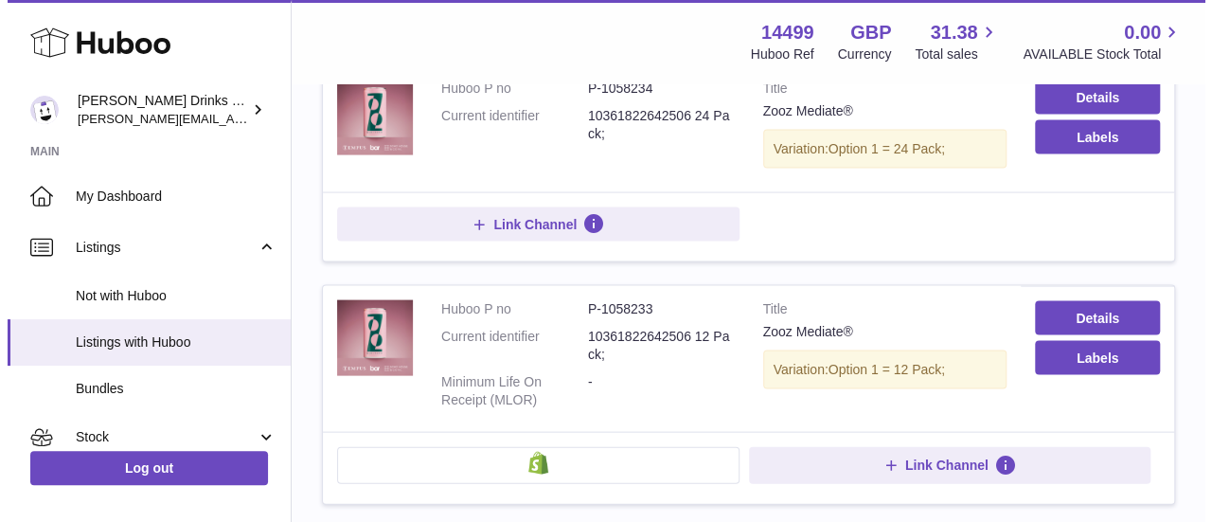
scroll to position [1797, 0]
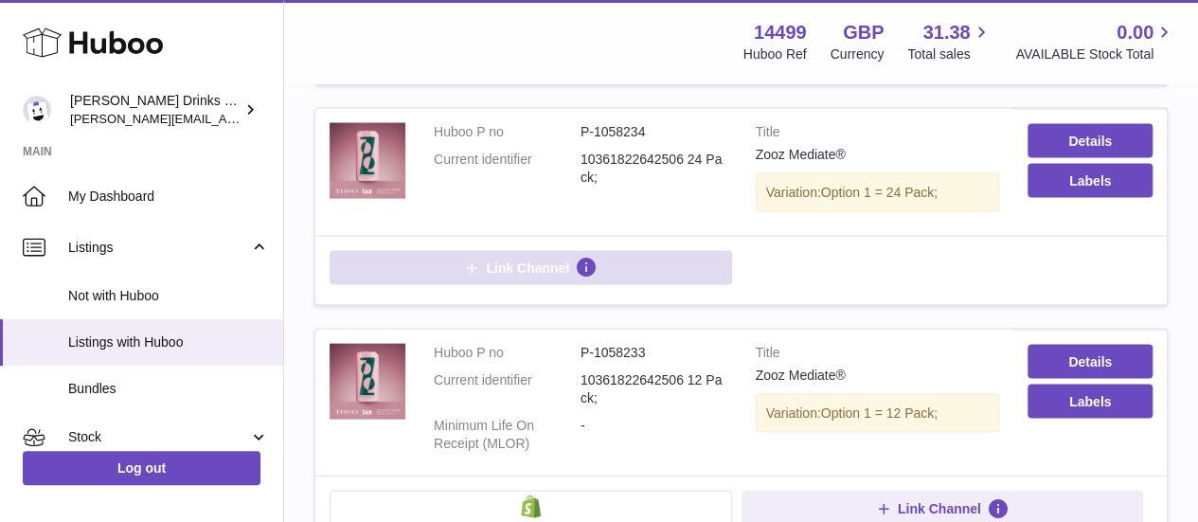
click at [554, 260] on span "Link Channel" at bounding box center [527, 268] width 83 height 17
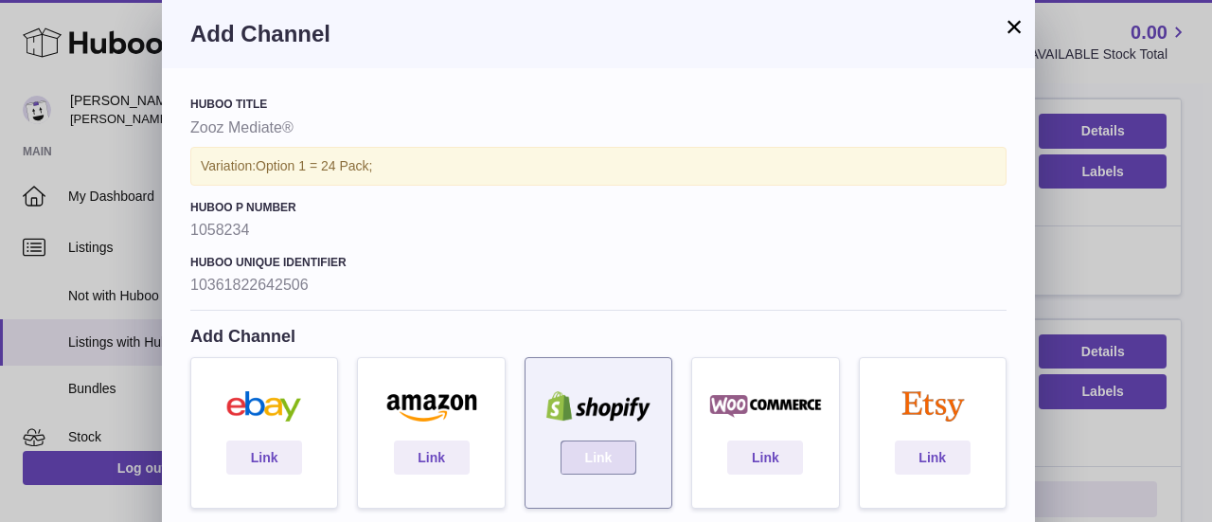
click at [597, 450] on link "Link" at bounding box center [599, 457] width 76 height 34
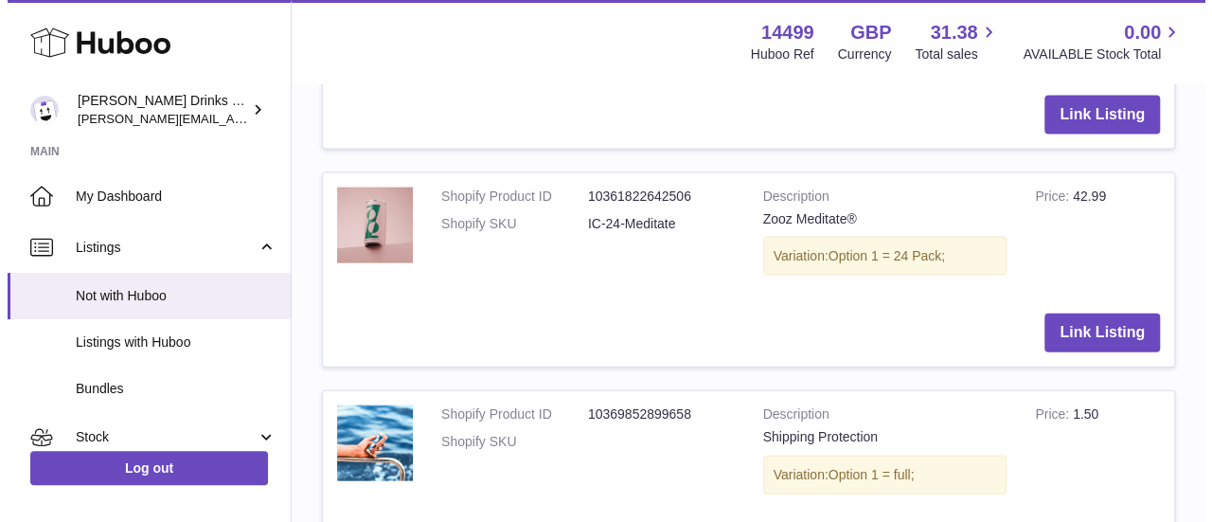
scroll to position [1951, 0]
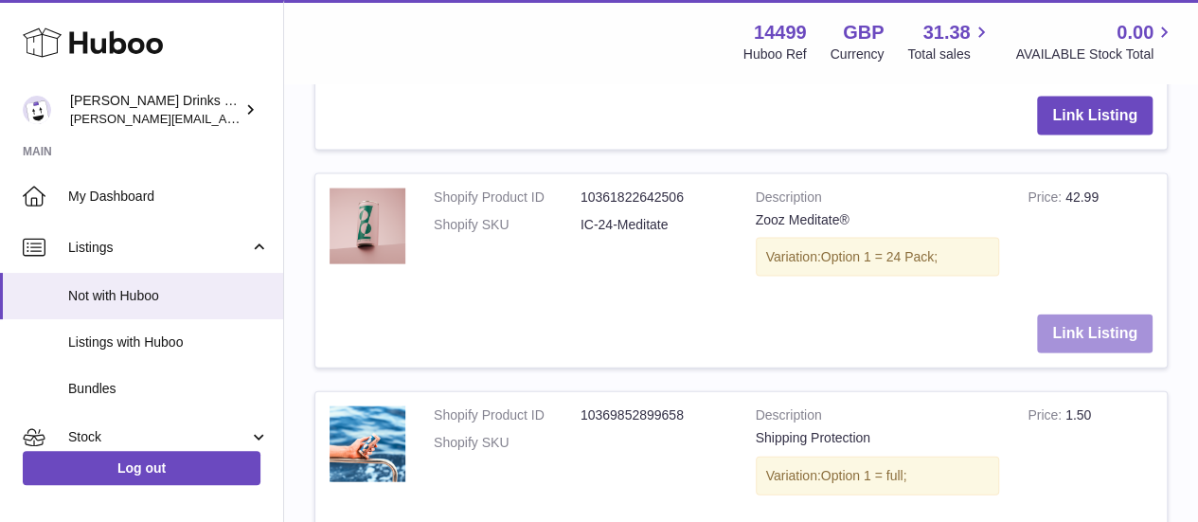
click at [1074, 319] on button "Link Listing" at bounding box center [1095, 333] width 116 height 39
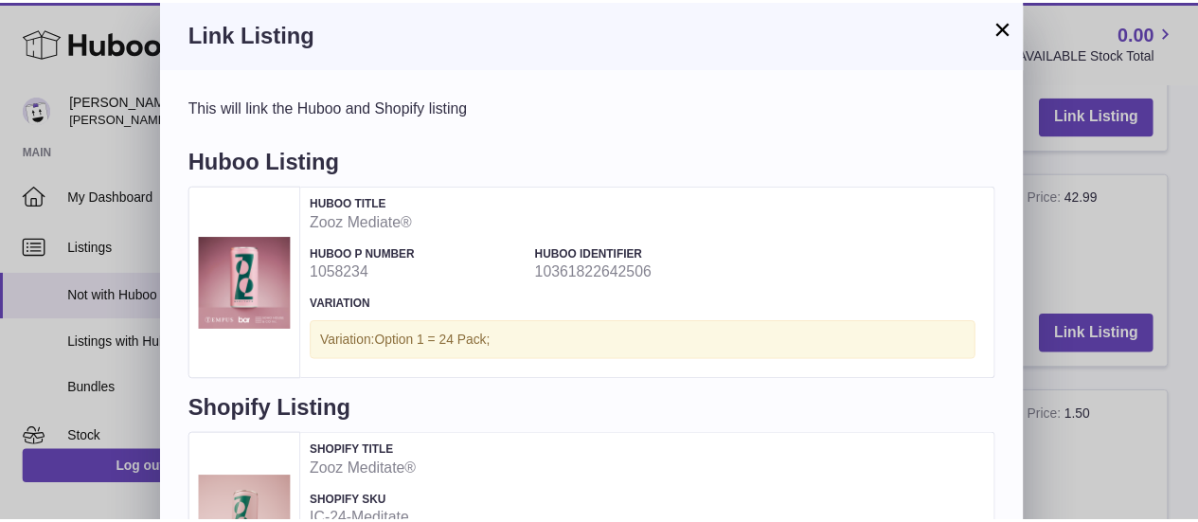
scroll to position [176, 0]
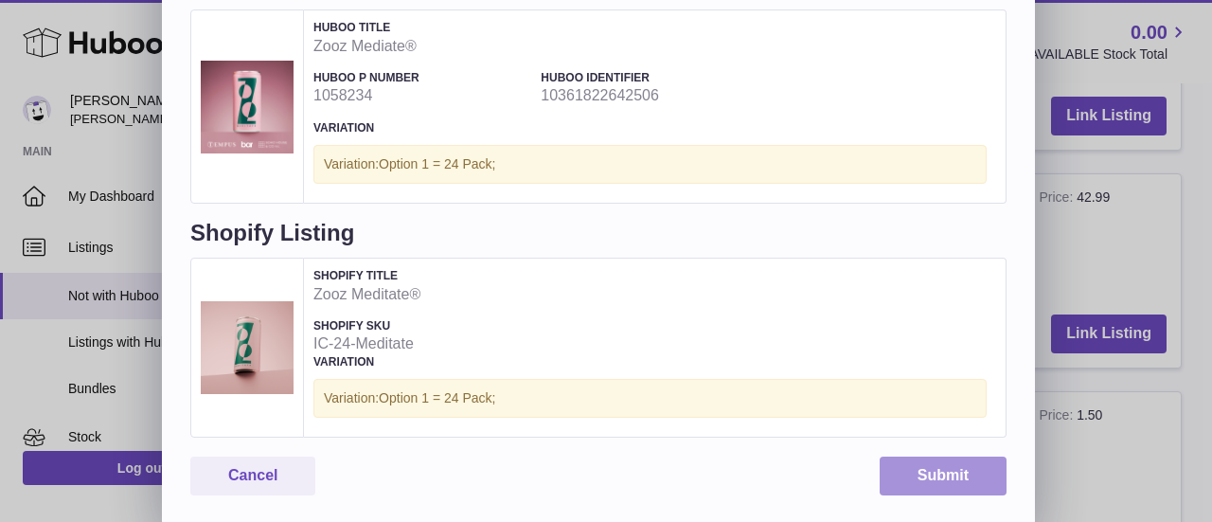
click at [922, 468] on button "Submit" at bounding box center [943, 476] width 127 height 39
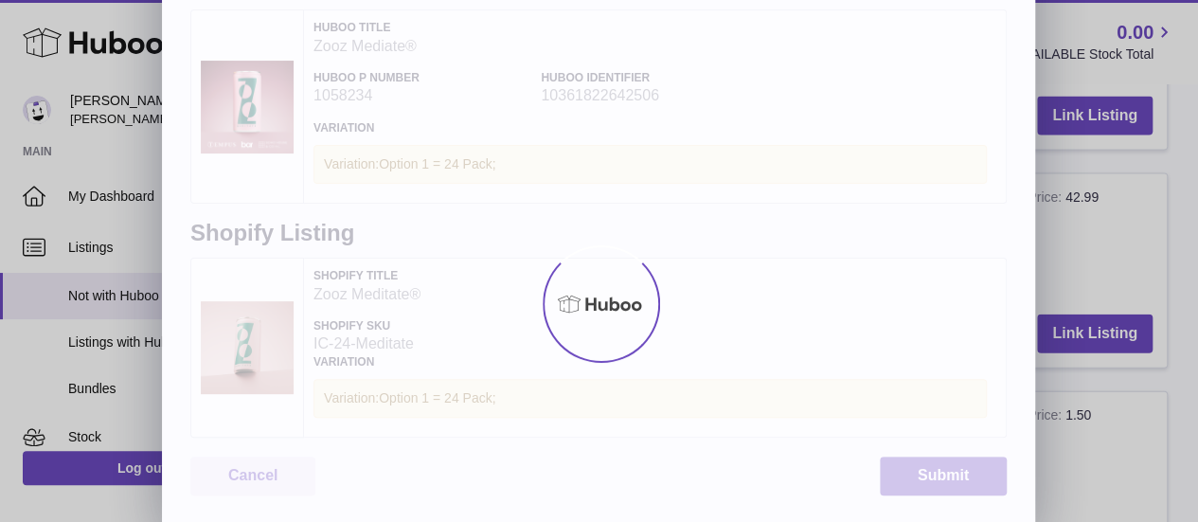
scroll to position [0, 0]
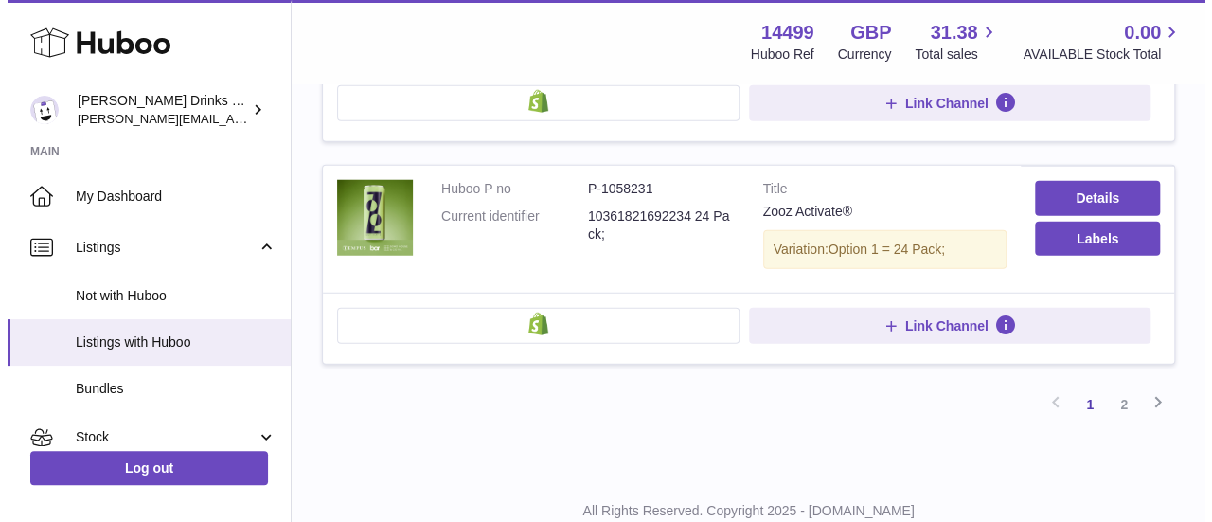
scroll to position [2427, 0]
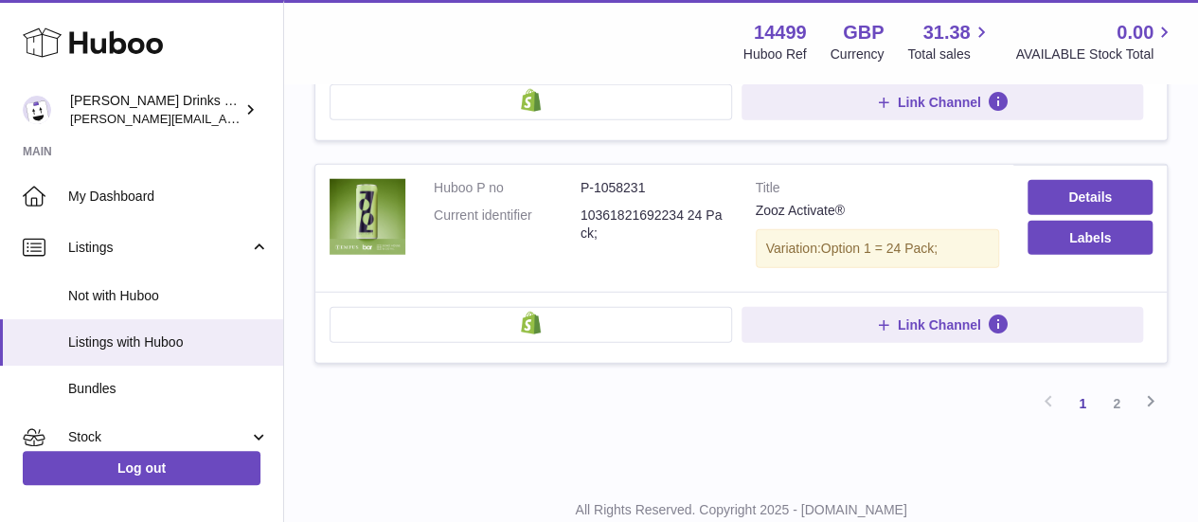
click at [496, 307] on button at bounding box center [531, 325] width 403 height 36
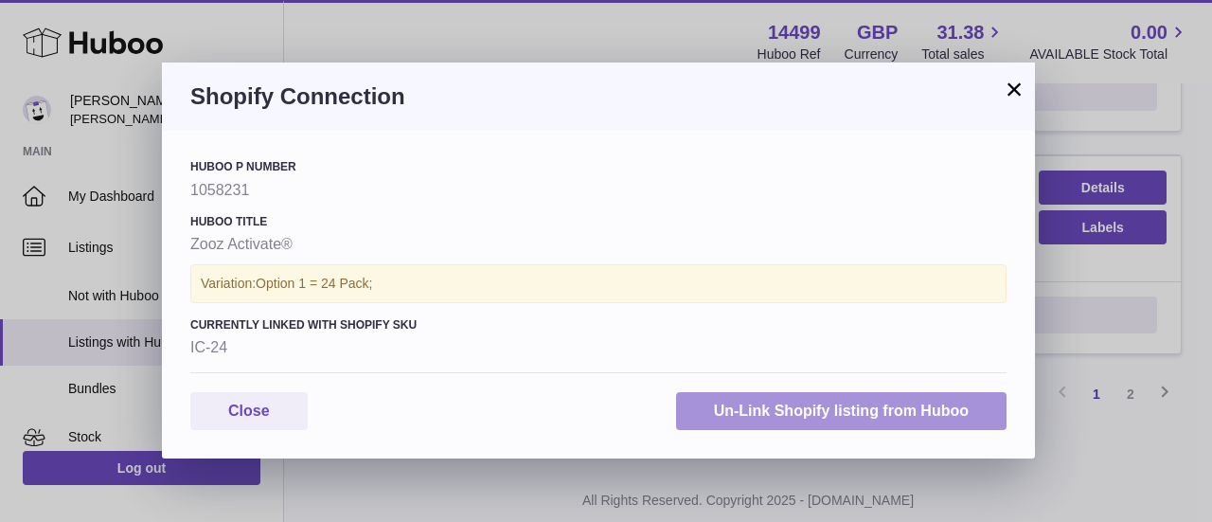
click at [740, 408] on button "Un-Link Shopify listing from Huboo" at bounding box center [841, 411] width 331 height 39
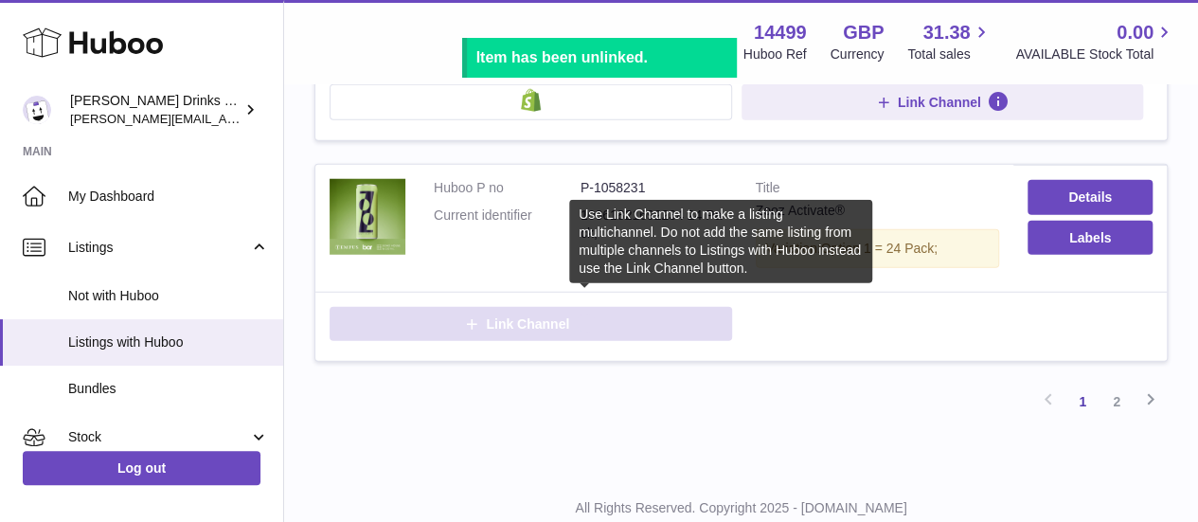
click at [572, 313] on strong at bounding box center [583, 324] width 28 height 23
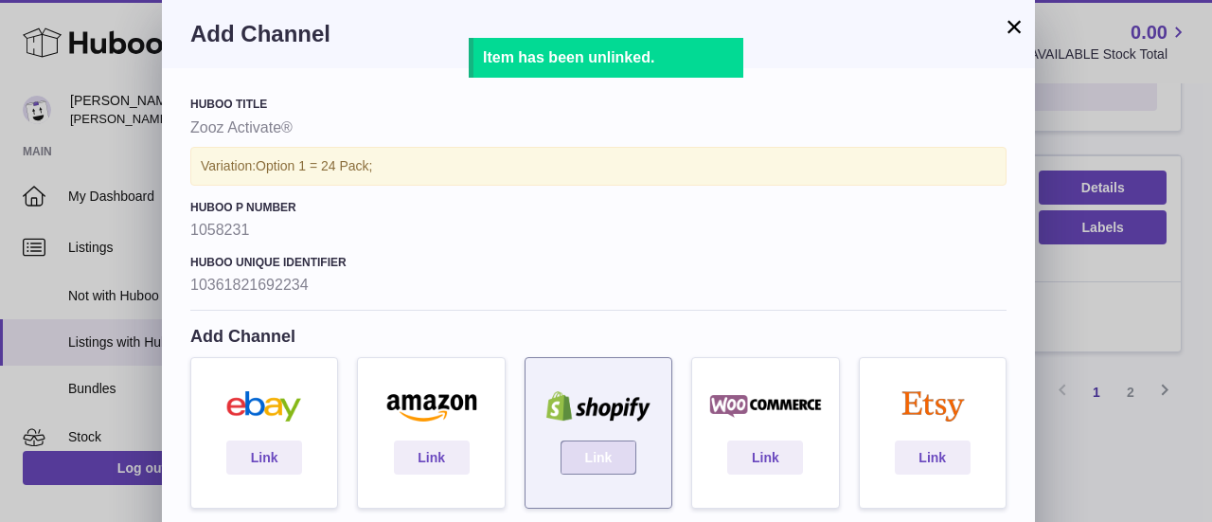
click at [599, 465] on link "Link" at bounding box center [599, 457] width 76 height 34
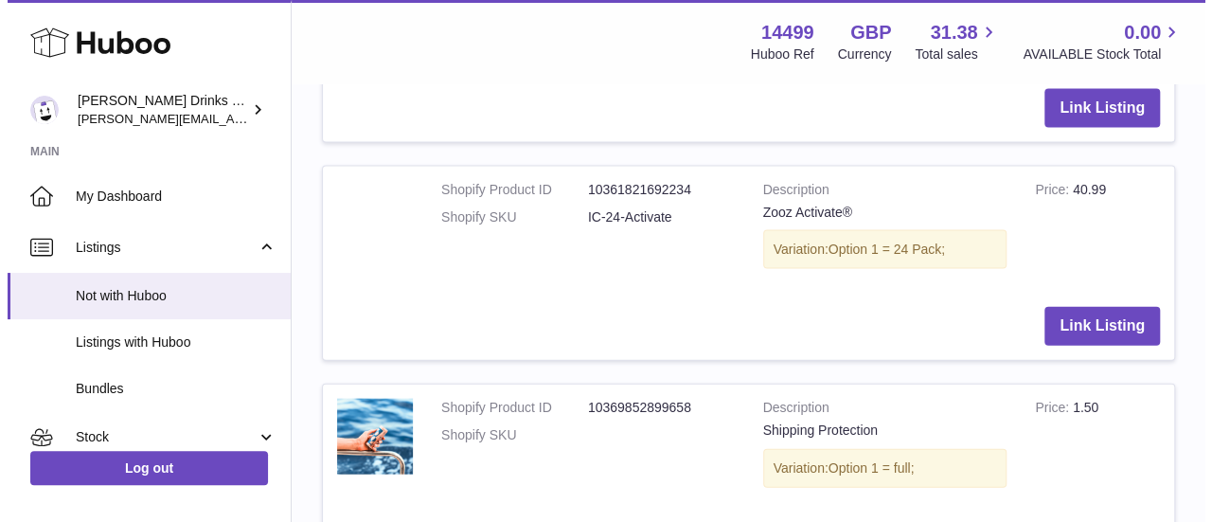
scroll to position [1960, 0]
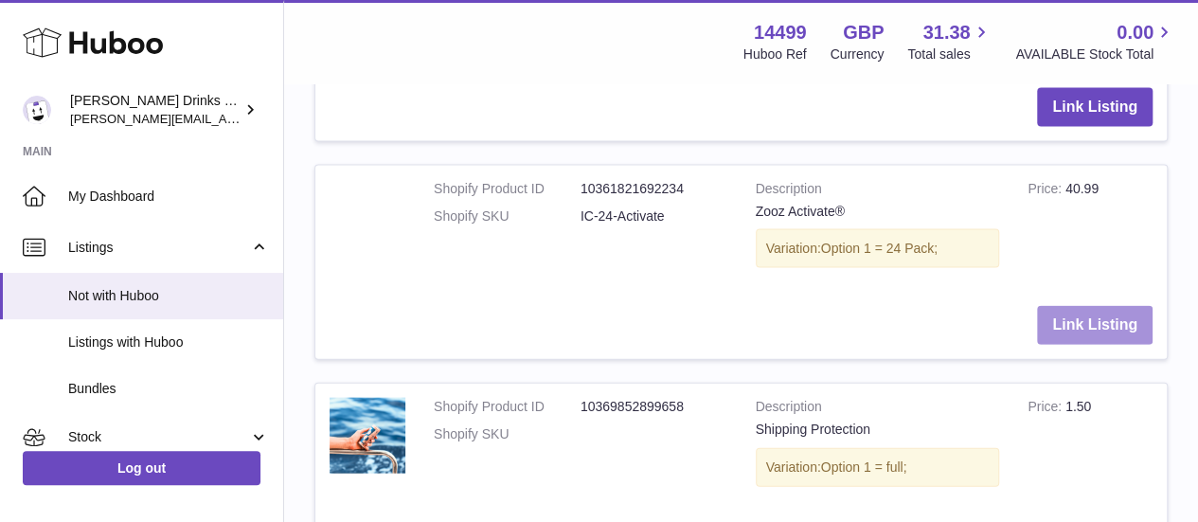
click at [1083, 317] on button "Link Listing" at bounding box center [1095, 325] width 116 height 39
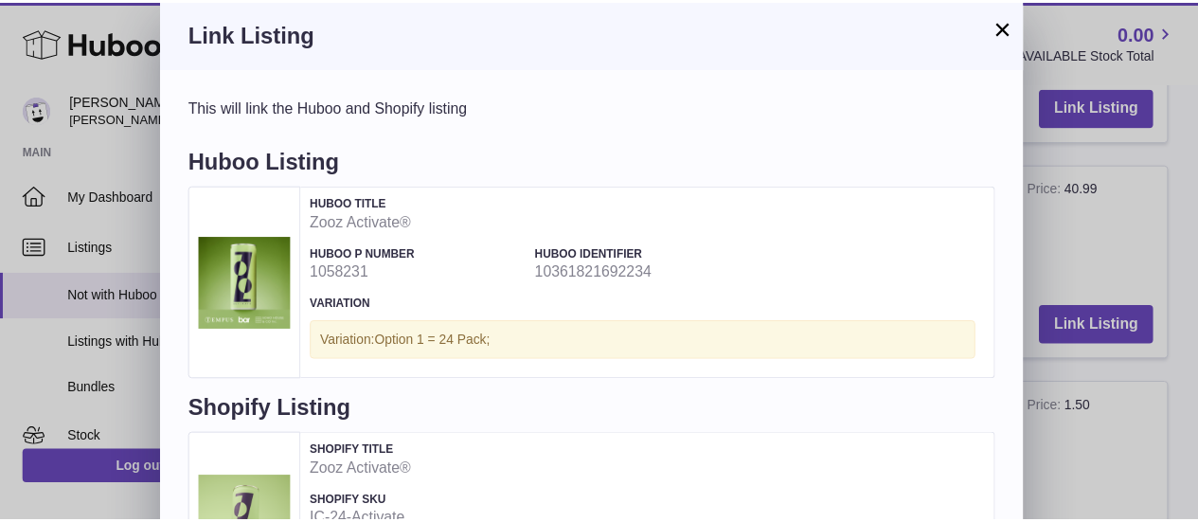
scroll to position [176, 0]
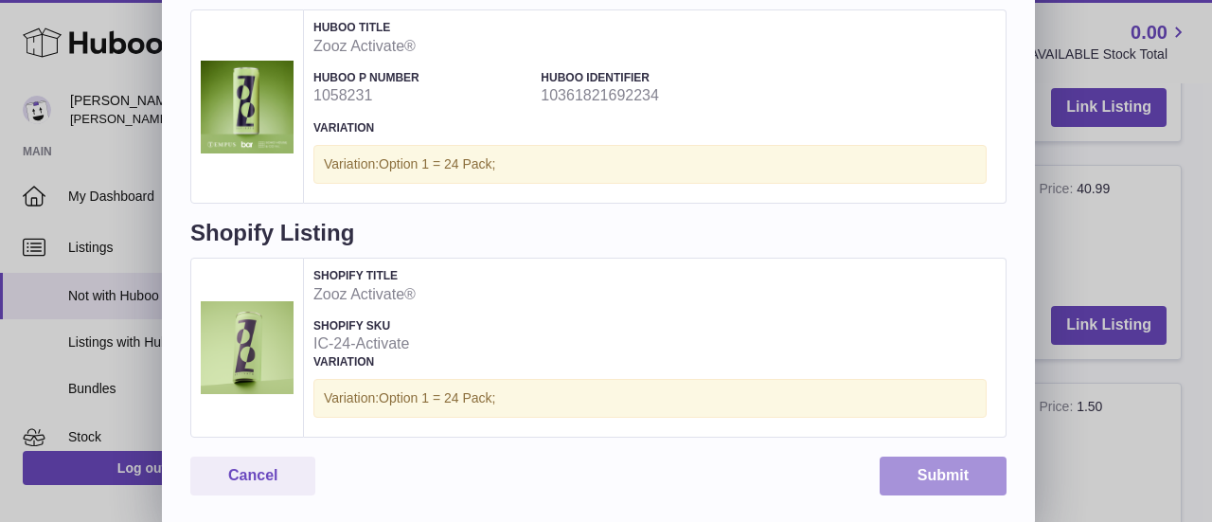
click at [950, 483] on button "Submit" at bounding box center [943, 476] width 127 height 39
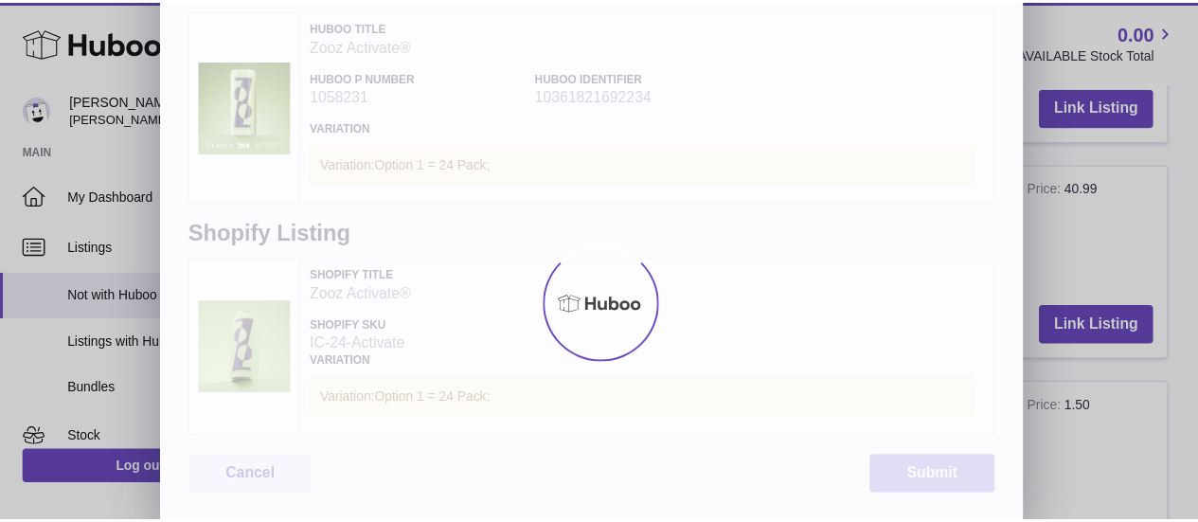
scroll to position [0, 0]
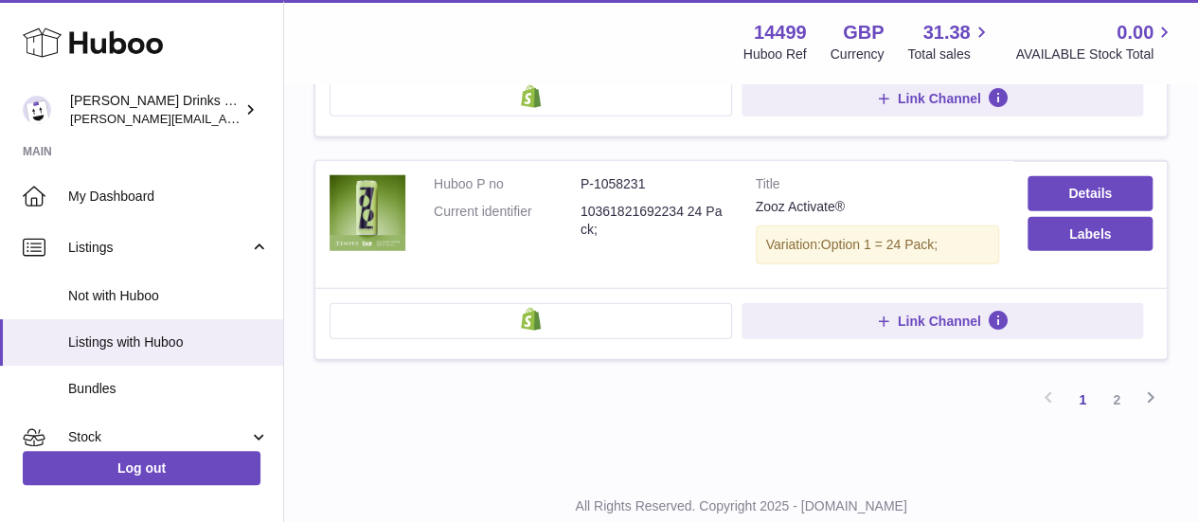
scroll to position [2463, 0]
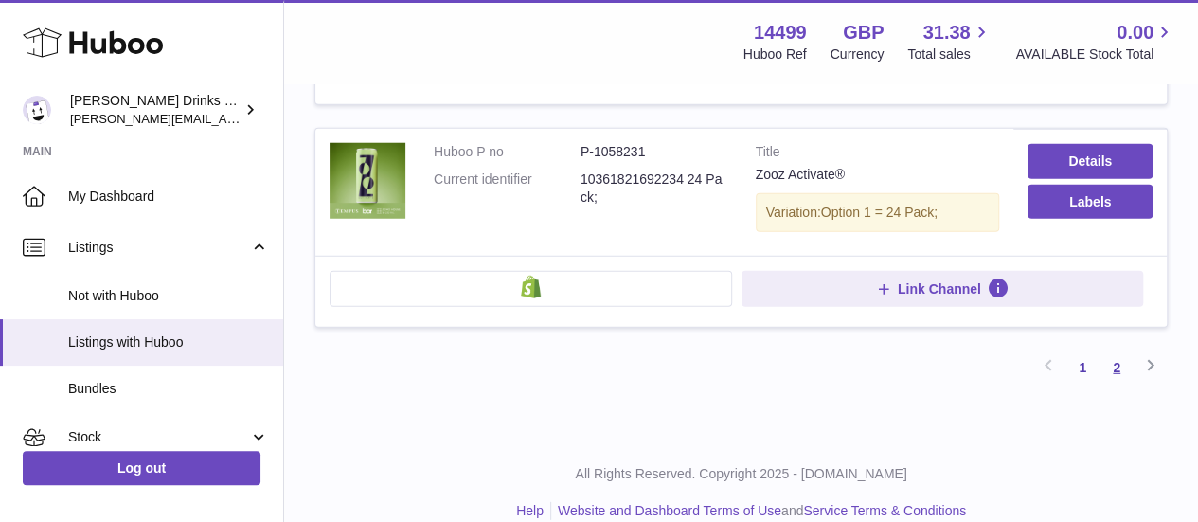
click at [1121, 350] on link "2" at bounding box center [1117, 367] width 34 height 34
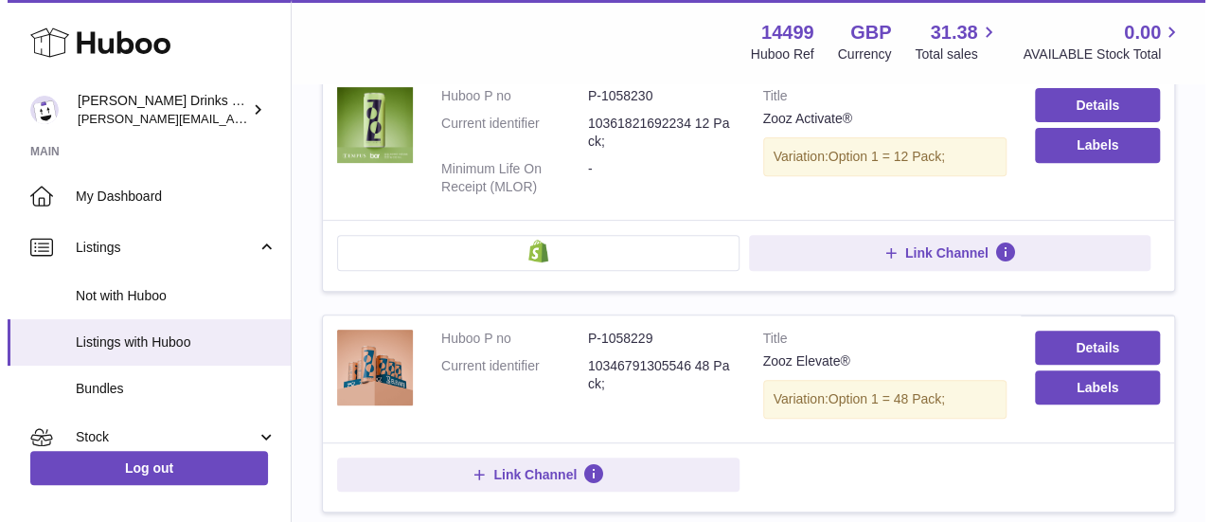
scroll to position [305, 0]
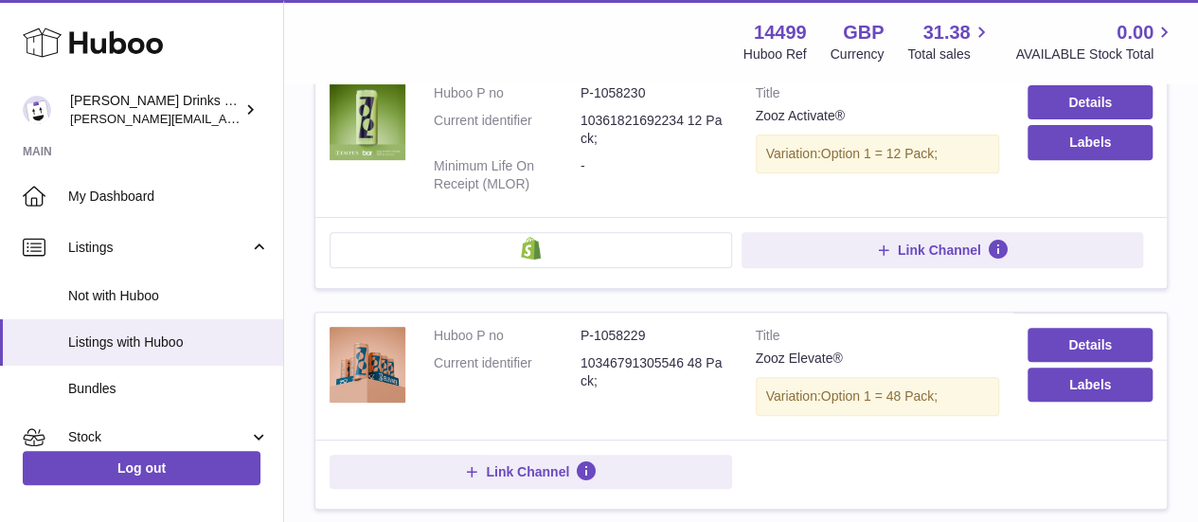
click at [559, 240] on button at bounding box center [531, 250] width 403 height 36
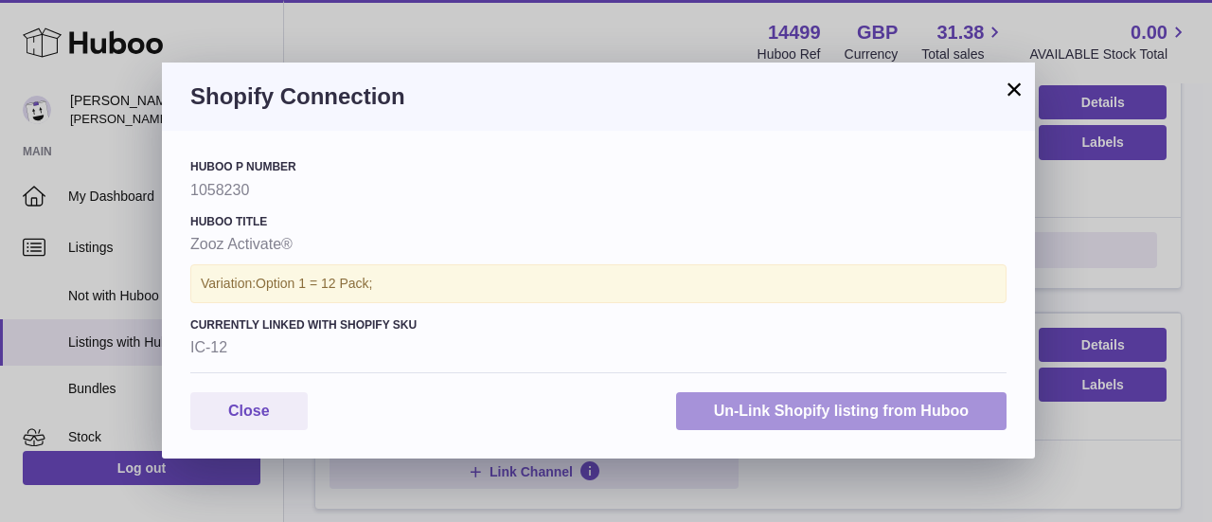
click at [800, 412] on button "Un-Link Shopify listing from Huboo" at bounding box center [841, 411] width 331 height 39
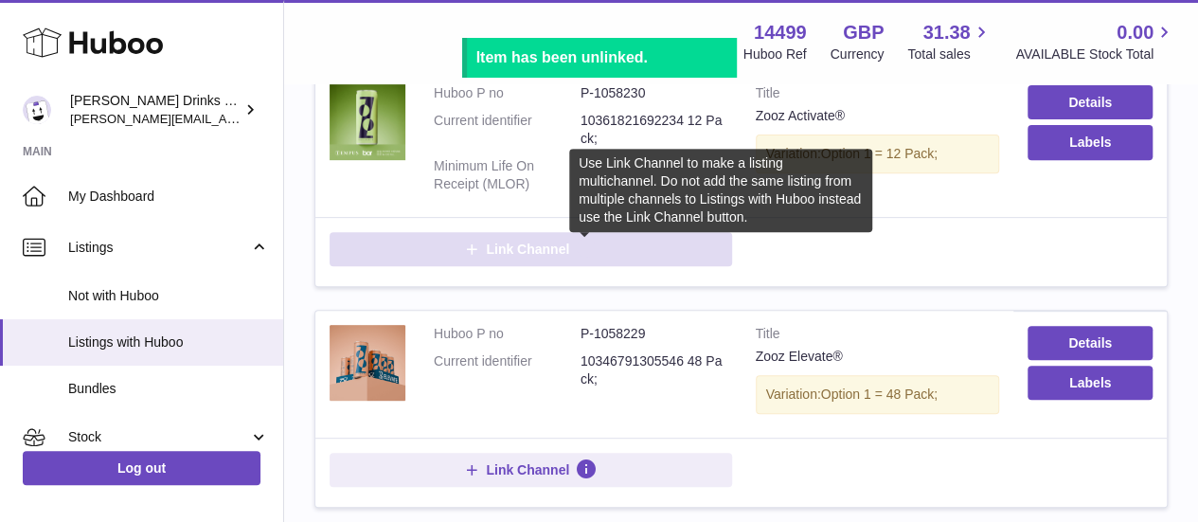
click at [583, 240] on icon at bounding box center [586, 249] width 23 height 23
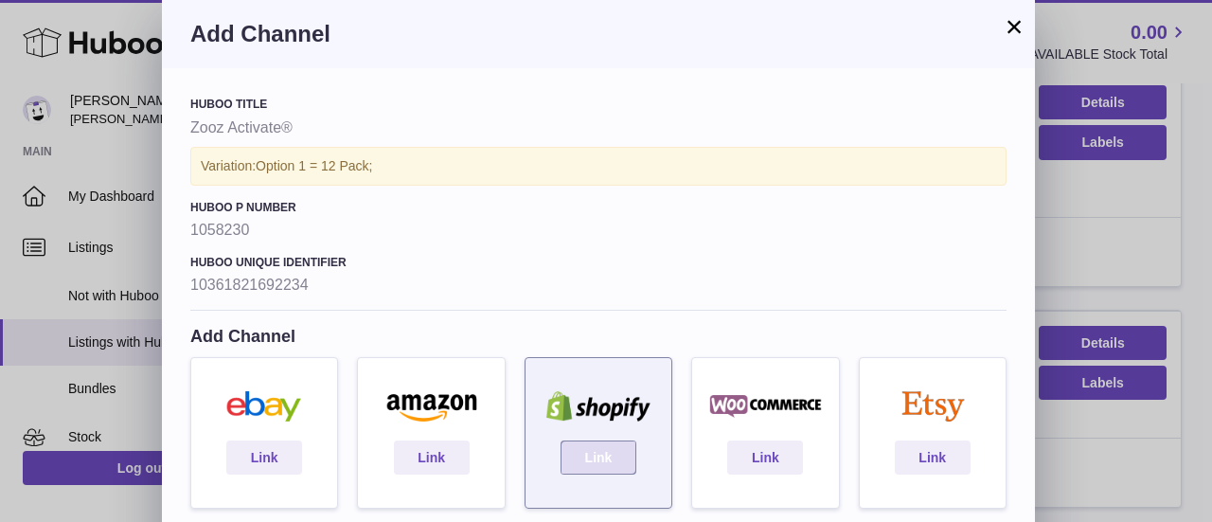
click at [597, 452] on link "Link" at bounding box center [599, 457] width 76 height 34
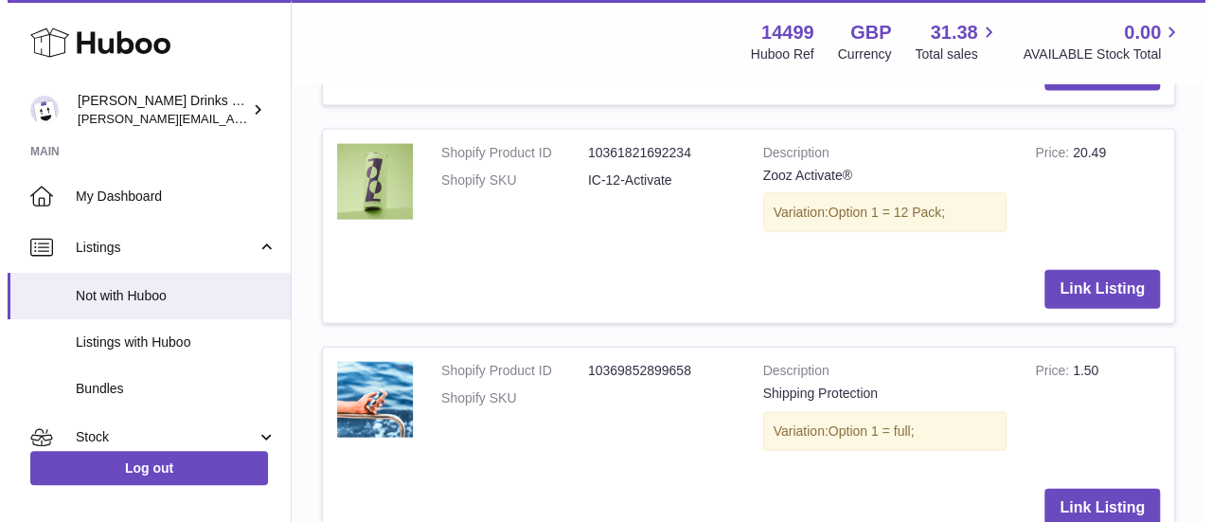
scroll to position [2011, 0]
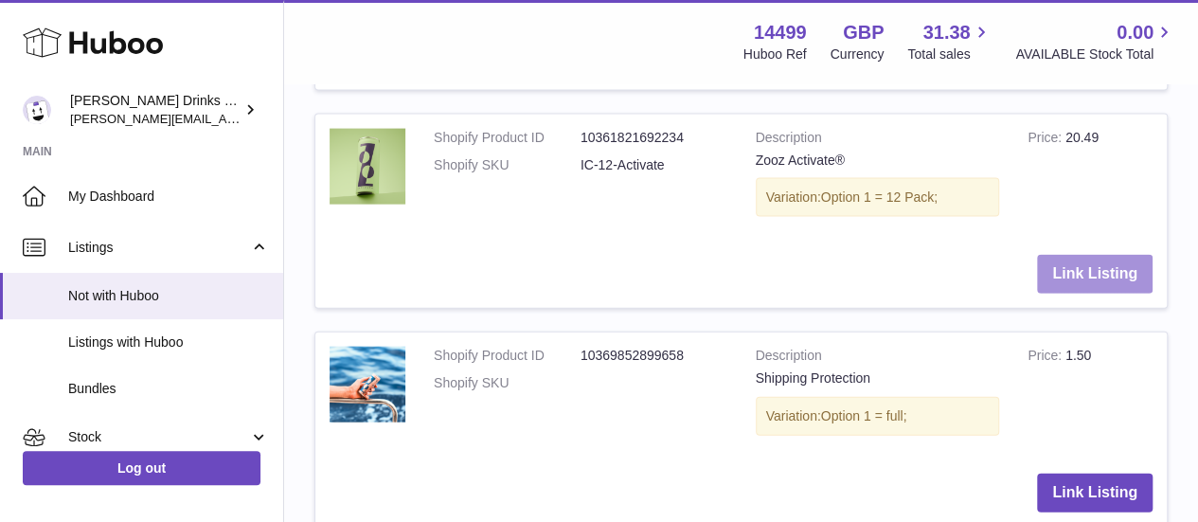
click at [1087, 257] on button "Link Listing" at bounding box center [1095, 274] width 116 height 39
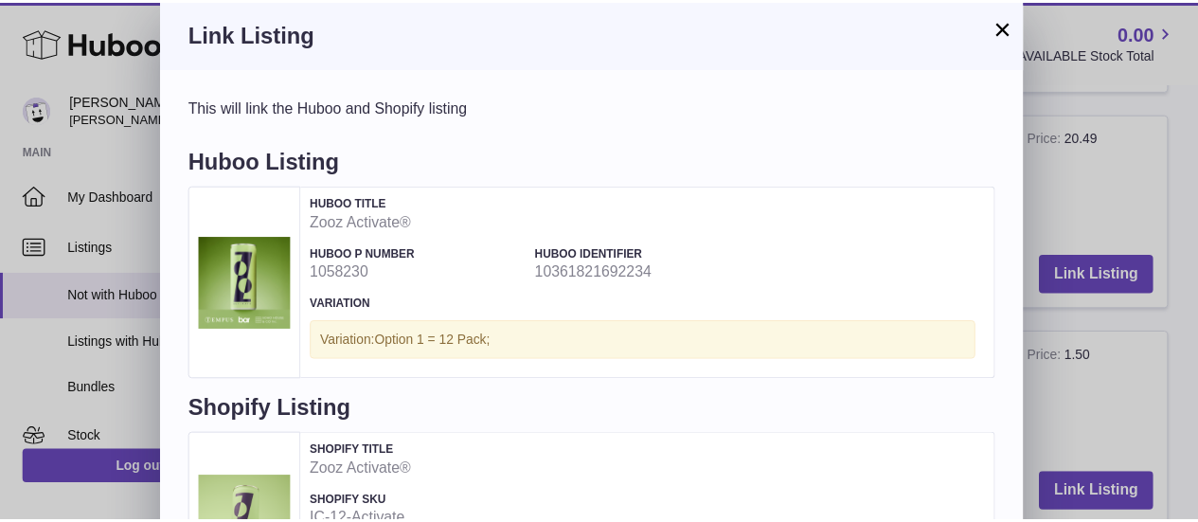
scroll to position [176, 0]
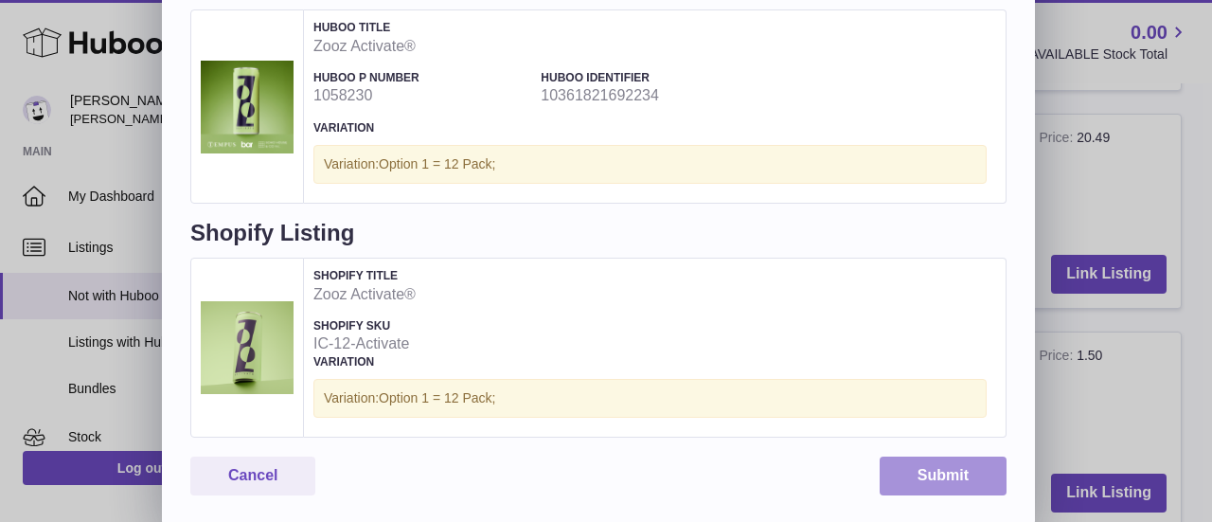
click at [918, 474] on button "Submit" at bounding box center [943, 476] width 127 height 39
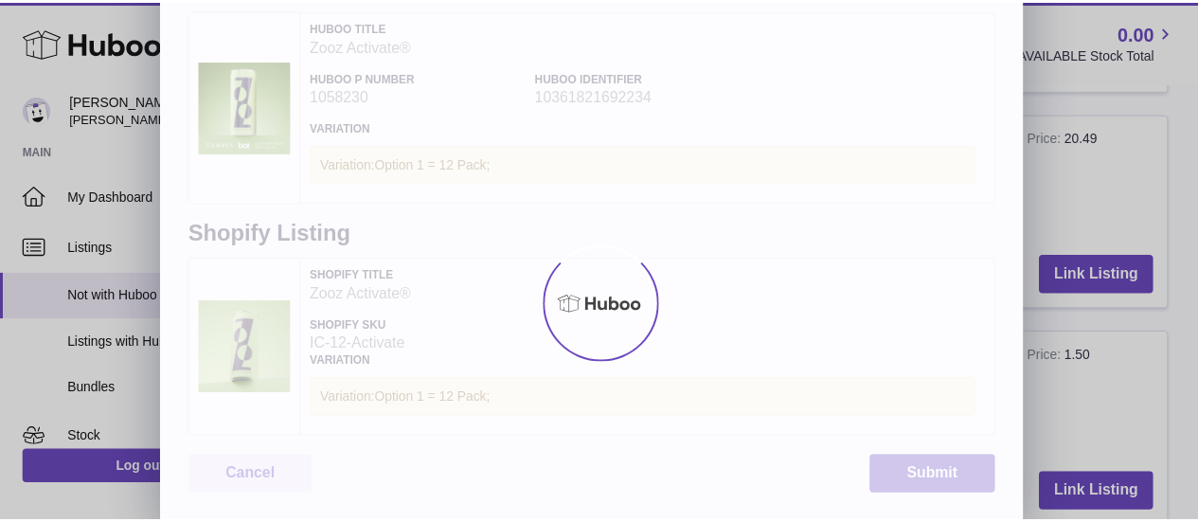
scroll to position [0, 0]
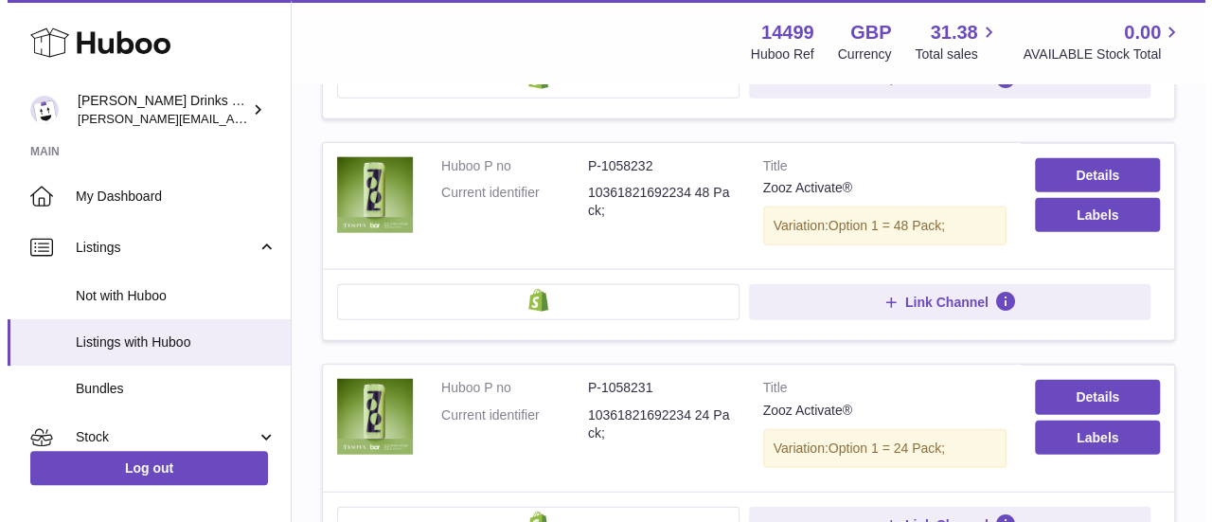
scroll to position [2227, 0]
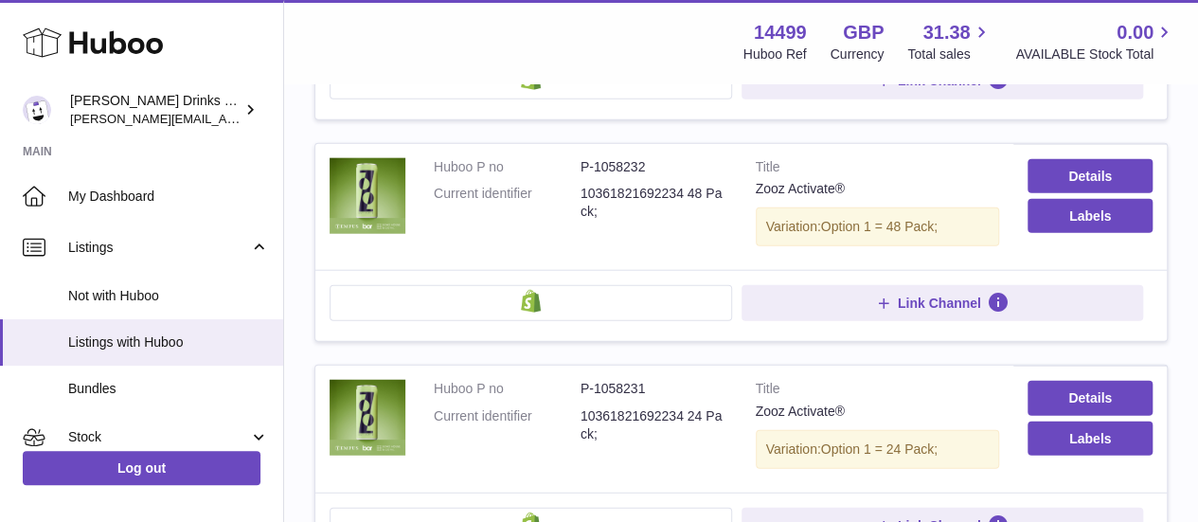
click at [546, 285] on button at bounding box center [531, 303] width 403 height 36
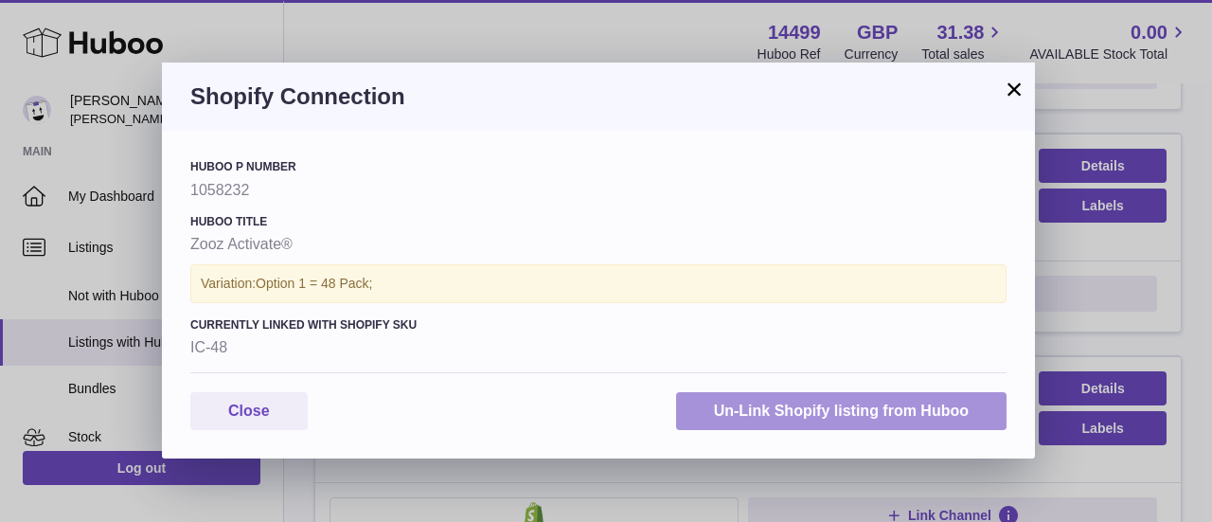
click at [808, 425] on button "Un-Link Shopify listing from Huboo" at bounding box center [841, 411] width 331 height 39
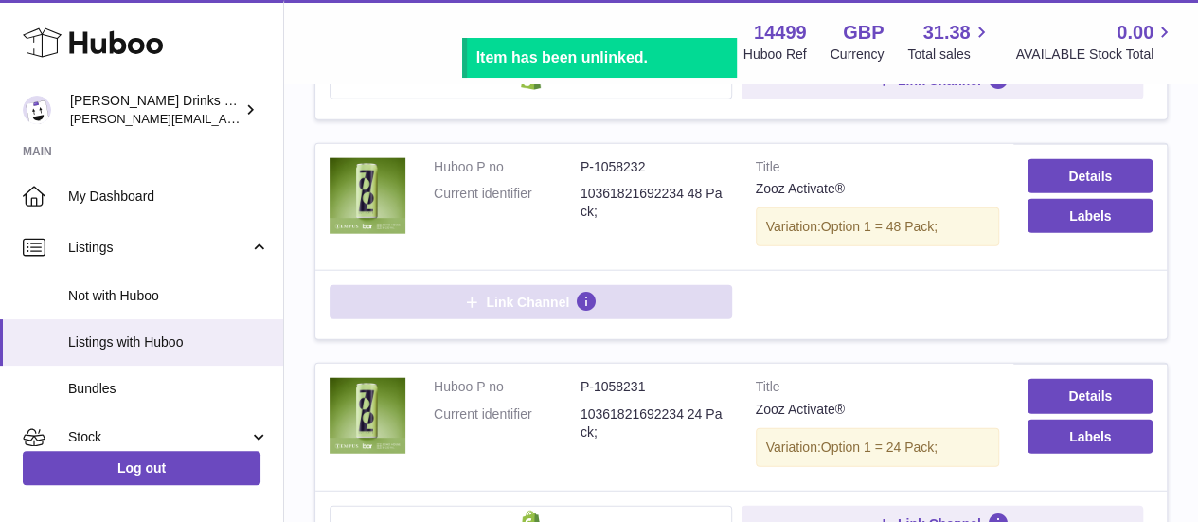
click at [560, 285] on button "Link Channel" at bounding box center [531, 302] width 403 height 34
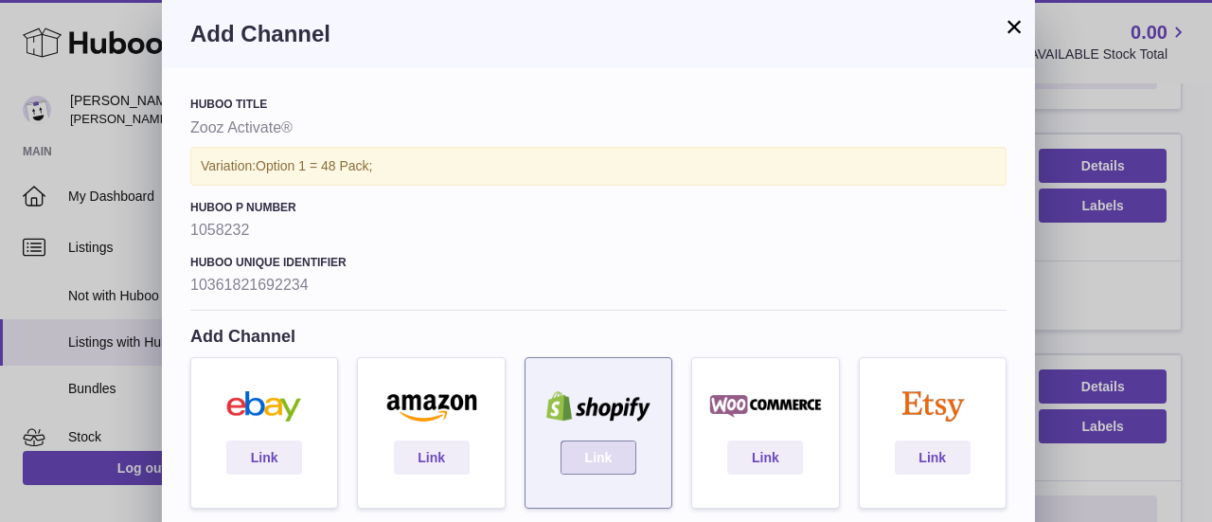
click at [582, 463] on link "Link" at bounding box center [599, 457] width 76 height 34
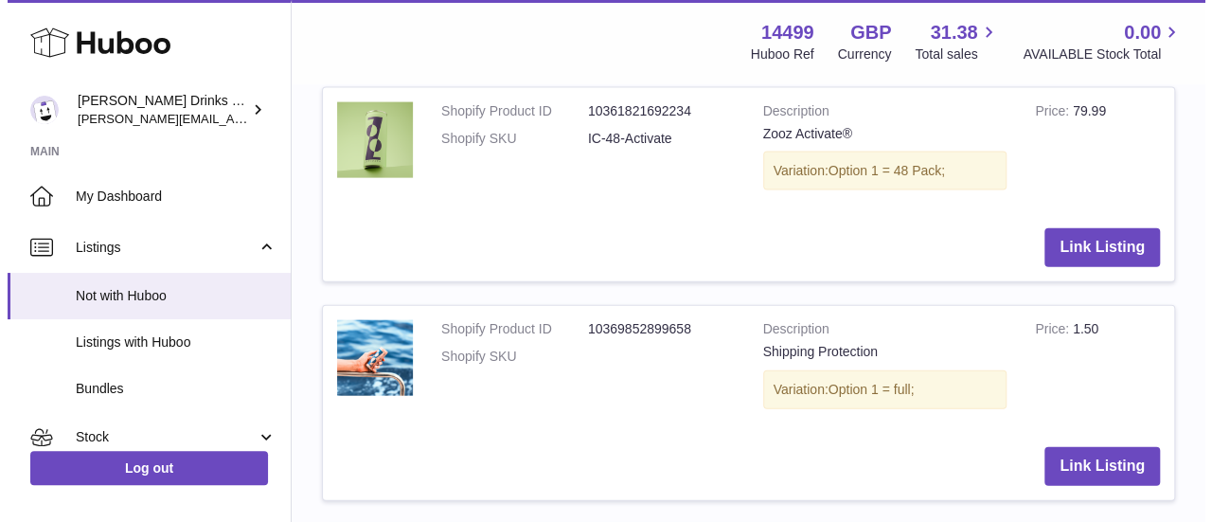
scroll to position [2008, 0]
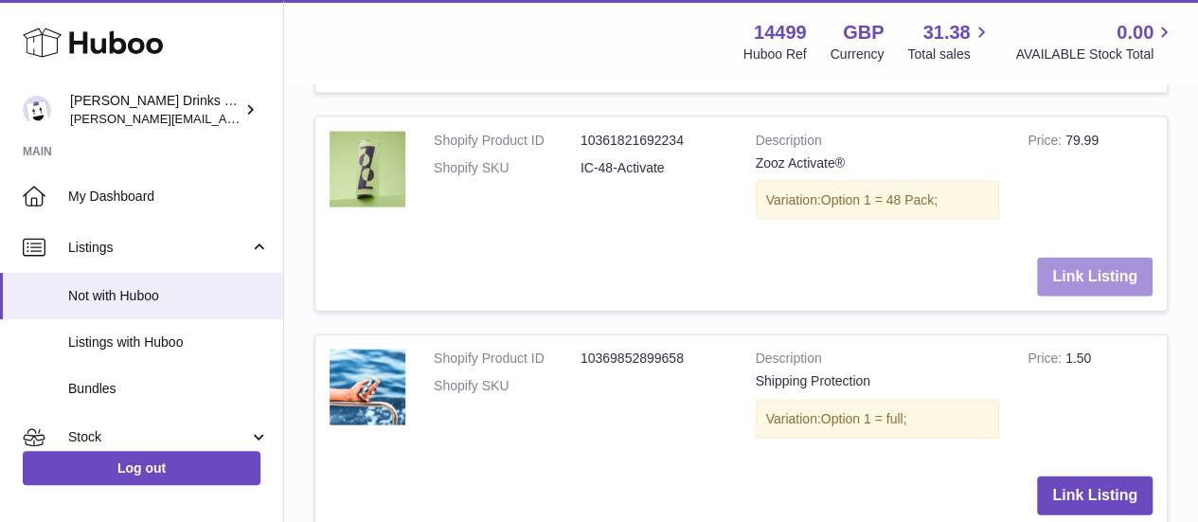
click at [1061, 258] on button "Link Listing" at bounding box center [1095, 277] width 116 height 39
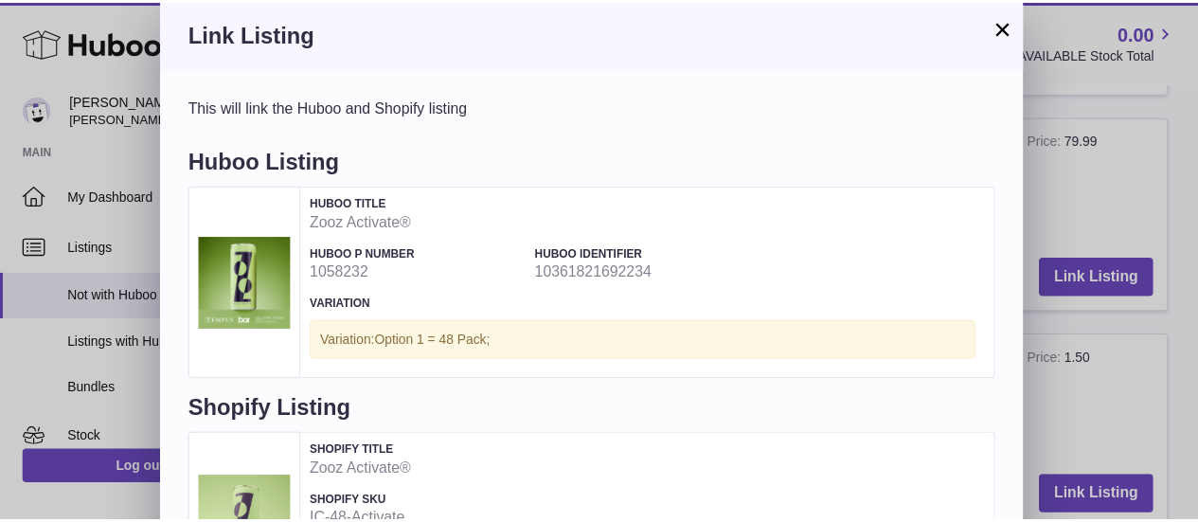
scroll to position [176, 0]
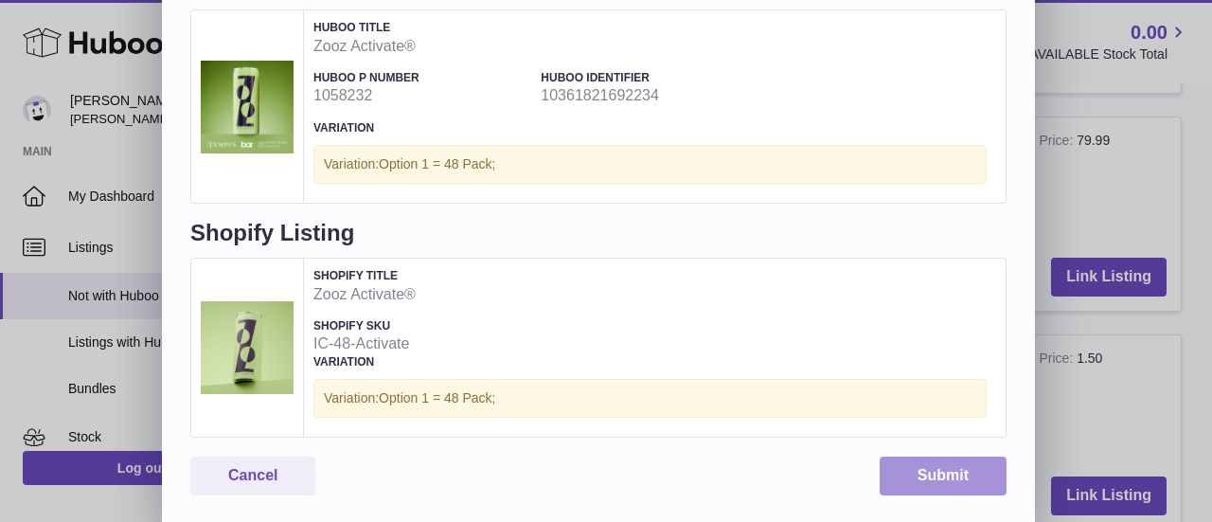
click at [917, 467] on button "Submit" at bounding box center [943, 476] width 127 height 39
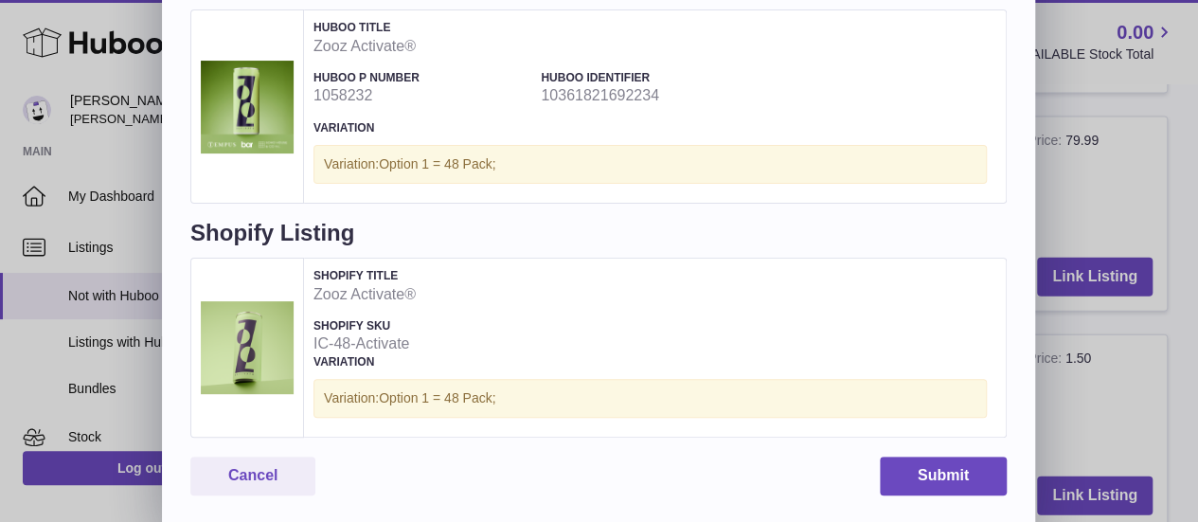
scroll to position [0, 0]
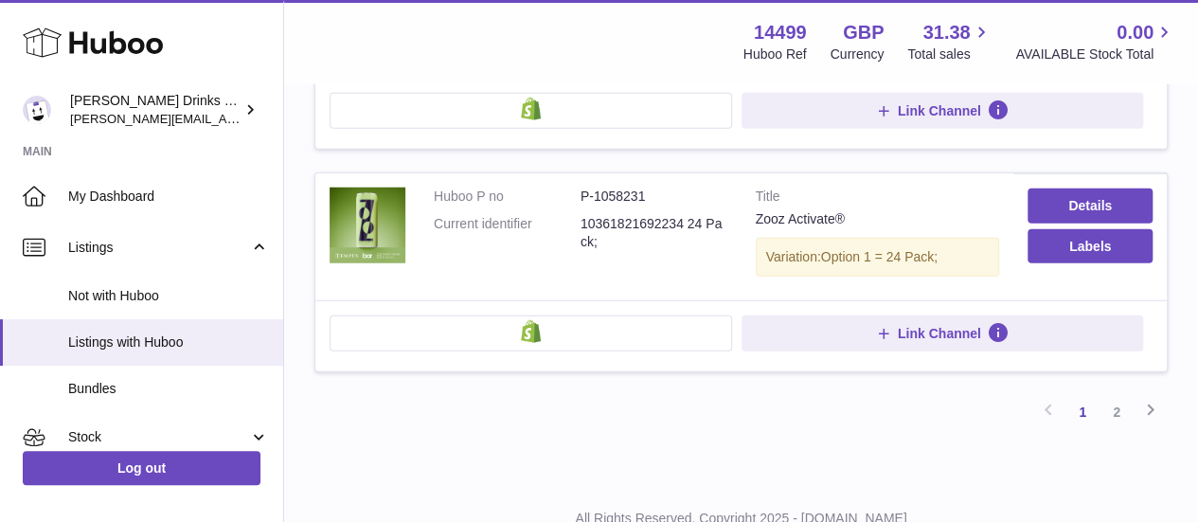
scroll to position [2415, 0]
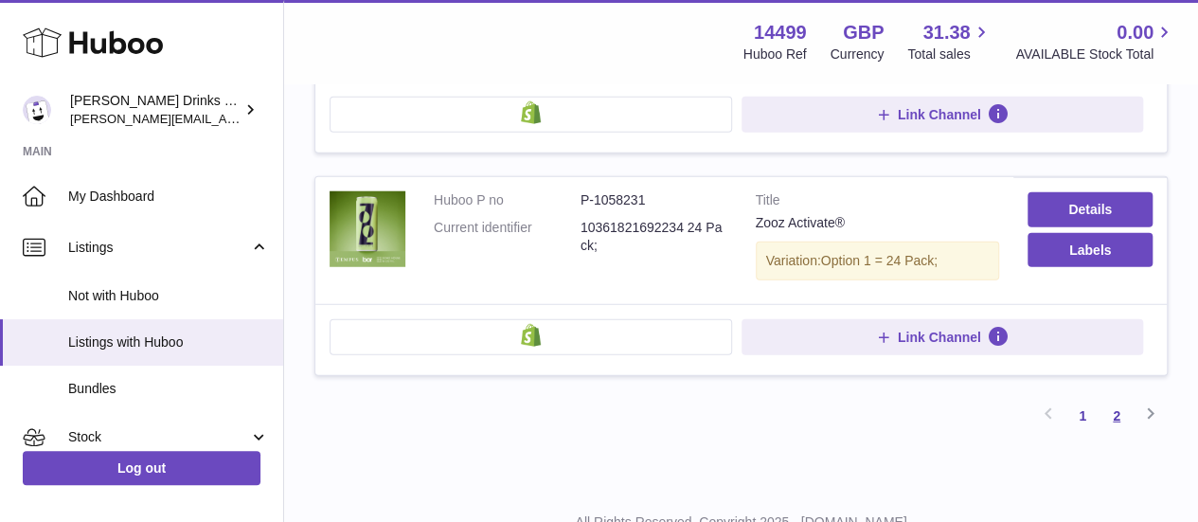
click at [1116, 399] on link "2" at bounding box center [1117, 416] width 34 height 34
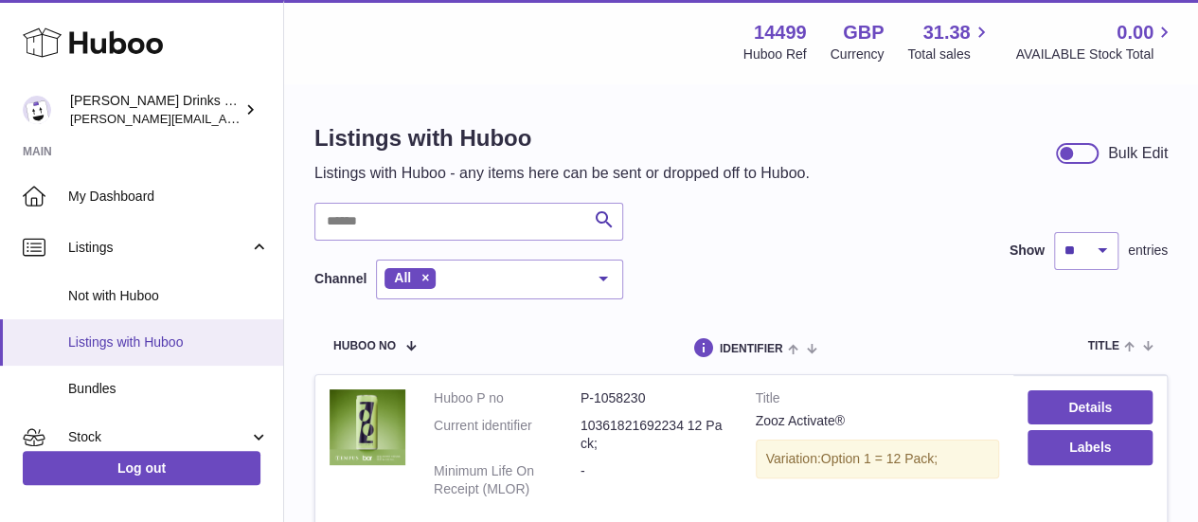
scroll to position [237, 0]
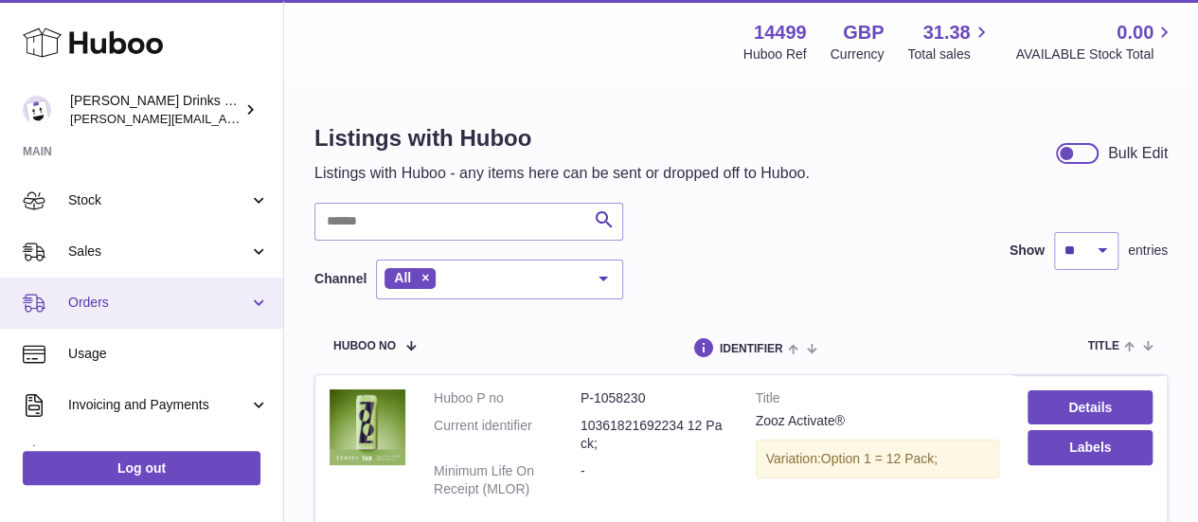
click at [235, 298] on span "Orders" at bounding box center [158, 303] width 181 height 18
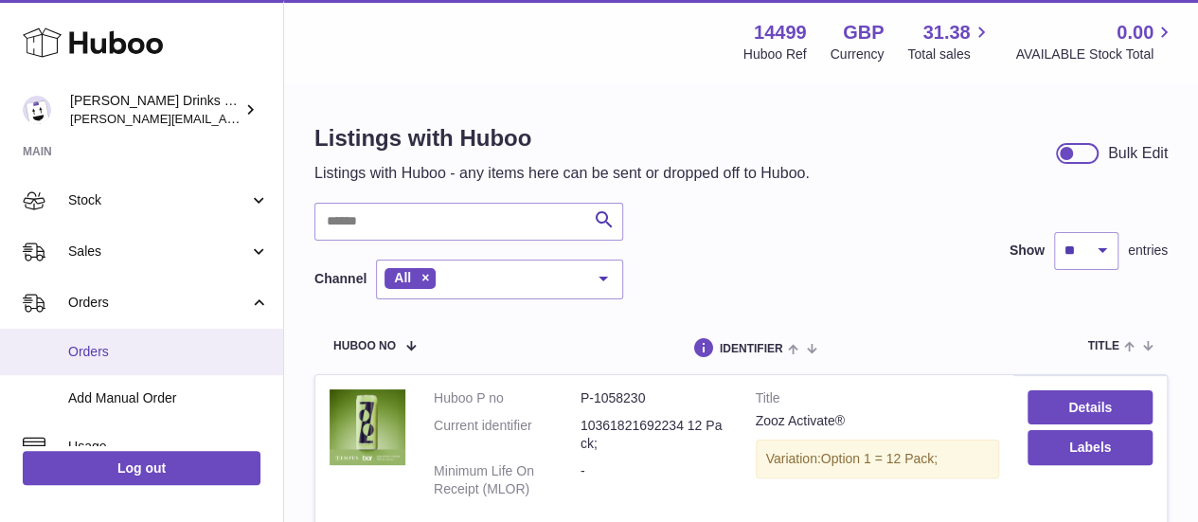
click at [84, 345] on span "Orders" at bounding box center [168, 352] width 201 height 18
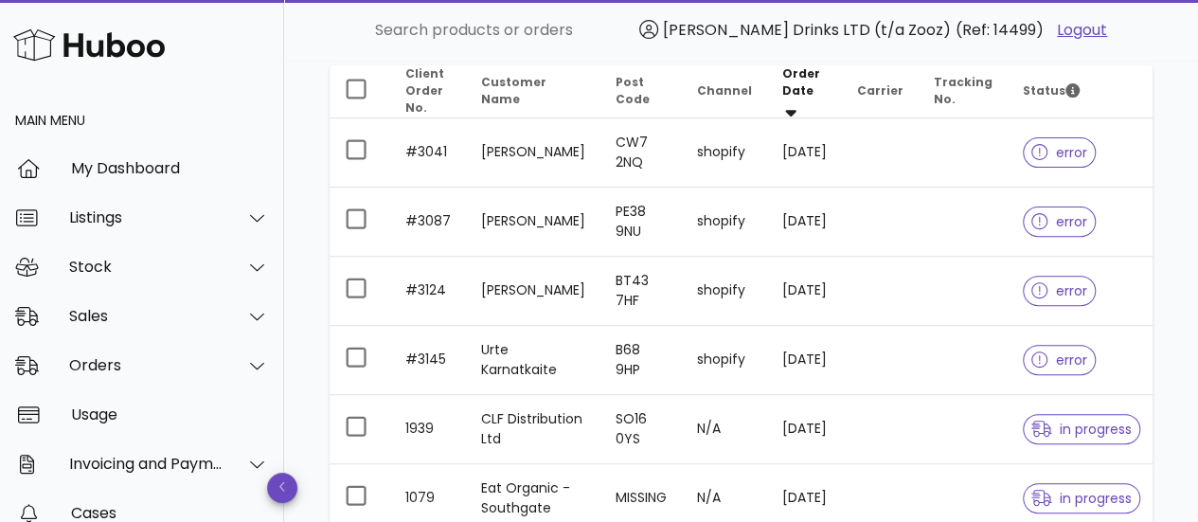
scroll to position [237, 0]
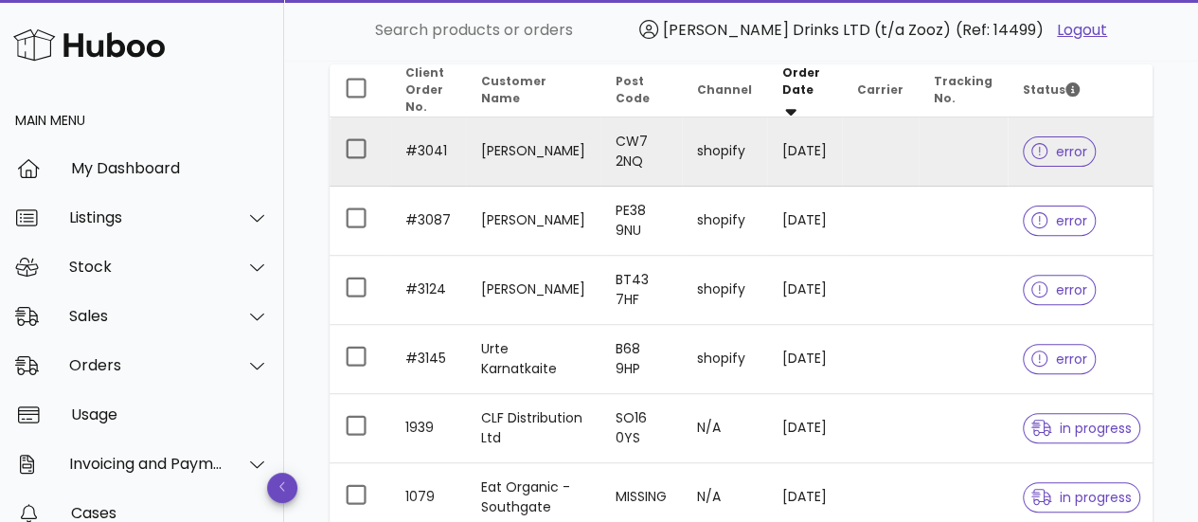
click at [1066, 149] on span "error" at bounding box center [1059, 151] width 56 height 13
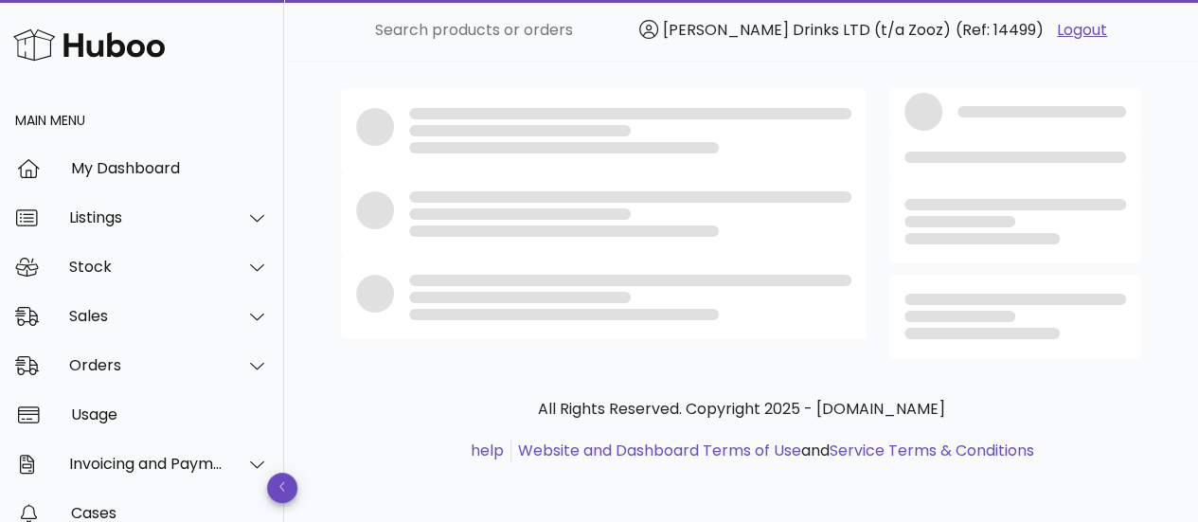
scroll to position [237, 0]
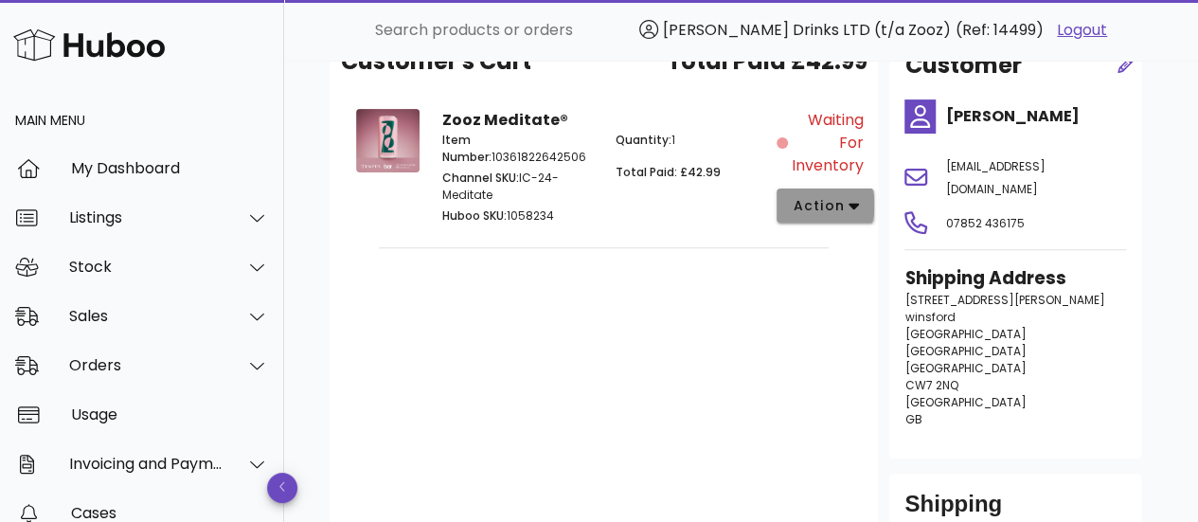
click at [809, 198] on span "action" at bounding box center [818, 206] width 53 height 20
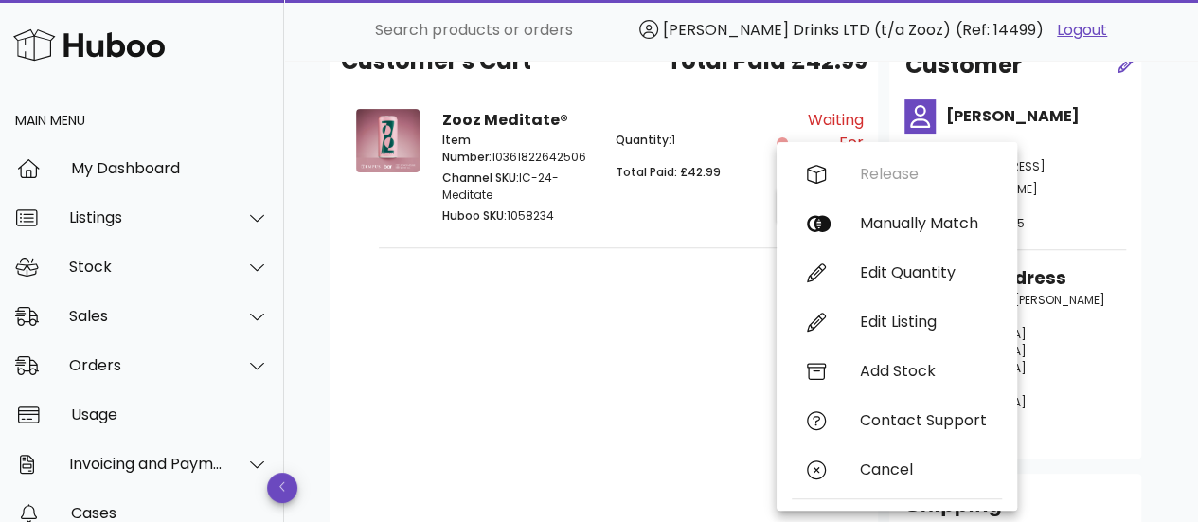
drag, startPoint x: 590, startPoint y: 207, endPoint x: 532, endPoint y: 177, distance: 65.2
click at [532, 177] on div "Item Number: 10361822642506 Channel SKU: IC-24-Meditate Huboo SKU: 1058234" at bounding box center [517, 179] width 172 height 119
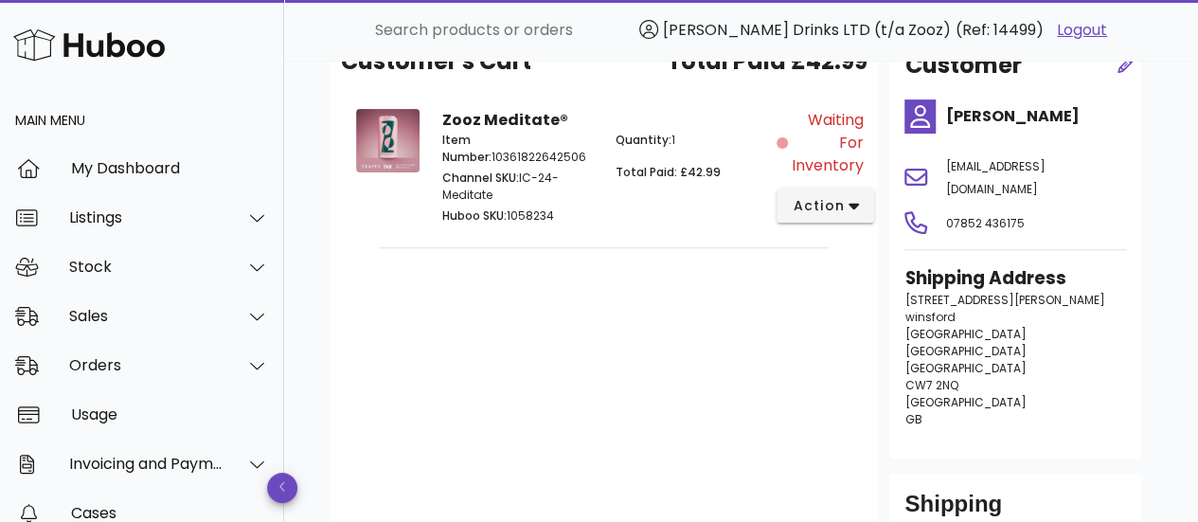
click at [532, 177] on p "Channel SKU: IC-24-Meditate" at bounding box center [517, 187] width 150 height 34
drag, startPoint x: 521, startPoint y: 179, endPoint x: 559, endPoint y: 188, distance: 38.8
click at [559, 188] on p "Channel SKU: IC-24-Meditate" at bounding box center [517, 187] width 150 height 34
copy p "IC-24-Meditate"
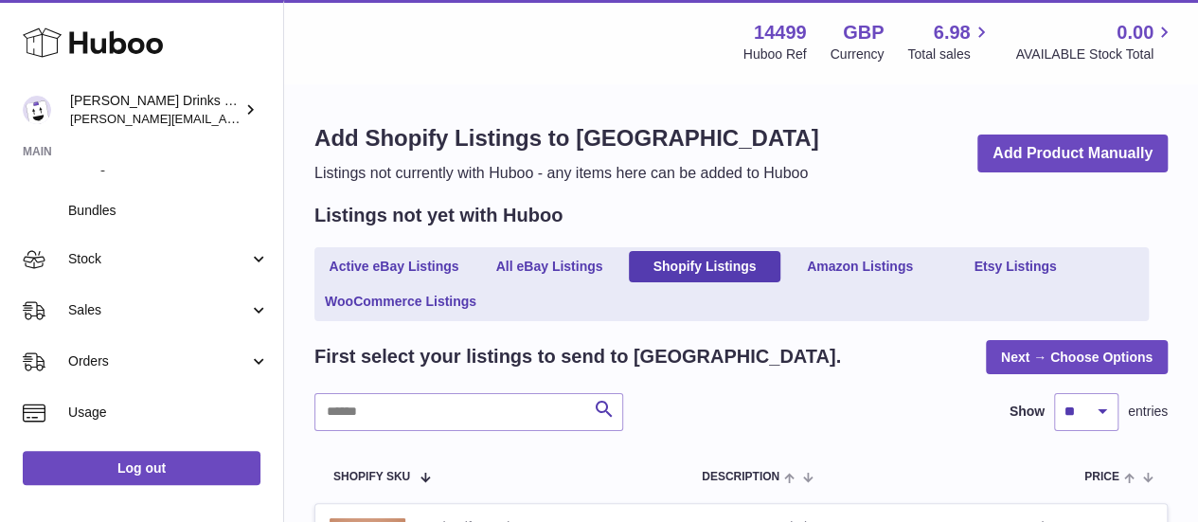
scroll to position [179, 0]
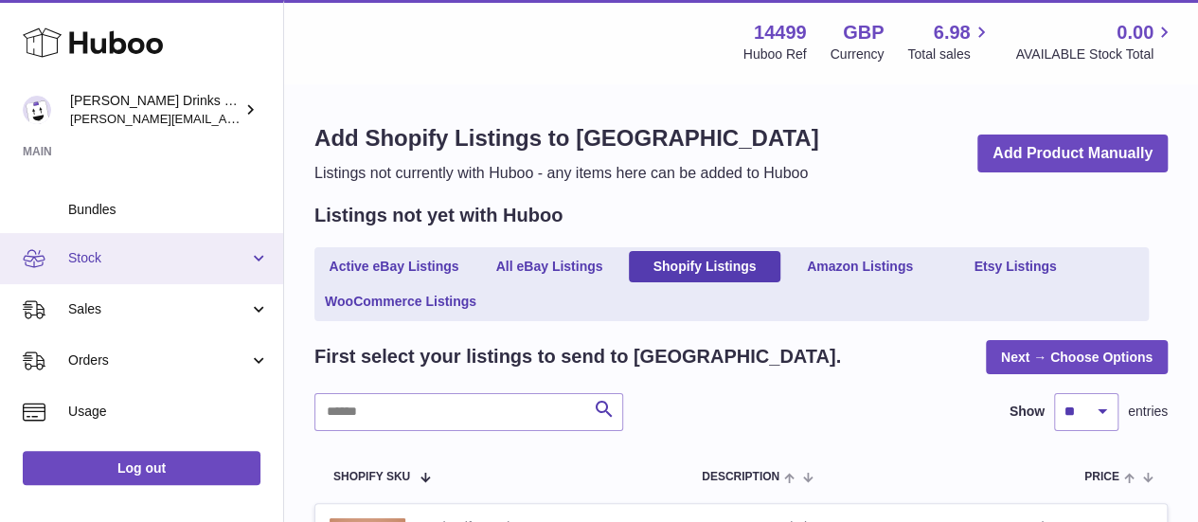
click at [235, 249] on span "Stock" at bounding box center [158, 258] width 181 height 18
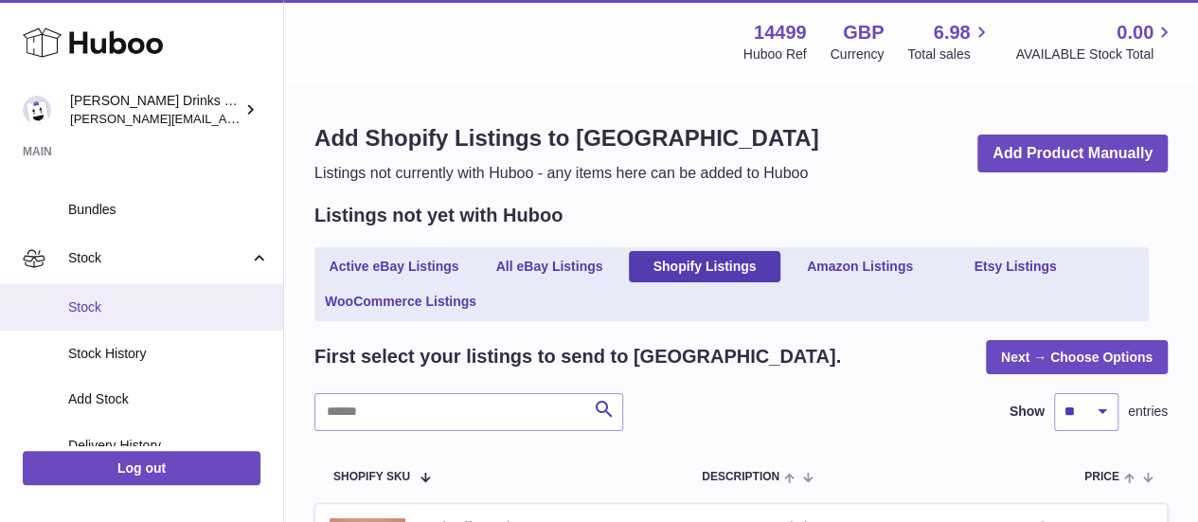
click at [101, 298] on span "Stock" at bounding box center [168, 307] width 201 height 18
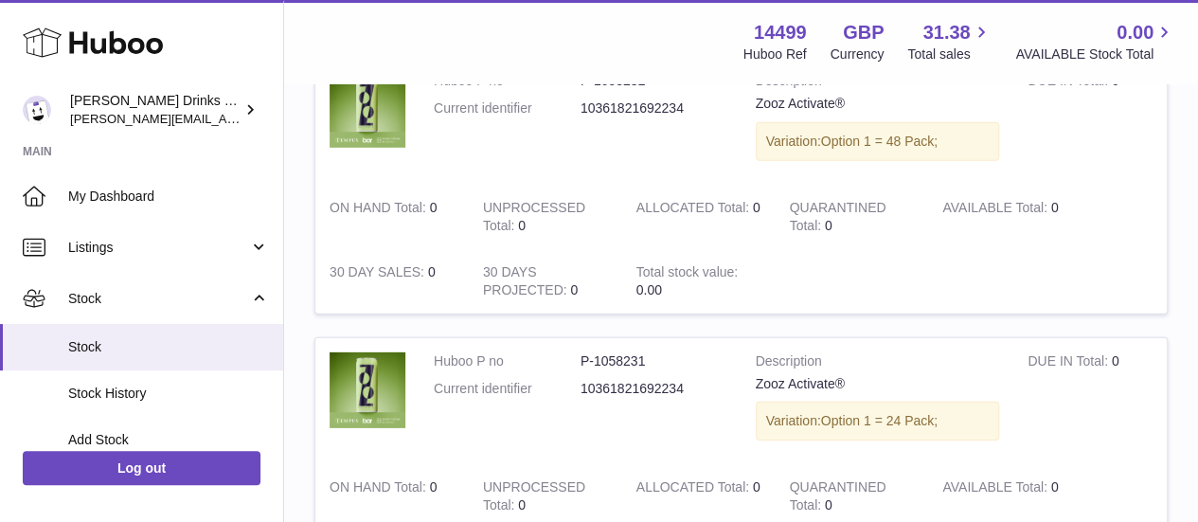
scroll to position [2723, 0]
